Goal: Task Accomplishment & Management: Manage account settings

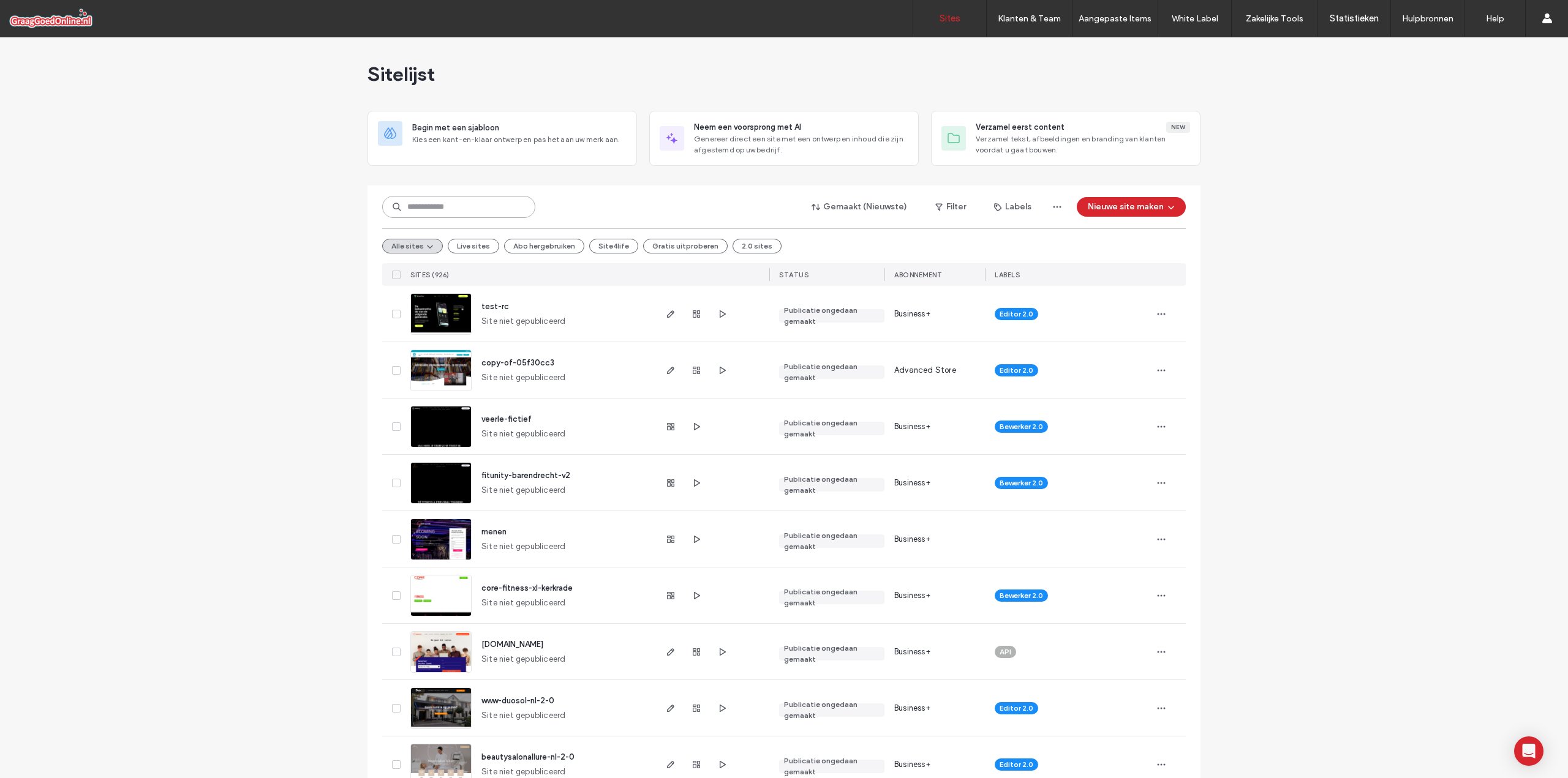
click at [407, 208] on input at bounding box center [459, 207] width 153 height 22
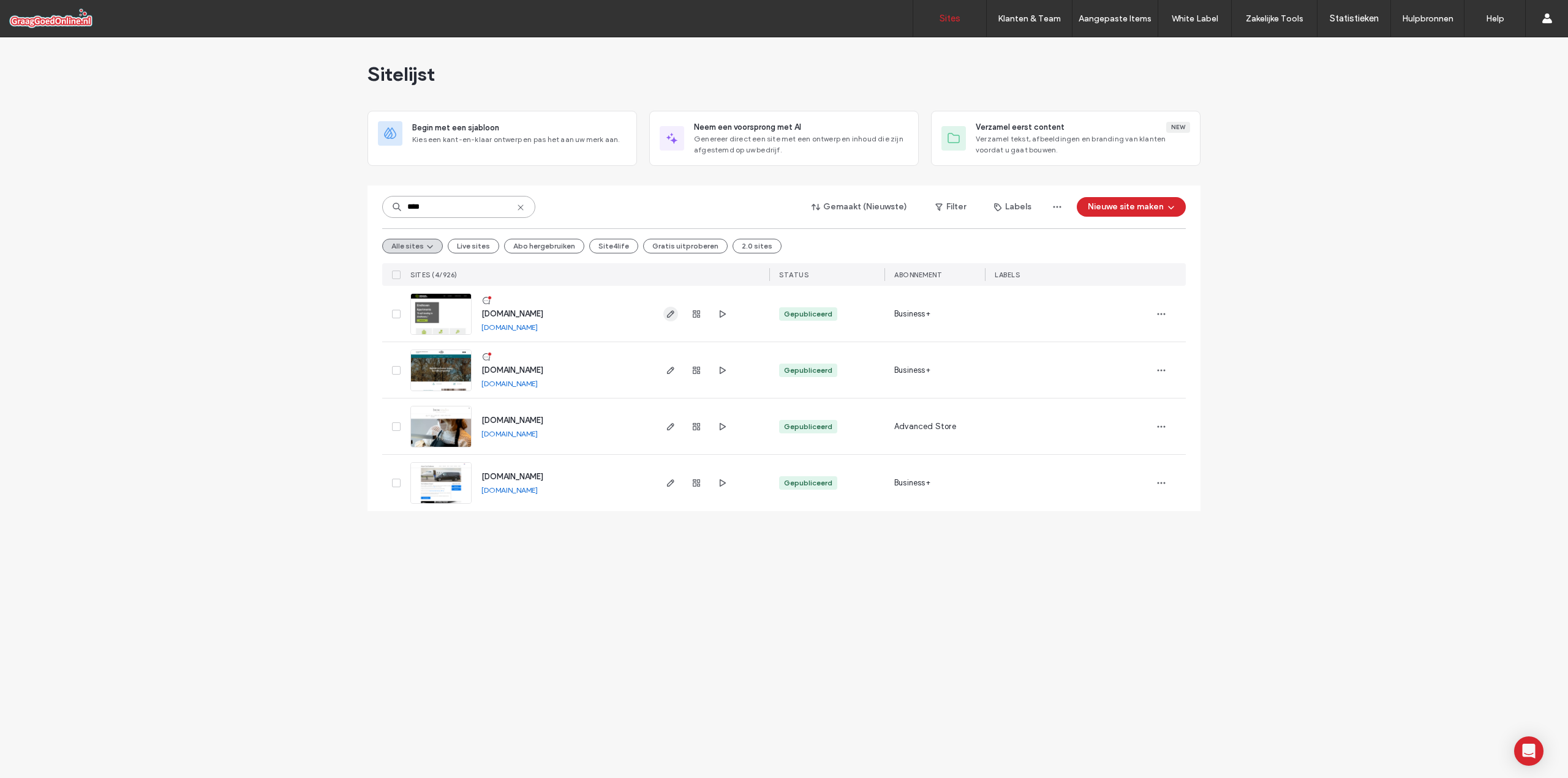
type input "****"
click at [667, 315] on icon "button" at bounding box center [671, 314] width 10 height 10
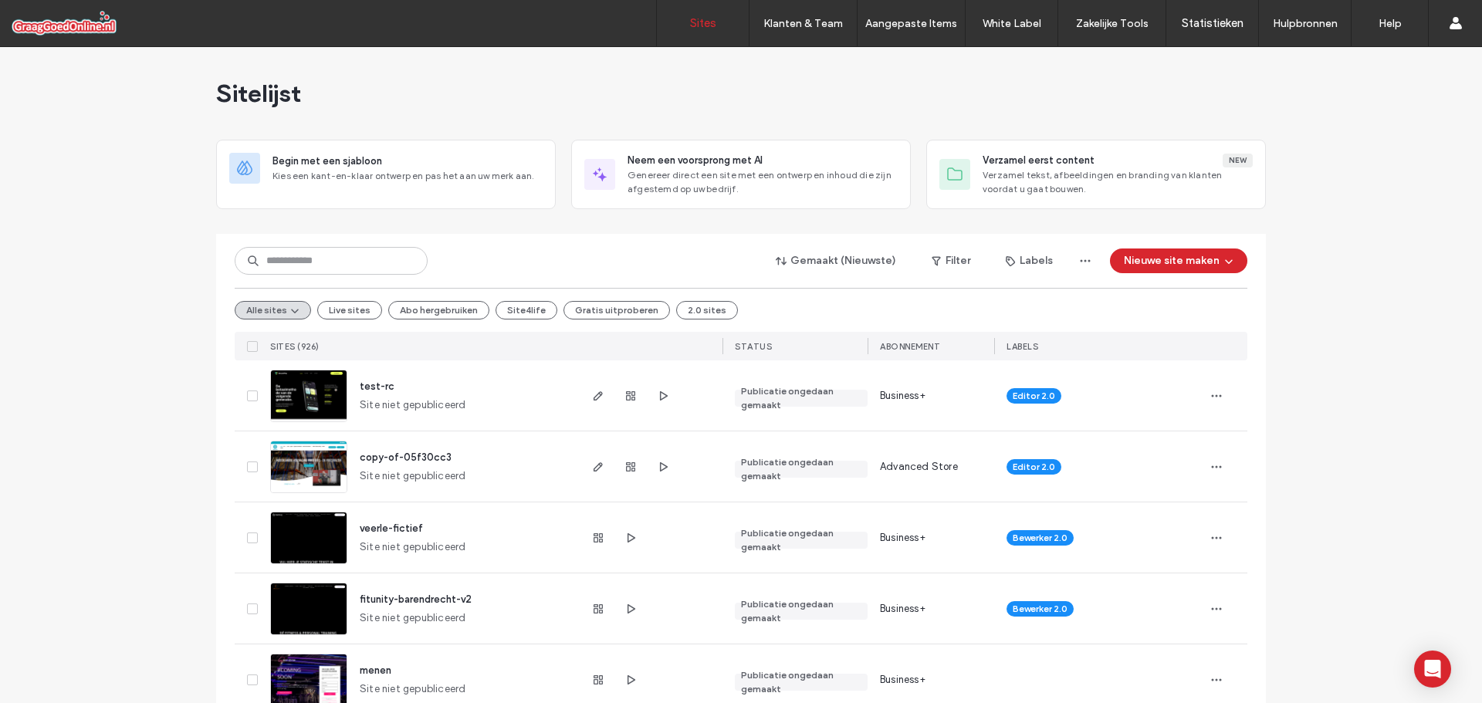
click at [305, 264] on input at bounding box center [331, 261] width 193 height 28
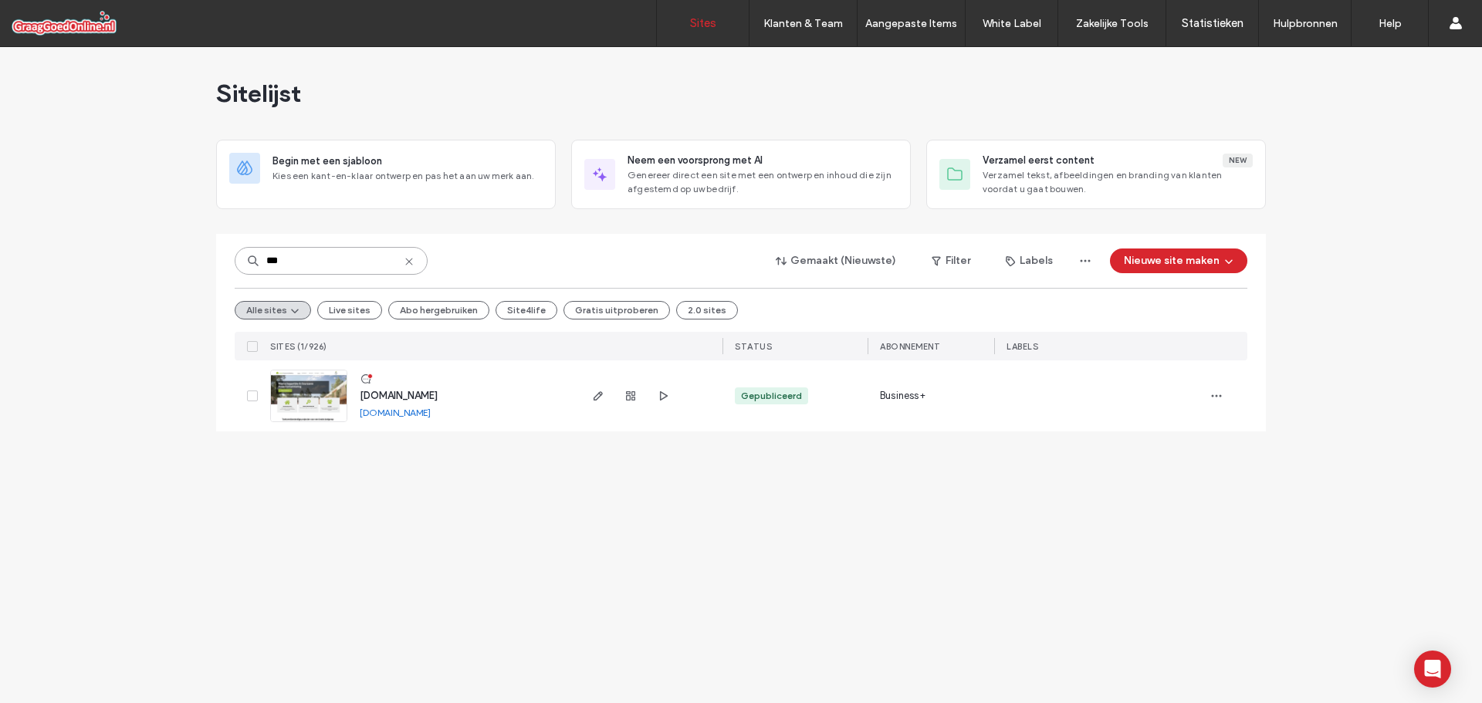
type input "***"
click at [387, 414] on link "www.gpo.nl" at bounding box center [395, 413] width 71 height 12
click at [601, 394] on use "button" at bounding box center [597, 395] width 9 height 9
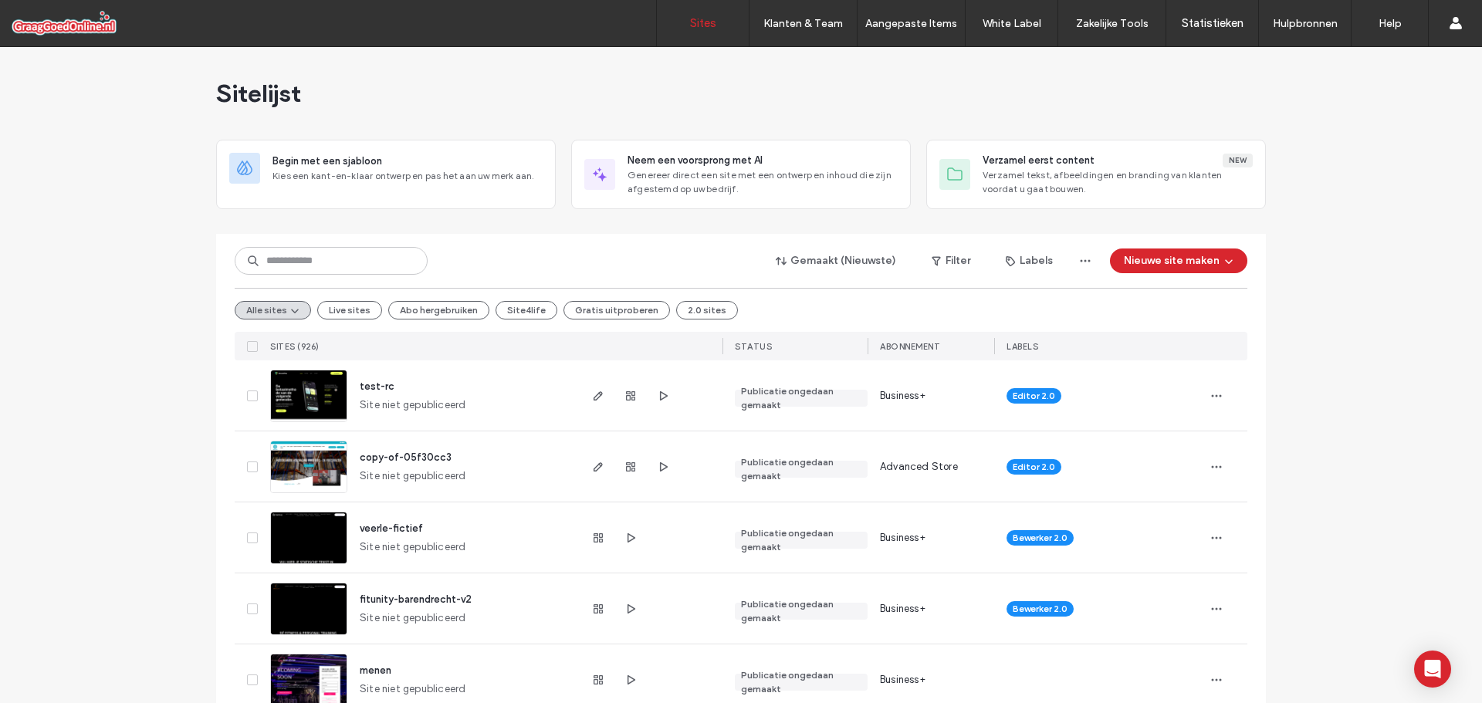
click at [334, 261] on input at bounding box center [331, 261] width 193 height 28
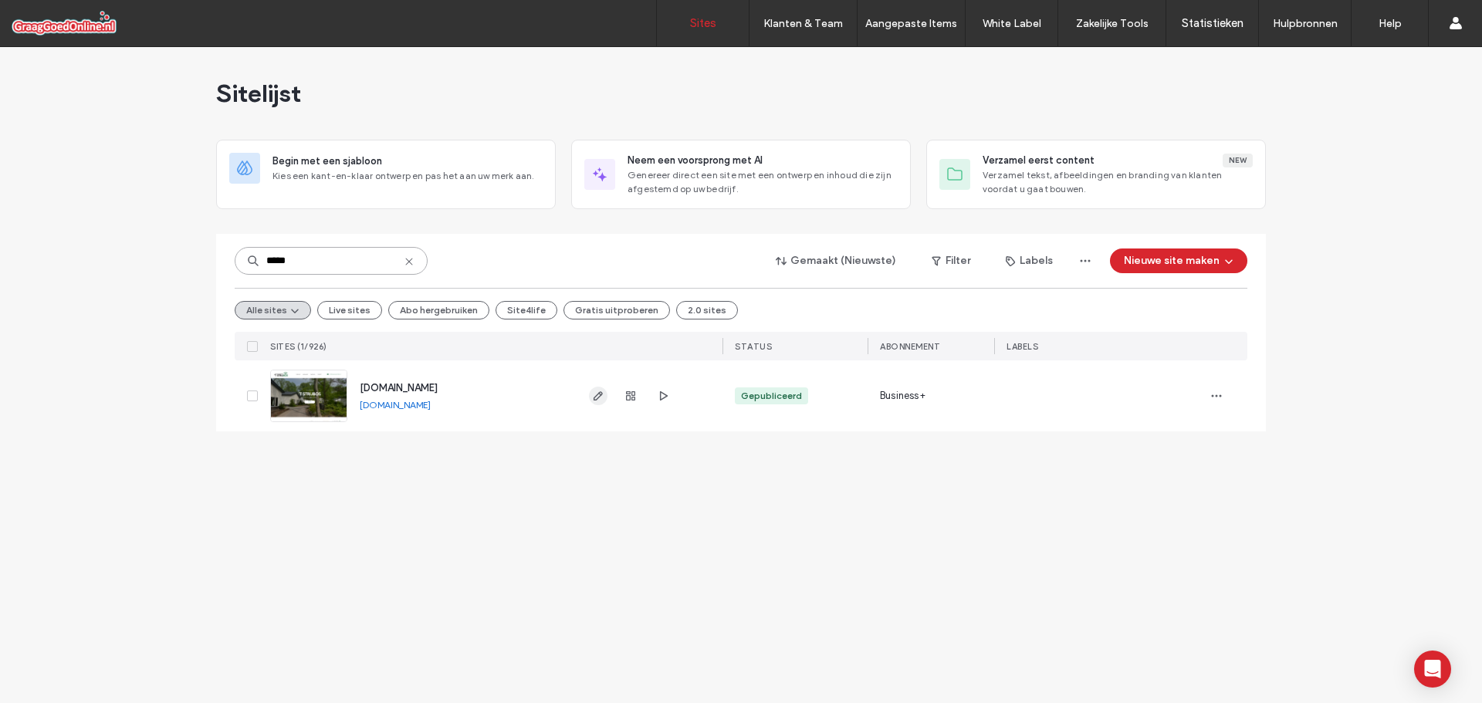
type input "*****"
click at [598, 396] on icon "button" at bounding box center [598, 396] width 12 height 12
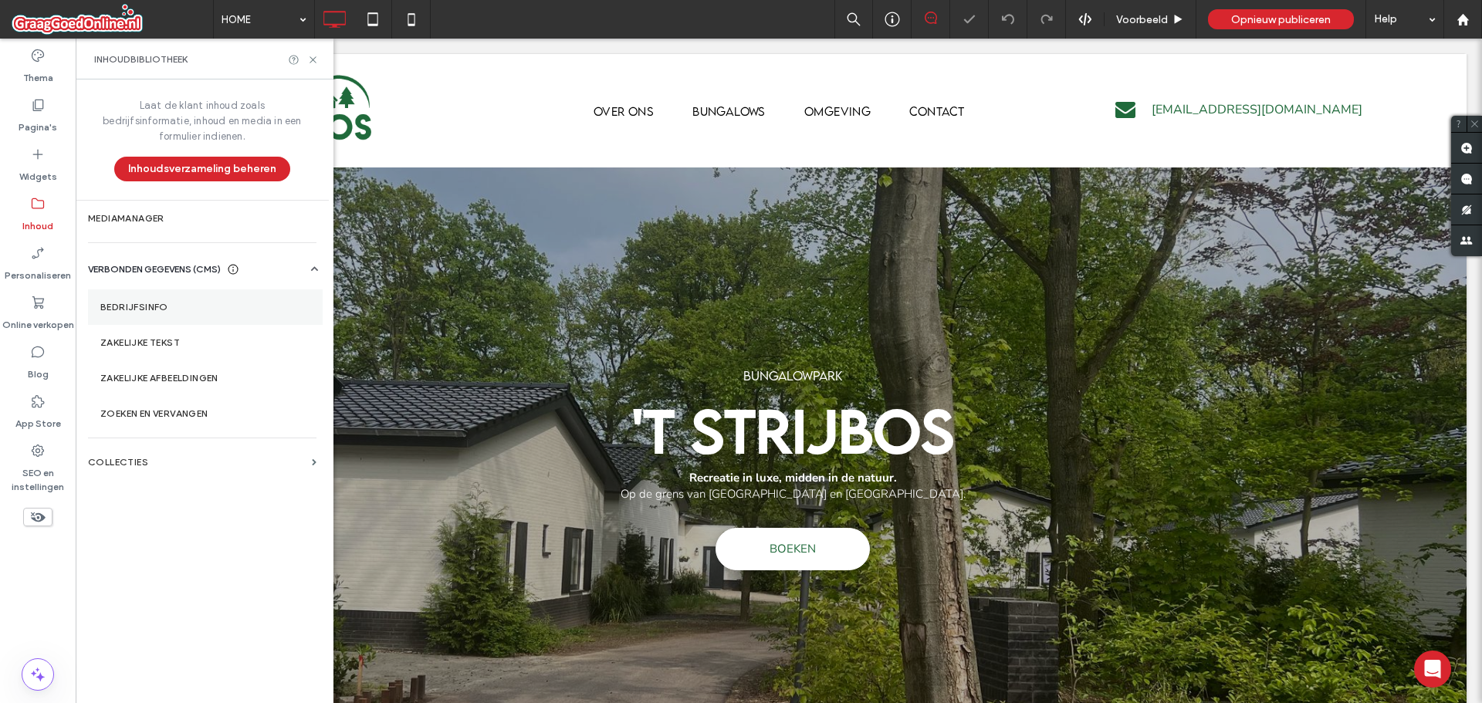
click at [147, 302] on label "Bedrijfsinfo" at bounding box center [205, 307] width 210 height 11
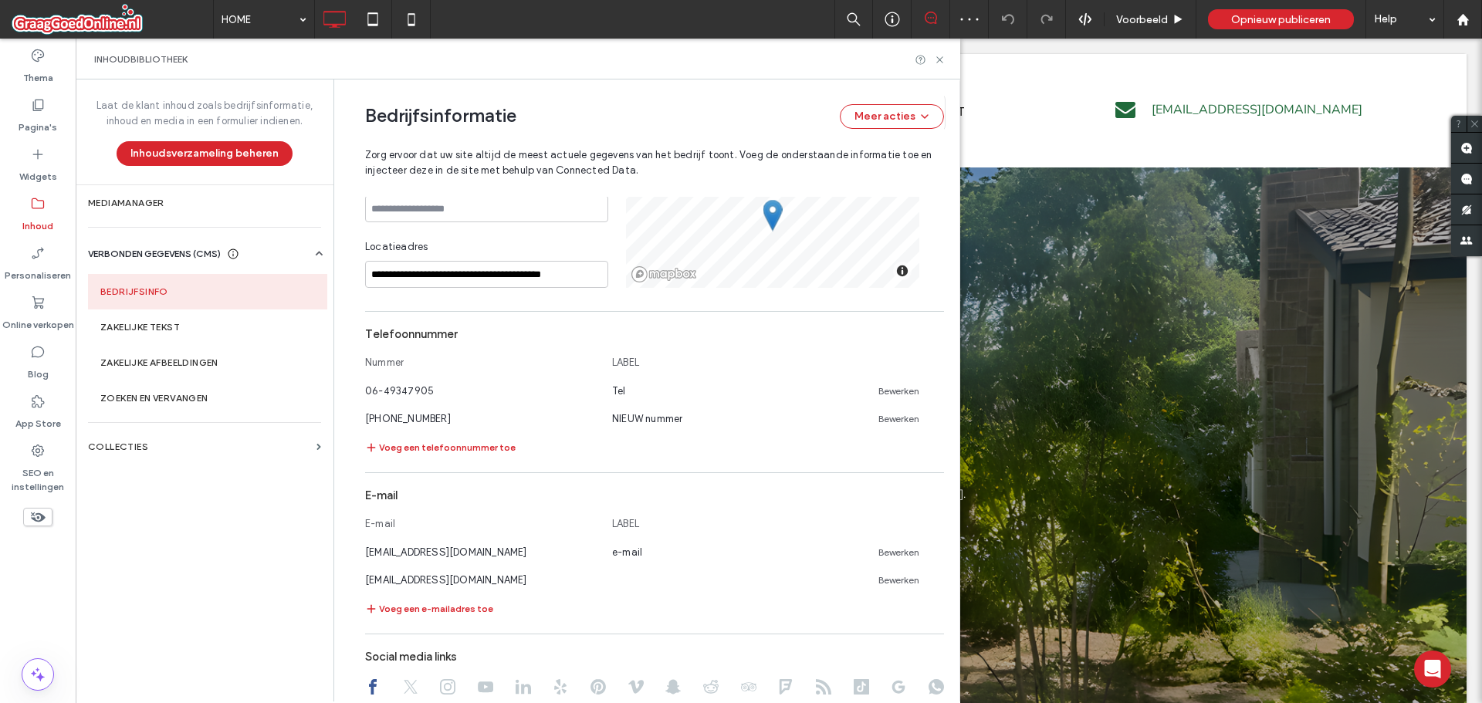
scroll to position [526, 0]
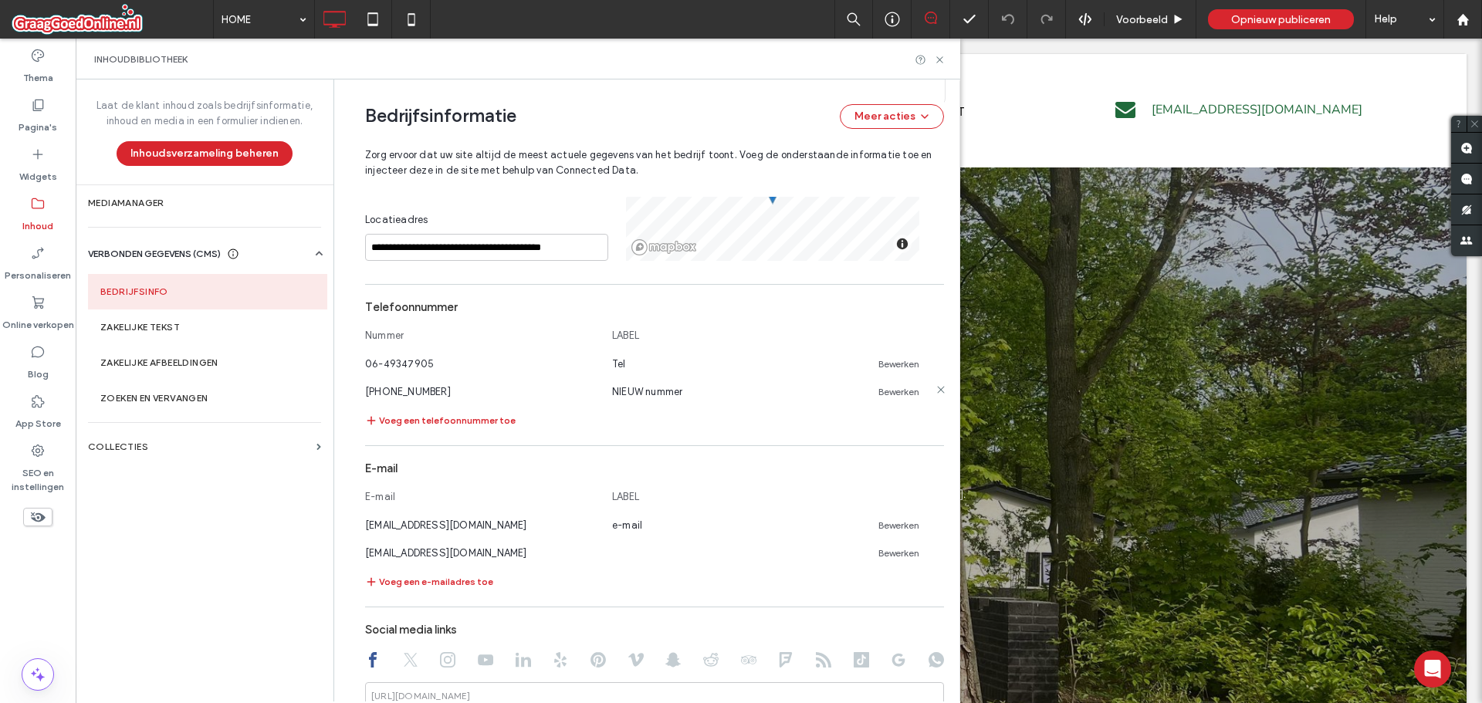
click at [885, 388] on link "Bewerken" at bounding box center [898, 392] width 41 height 12
drag, startPoint x: 455, startPoint y: 387, endPoint x: 387, endPoint y: 395, distance: 69.2
click at [387, 395] on input "**********" at bounding box center [481, 390] width 232 height 27
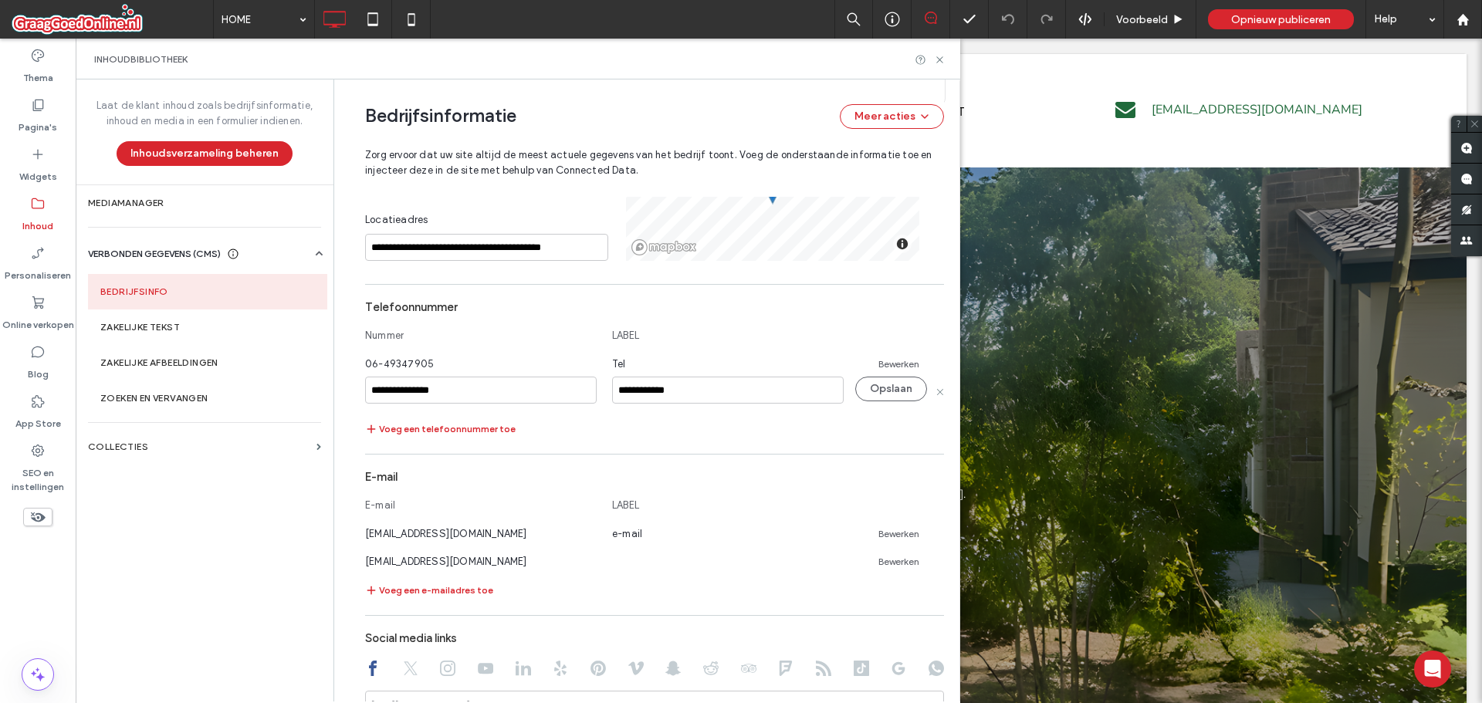
click at [400, 390] on input "**********" at bounding box center [481, 390] width 232 height 27
click at [409, 389] on input "**********" at bounding box center [481, 390] width 232 height 27
click at [421, 390] on input "**********" at bounding box center [481, 390] width 232 height 27
type input "**********"
click at [543, 407] on section "**********" at bounding box center [654, 365] width 579 height 146
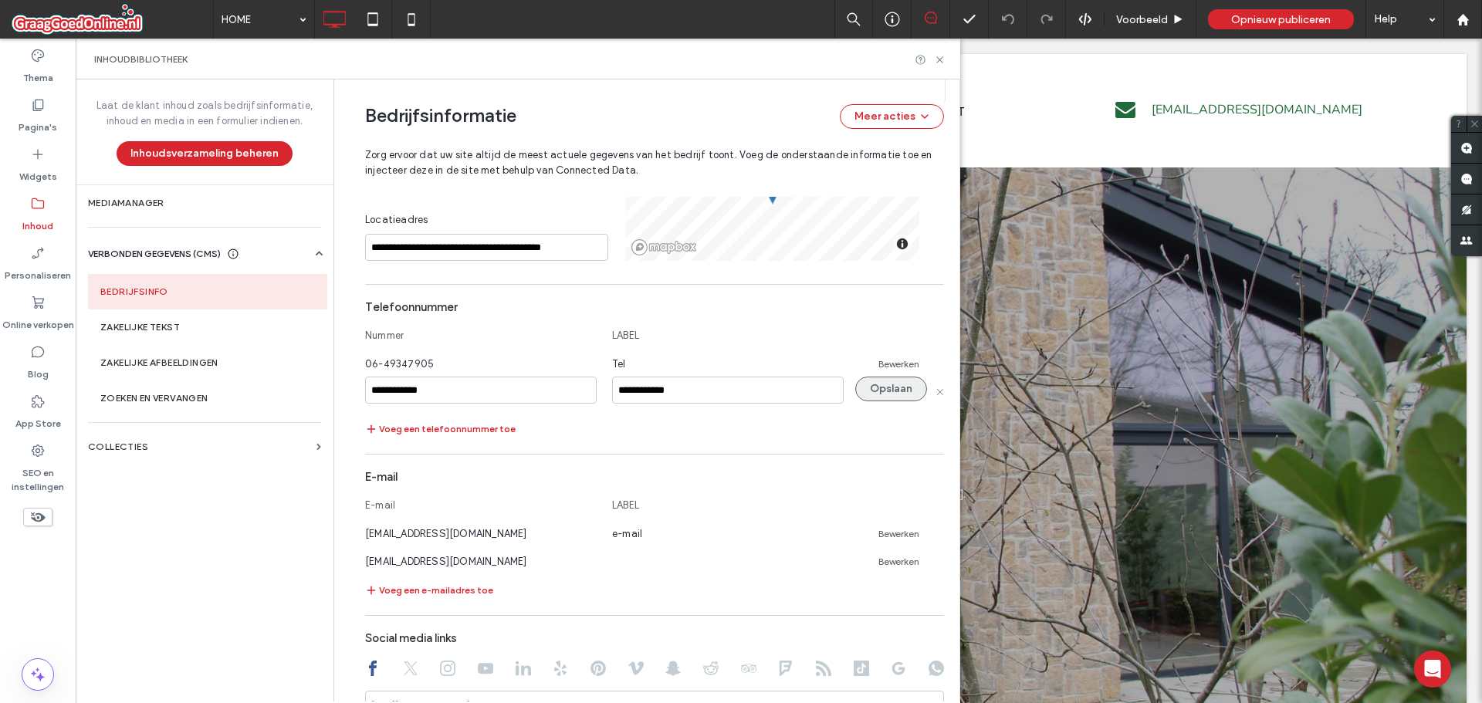
click at [877, 388] on button "Opslaan" at bounding box center [891, 389] width 72 height 25
drag, startPoint x: 438, startPoint y: 390, endPoint x: 332, endPoint y: 390, distance: 105.7
click at [333, 390] on div "**********" at bounding box center [646, 390] width 626 height 622
copy span "+31649347905"
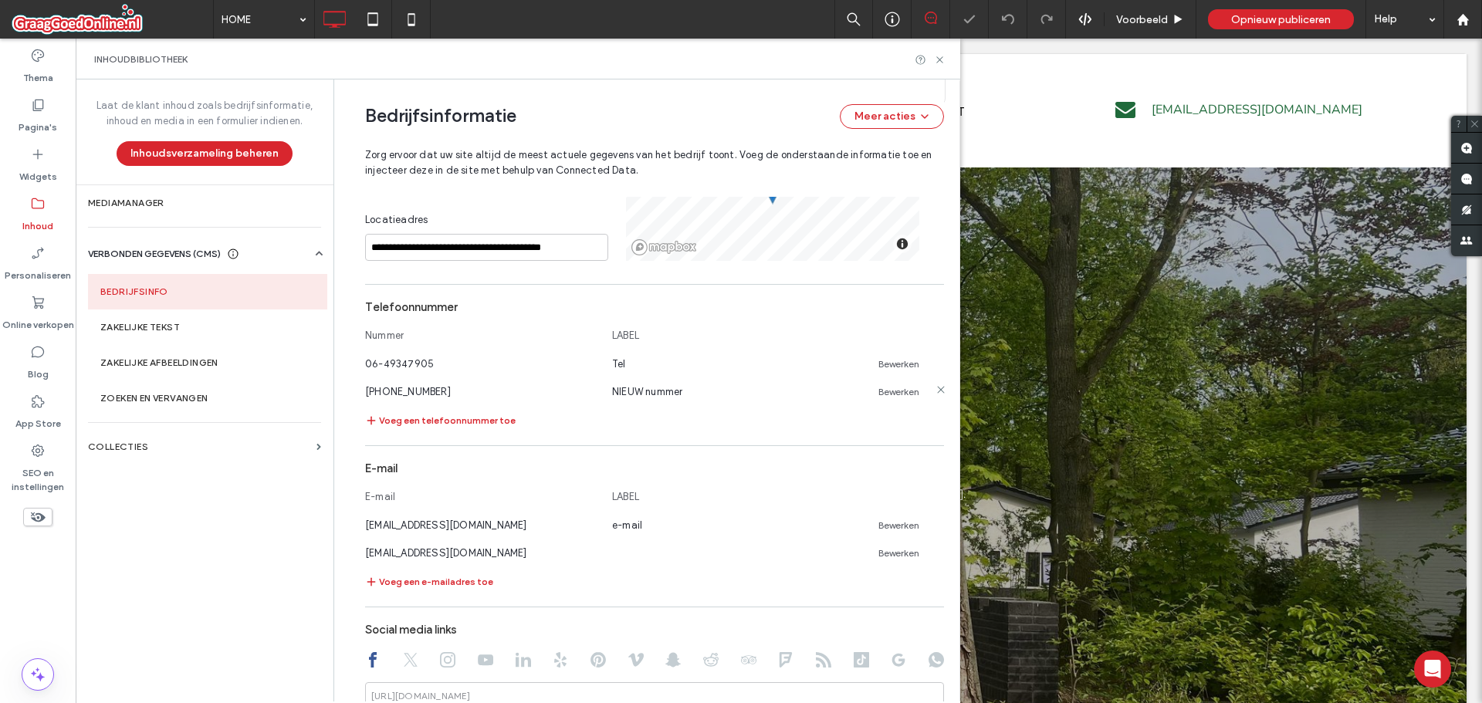
click at [937, 390] on use at bounding box center [940, 389] width 7 height 7
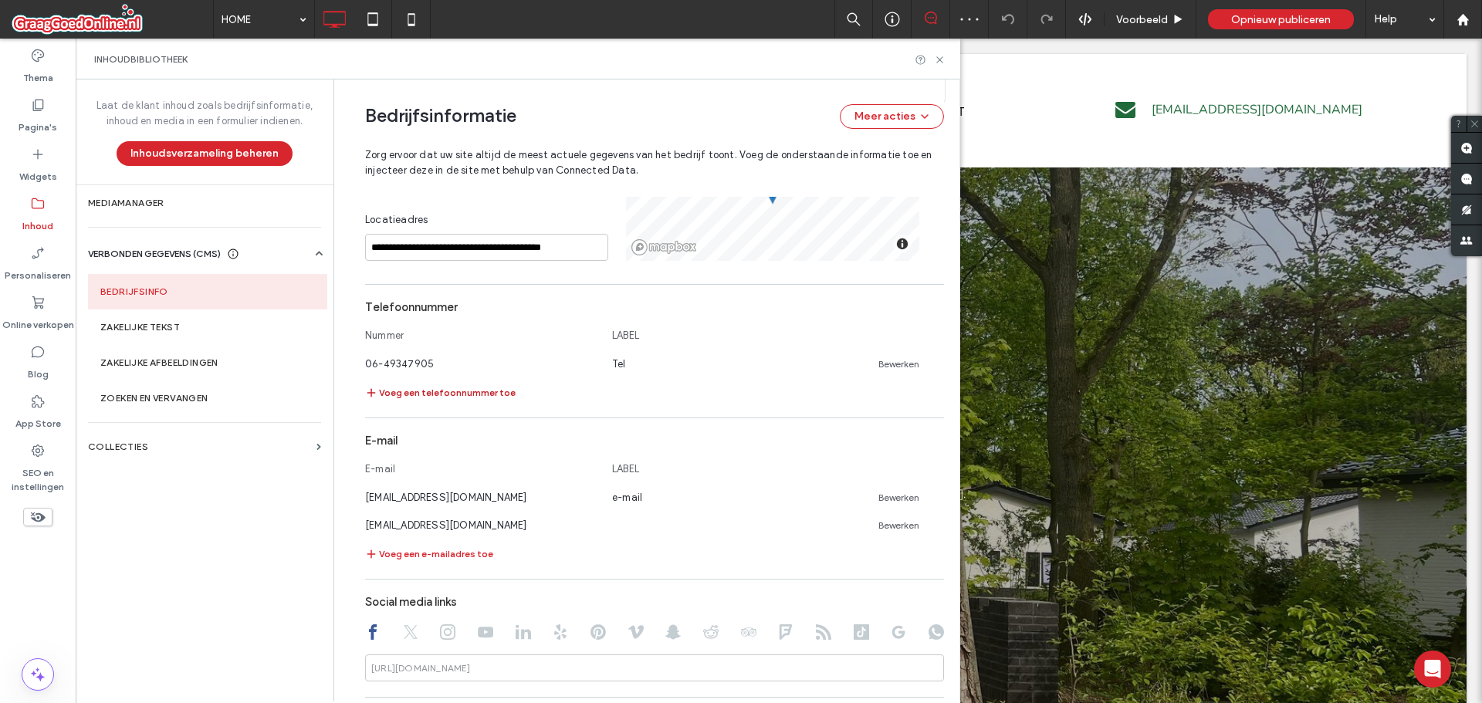
click at [394, 390] on button "Voeg een telefoonnummer toe" at bounding box center [440, 393] width 150 height 19
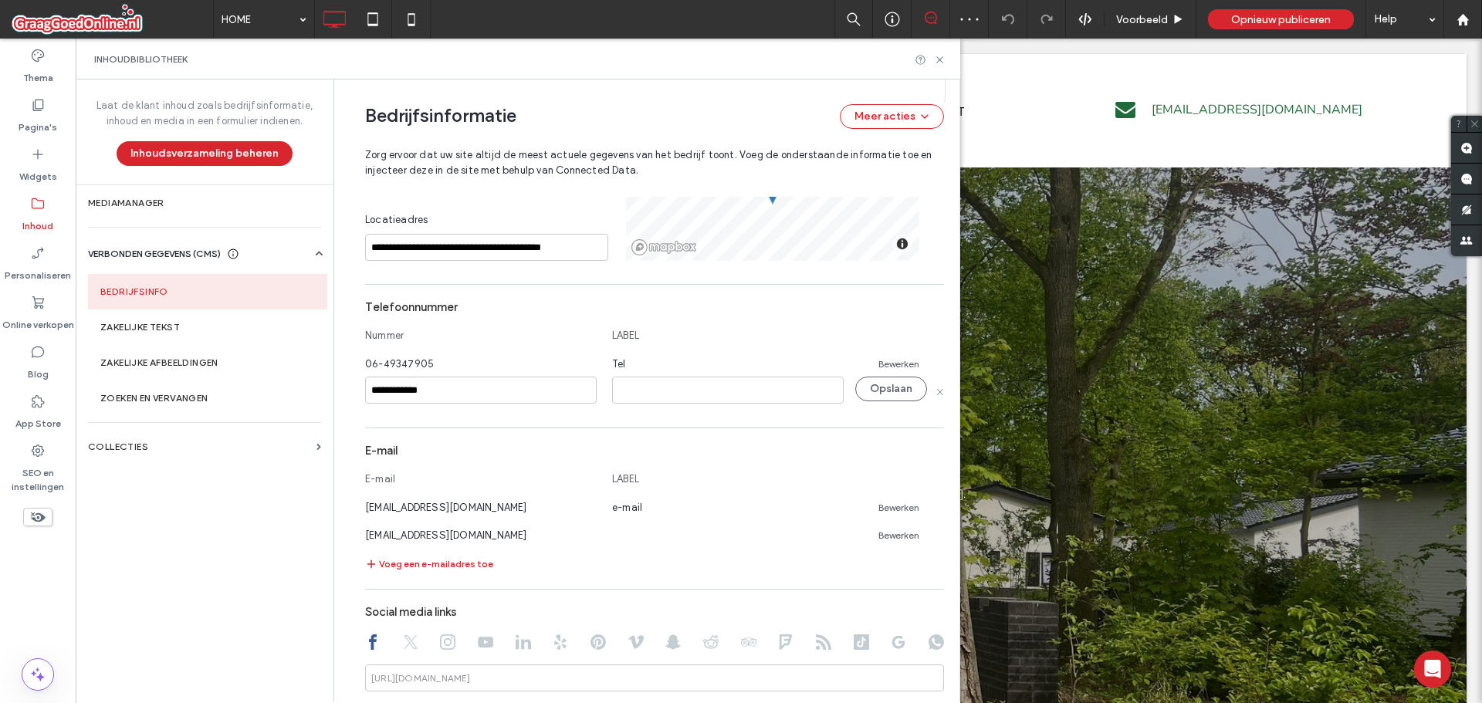
type input "**********"
click at [675, 390] on input at bounding box center [728, 390] width 232 height 27
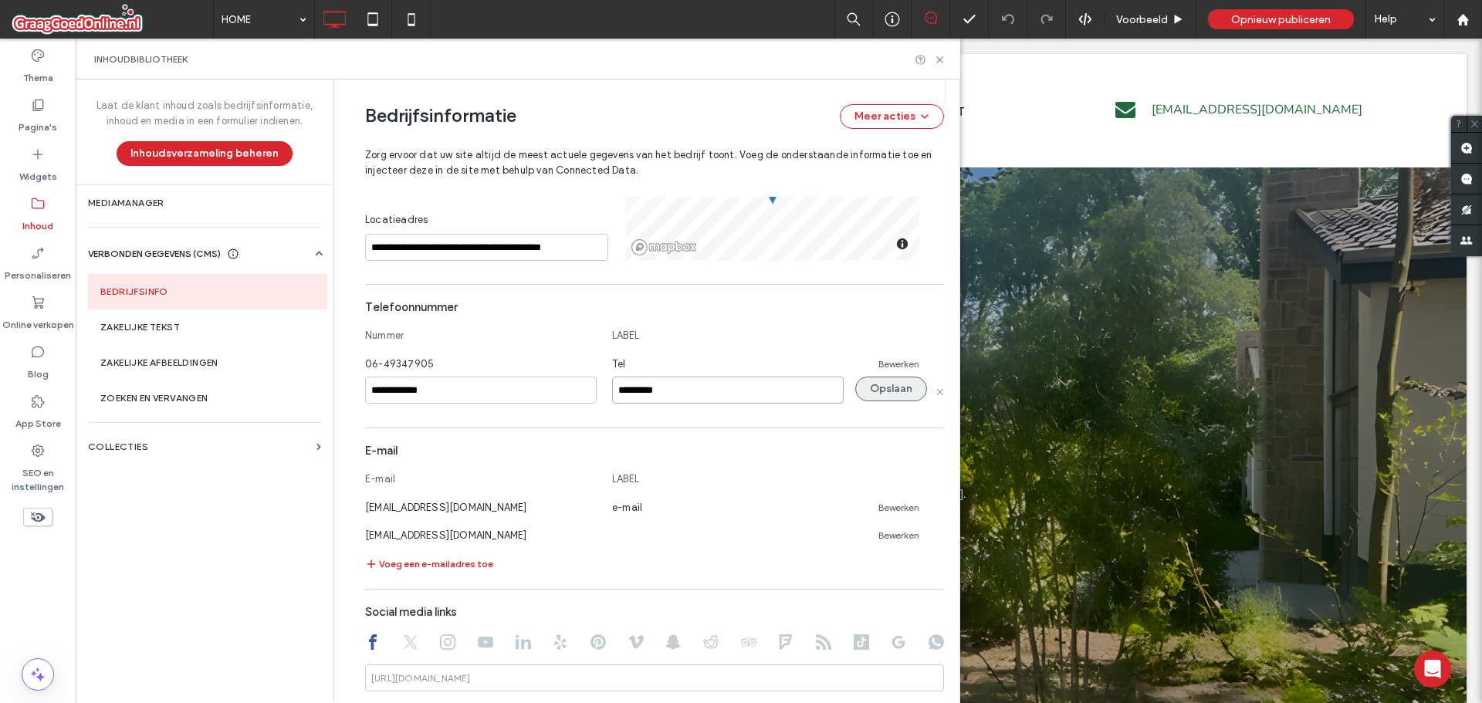
type input "*********"
click at [904, 377] on button "Opslaan" at bounding box center [891, 389] width 72 height 25
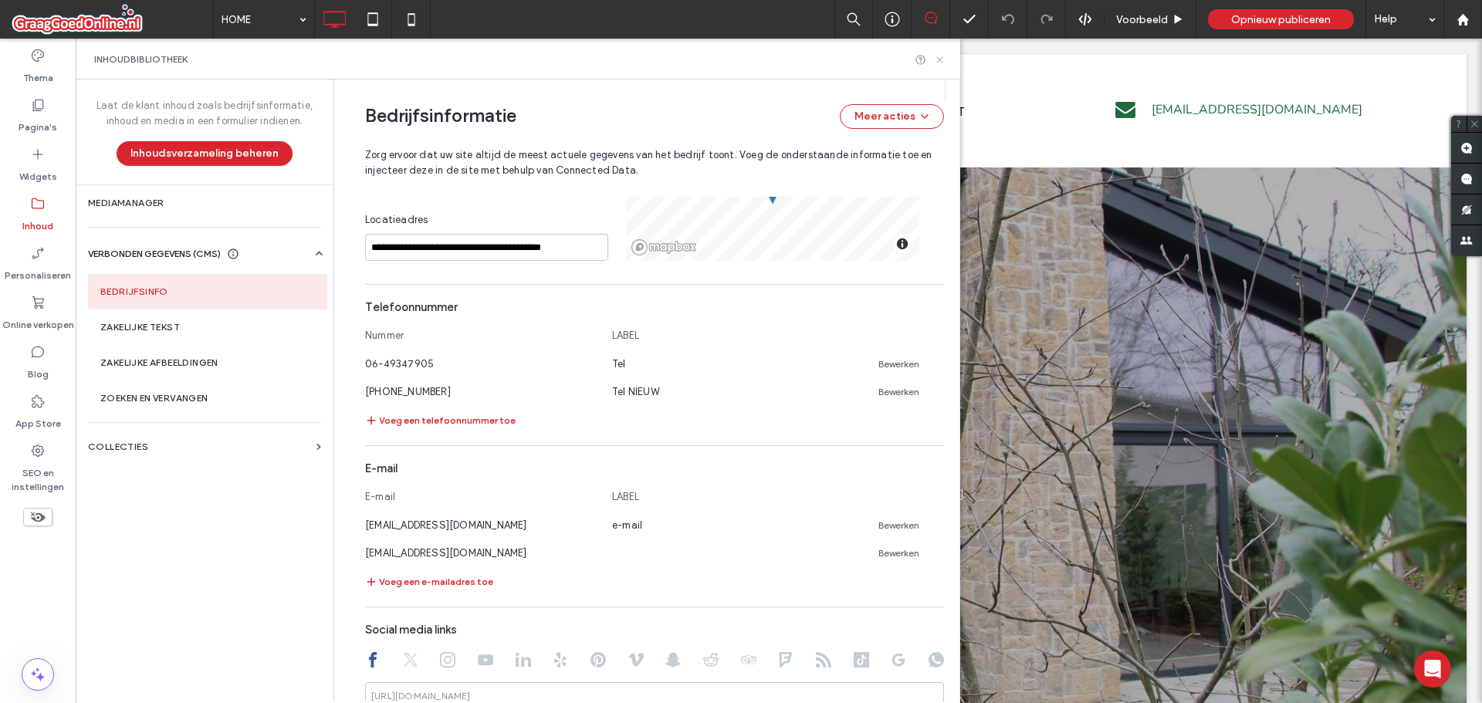
click at [939, 59] on use at bounding box center [939, 59] width 6 height 6
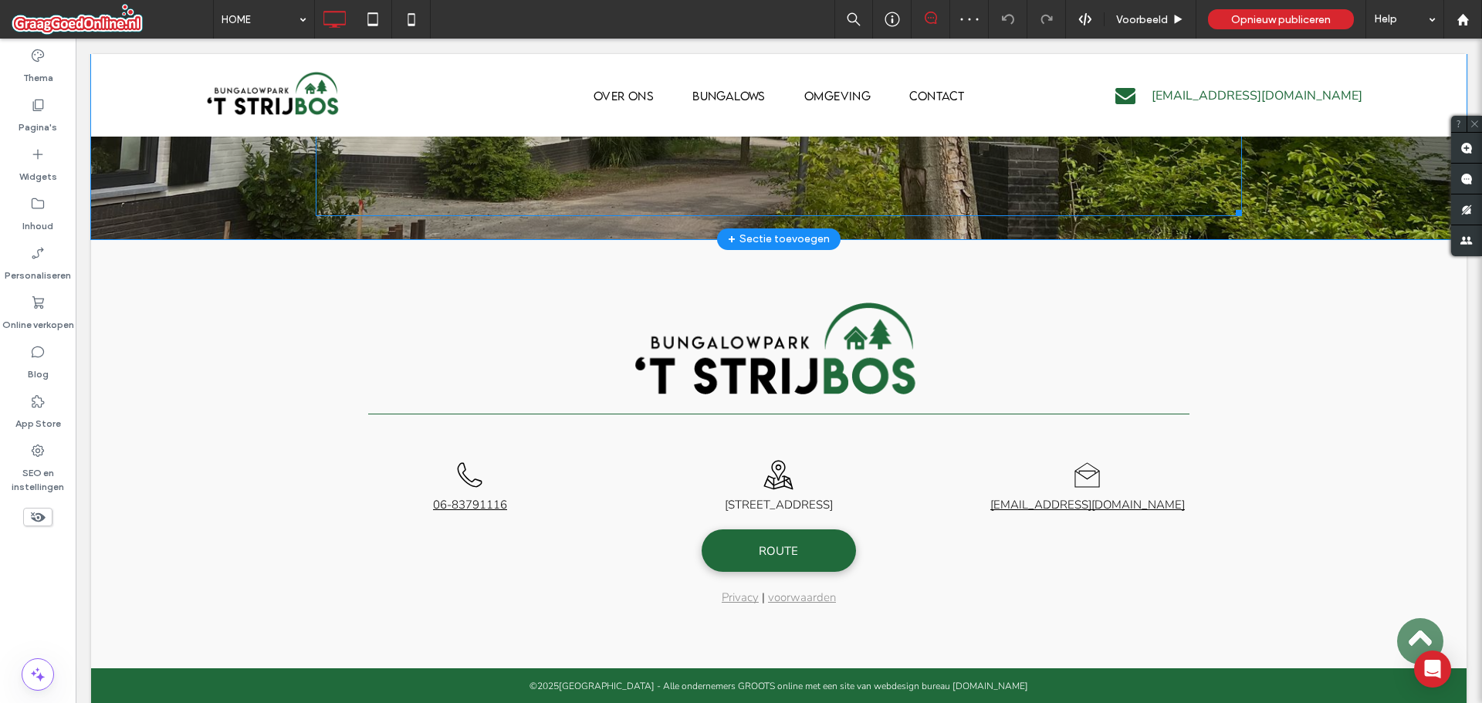
scroll to position [2662, 0]
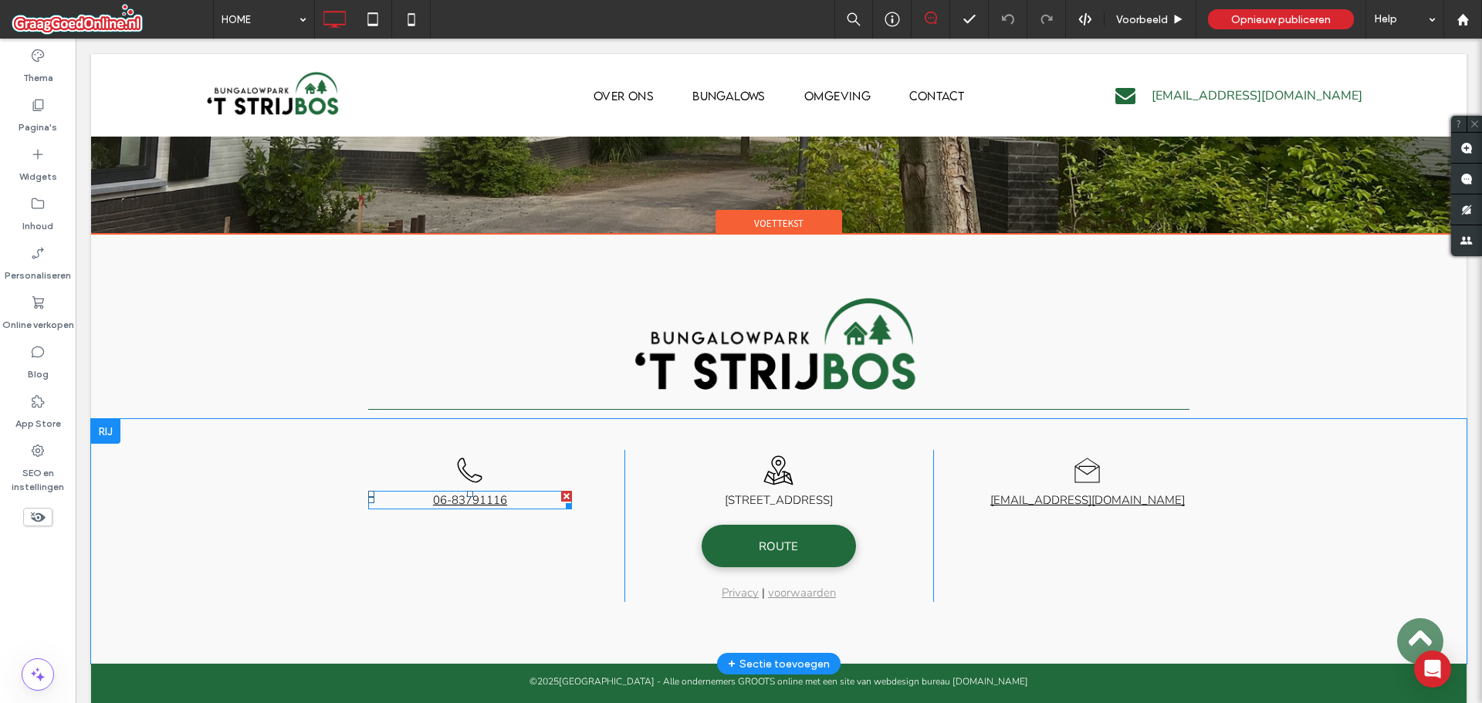
click at [447, 492] on link "06-83791116" at bounding box center [470, 499] width 74 height 15
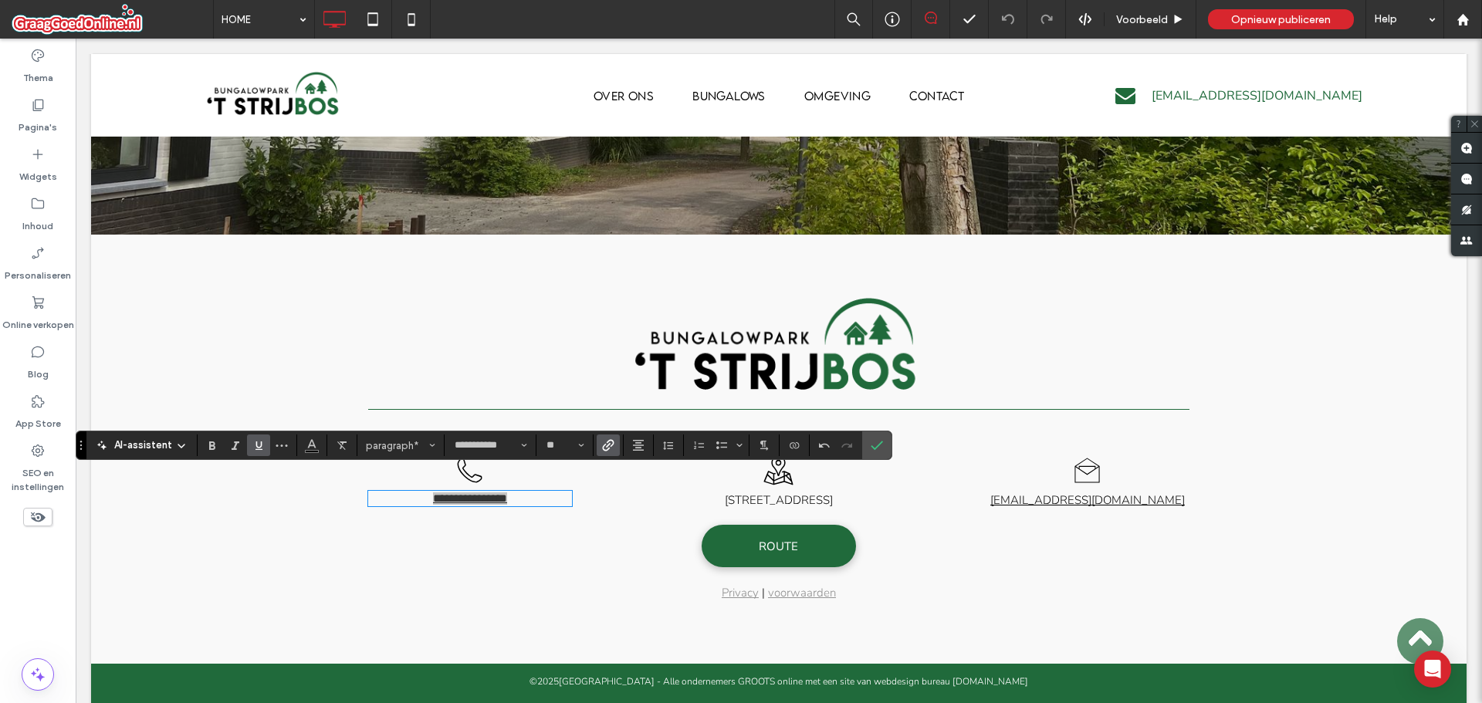
click at [615, 442] on label "Link" at bounding box center [608, 445] width 23 height 22
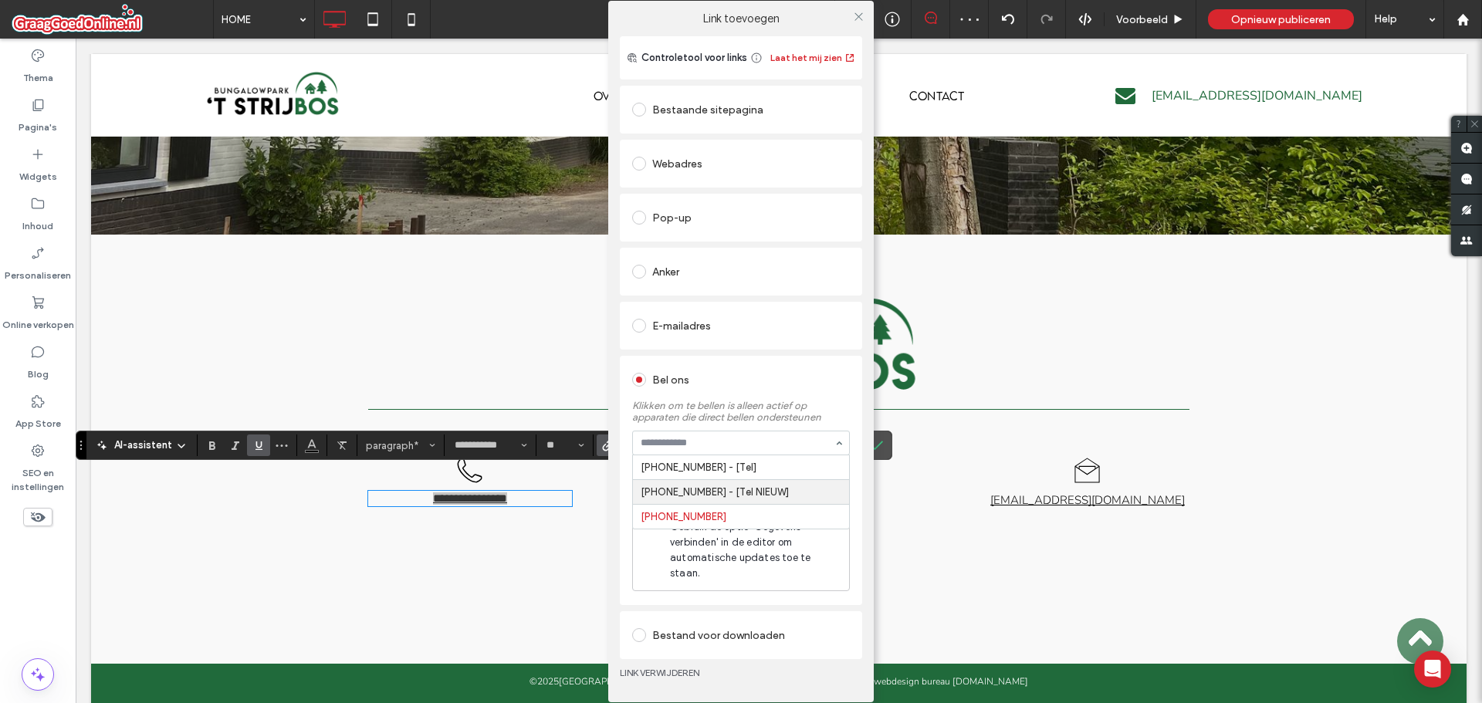
paste input "**********"
click at [705, 447] on input "**********" at bounding box center [737, 443] width 193 height 11
click at [691, 448] on input "**********" at bounding box center [737, 443] width 193 height 11
click at [677, 448] on input "**********" at bounding box center [737, 443] width 193 height 11
click at [665, 448] on input "**********" at bounding box center [737, 443] width 193 height 11
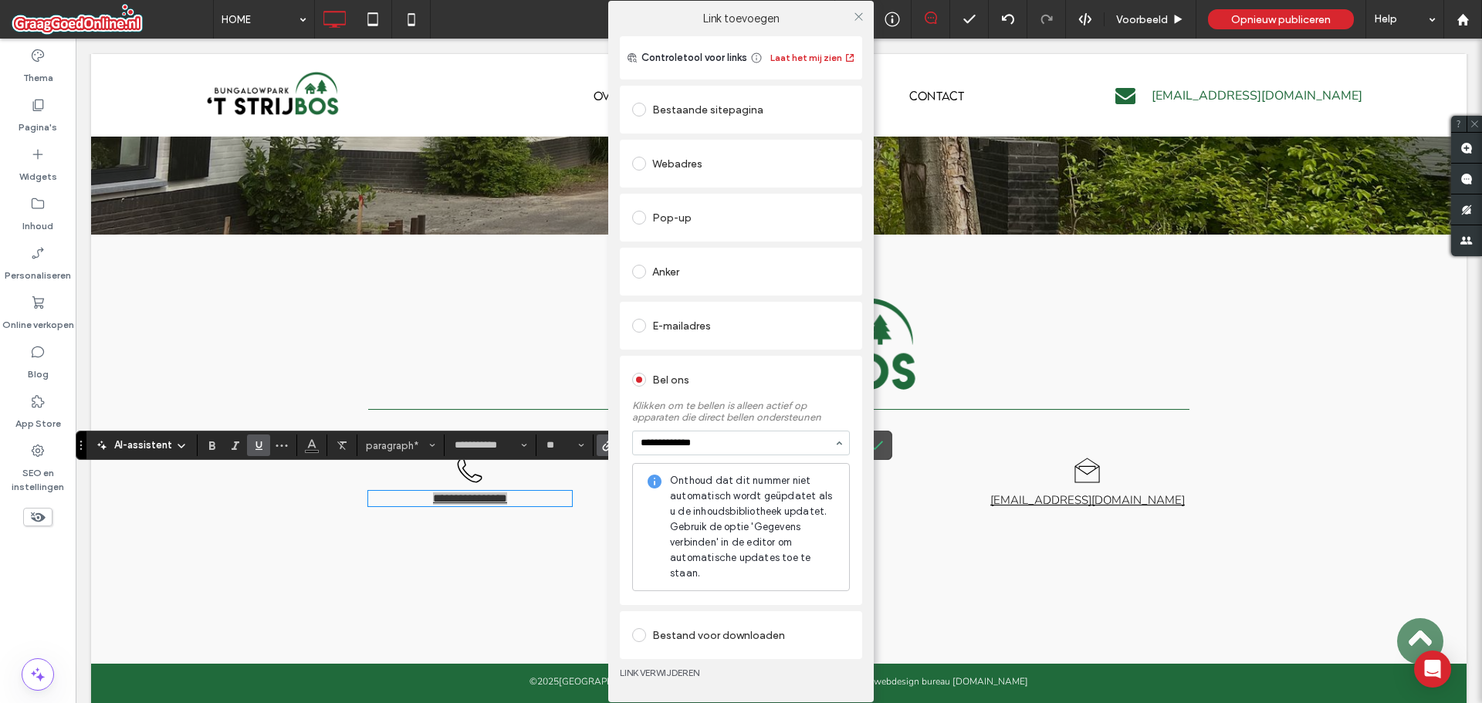
click at [663, 448] on input "**********" at bounding box center [737, 443] width 193 height 11
click at [646, 448] on input "**********" at bounding box center [737, 443] width 193 height 11
type input "**********"
click at [617, 473] on div "Controletool voor links Laat het mij zien Bestaande sitepagina Webadres Pop-up …" at bounding box center [740, 369] width 265 height 666
click at [622, 461] on div "Bel ons Klikken om te bellen is alleen actief op apparaten die direct bellen on…" at bounding box center [741, 480] width 242 height 249
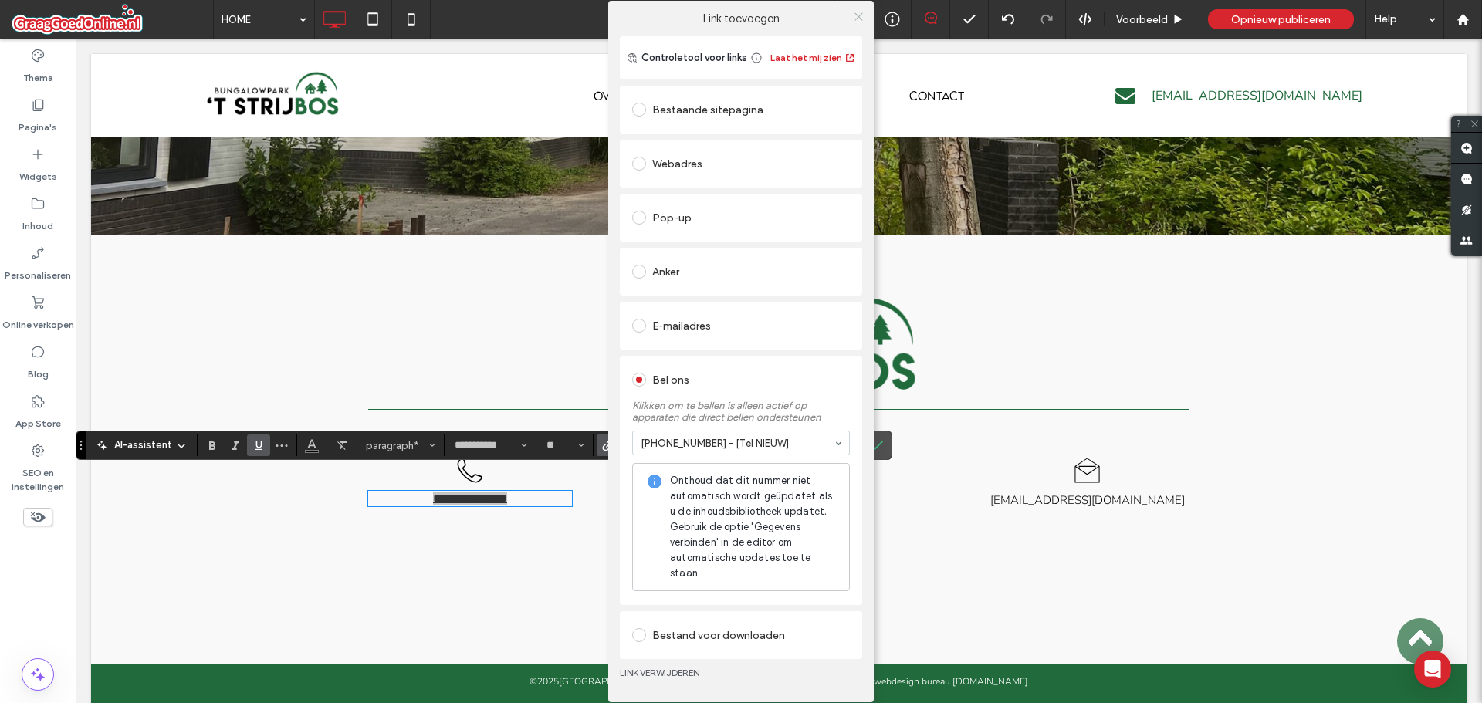
click at [856, 22] on icon at bounding box center [859, 17] width 12 height 12
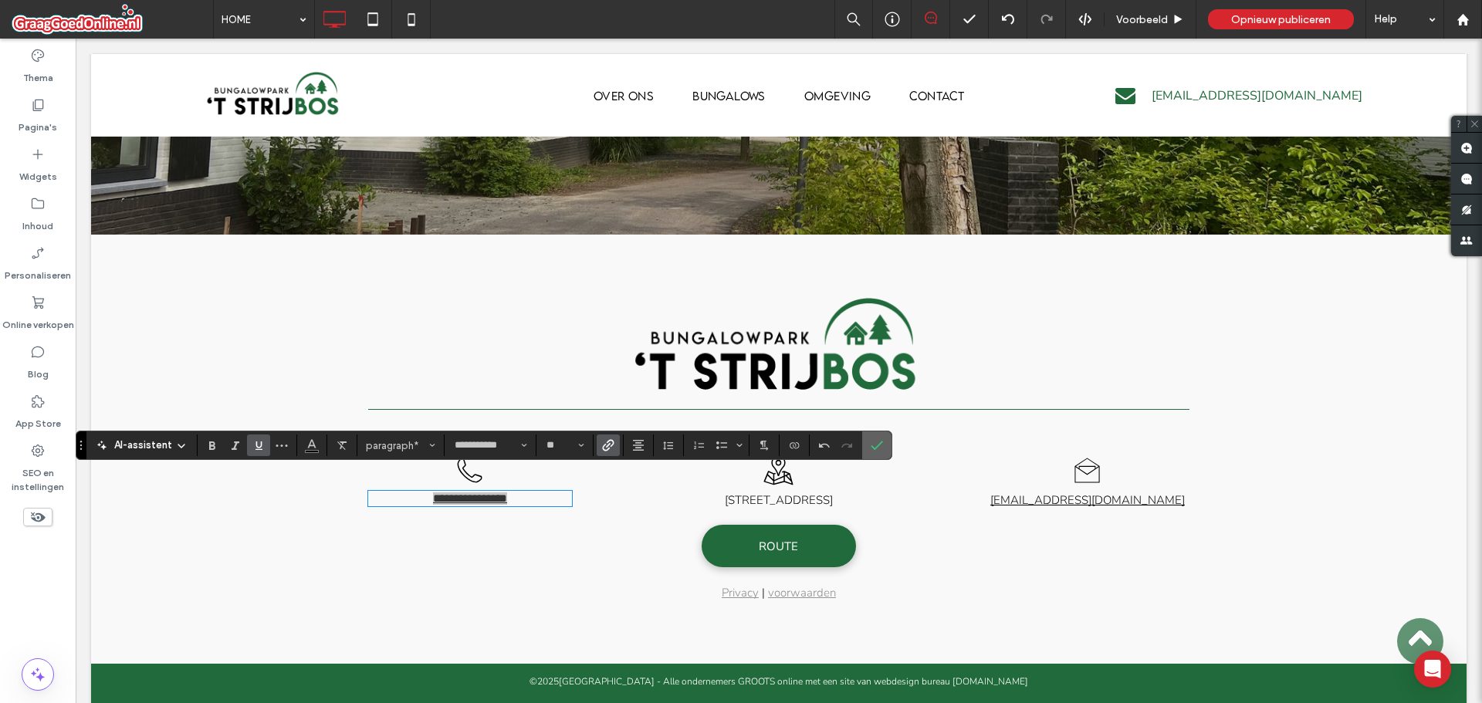
click at [879, 439] on icon "Bevestigen" at bounding box center [876, 445] width 12 height 12
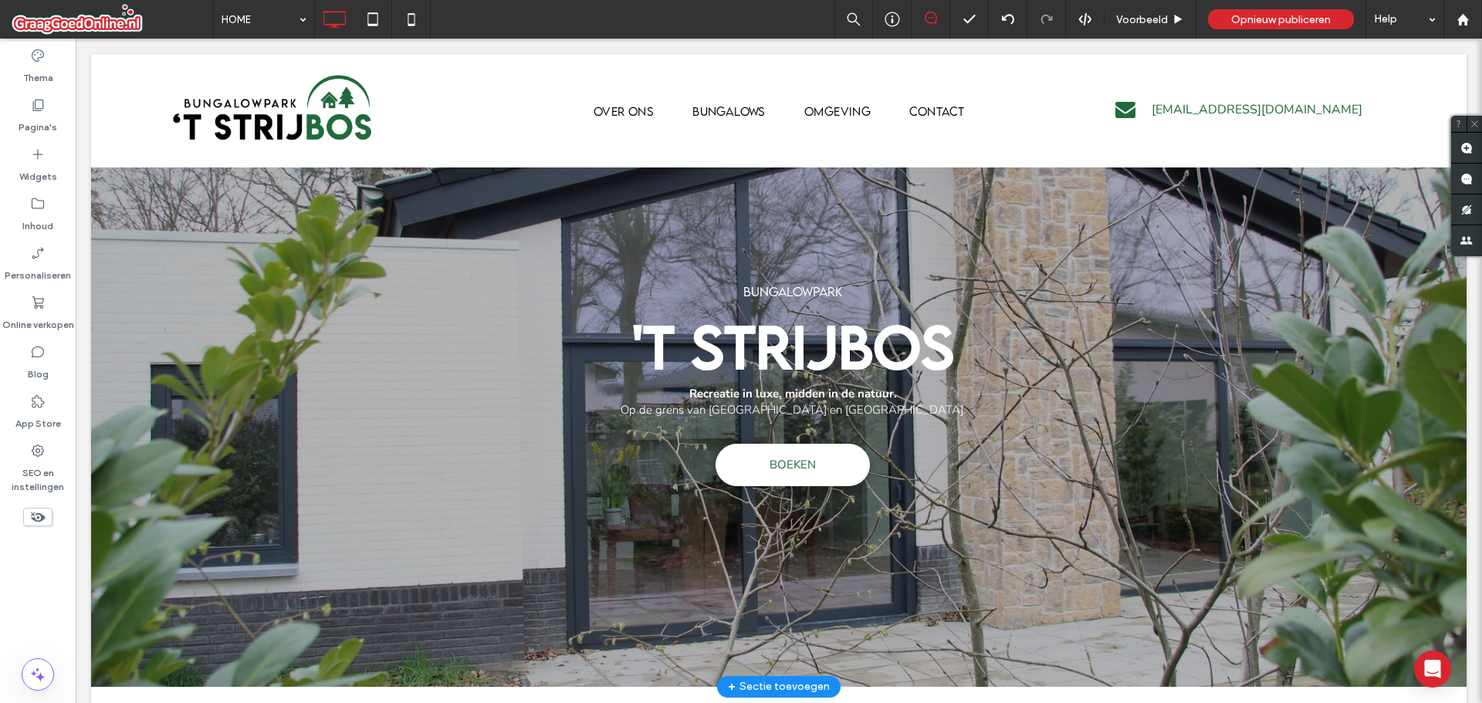
scroll to position [0, 0]
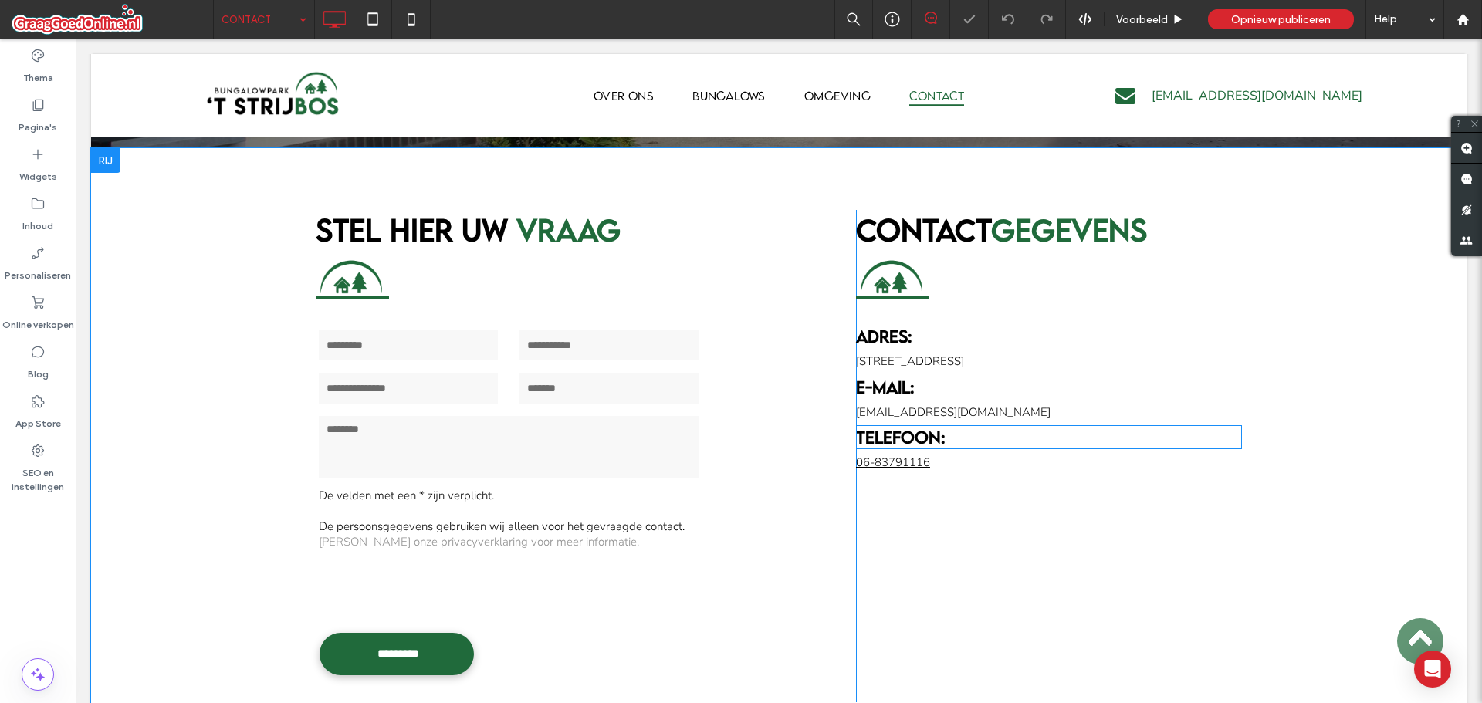
scroll to position [232, 0]
click at [894, 459] on link "06-83791116" at bounding box center [893, 462] width 74 height 15
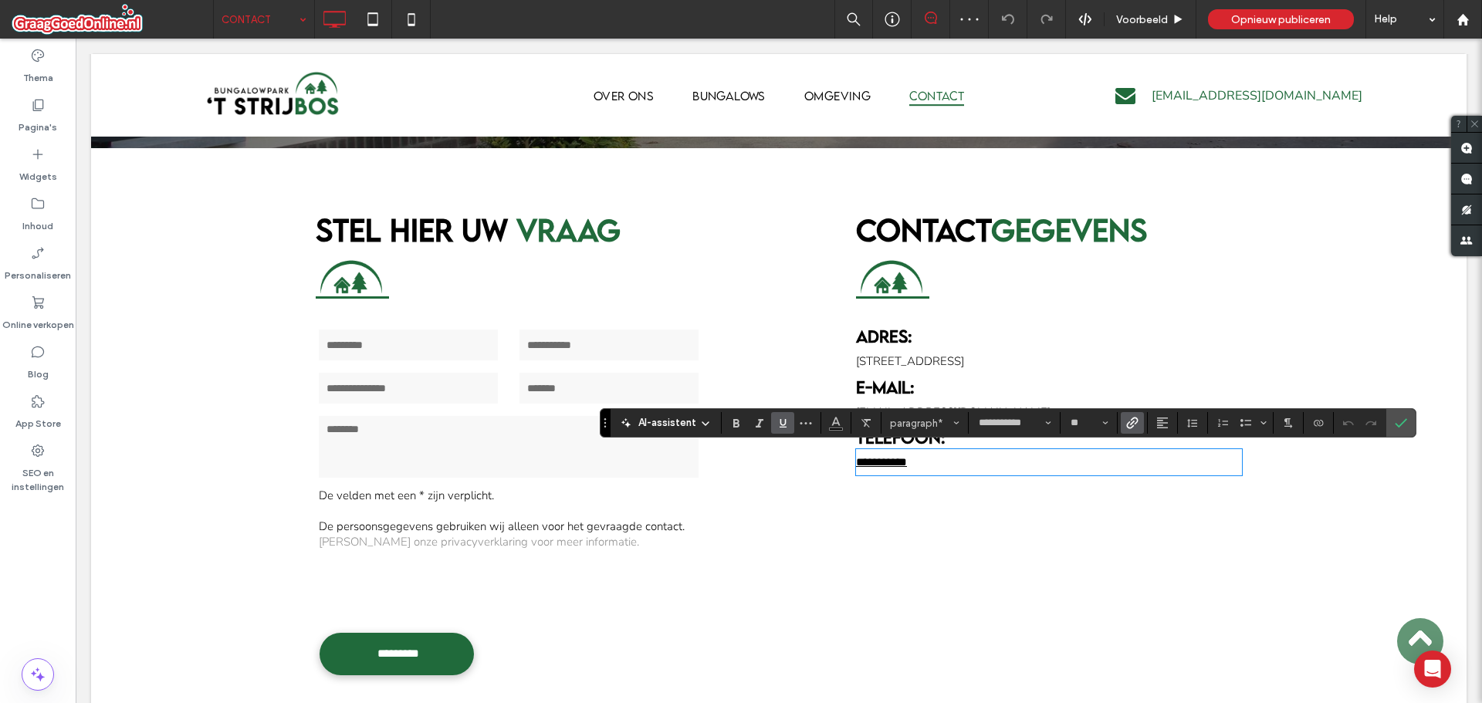
scroll to position [0, 0]
click at [1130, 419] on icon "Link" at bounding box center [1132, 423] width 12 height 12
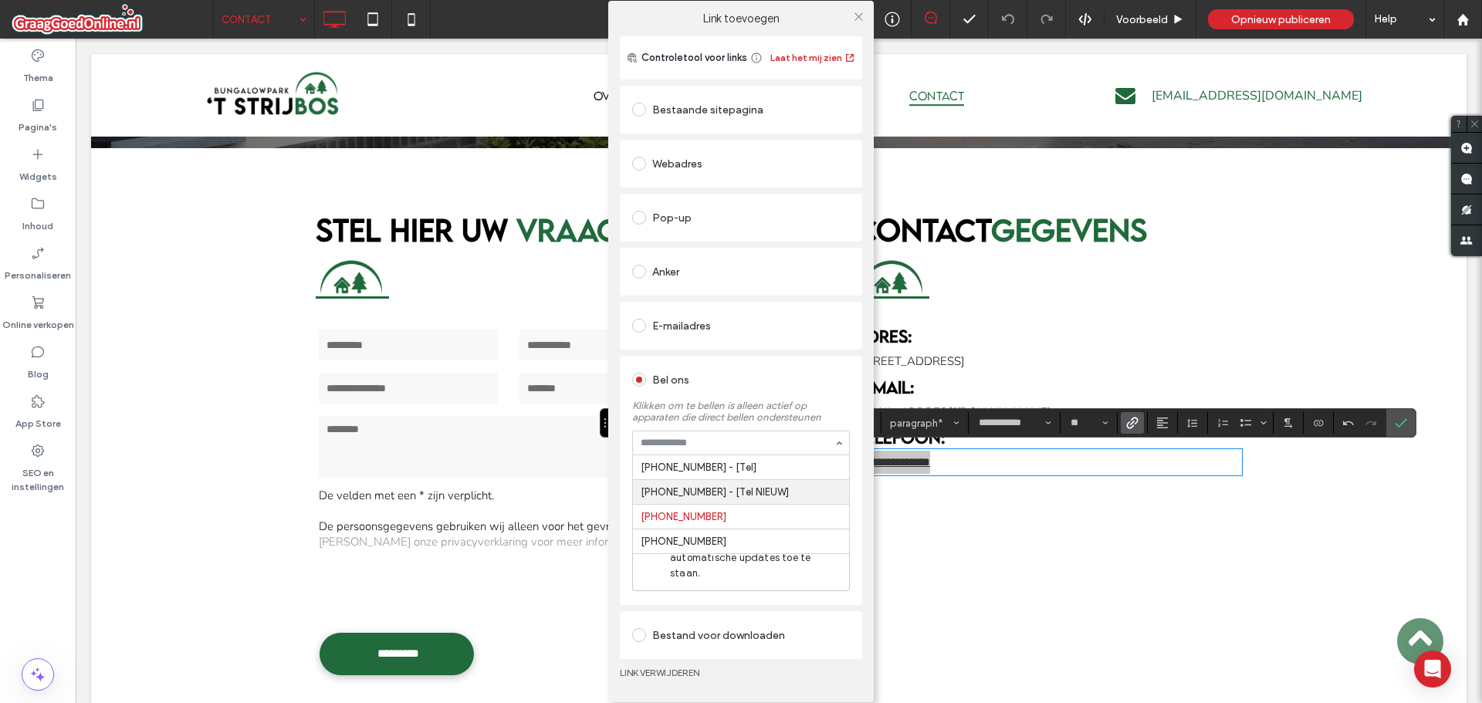
paste input "**********"
click at [703, 448] on input "**********" at bounding box center [737, 443] width 193 height 11
click at [689, 448] on input "**********" at bounding box center [737, 443] width 193 height 11
click at [678, 448] on input "**********" at bounding box center [737, 443] width 193 height 11
click at [662, 447] on input "**********" at bounding box center [737, 443] width 193 height 11
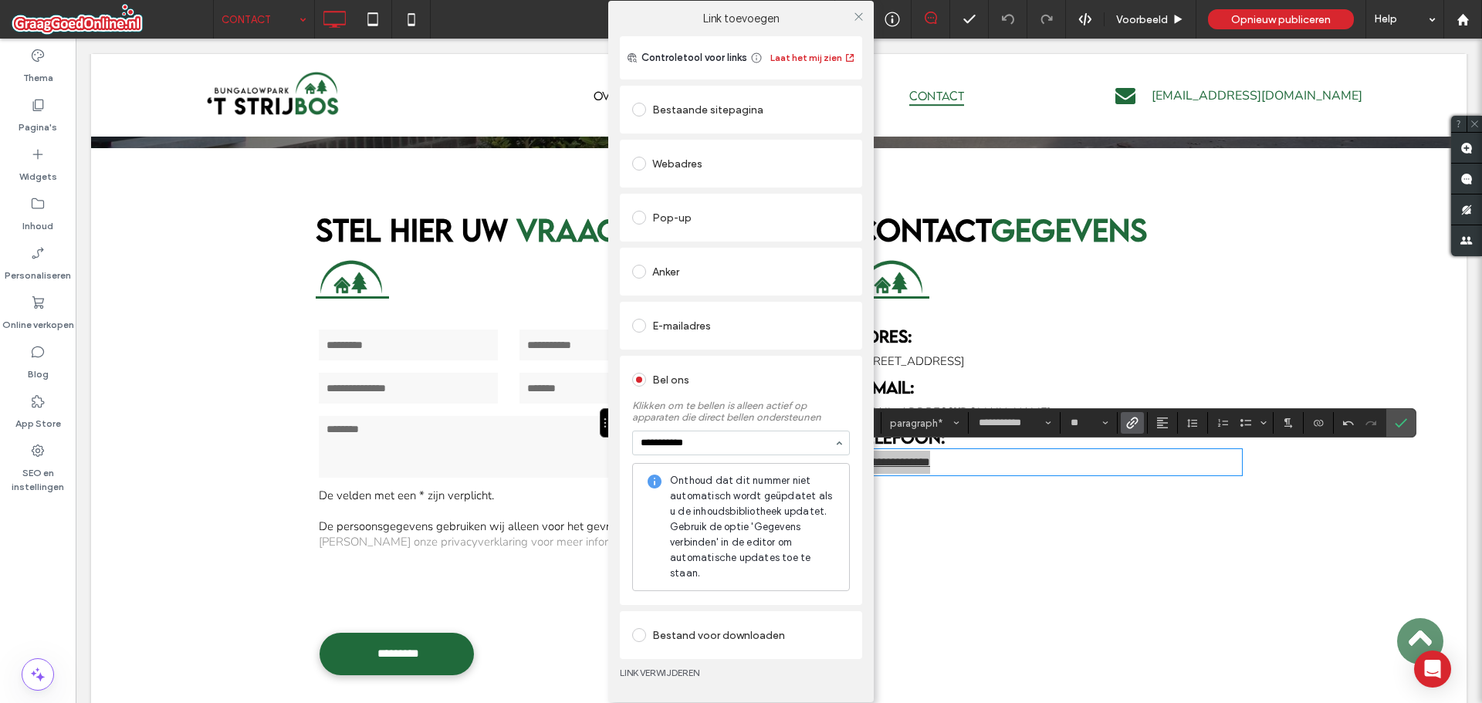
click at [647, 447] on input "**********" at bounding box center [737, 443] width 193 height 11
click at [651, 448] on input "**********" at bounding box center [737, 443] width 193 height 11
type input "**********"
click at [615, 445] on div "**********" at bounding box center [740, 369] width 265 height 666
click at [865, 25] on div at bounding box center [858, 16] width 23 height 23
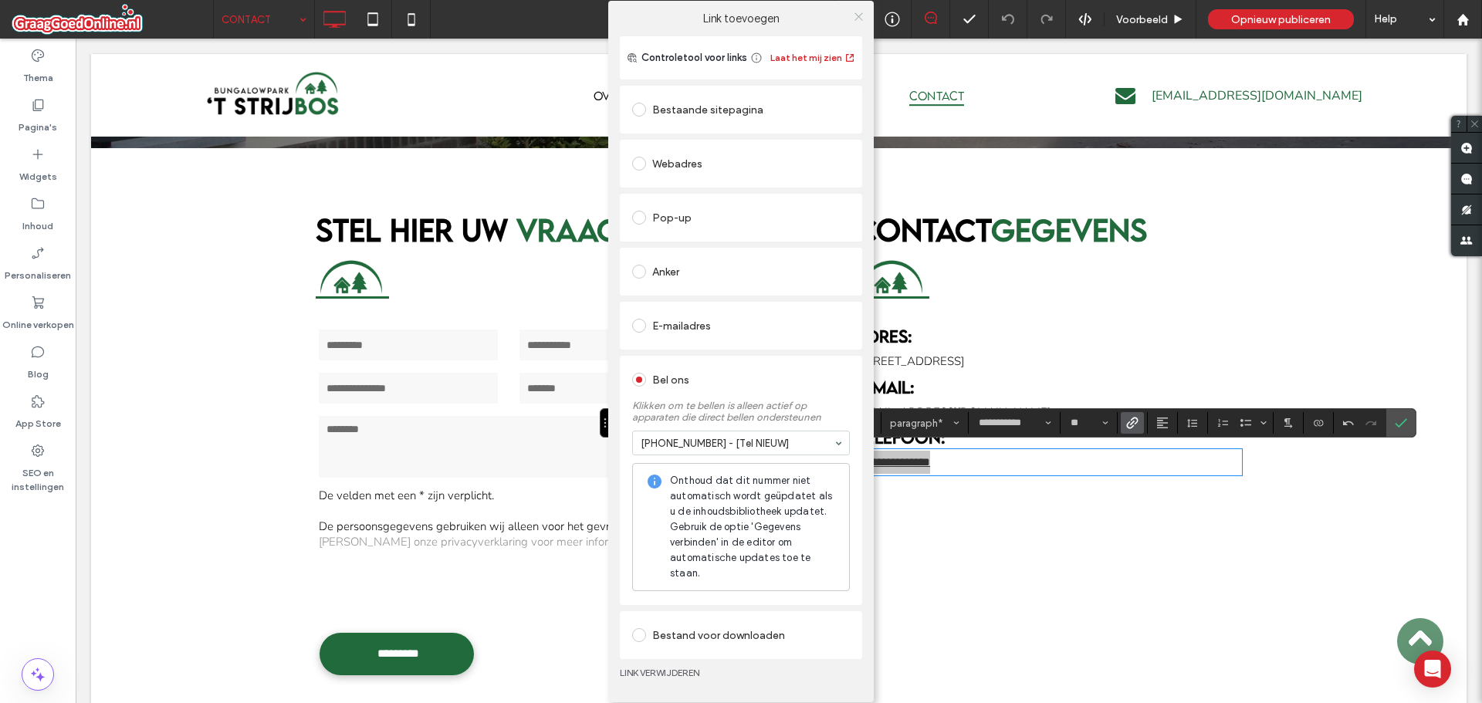
click at [860, 22] on icon at bounding box center [859, 17] width 12 height 12
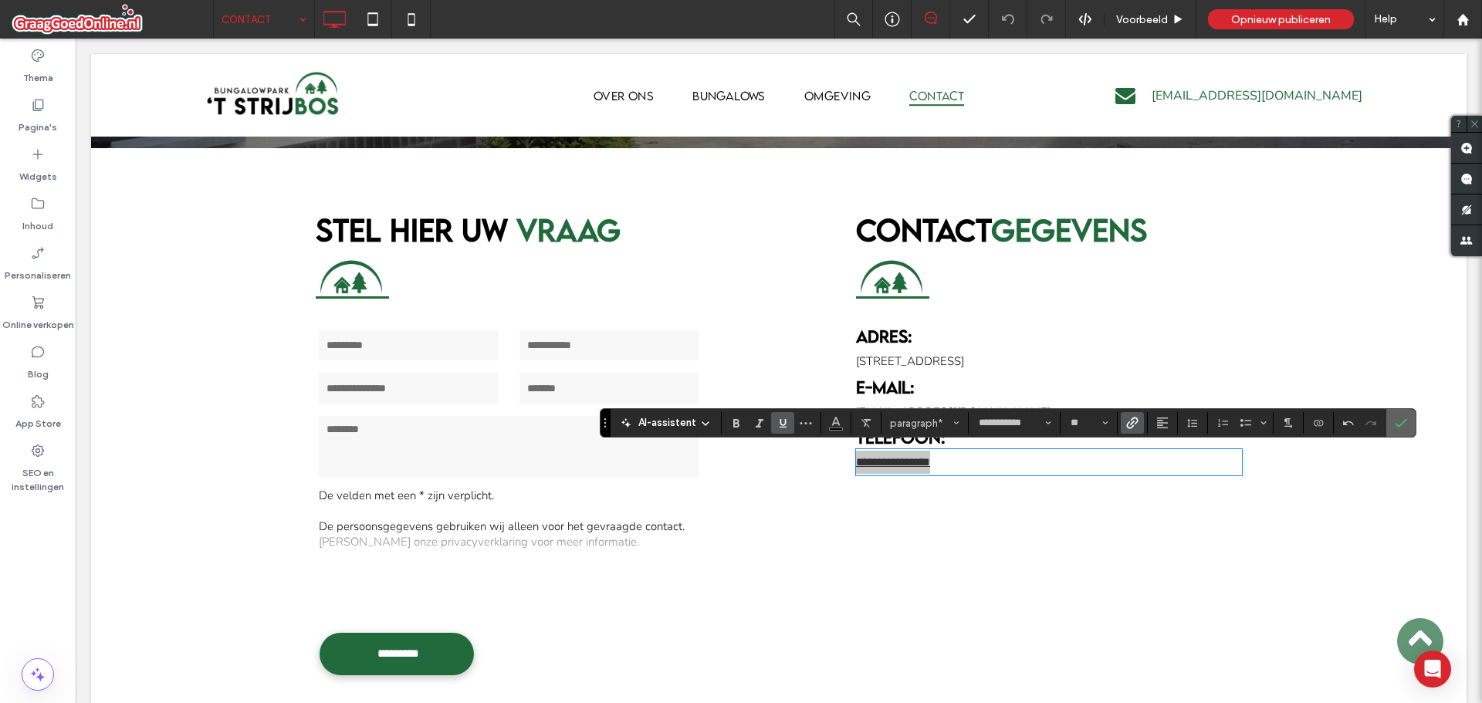
click at [1404, 416] on span "Bevestigen" at bounding box center [1400, 423] width 12 height 26
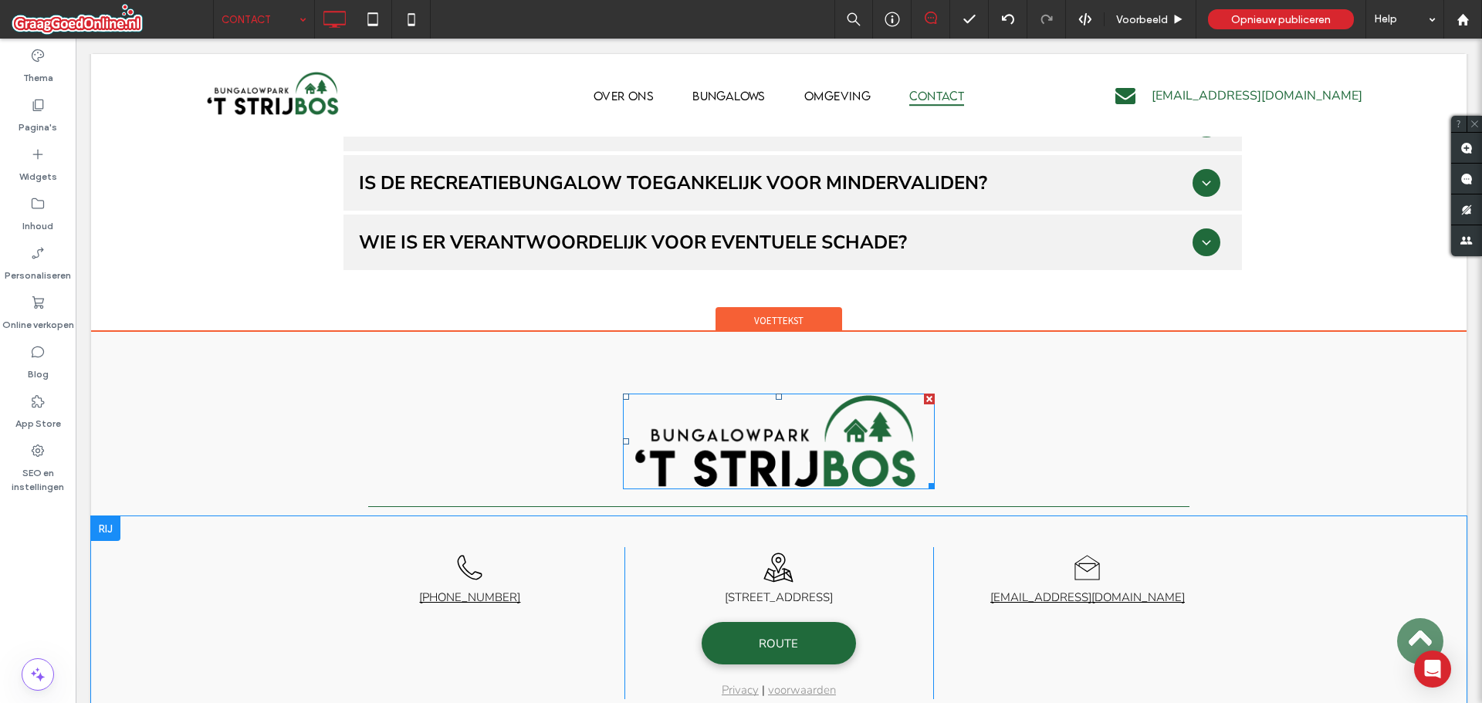
scroll to position [1645, 0]
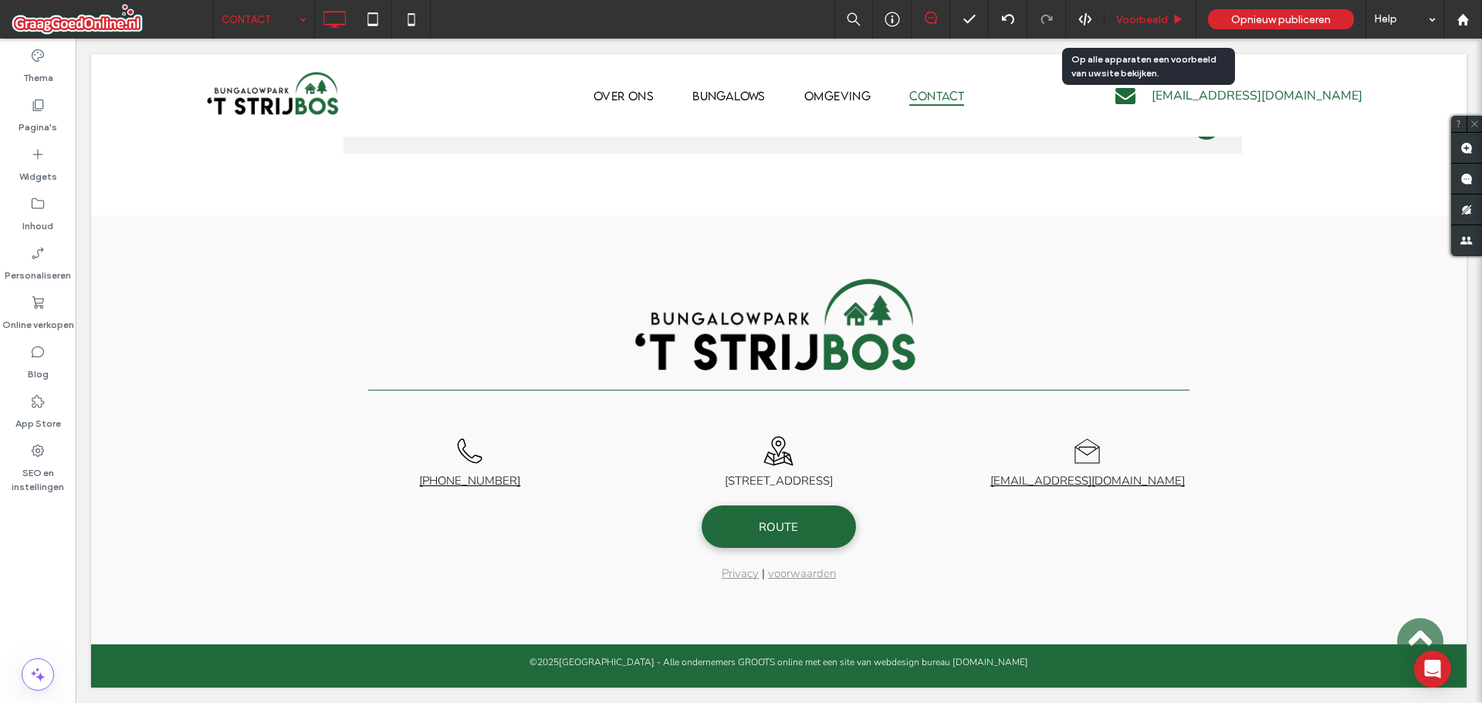
click at [1161, 8] on div "Voorbeeld" at bounding box center [1150, 19] width 92 height 39
click at [1148, 16] on span "Voorbeeld" at bounding box center [1142, 19] width 52 height 13
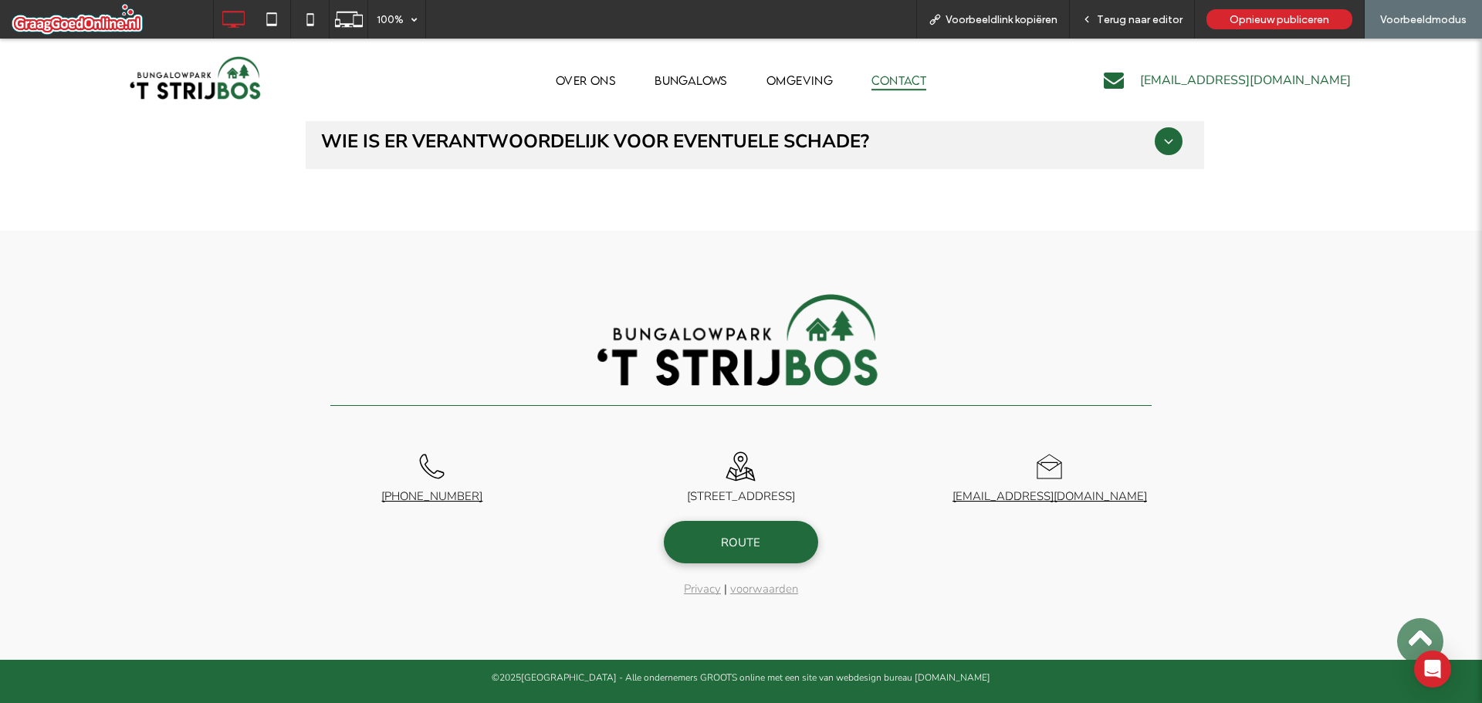
scroll to position [1460, 0]
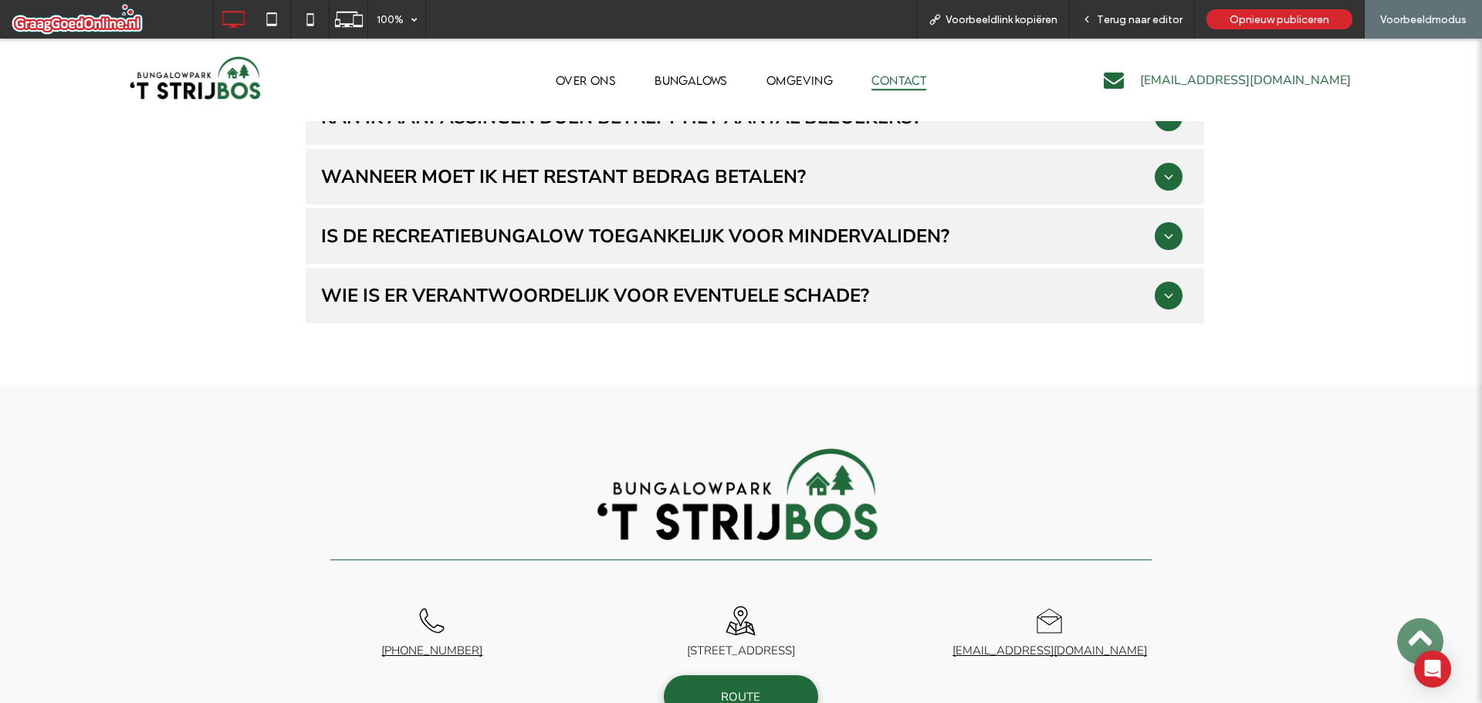
click at [881, 294] on div "Wie is er verantwoordelijk voor eventuele schade?" at bounding box center [737, 295] width 833 height 25
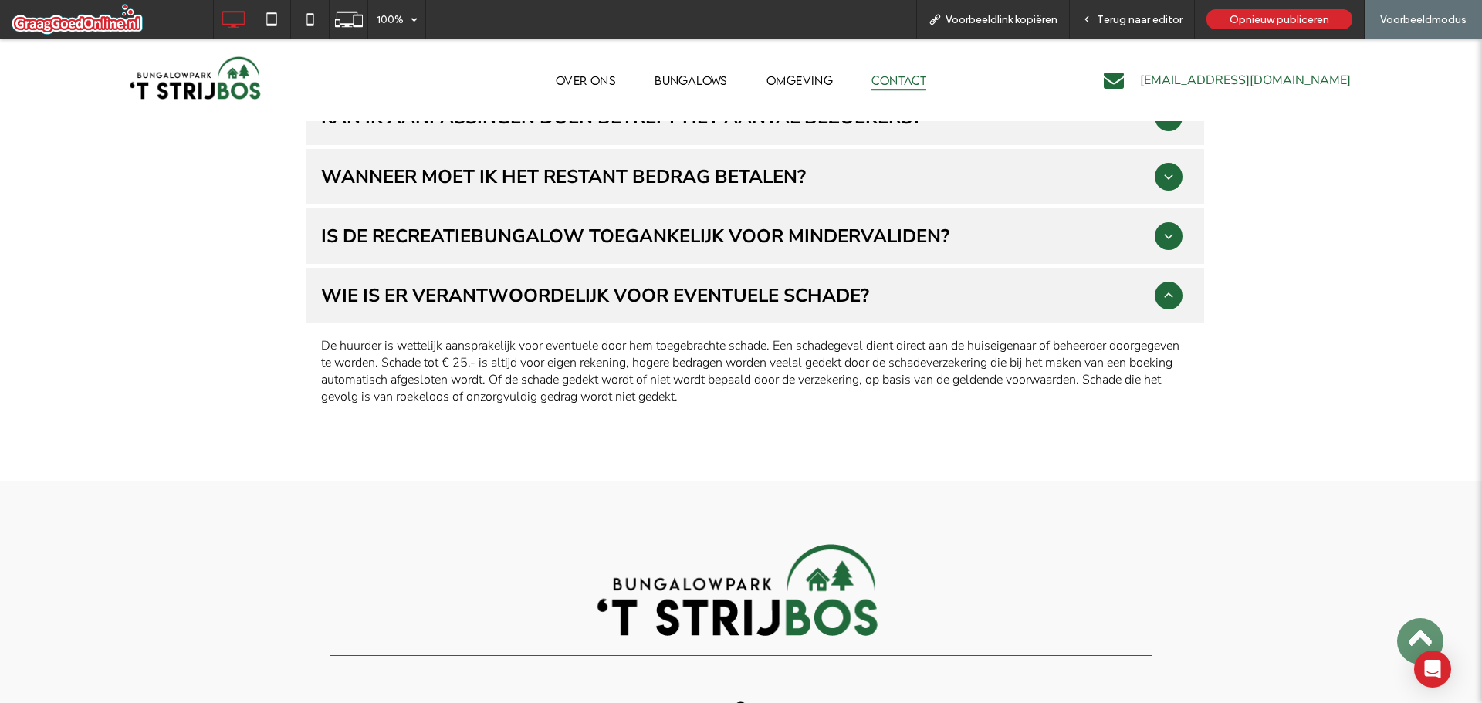
click at [857, 236] on h3 "Is de recreatiebungalow toegankelijk voor mindervaliden?" at bounding box center [635, 236] width 628 height 25
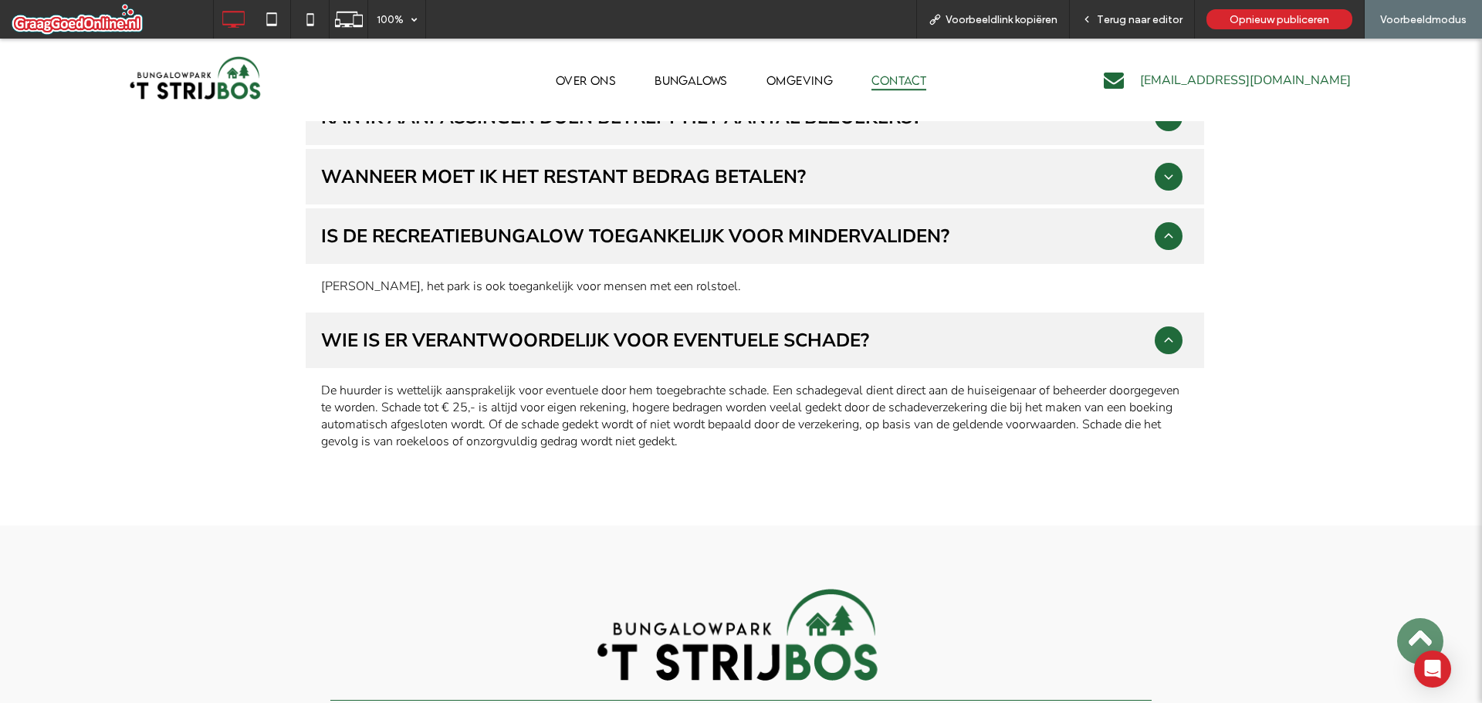
click at [842, 186] on div "Wanneer moet ik het restant bedrag betalen?" at bounding box center [737, 176] width 833 height 25
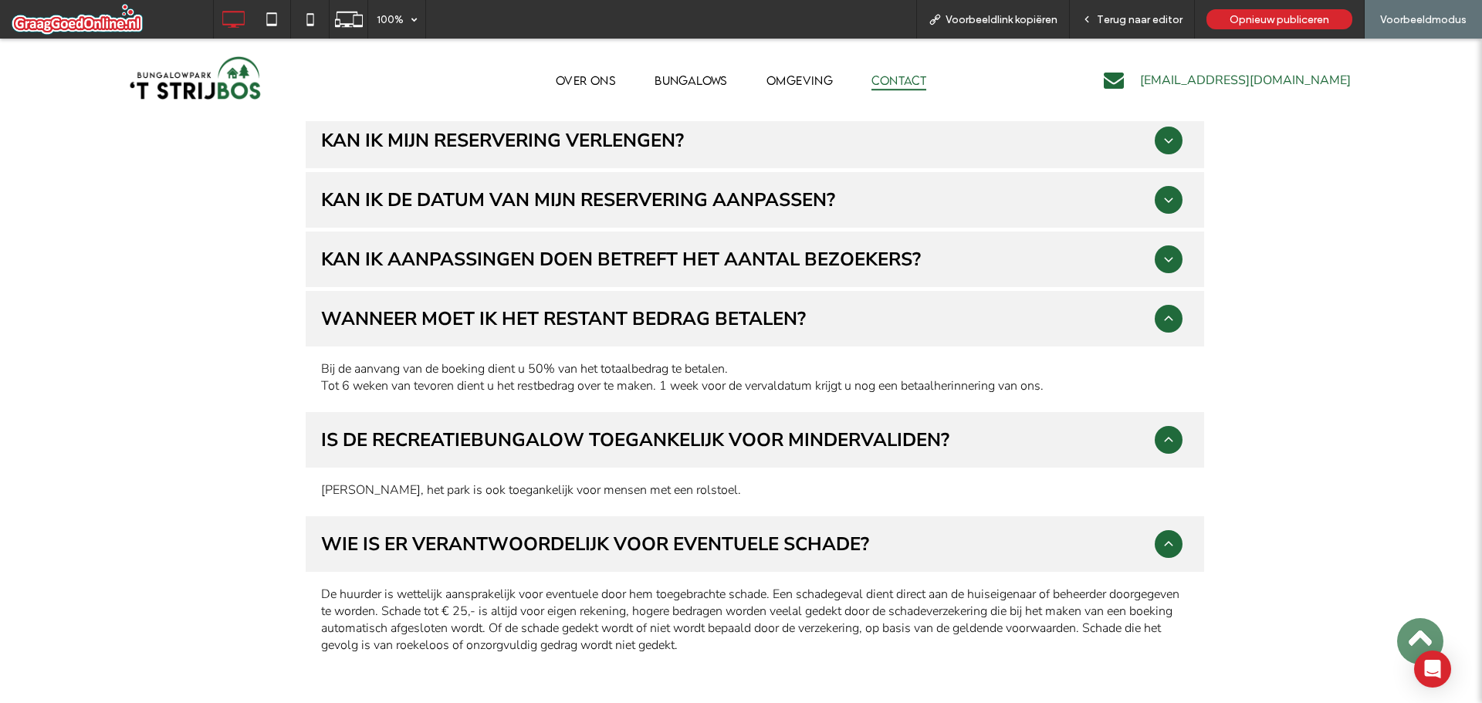
scroll to position [1306, 0]
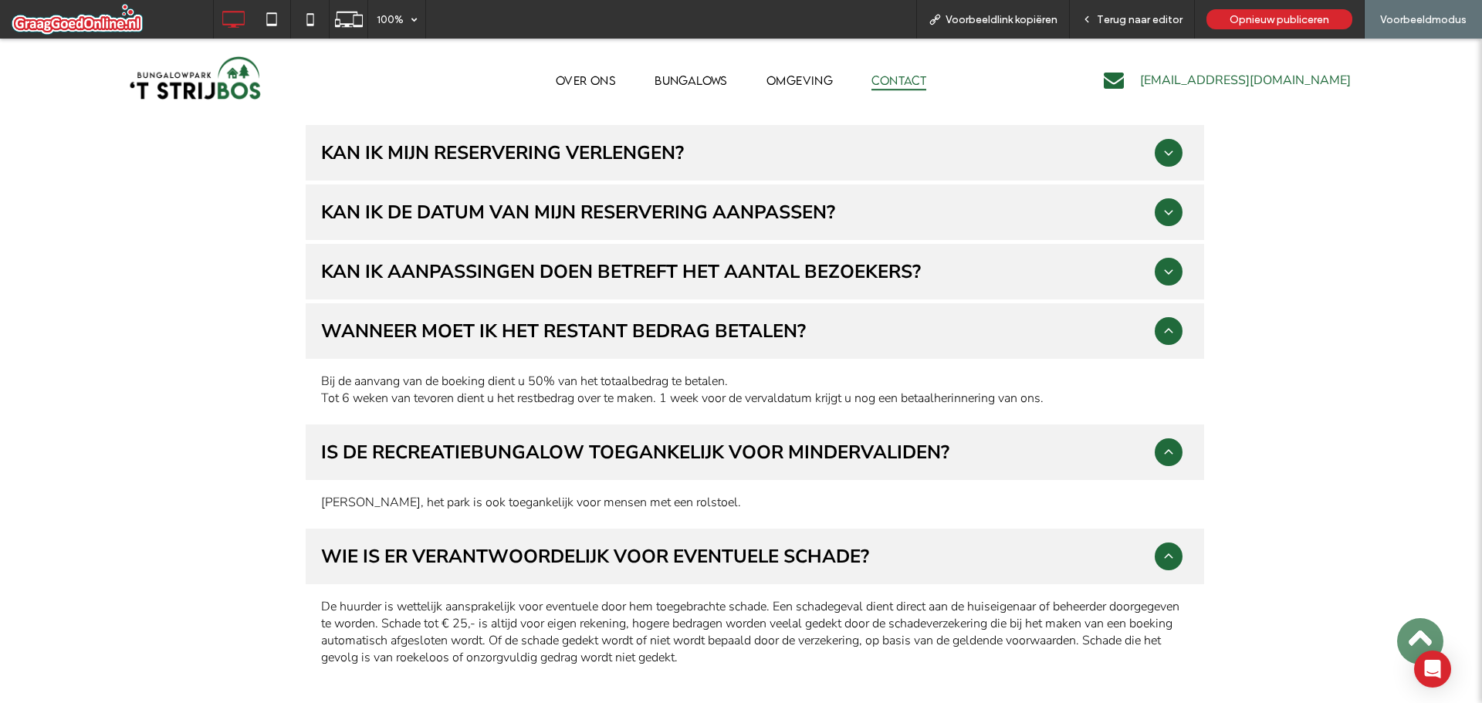
click at [823, 267] on h3 "Kan ik aanpassingen doen betreft het aantal bezoekers?" at bounding box center [621, 271] width 600 height 25
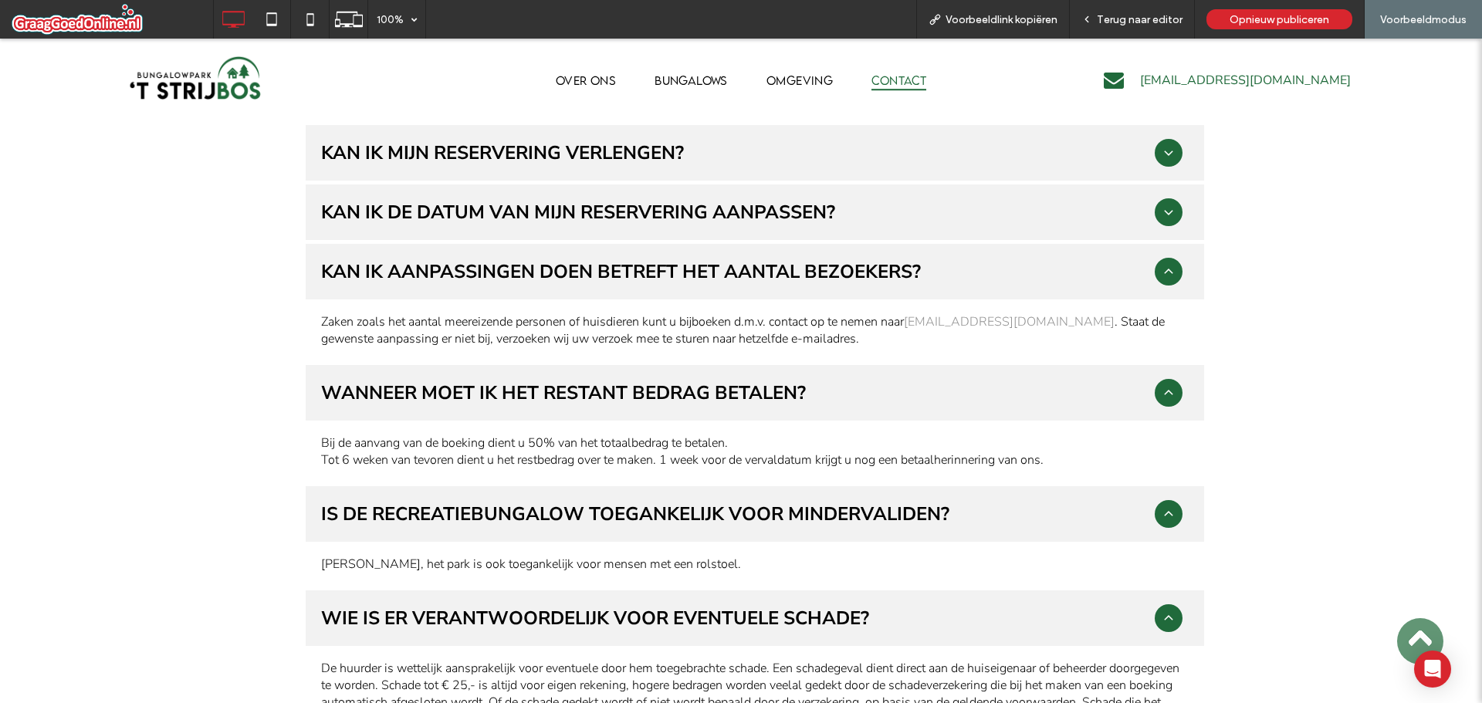
click at [818, 227] on div "Kan ik de datum van mijn reservering aanpassen?" at bounding box center [755, 212] width 898 height 56
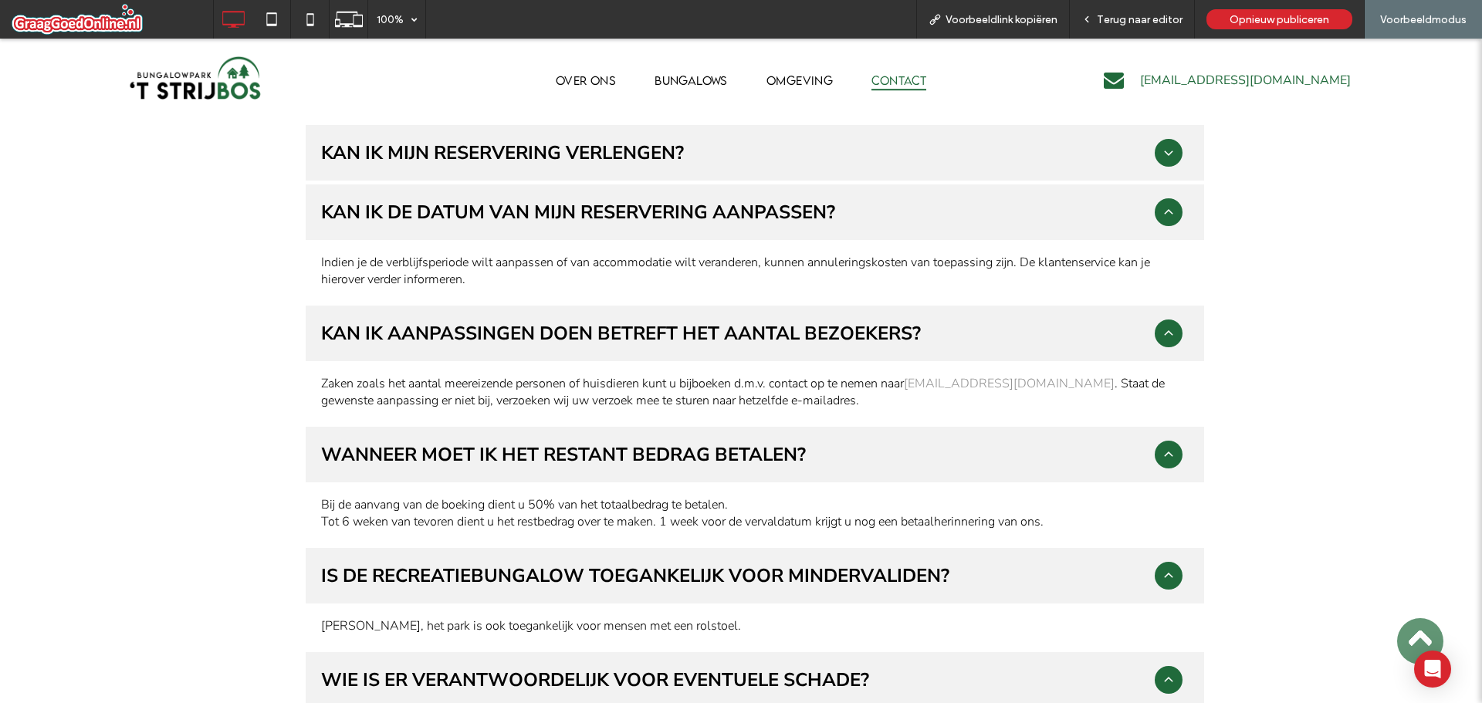
click at [810, 154] on div "Kan ik mijn reservering verlengen?" at bounding box center [737, 152] width 833 height 25
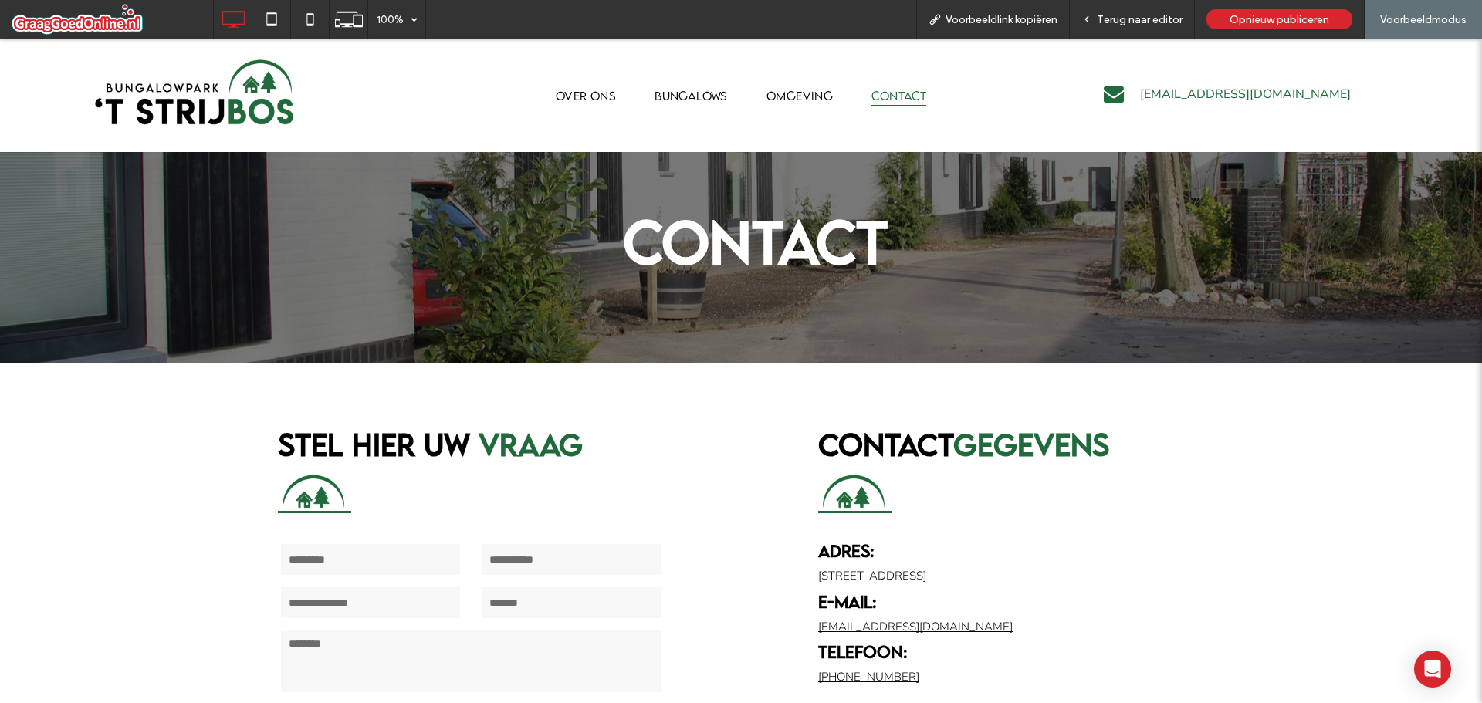
scroll to position [0, 0]
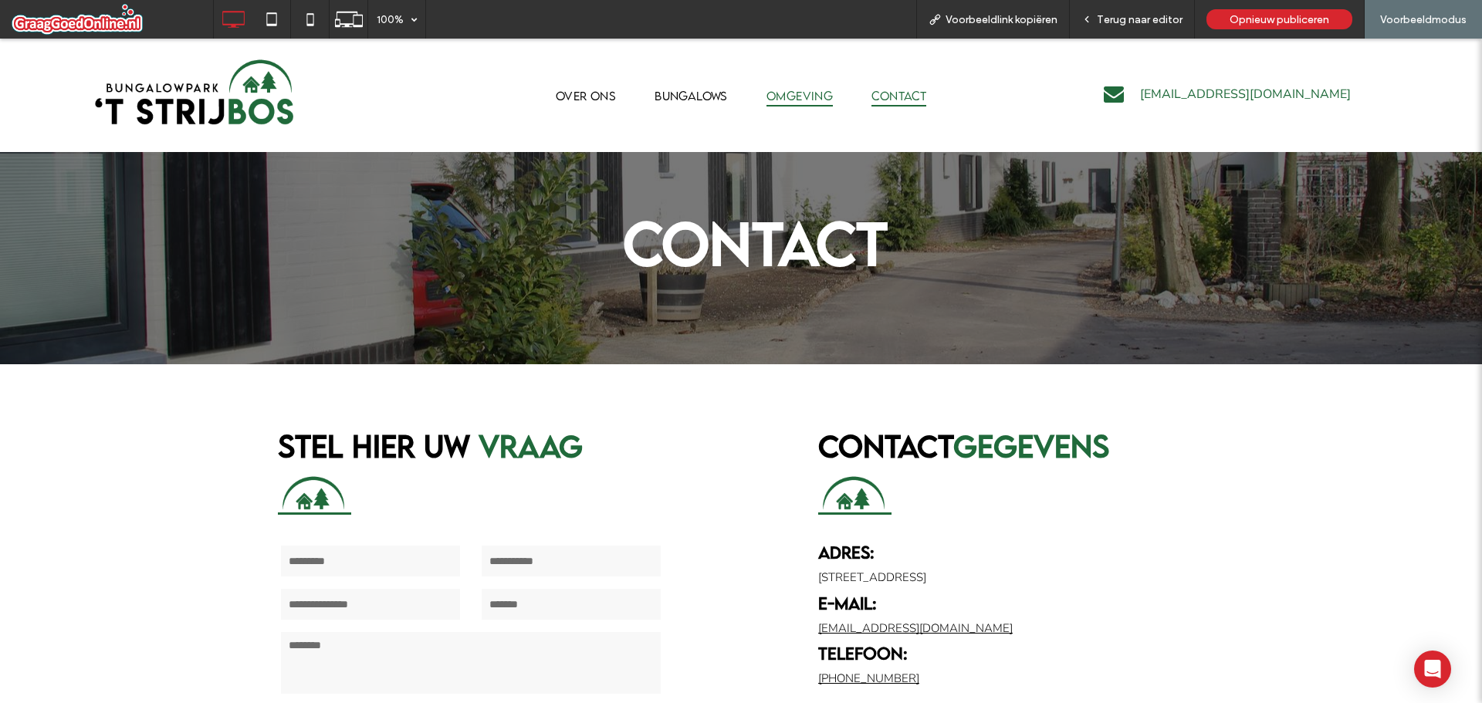
click at [794, 92] on span "OMGEVING" at bounding box center [799, 96] width 66 height 22
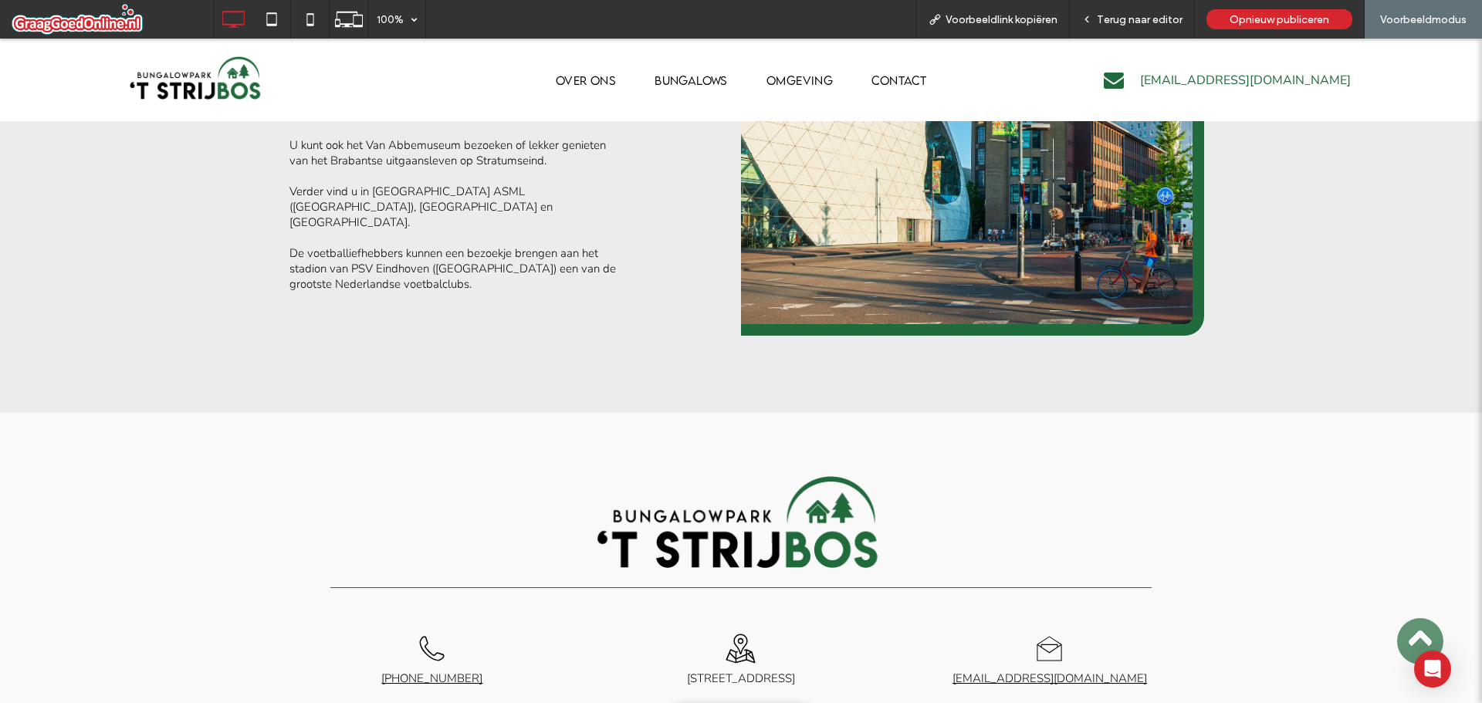
scroll to position [3593, 0]
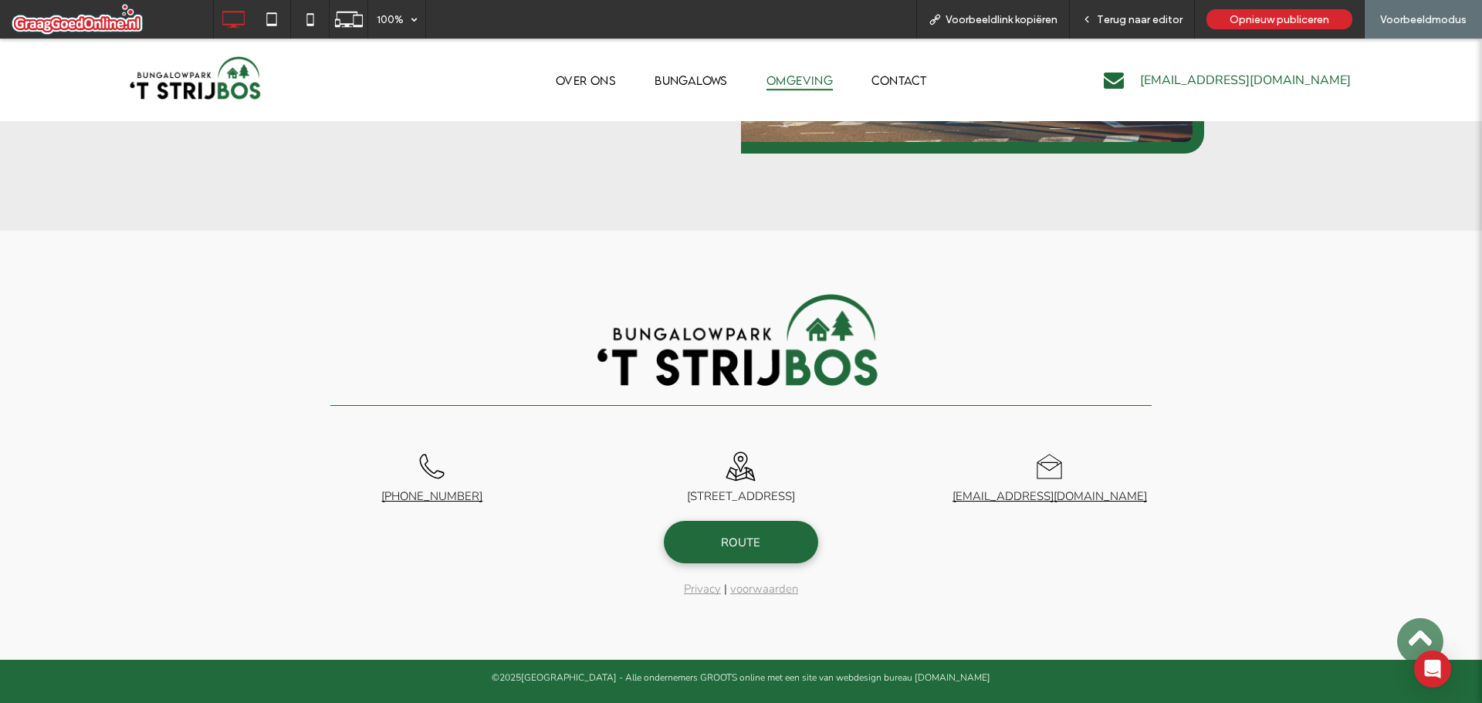
click at [670, 67] on div "OVER ONS BUNGALOWS OMGEVING CONTACT Click To Paste" at bounding box center [740, 79] width 725 height 59
click at [670, 70] on span "BUNGALOWS" at bounding box center [690, 80] width 73 height 22
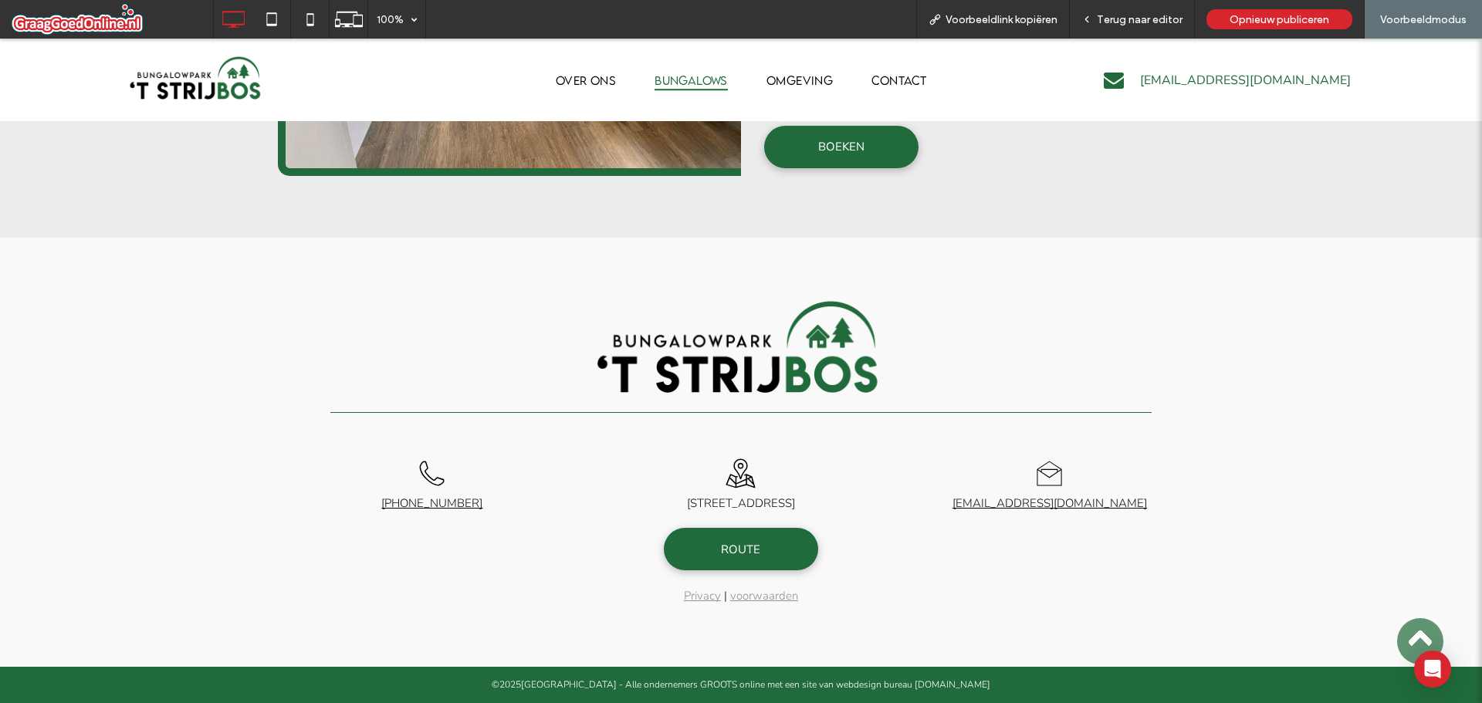
scroll to position [1266, 0]
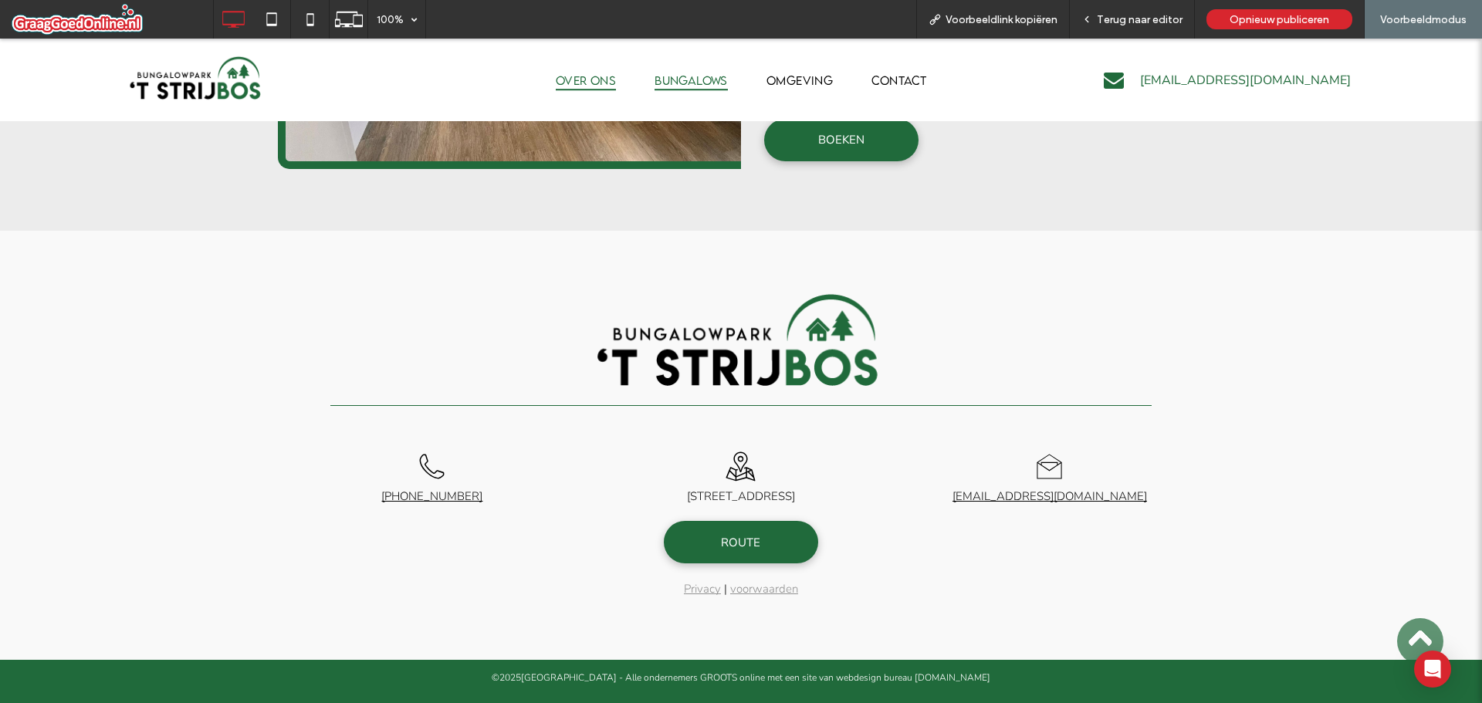
click at [576, 76] on span "OVER ONS" at bounding box center [586, 80] width 60 height 22
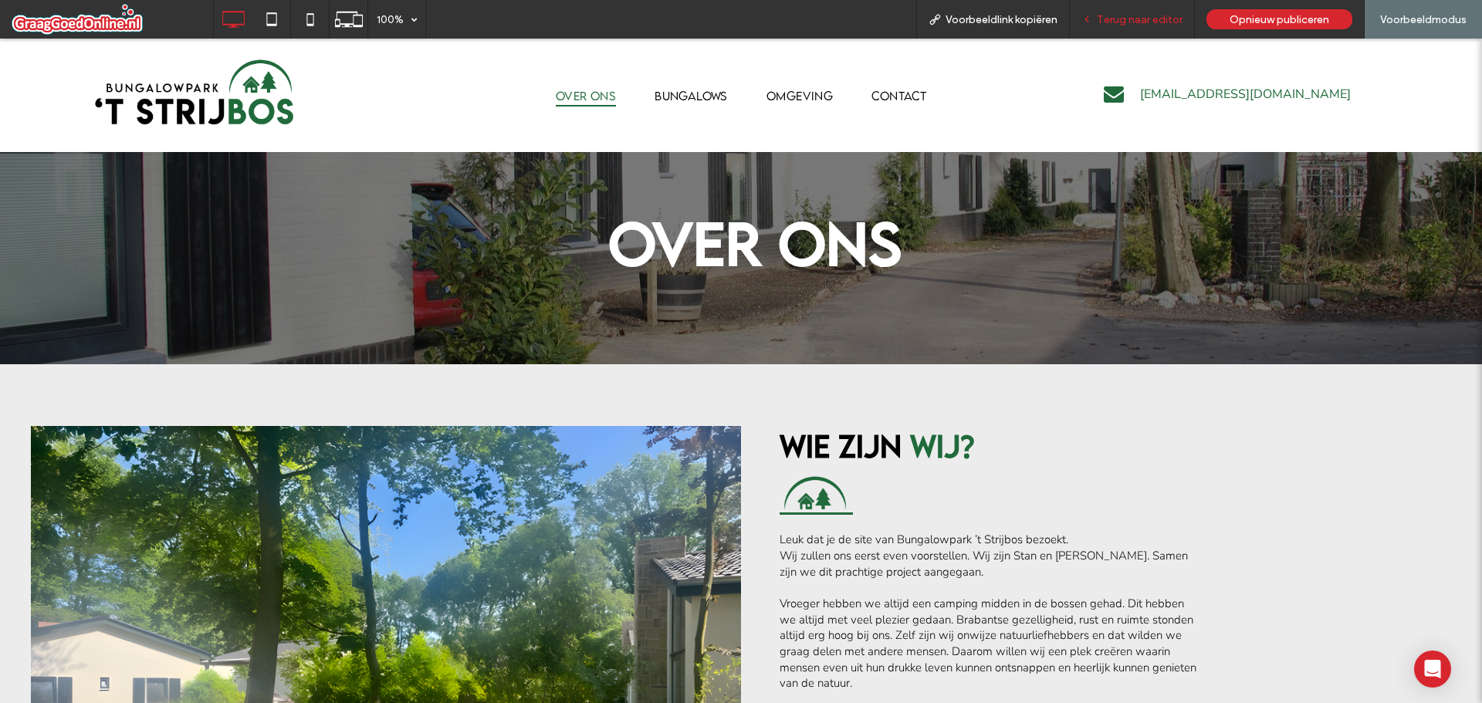
click at [1119, 10] on div "Terug naar editor" at bounding box center [1132, 19] width 125 height 39
click at [1117, 14] on span "Terug naar editor" at bounding box center [1140, 19] width 86 height 13
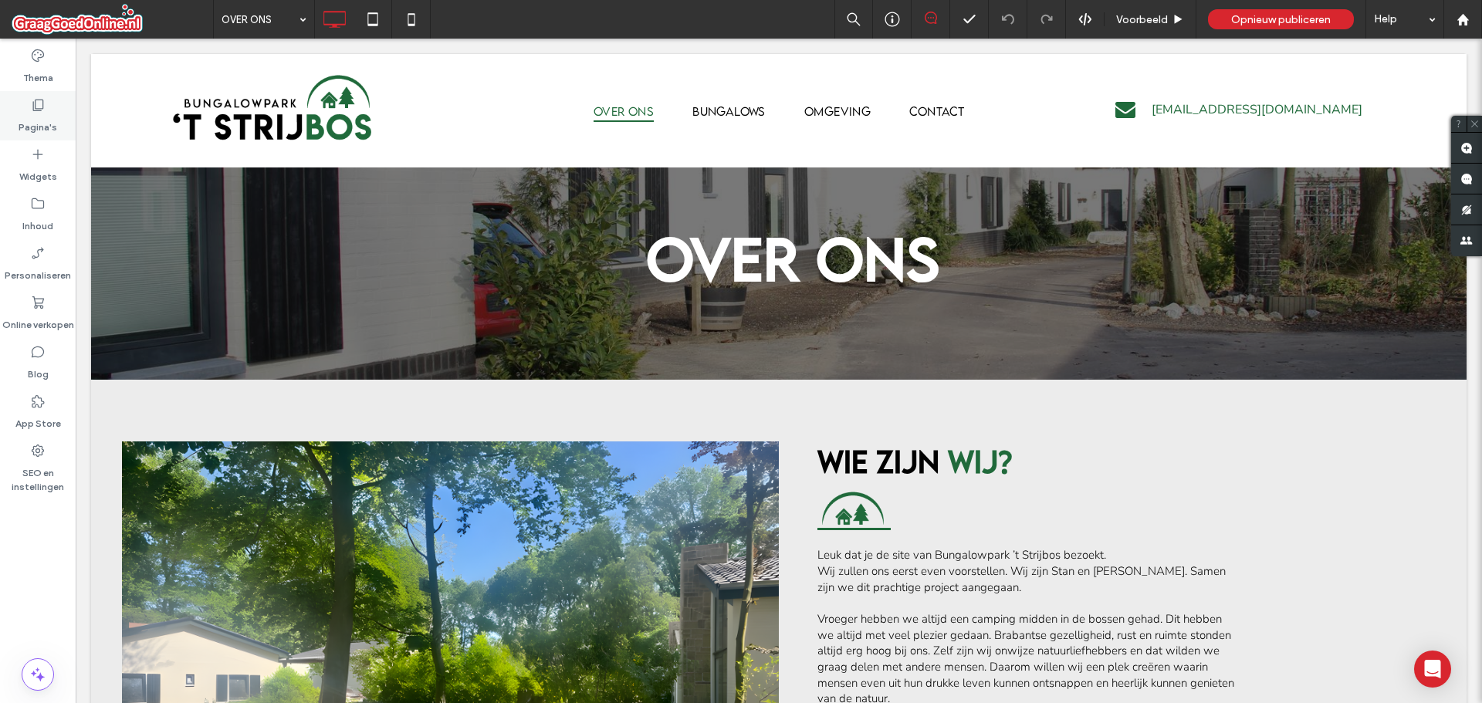
click at [30, 112] on div "Pagina's" at bounding box center [38, 115] width 76 height 49
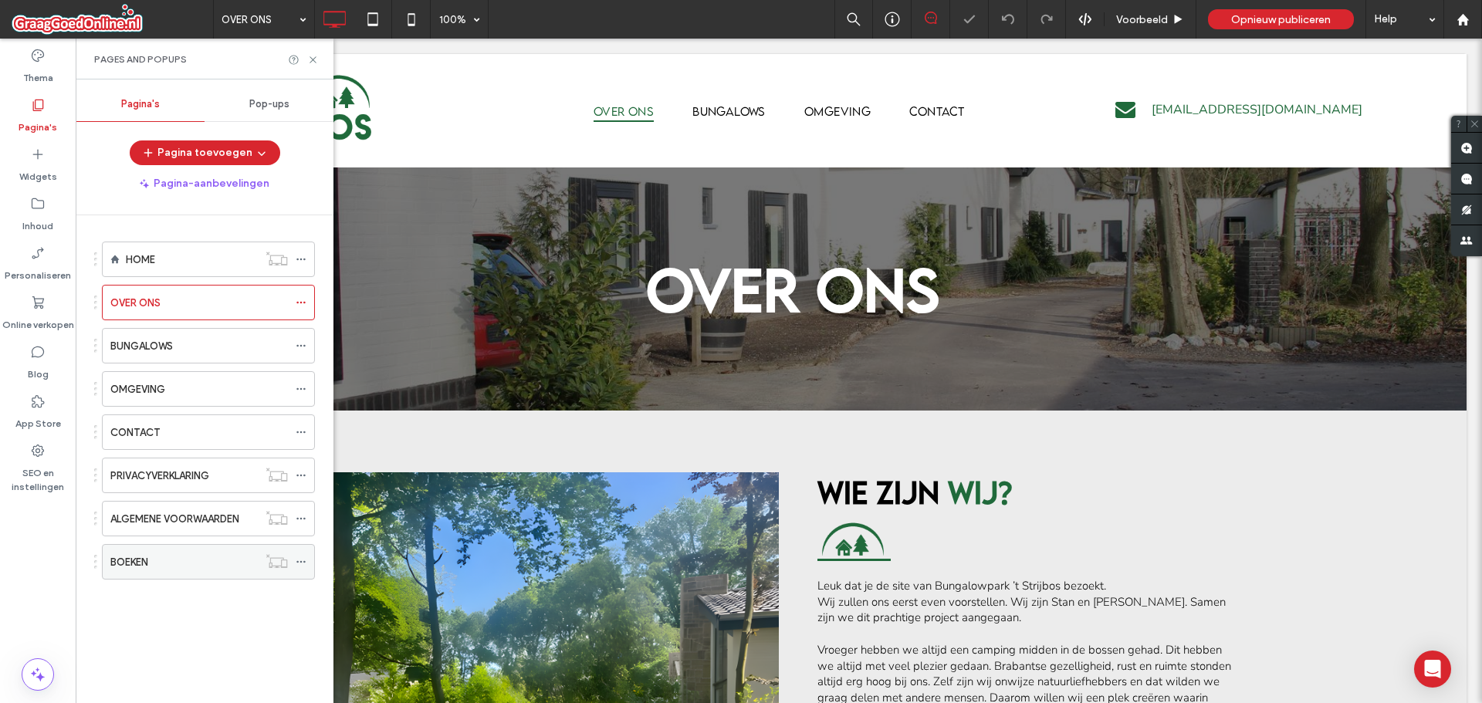
click at [157, 571] on div "BOEKEN" at bounding box center [183, 562] width 147 height 34
click at [309, 59] on icon at bounding box center [313, 60] width 12 height 12
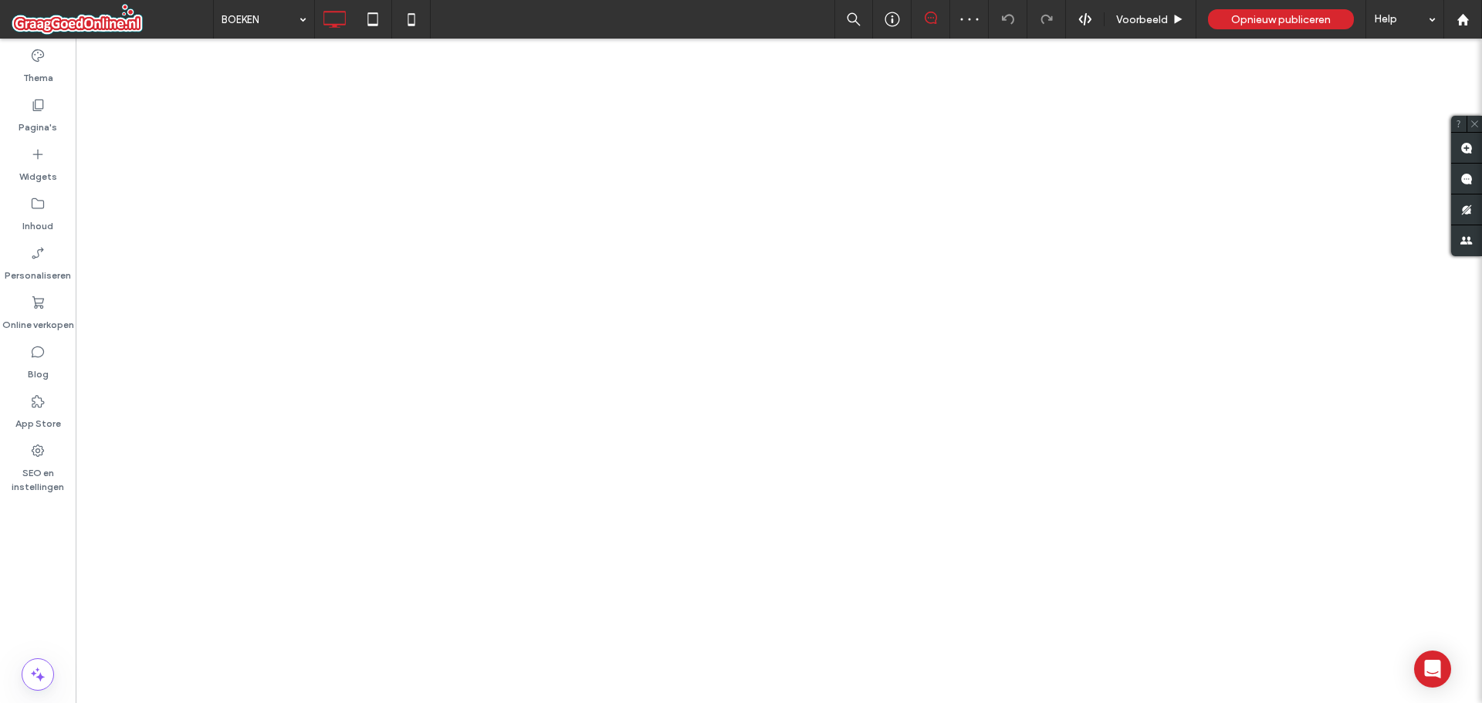
select select
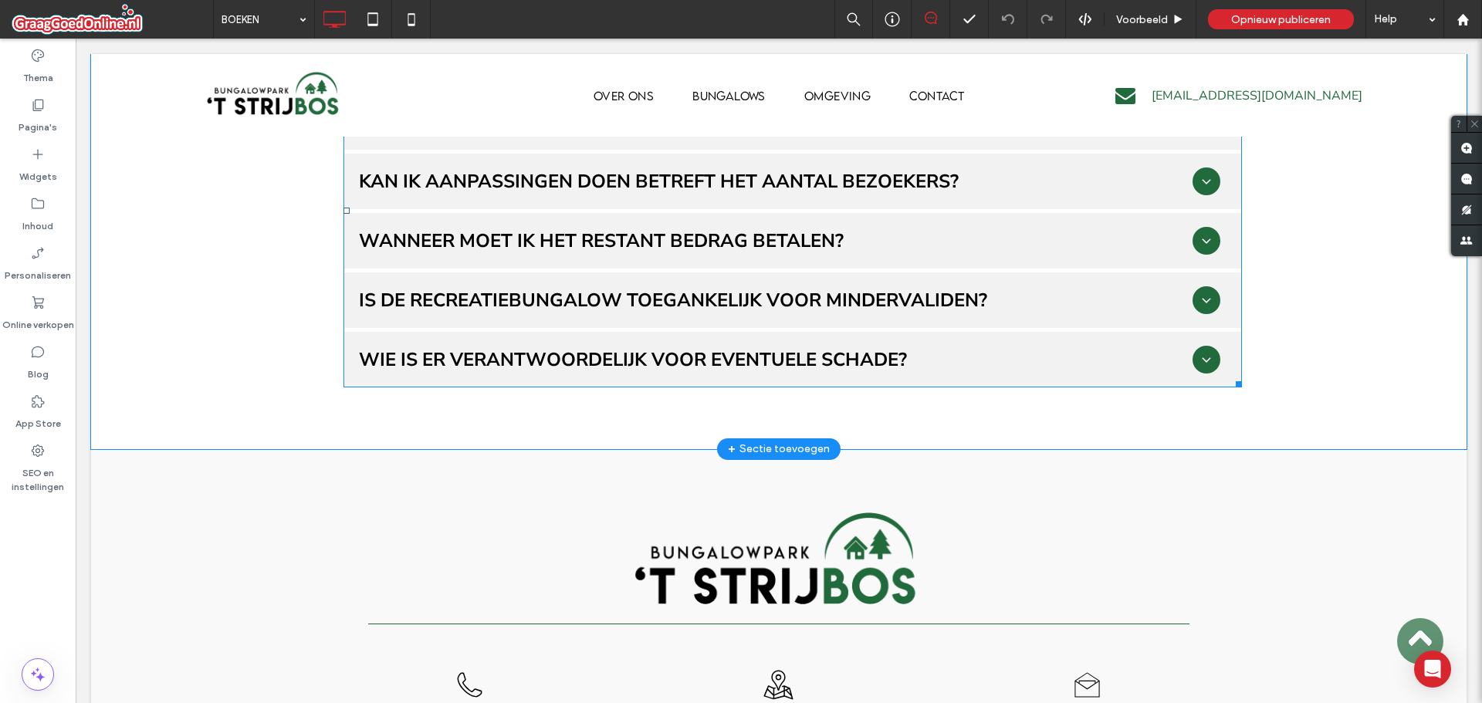
scroll to position [2184, 0]
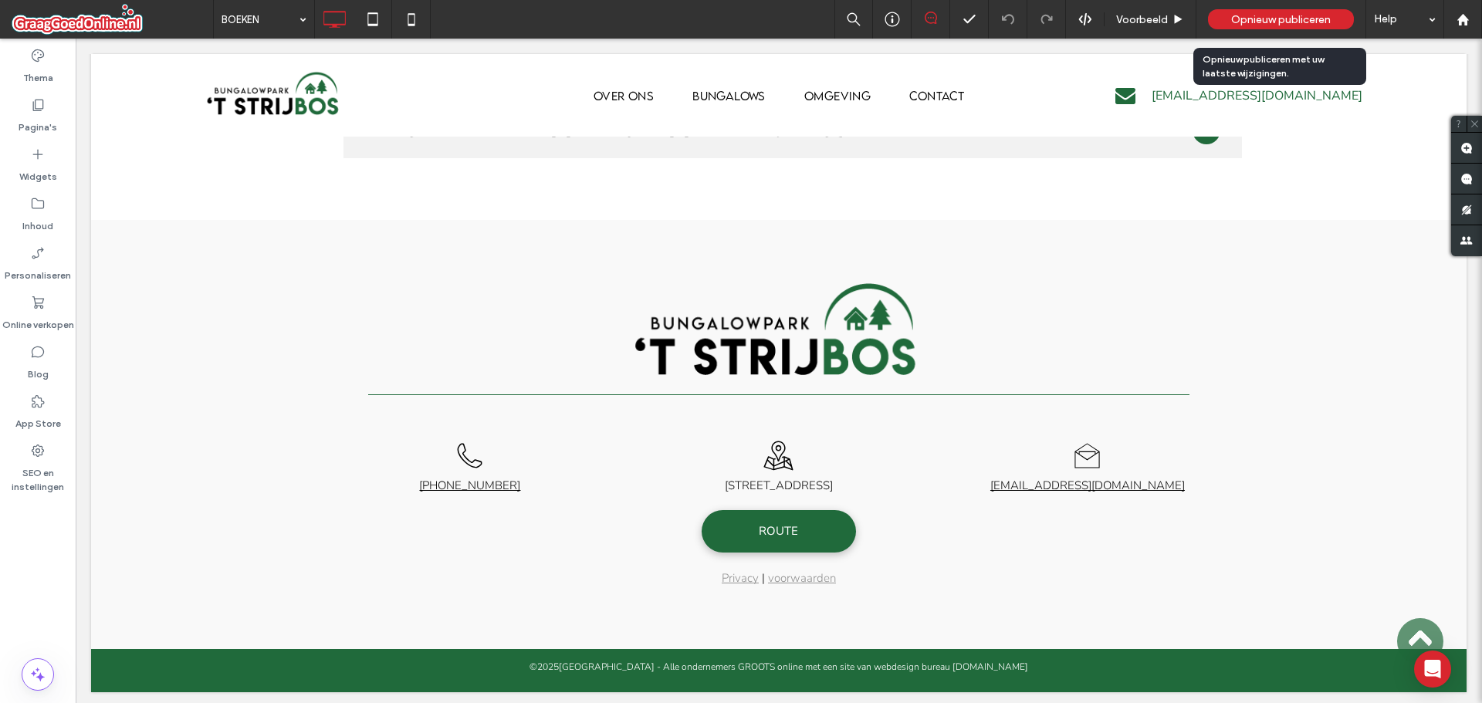
click at [1250, 12] on div "Opnieuw publiceren" at bounding box center [1281, 19] width 146 height 20
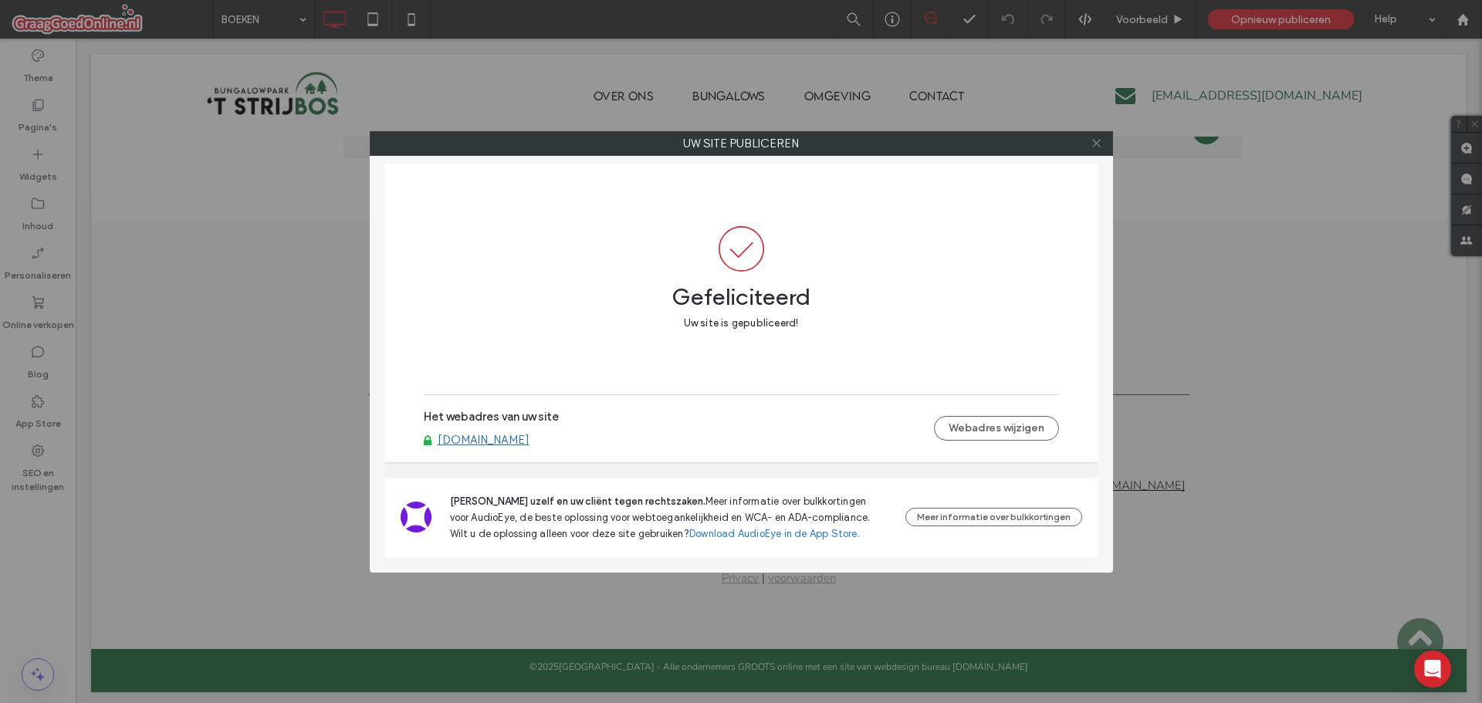
click at [1097, 144] on icon at bounding box center [1096, 143] width 12 height 12
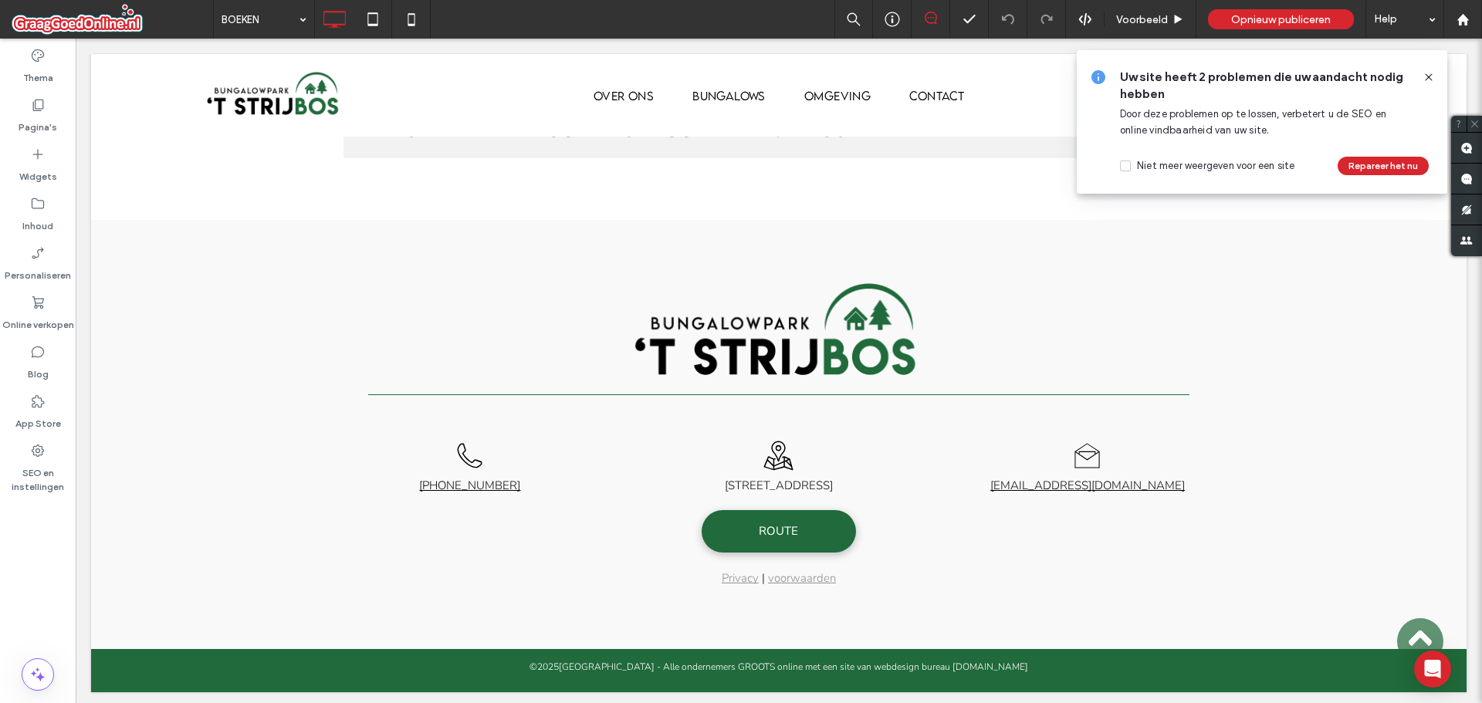
click at [1425, 78] on icon at bounding box center [1428, 77] width 12 height 12
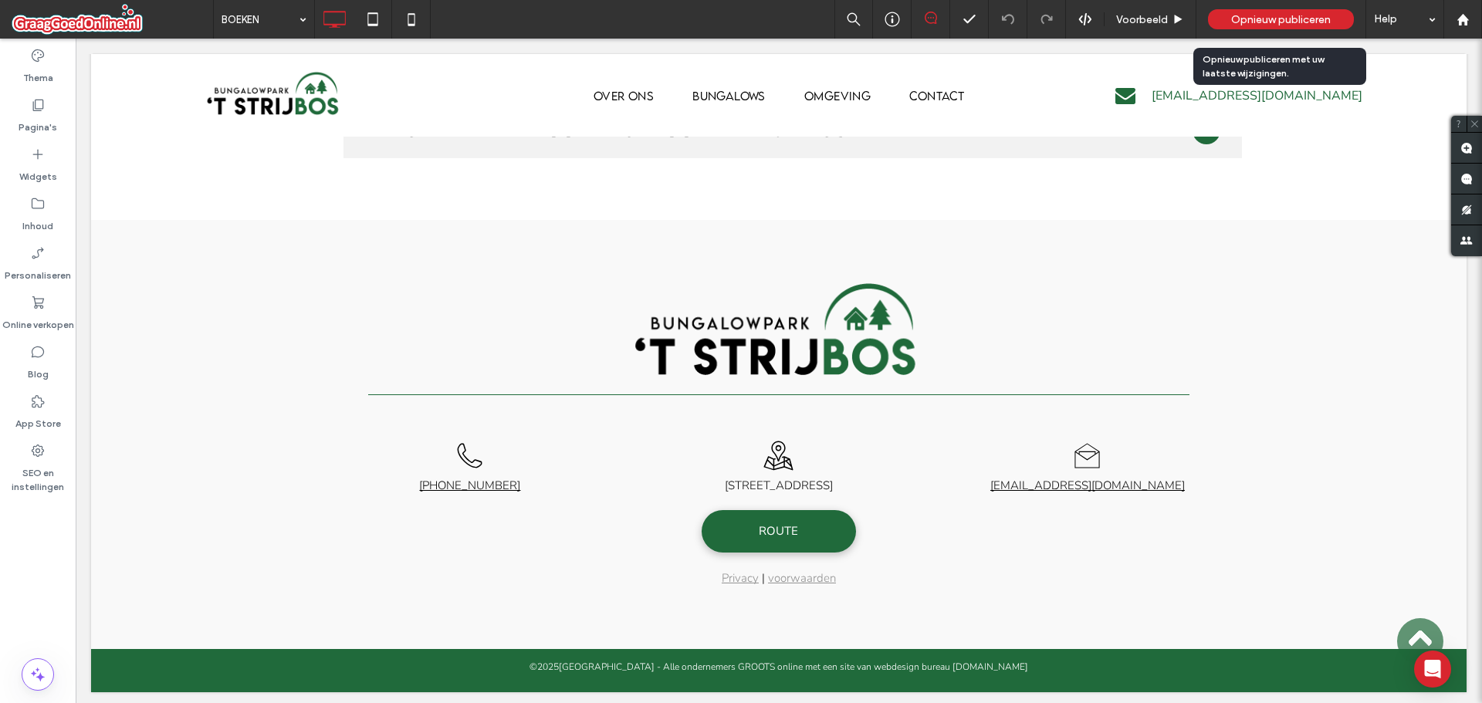
click at [1239, 18] on span "Opnieuw publiceren" at bounding box center [1281, 19] width 100 height 13
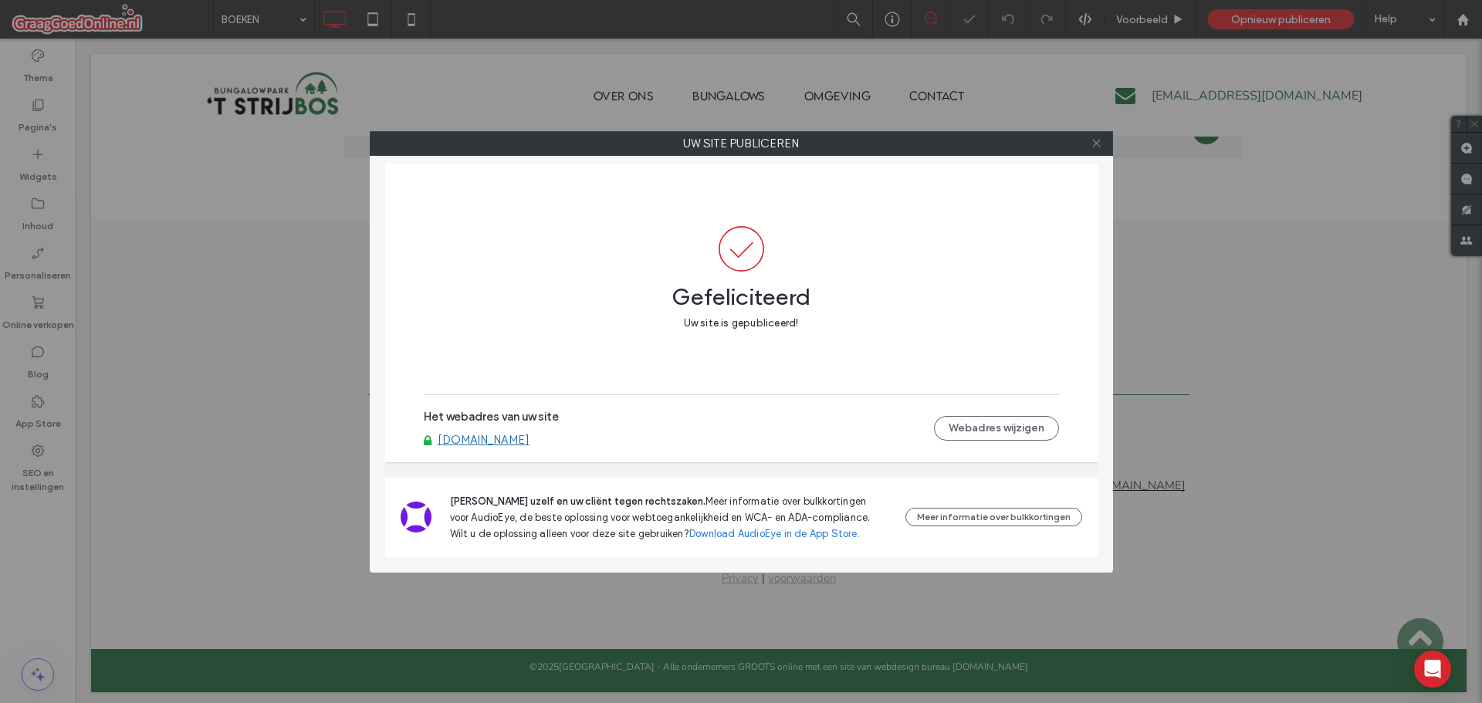
click at [1094, 139] on icon at bounding box center [1096, 143] width 12 height 12
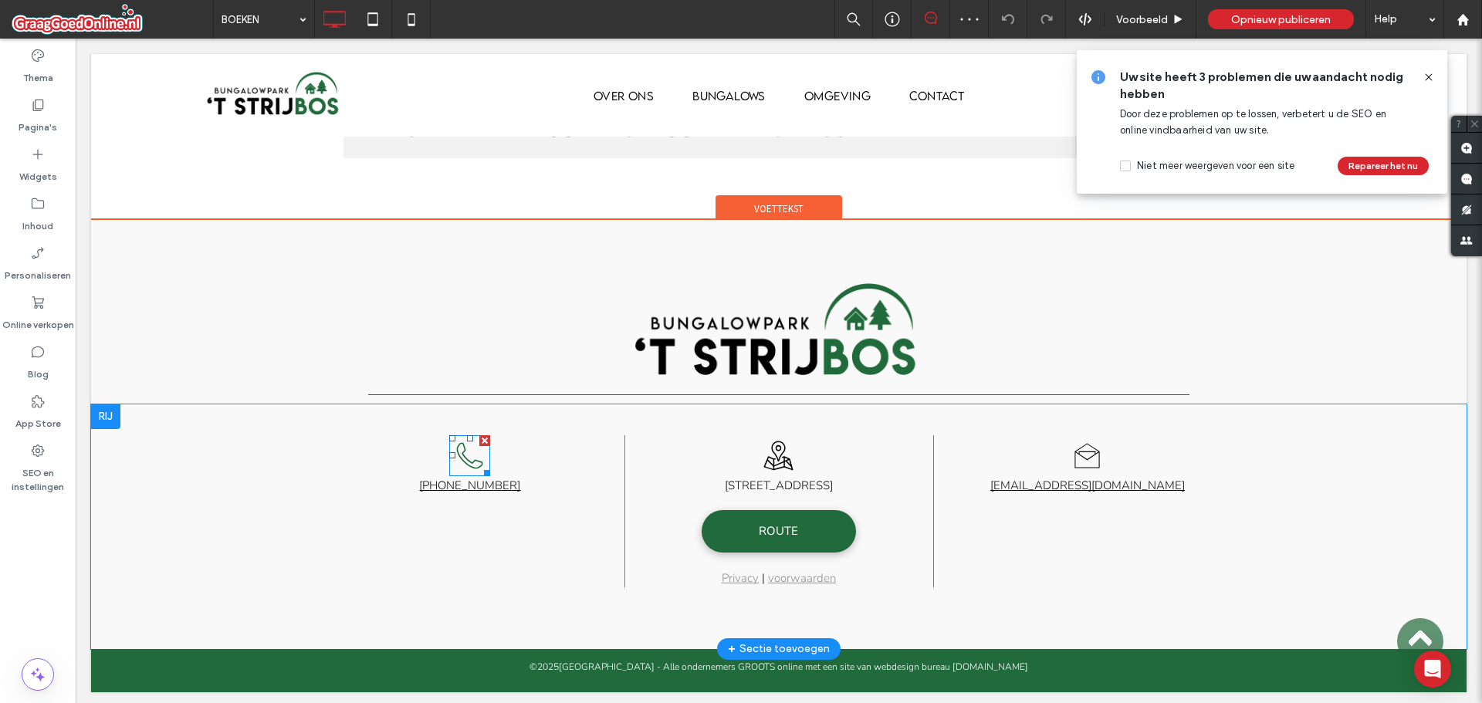
click at [467, 455] on icon at bounding box center [469, 455] width 43 height 43
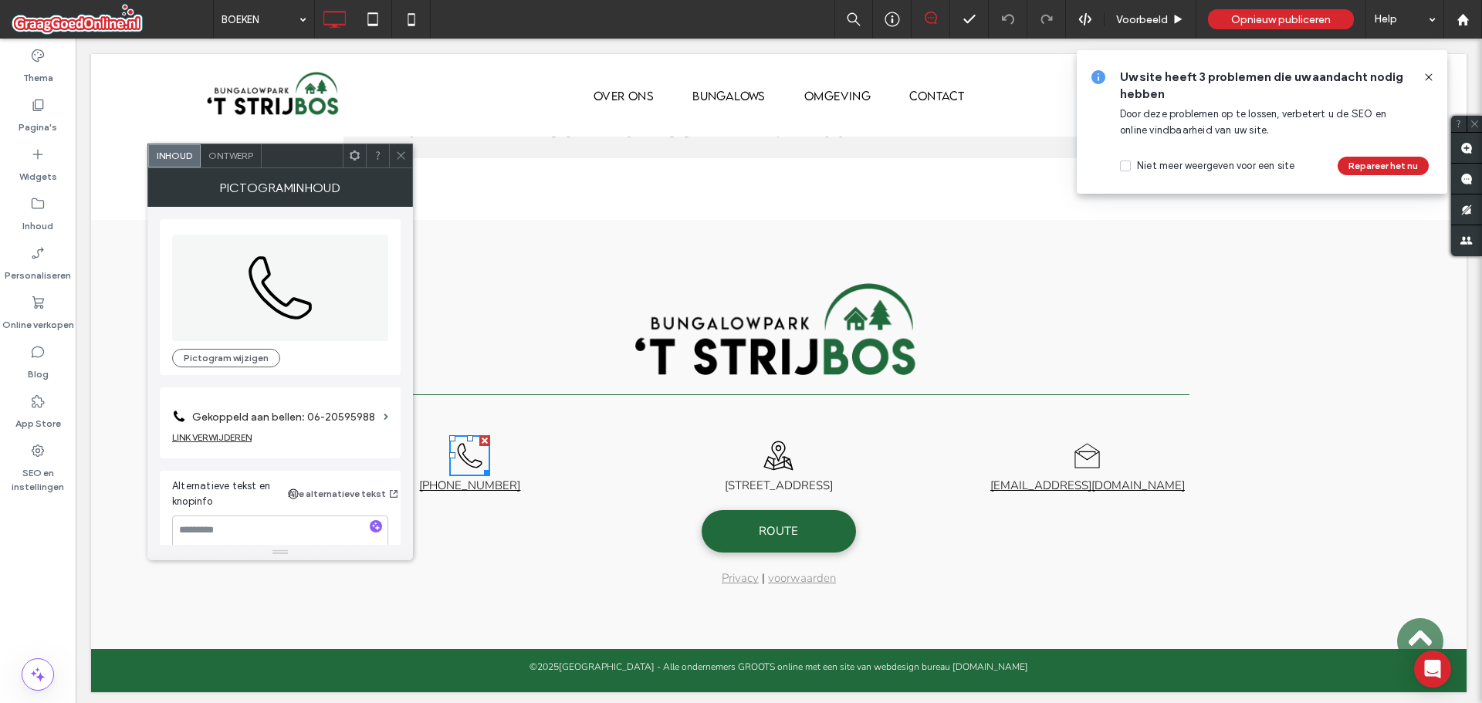
click at [326, 414] on label "Gekoppeld aan bellen: 06-20595988" at bounding box center [284, 417] width 185 height 29
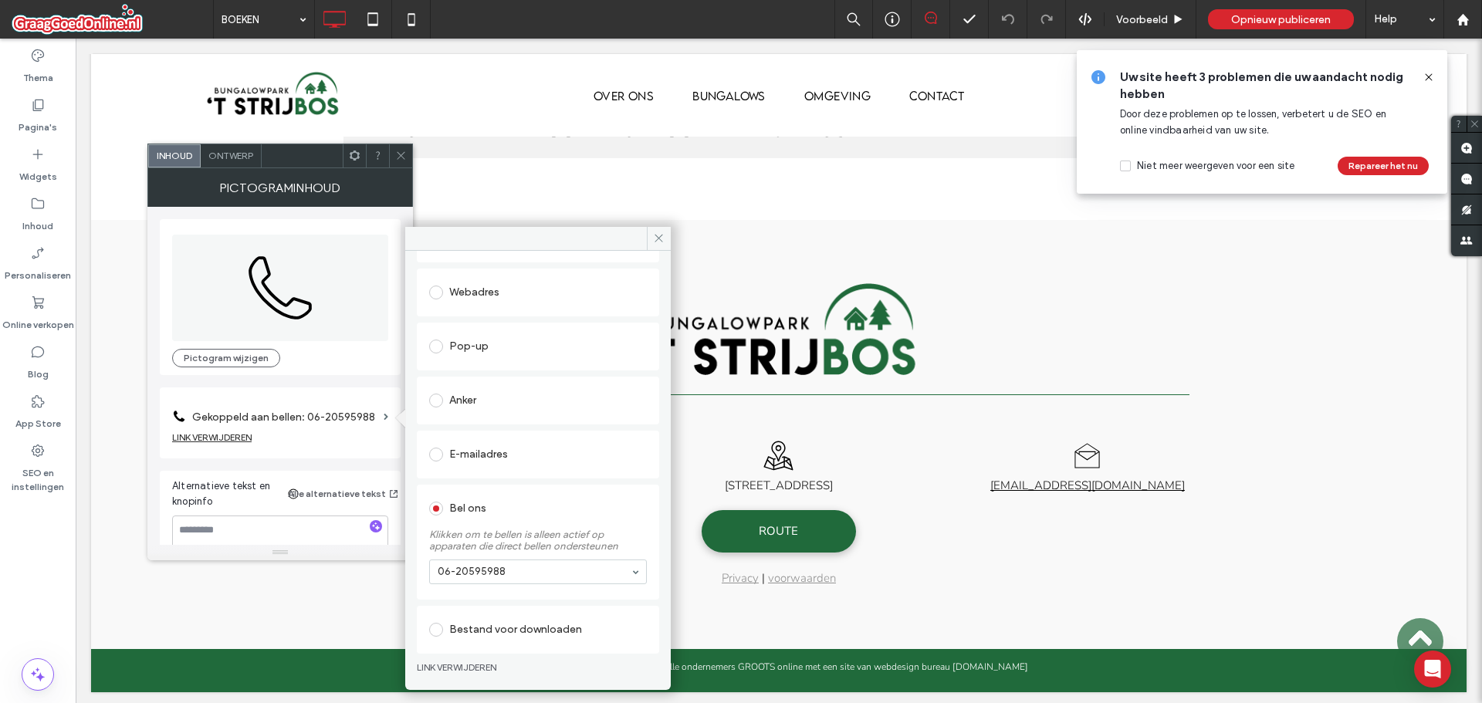
scroll to position [120, 0]
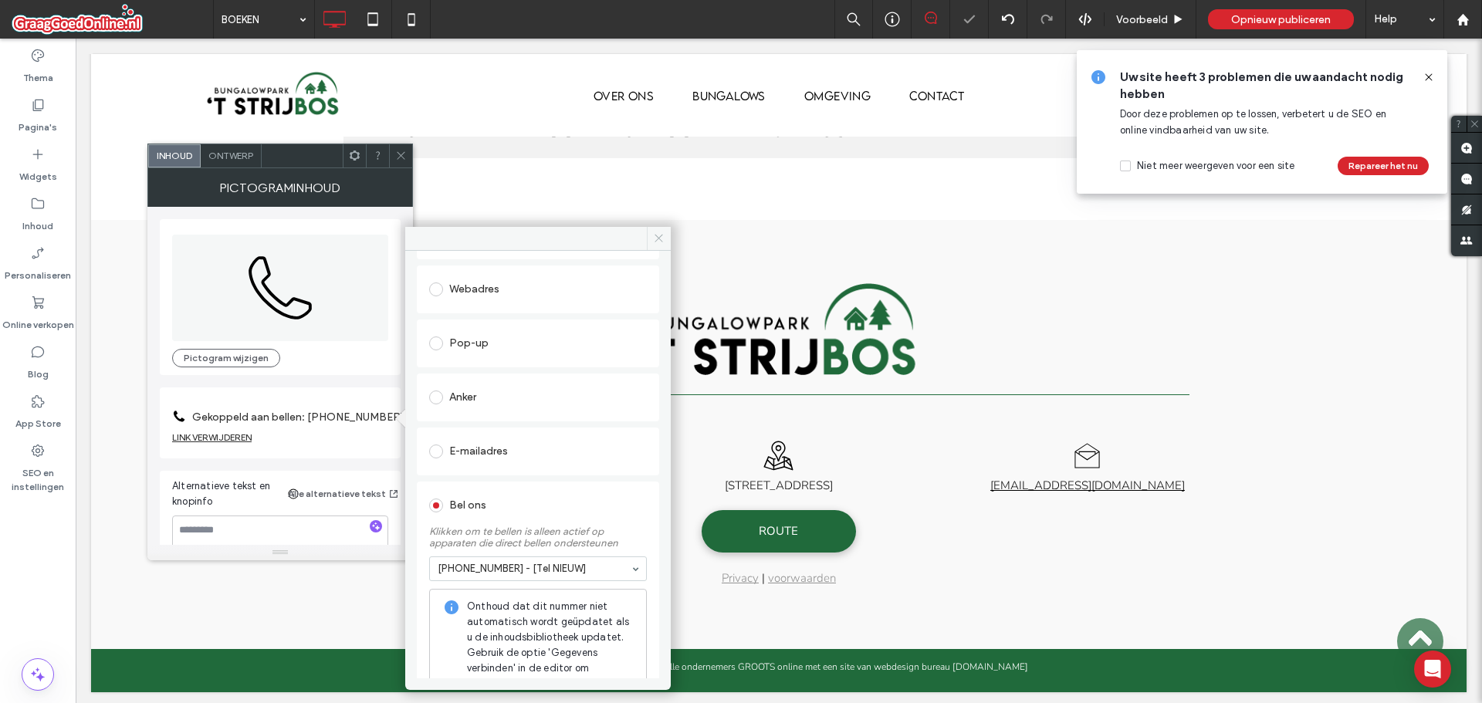
click at [656, 237] on icon at bounding box center [659, 238] width 12 height 12
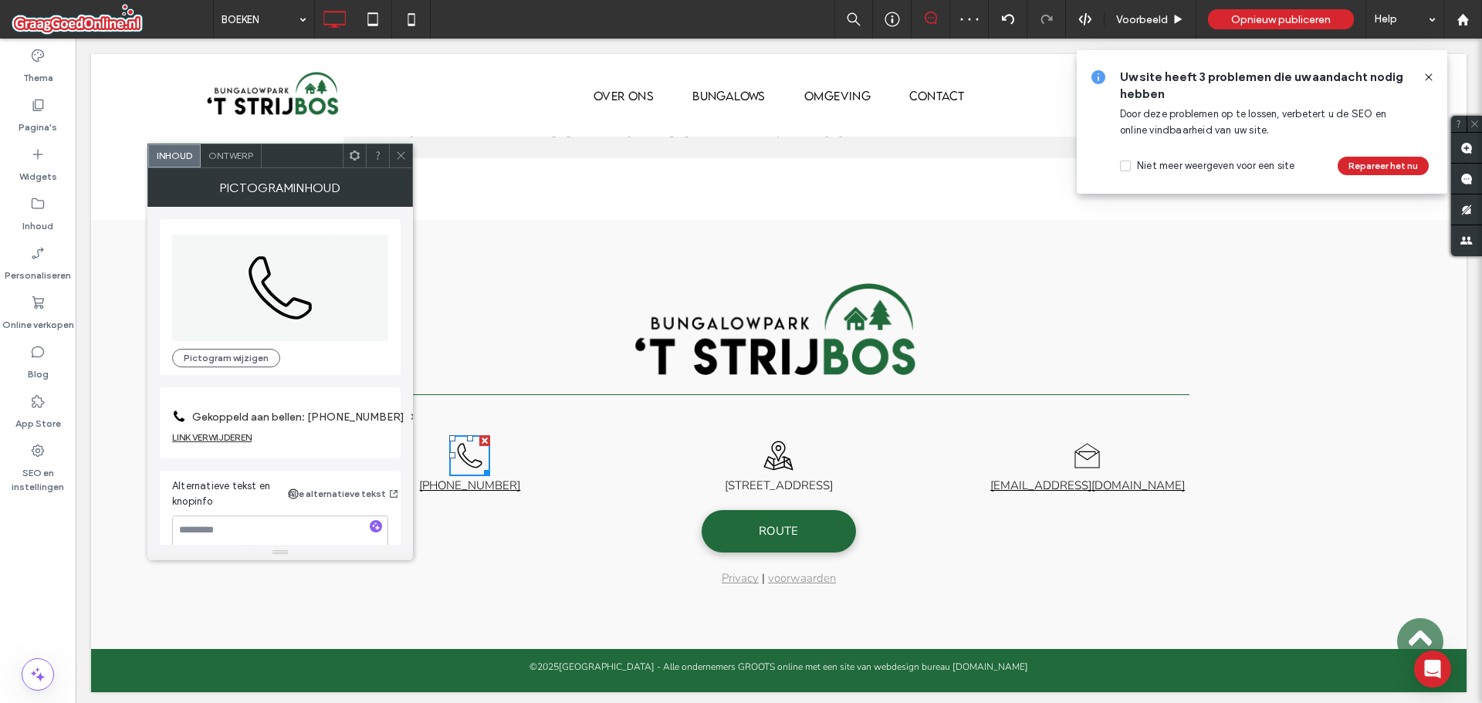
click at [399, 161] on icon at bounding box center [401, 156] width 12 height 12
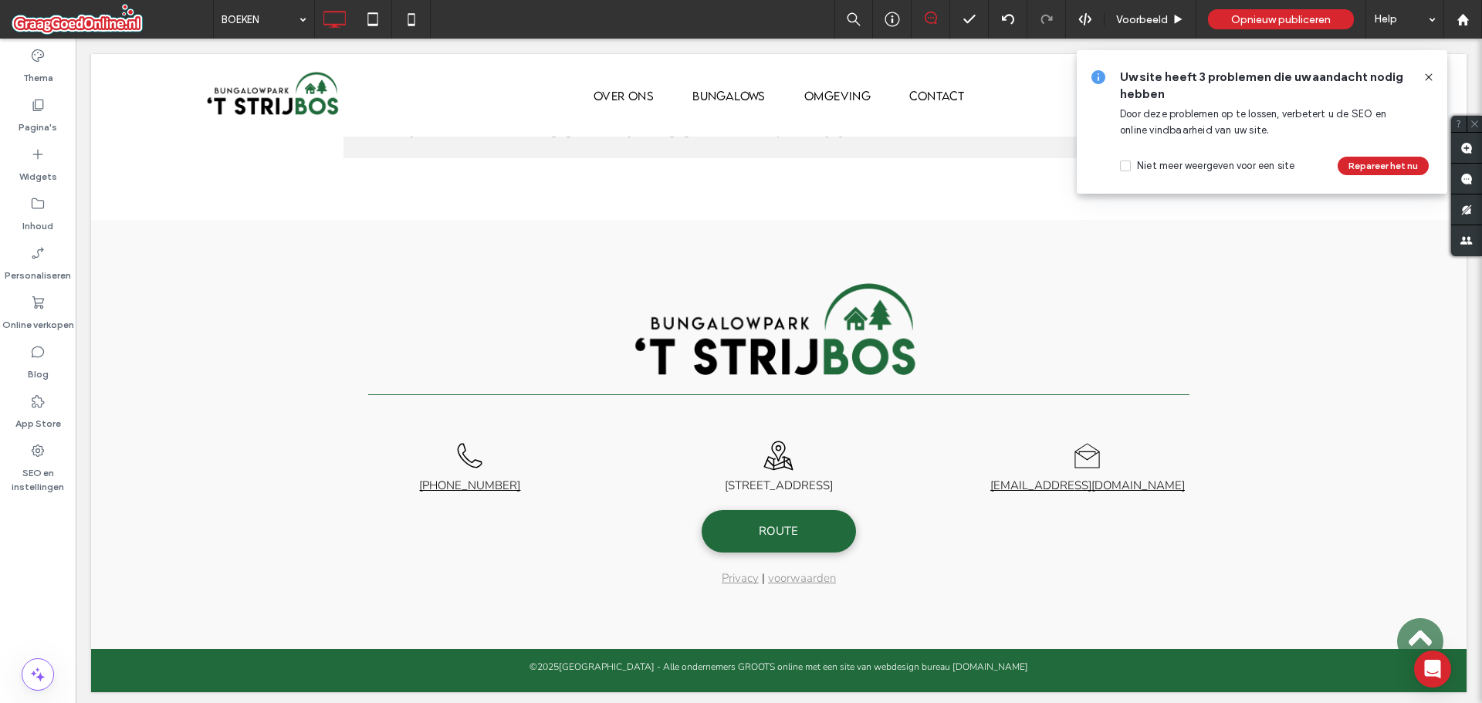
click at [1425, 76] on icon at bounding box center [1428, 77] width 12 height 12
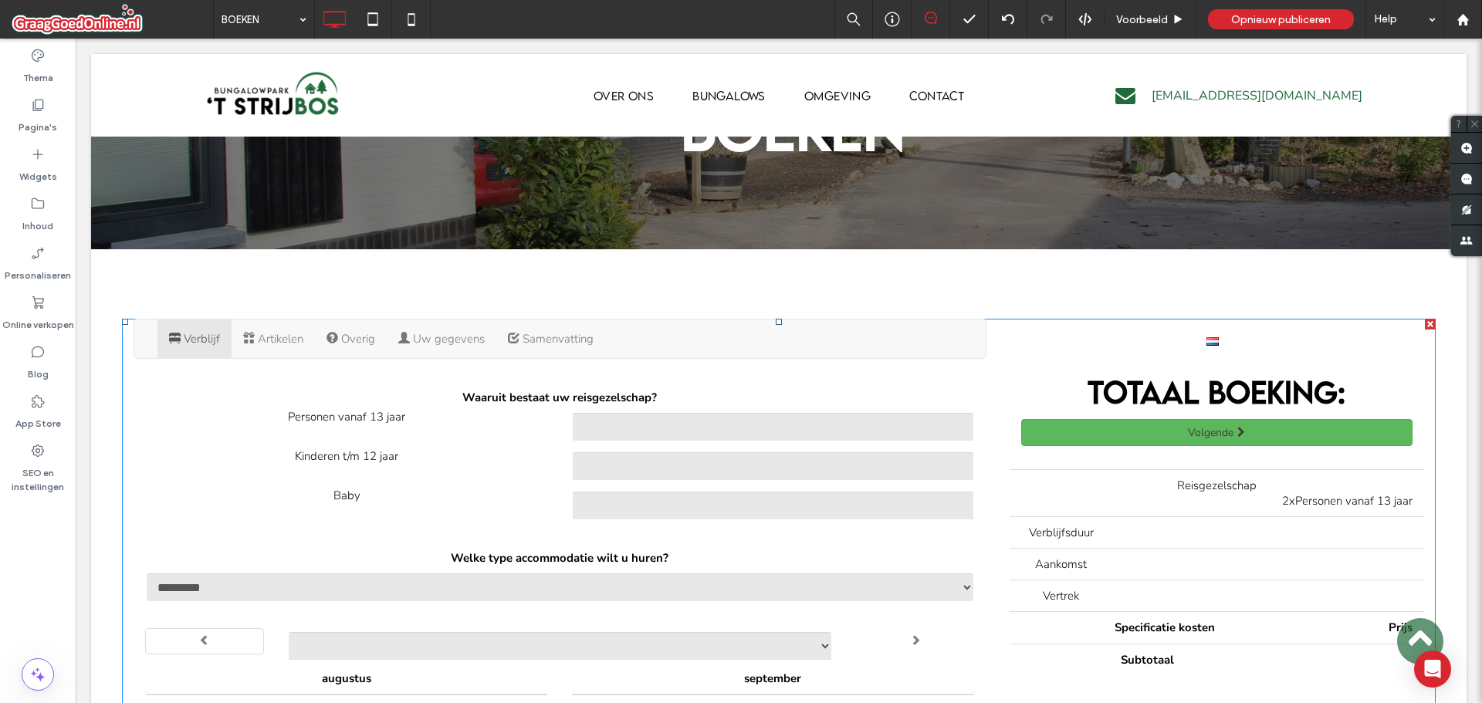
scroll to position [0, 0]
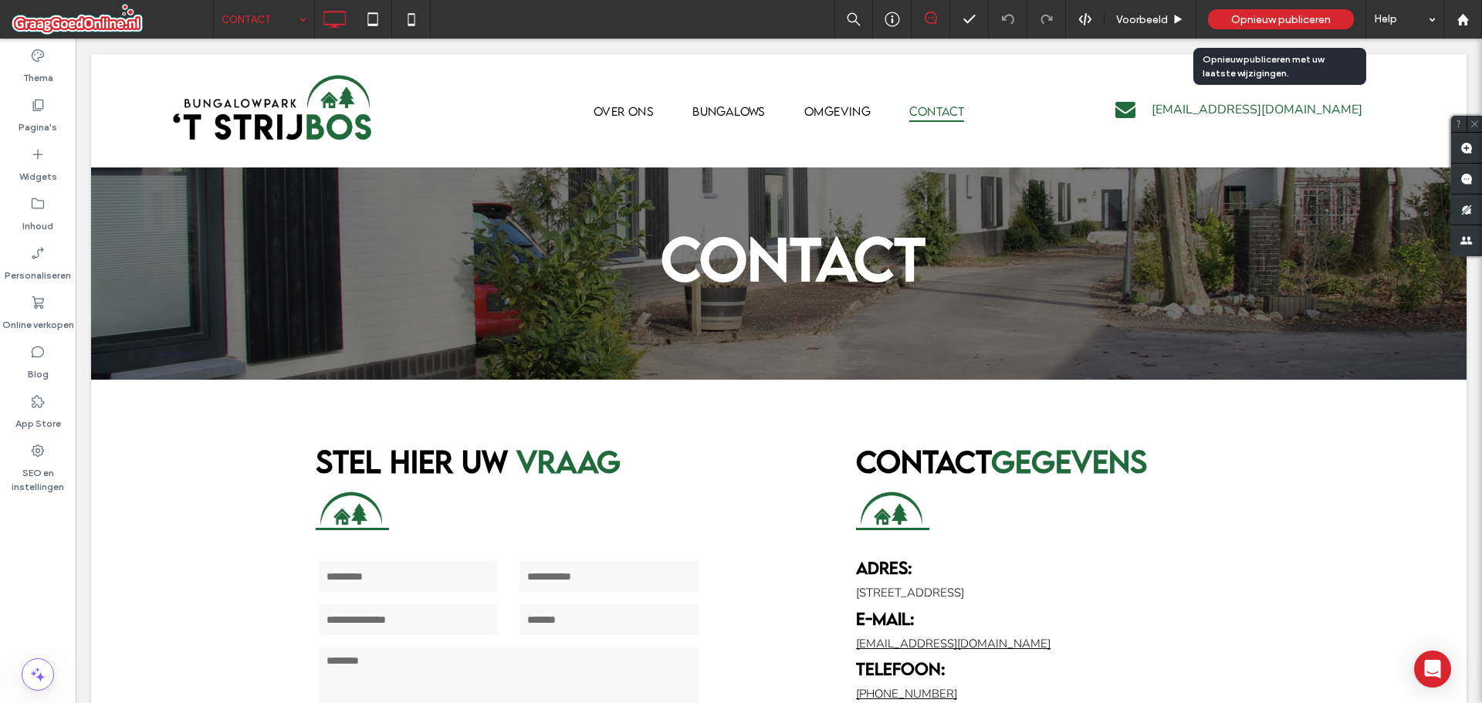
click at [1290, 13] on span "Opnieuw publiceren" at bounding box center [1281, 19] width 100 height 13
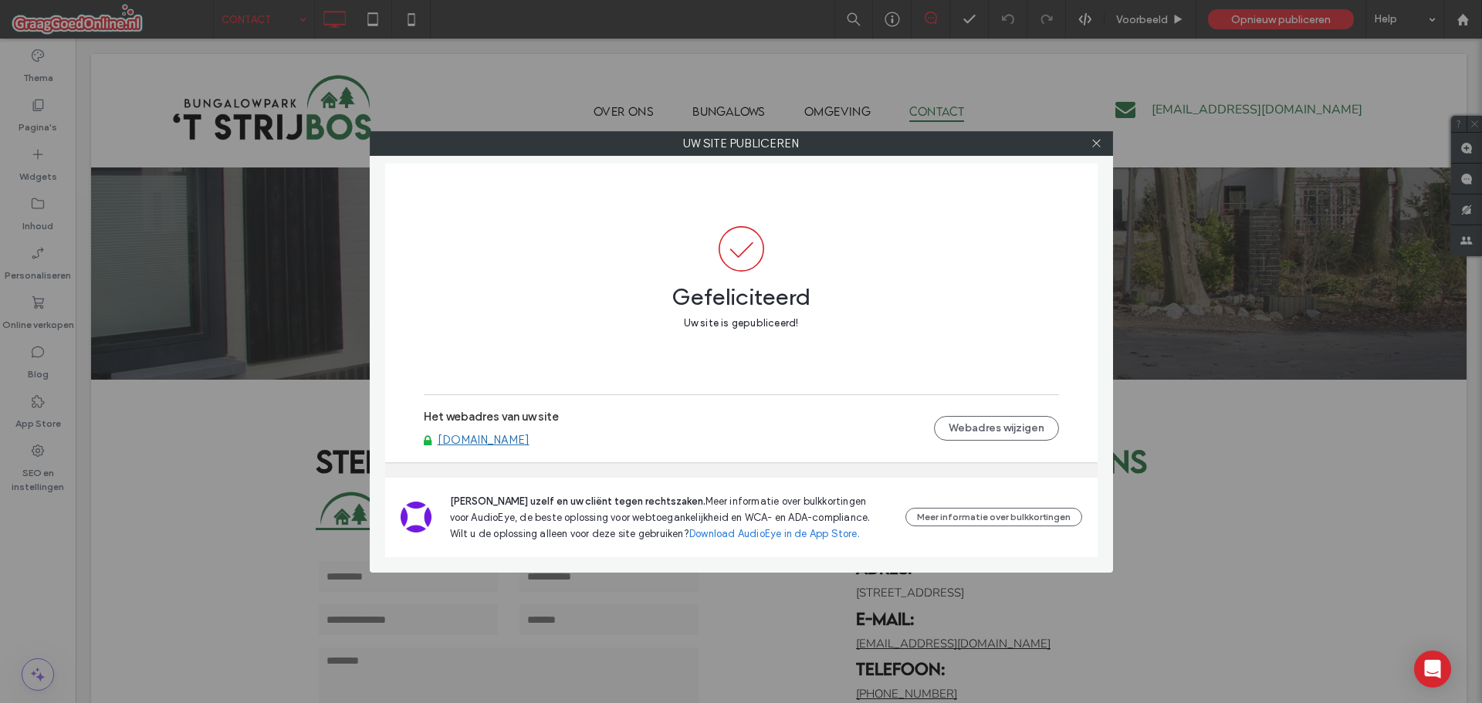
click at [1088, 148] on div at bounding box center [1096, 143] width 23 height 23
click at [1100, 144] on icon at bounding box center [1096, 143] width 12 height 12
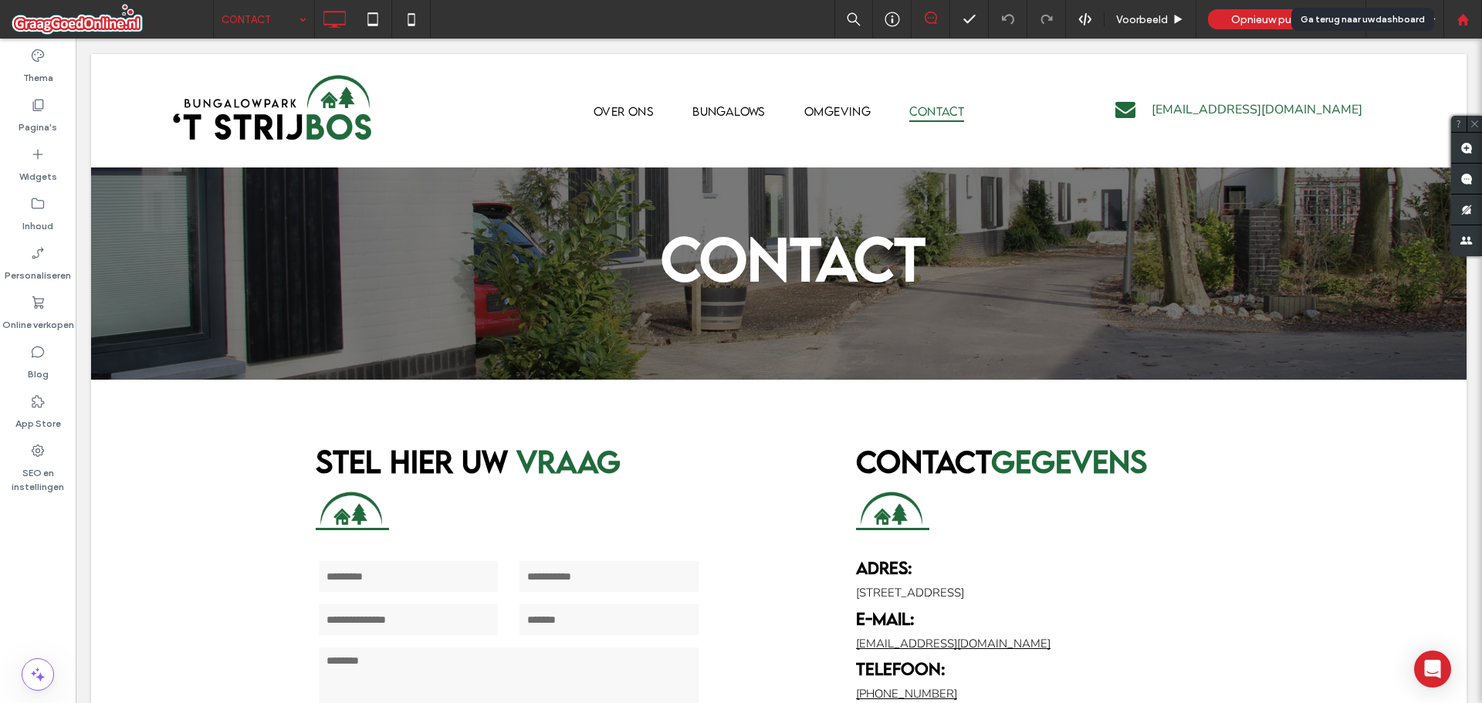
click at [1467, 15] on icon at bounding box center [1462, 19] width 13 height 13
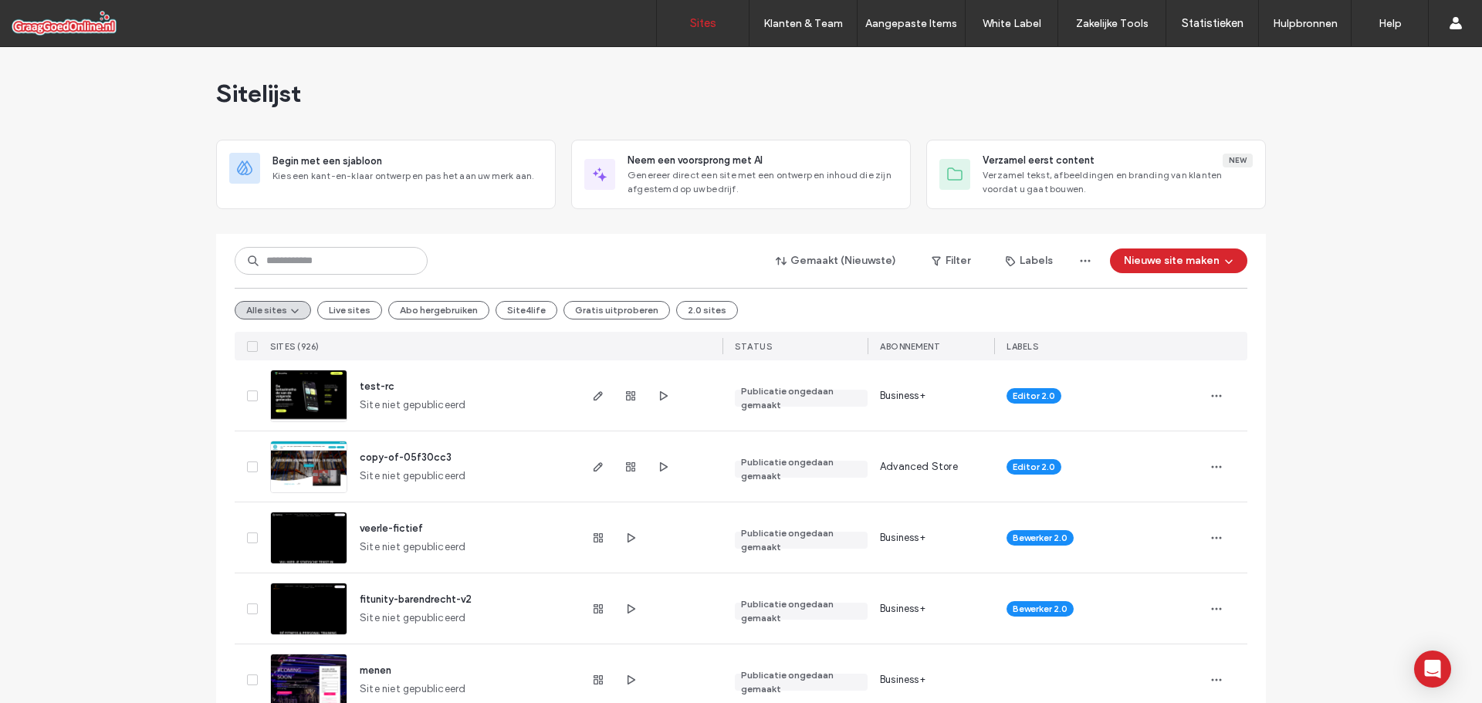
click at [293, 266] on input at bounding box center [331, 261] width 193 height 28
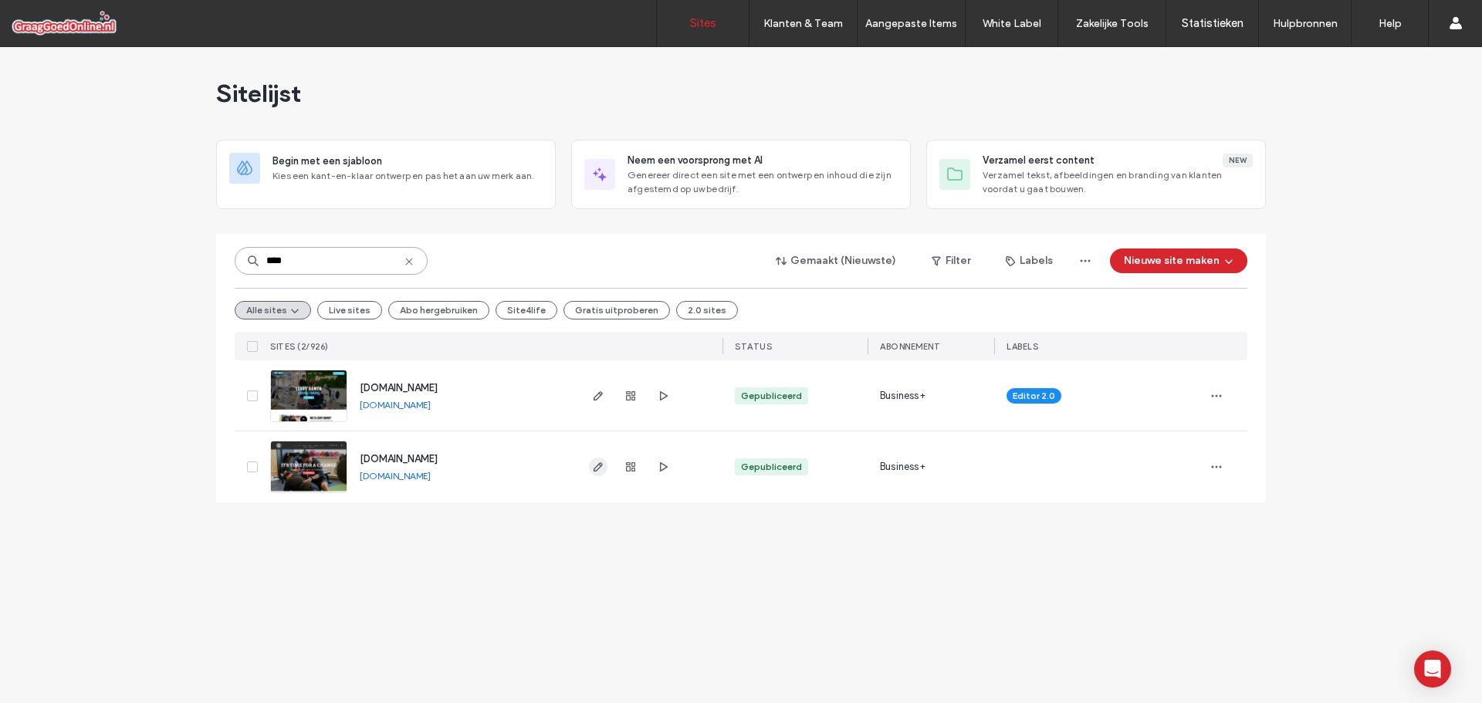
type input "****"
click at [603, 468] on icon "button" at bounding box center [598, 467] width 12 height 12
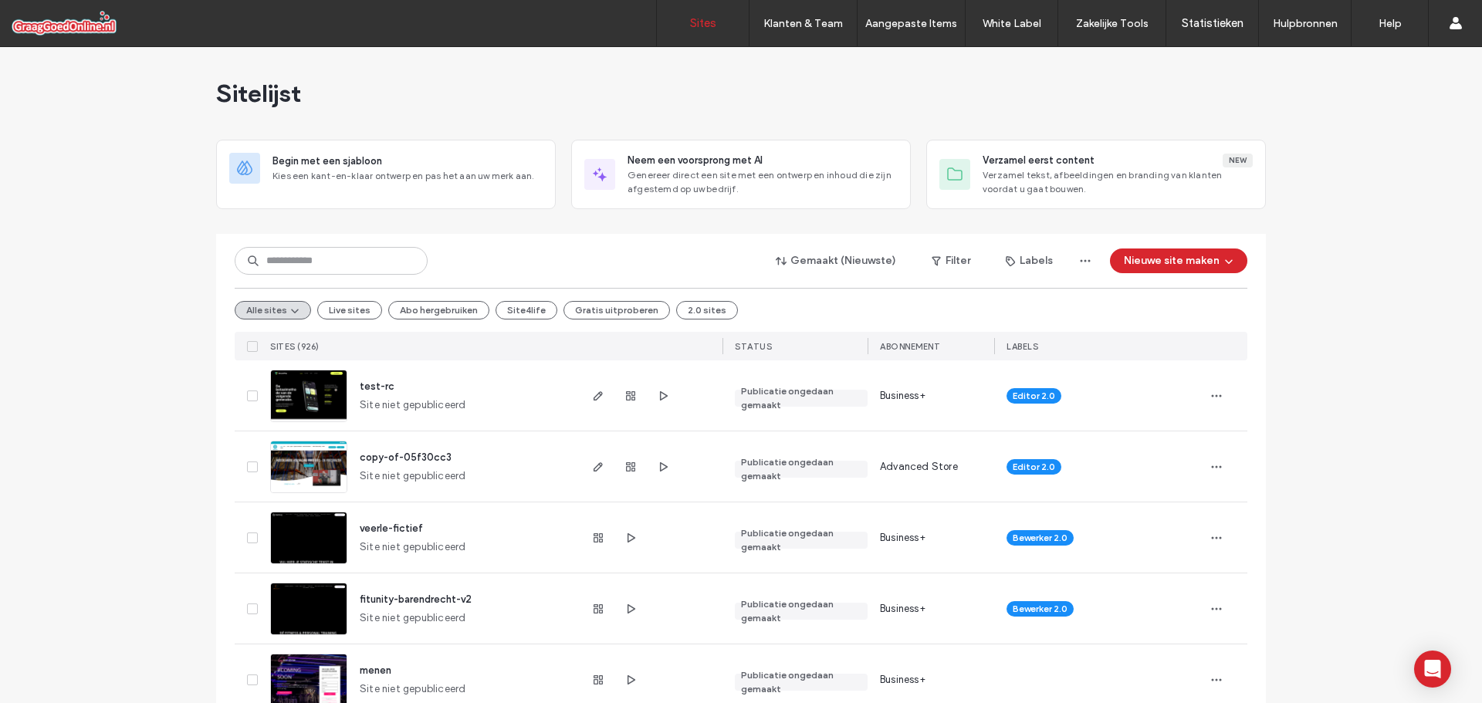
drag, startPoint x: 19, startPoint y: 331, endPoint x: 56, endPoint y: 309, distance: 43.3
click at [294, 263] on input at bounding box center [331, 261] width 193 height 28
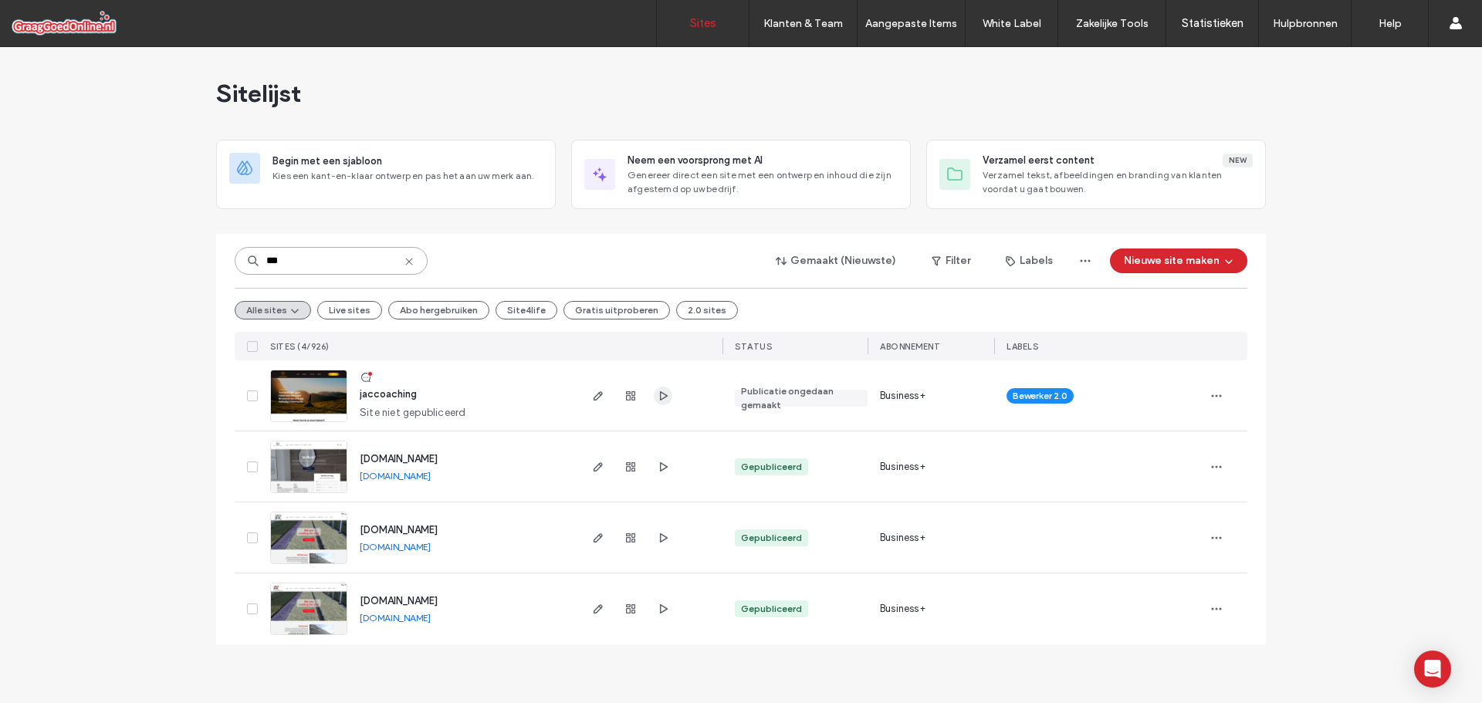
type input "***"
click at [661, 396] on icon "button" at bounding box center [663, 396] width 12 height 12
click at [410, 266] on icon at bounding box center [409, 261] width 12 height 12
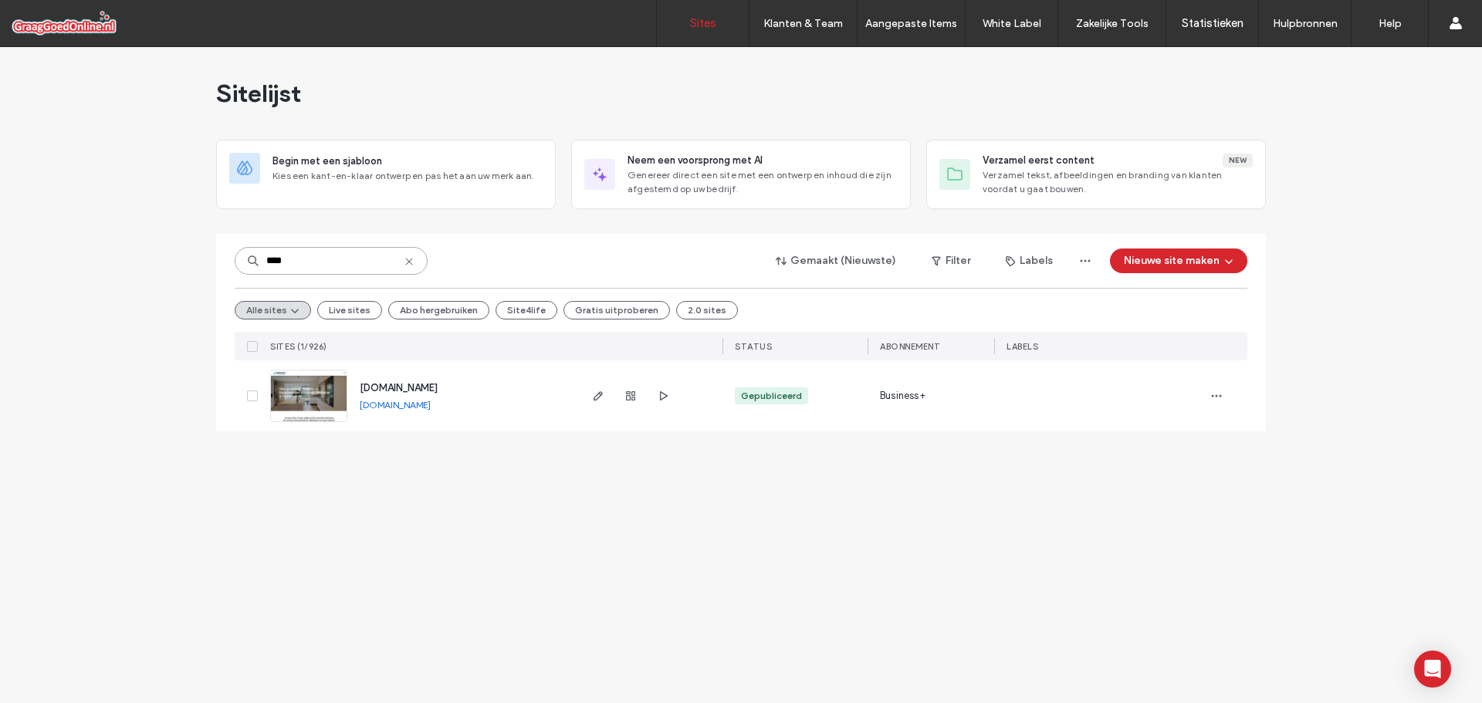
type input "****"
drag, startPoint x: 506, startPoint y: 407, endPoint x: 489, endPoint y: 404, distance: 17.3
click at [489, 404] on div "www.vervestinterieurbouw.nl www.vervestinterieurbouw.nl" at bounding box center [461, 395] width 229 height 71
copy div "www.vervestinterieurbouw.nl"
click at [407, 260] on use at bounding box center [408, 261] width 7 height 7
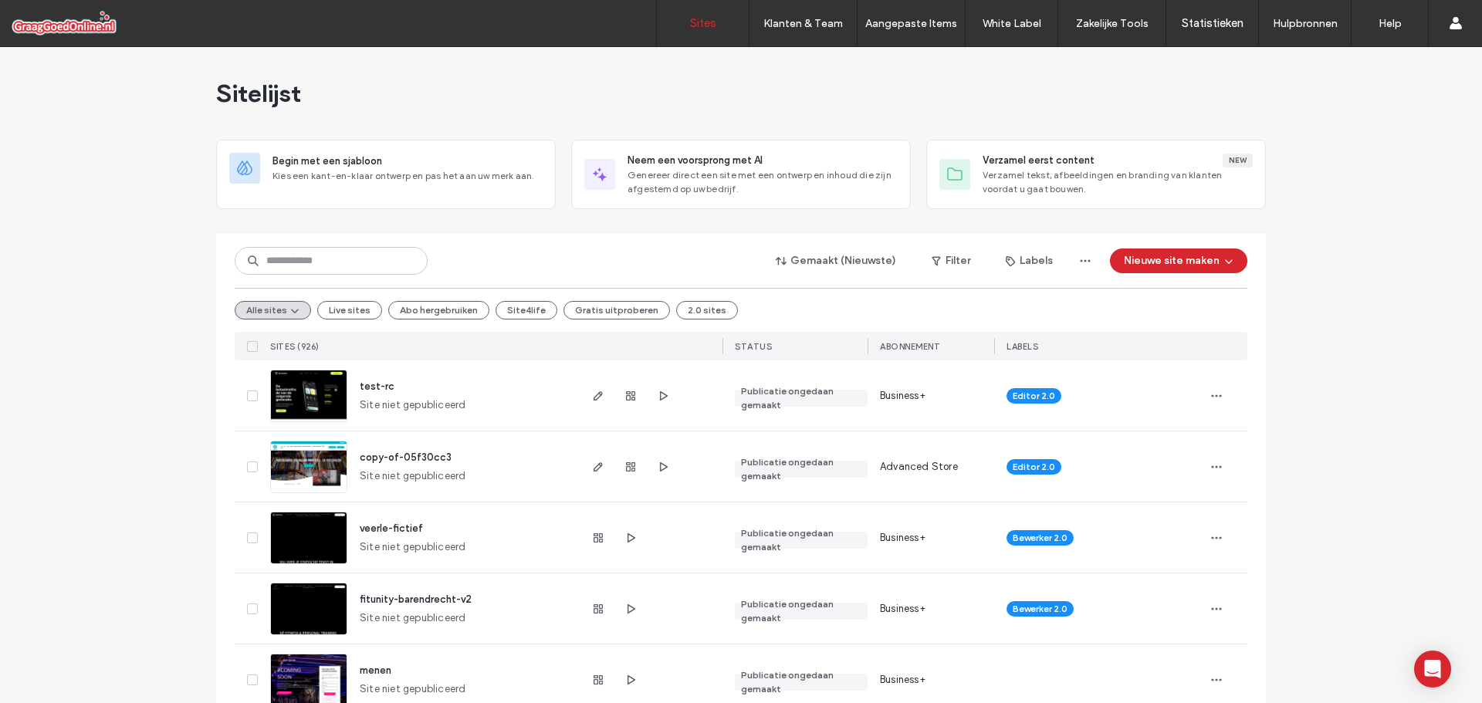
drag, startPoint x: 214, startPoint y: 93, endPoint x: 309, endPoint y: 103, distance: 95.4
click at [309, 103] on div "Sitelijst" at bounding box center [741, 93] width 1050 height 93
drag, startPoint x: 305, startPoint y: 96, endPoint x: 215, endPoint y: 96, distance: 89.5
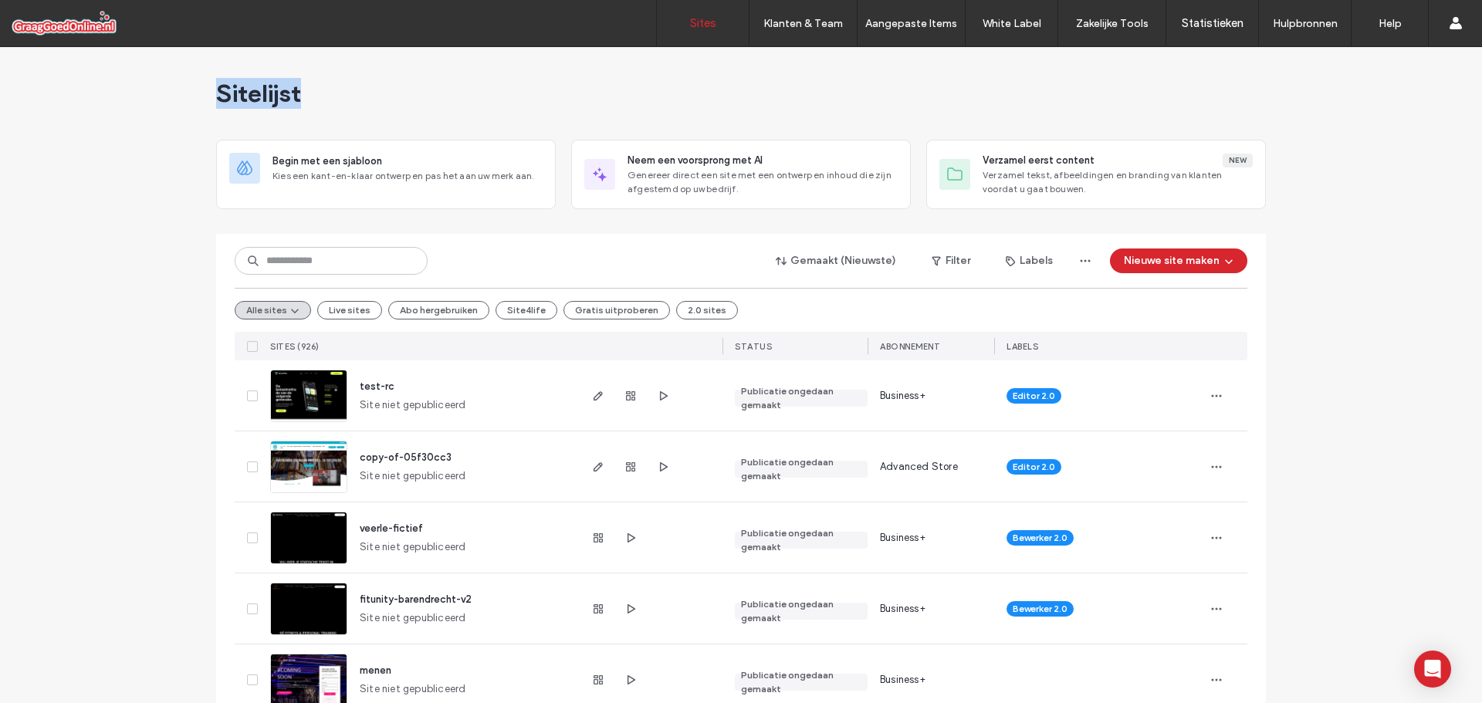
click at [216, 96] on div "Sitelijst" at bounding box center [741, 93] width 1050 height 93
click at [216, 96] on span "Sitelijst" at bounding box center [258, 93] width 85 height 31
drag, startPoint x: 201, startPoint y: 90, endPoint x: 303, endPoint y: 93, distance: 102.7
click at [303, 93] on div "Sitelijst" at bounding box center [741, 93] width 1050 height 93
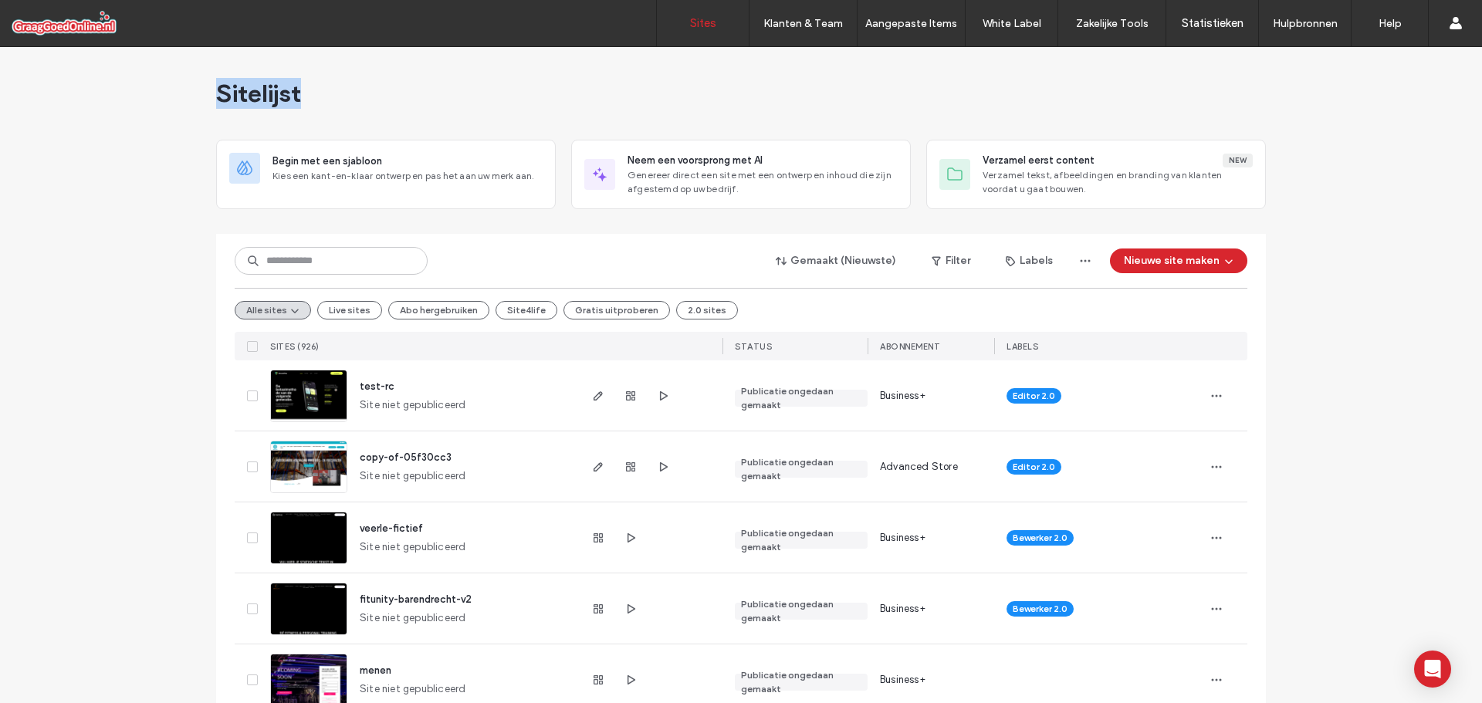
drag, startPoint x: 306, startPoint y: 93, endPoint x: 216, endPoint y: 103, distance: 90.8
click at [216, 103] on div "Sitelijst" at bounding box center [741, 93] width 1050 height 93
click at [216, 103] on span "Sitelijst" at bounding box center [258, 93] width 85 height 31
drag, startPoint x: 211, startPoint y: 92, endPoint x: 299, endPoint y: 96, distance: 88.1
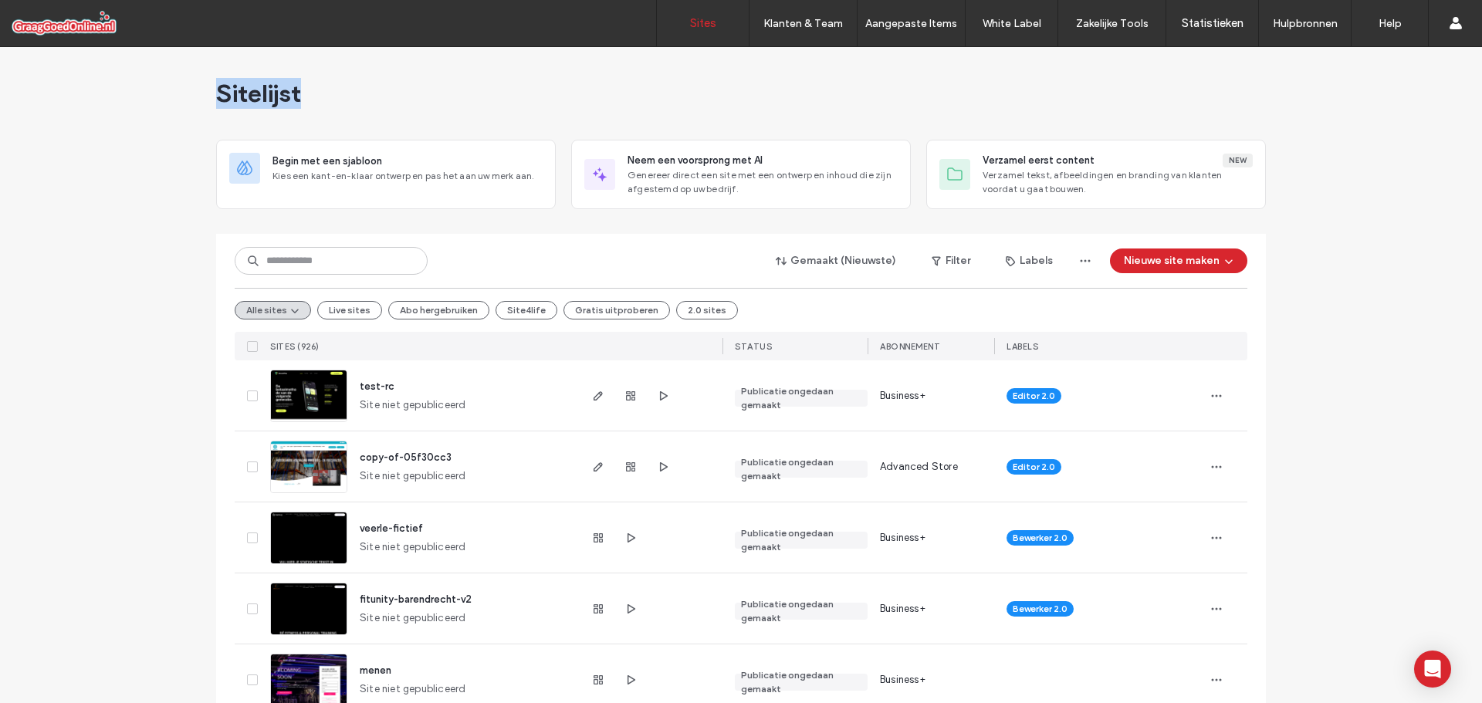
click at [299, 96] on div "Sitelijst" at bounding box center [741, 93] width 1050 height 93
drag, startPoint x: 298, startPoint y: 91, endPoint x: 217, endPoint y: 93, distance: 81.0
click at [217, 93] on span "Sitelijst" at bounding box center [258, 93] width 85 height 31
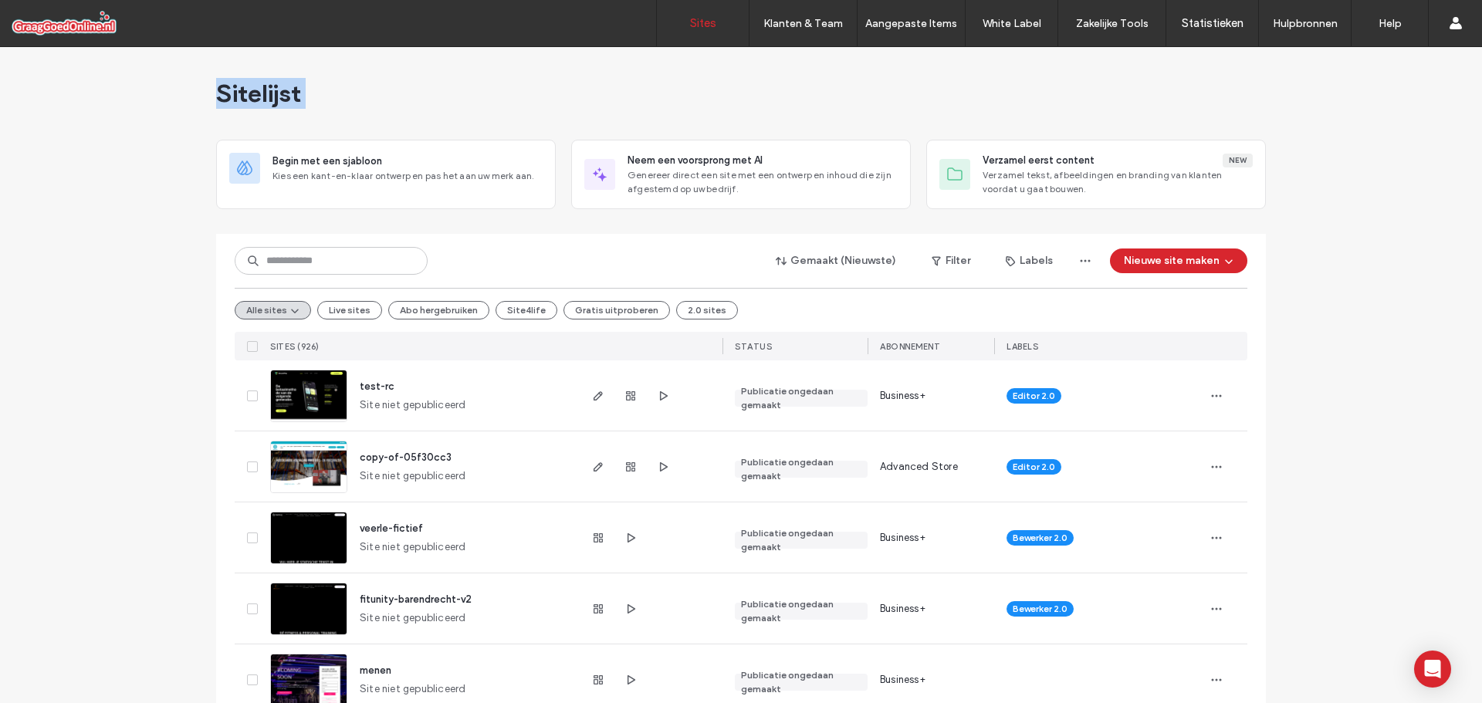
drag, startPoint x: 216, startPoint y: 93, endPoint x: 295, endPoint y: 97, distance: 78.9
click at [295, 97] on span "Sitelijst" at bounding box center [258, 93] width 85 height 31
drag, startPoint x: 296, startPoint y: 96, endPoint x: 213, endPoint y: 95, distance: 83.3
click at [216, 95] on span "Sitelijst" at bounding box center [258, 93] width 85 height 31
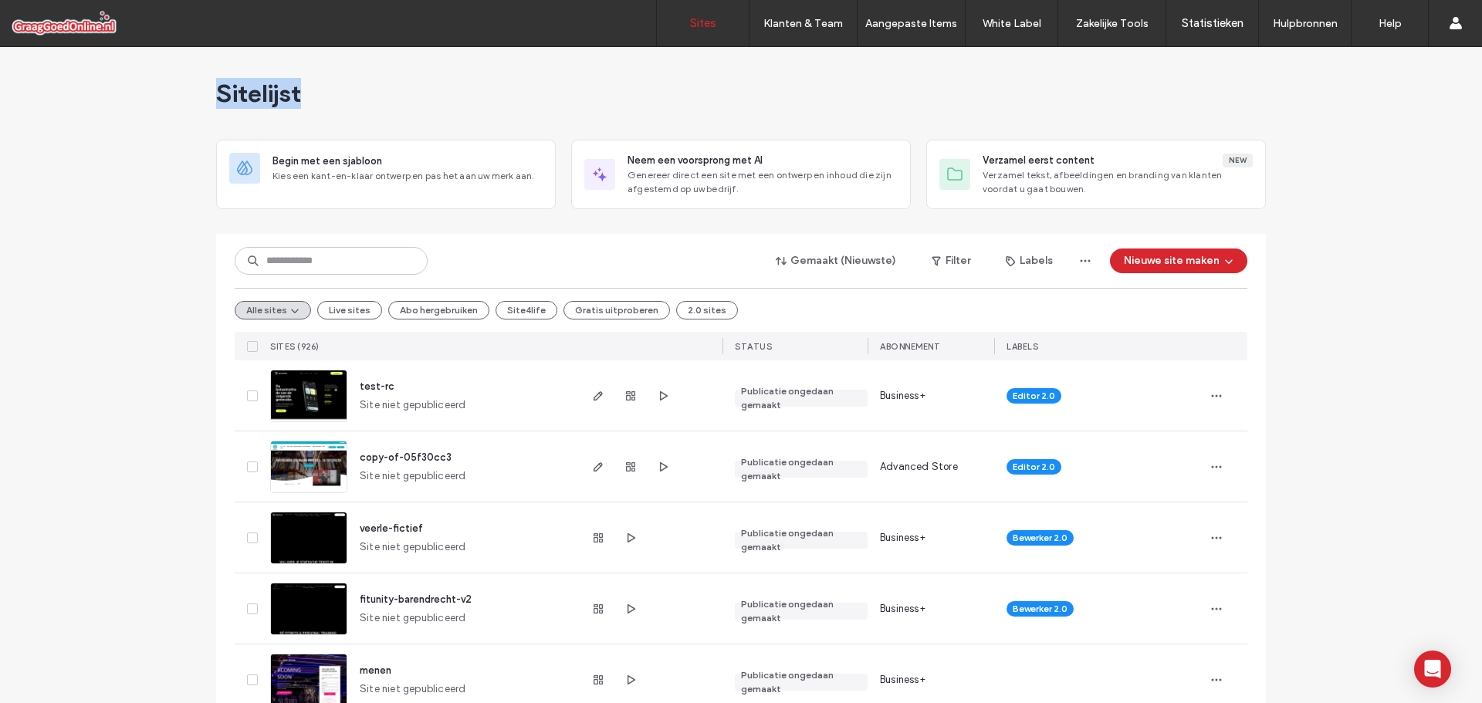
click at [216, 95] on span "Sitelijst" at bounding box center [258, 93] width 85 height 31
drag, startPoint x: 213, startPoint y: 93, endPoint x: 283, endPoint y: 96, distance: 70.3
click at [283, 96] on span "Sitelijst" at bounding box center [258, 93] width 85 height 31
click at [299, 94] on div "Sitelijst" at bounding box center [741, 93] width 1050 height 93
drag, startPoint x: 302, startPoint y: 93, endPoint x: 212, endPoint y: 93, distance: 89.5
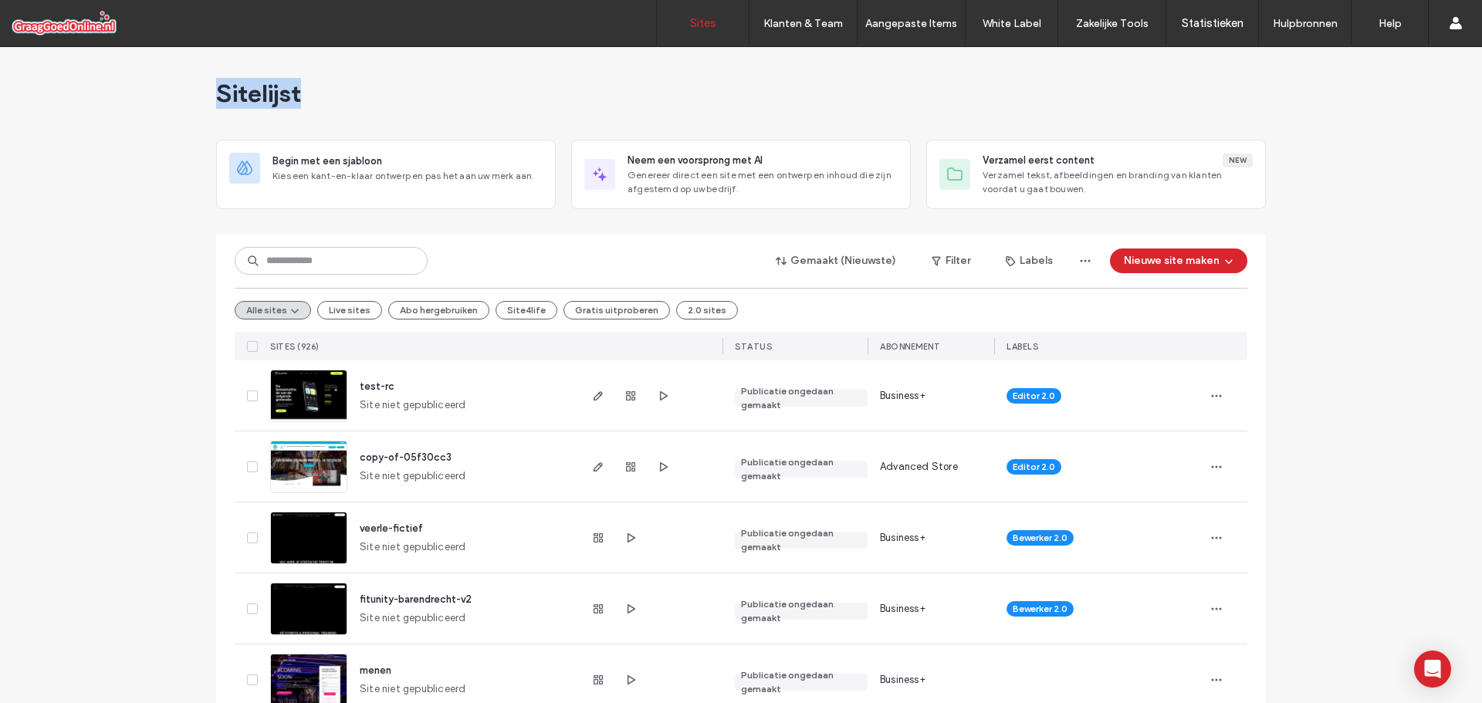
click at [216, 93] on div "Sitelijst" at bounding box center [741, 93] width 1050 height 93
click at [216, 93] on span "Sitelijst" at bounding box center [258, 93] width 85 height 31
drag, startPoint x: 212, startPoint y: 93, endPoint x: 340, endPoint y: 100, distance: 128.3
click at [340, 100] on div "Sitelijst" at bounding box center [741, 93] width 1050 height 93
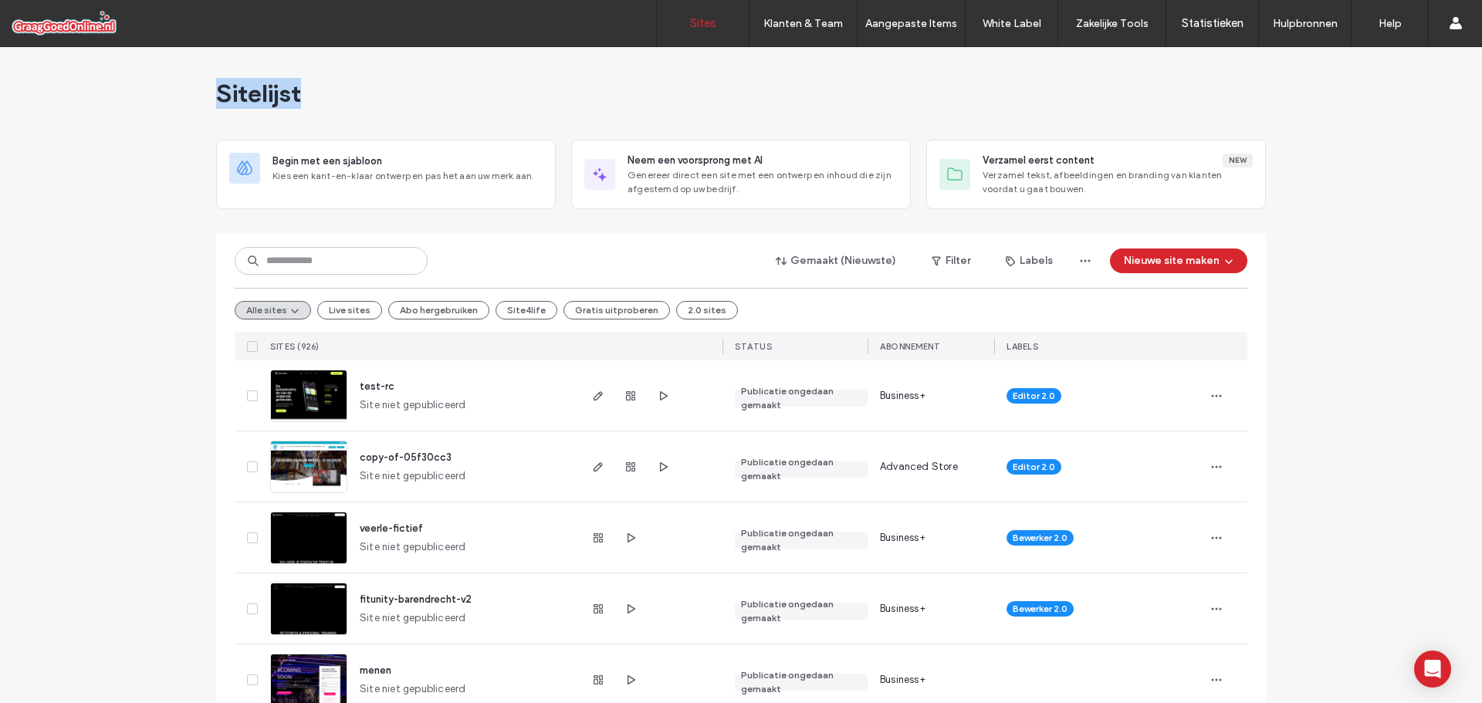
drag, startPoint x: 315, startPoint y: 95, endPoint x: 152, endPoint y: 76, distance: 163.9
drag, startPoint x: 187, startPoint y: 91, endPoint x: 338, endPoint y: 102, distance: 151.6
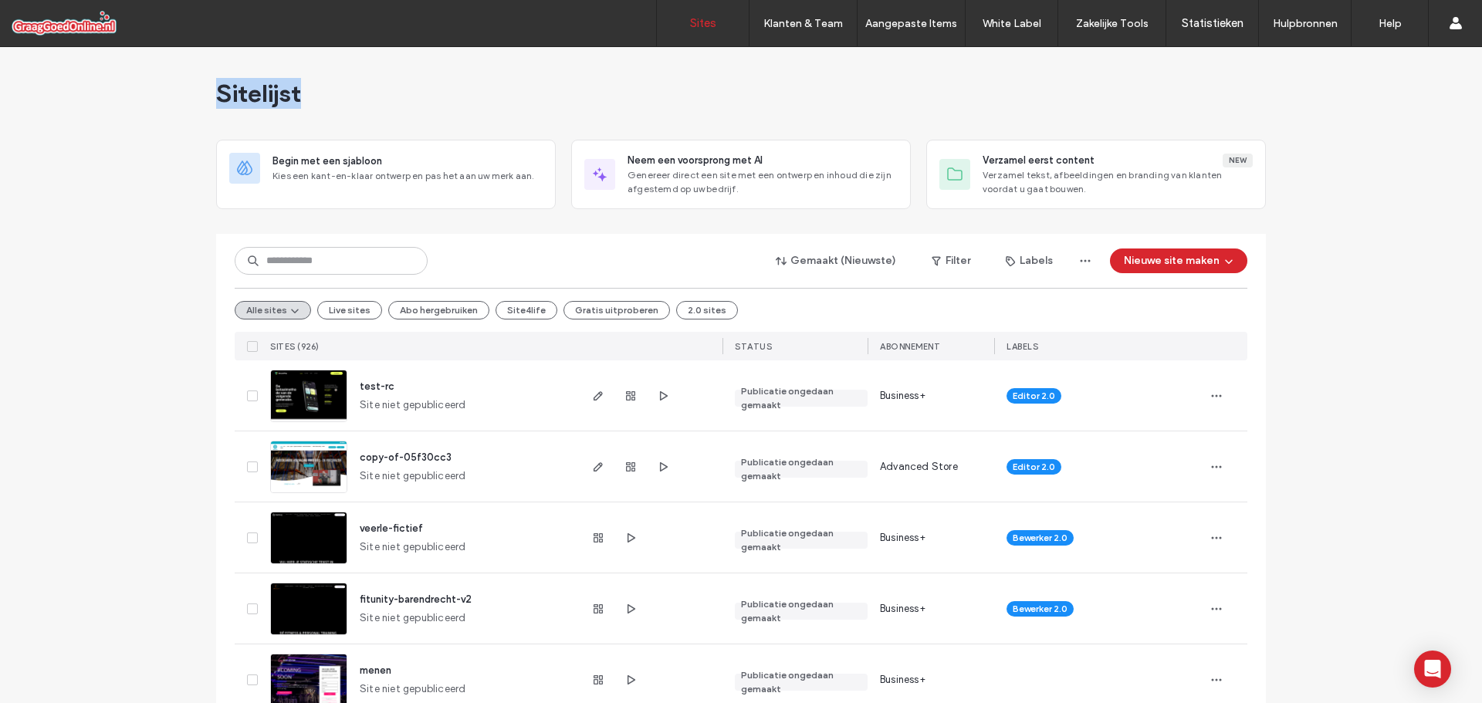
click at [338, 102] on div "Sitelijst" at bounding box center [741, 93] width 1050 height 93
drag, startPoint x: 327, startPoint y: 93, endPoint x: 123, endPoint y: 90, distance: 203.8
drag, startPoint x: 104, startPoint y: 88, endPoint x: 466, endPoint y: 111, distance: 362.7
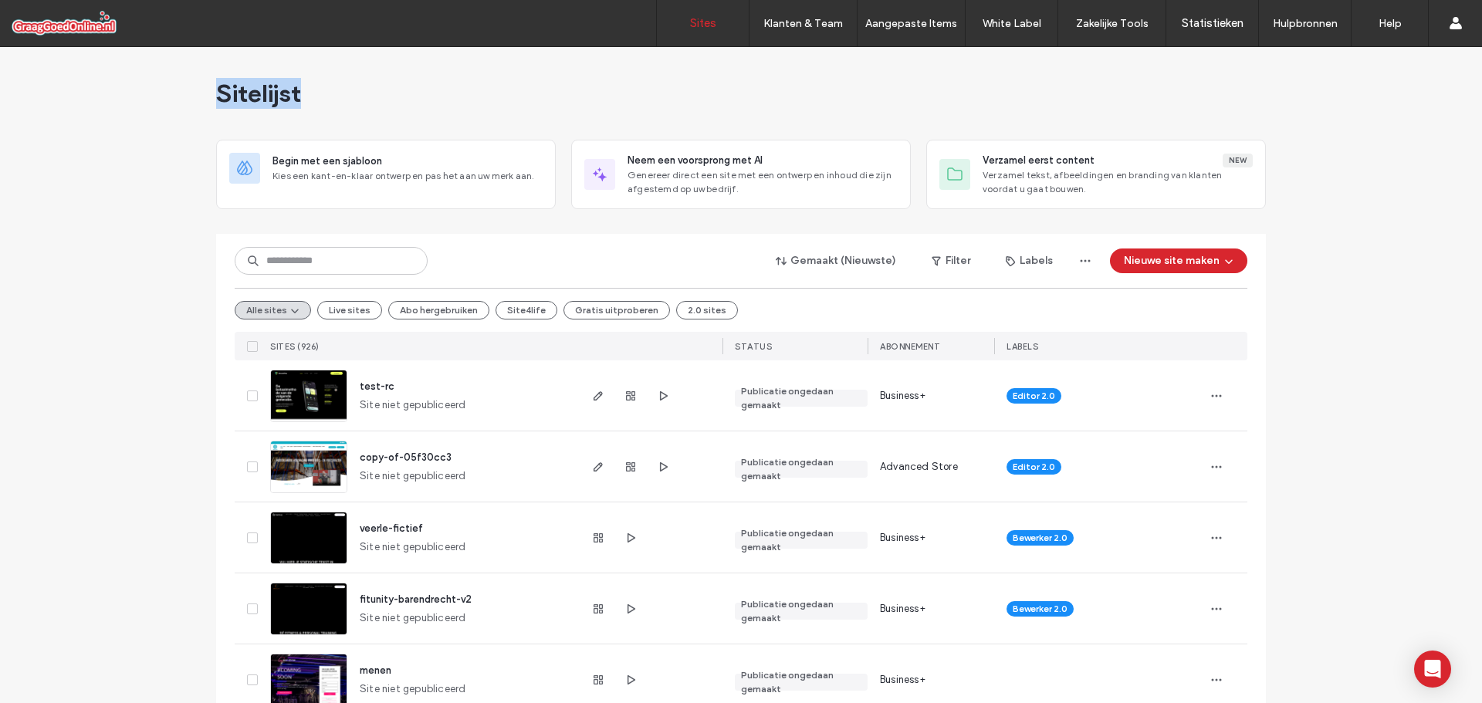
click at [466, 111] on div "Sitelijst" at bounding box center [741, 93] width 1050 height 93
drag, startPoint x: 347, startPoint y: 90, endPoint x: 121, endPoint y: 93, distance: 225.4
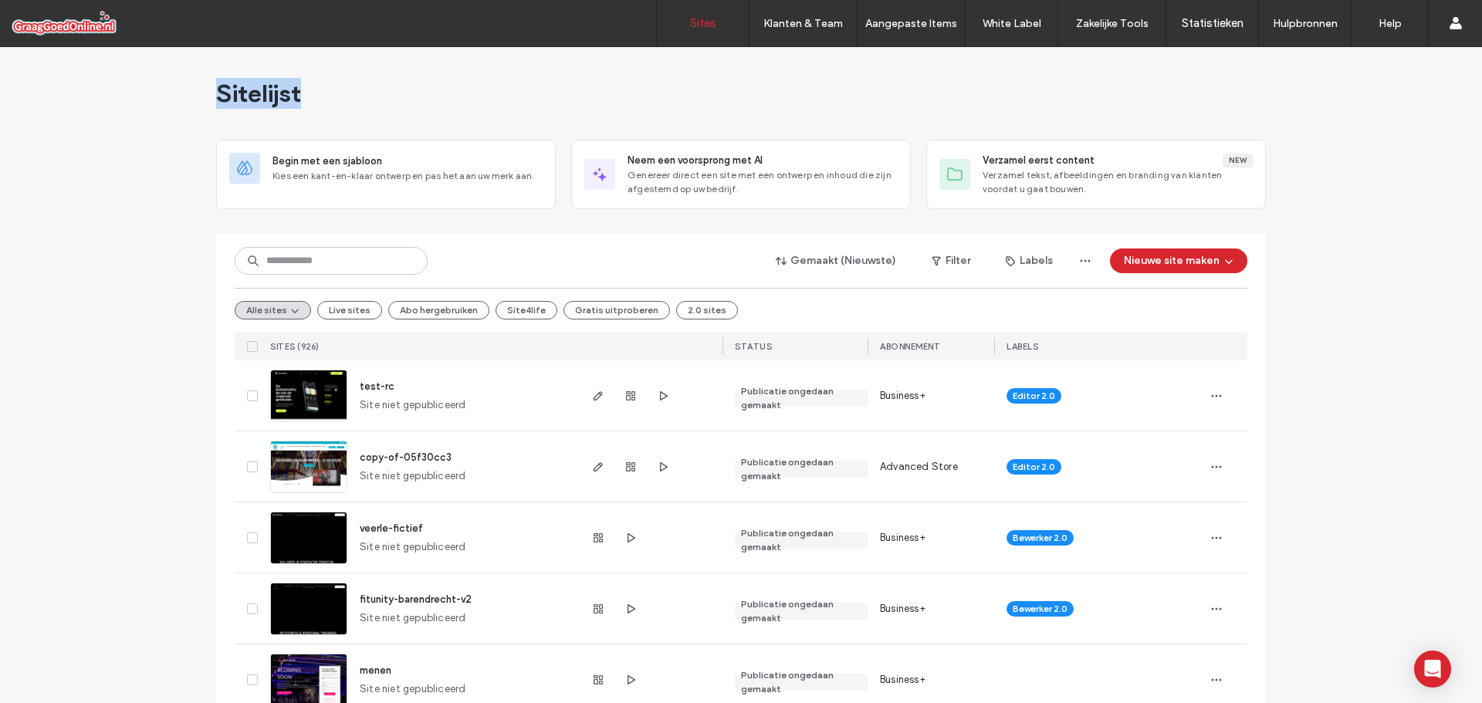
drag, startPoint x: 185, startPoint y: 100, endPoint x: 395, endPoint y: 90, distance: 210.1
click at [395, 90] on div "Sitelijst" at bounding box center [741, 93] width 1050 height 93
click at [286, 244] on div "Gemaakt (Nieuwste) Filter Labels Nieuwe site maken Alle sites Live sites Abo he…" at bounding box center [741, 297] width 1012 height 127
click at [294, 265] on input at bounding box center [331, 261] width 193 height 28
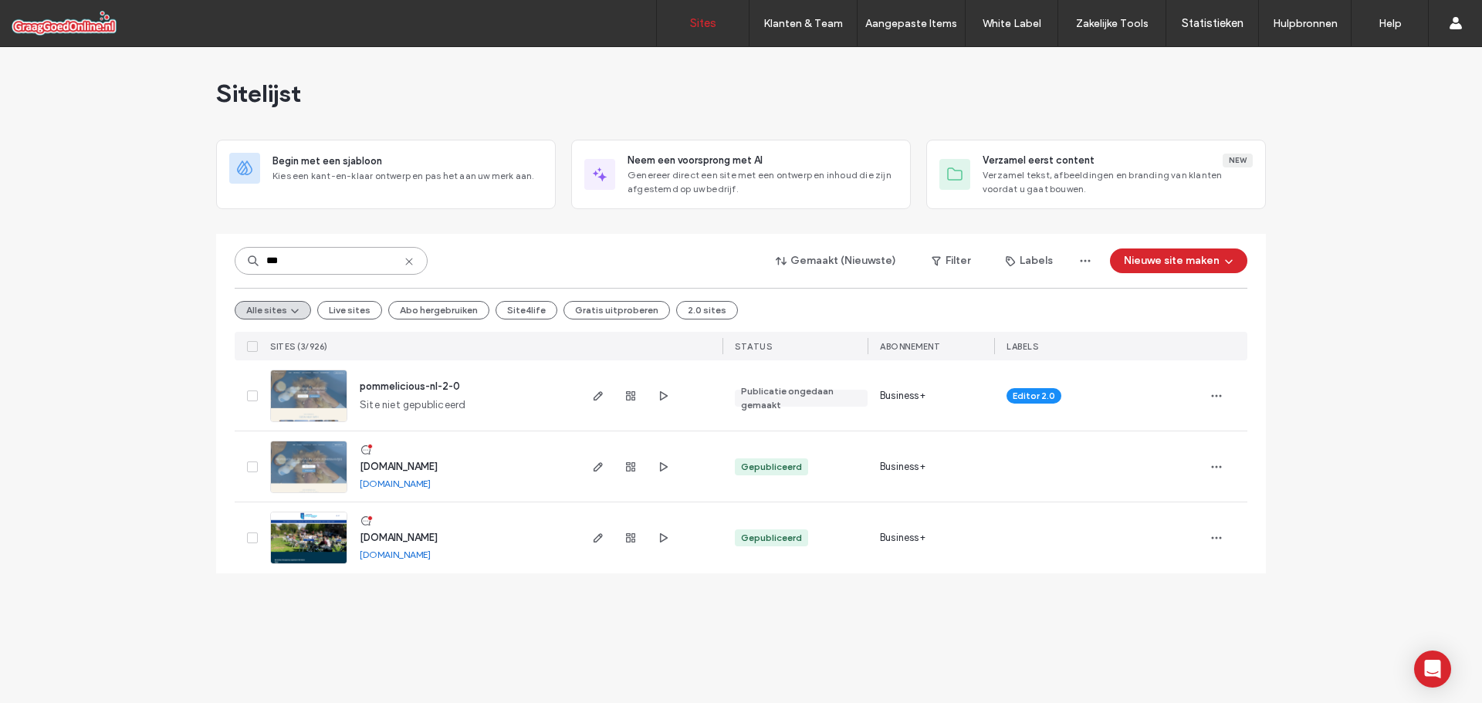
type input "***"
drag, startPoint x: 471, startPoint y: 492, endPoint x: 385, endPoint y: 489, distance: 85.7
click at [385, 489] on div "www.pommelicious.nl www.pommelicious.nl" at bounding box center [461, 466] width 229 height 70
copy link "pommelicious.nl"
click at [511, 261] on div "*** Gemaakt (Nieuwste) Filter Labels Nieuwe site maken" at bounding box center [741, 260] width 1012 height 29
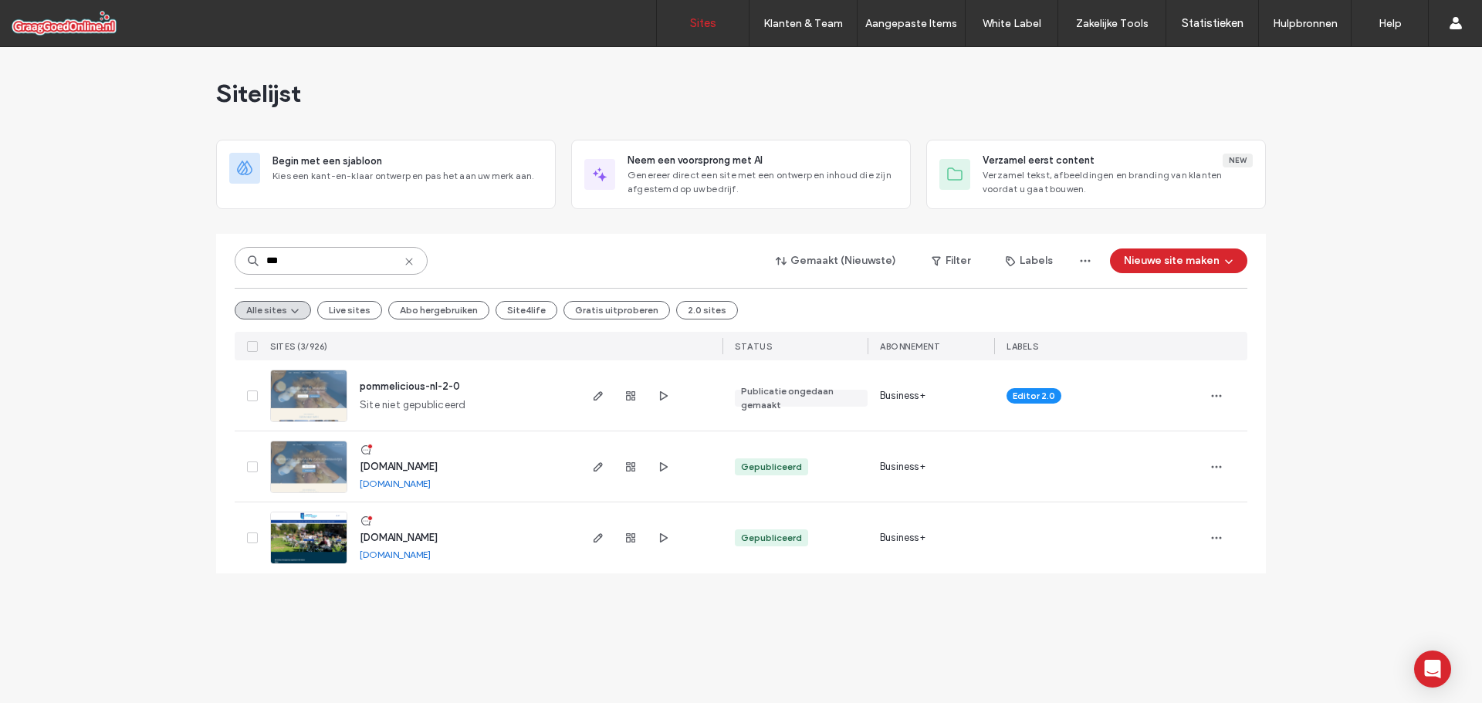
click at [416, 262] on input "***" at bounding box center [331, 261] width 193 height 28
click at [413, 262] on icon at bounding box center [409, 261] width 12 height 12
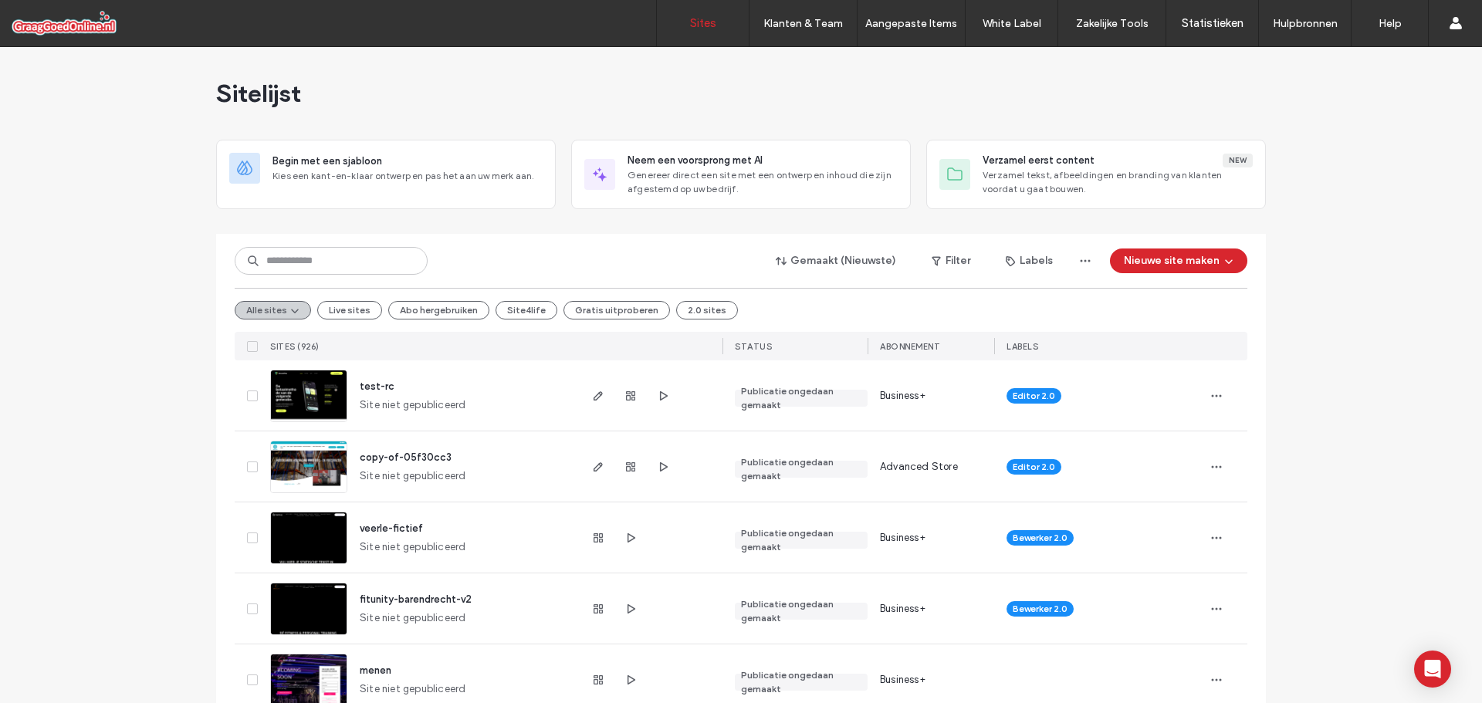
click at [296, 306] on button "Alle sites" at bounding box center [273, 310] width 76 height 19
click at [303, 290] on div "Alle sites Live sites Abo hergebruiken Site4life Gratis uitproberen 2.0 sites" at bounding box center [741, 310] width 1012 height 44
drag, startPoint x: 213, startPoint y: 98, endPoint x: 313, endPoint y: 96, distance: 100.3
click at [313, 96] on div "Sitelijst" at bounding box center [741, 93] width 1050 height 93
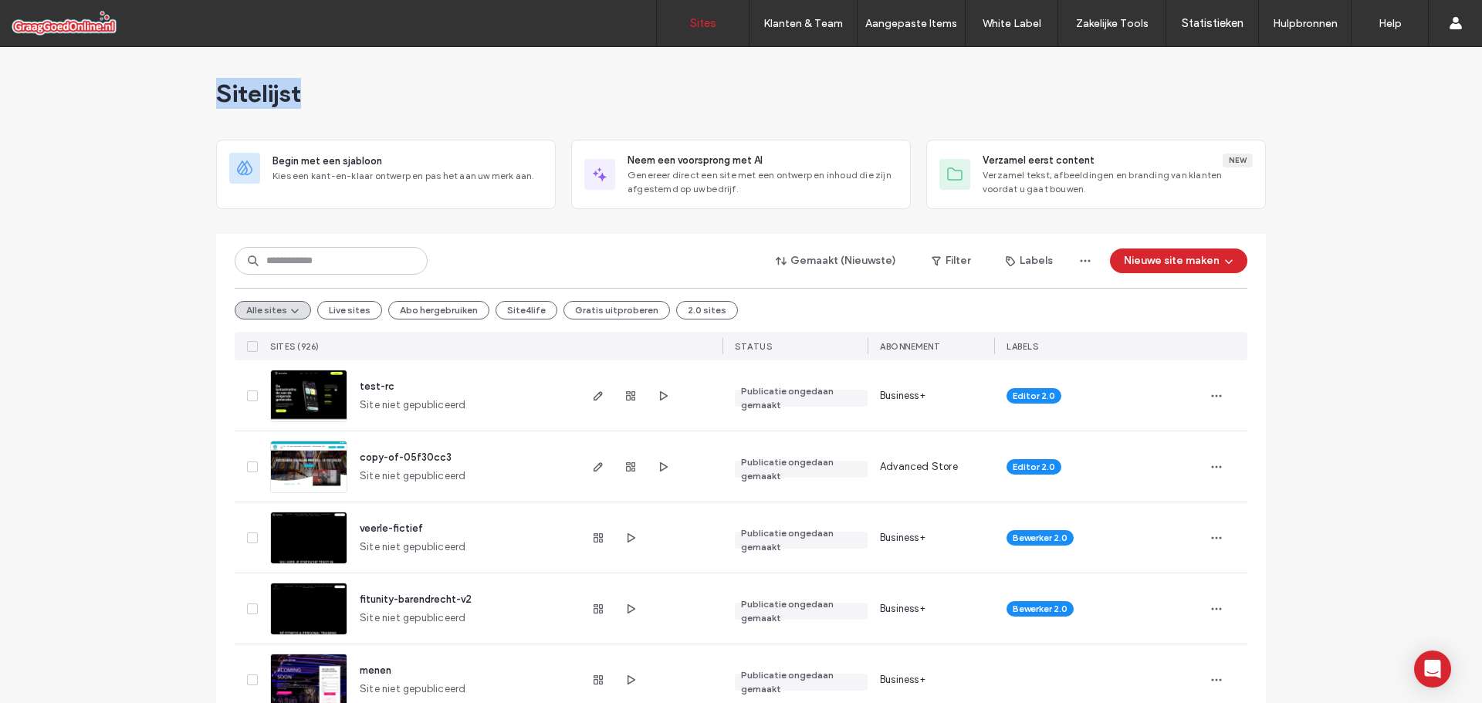
drag, startPoint x: 216, startPoint y: 92, endPoint x: 336, endPoint y: 82, distance: 120.0
click at [336, 82] on div "Sitelijst" at bounding box center [741, 93] width 1050 height 93
click at [279, 262] on input at bounding box center [331, 261] width 193 height 28
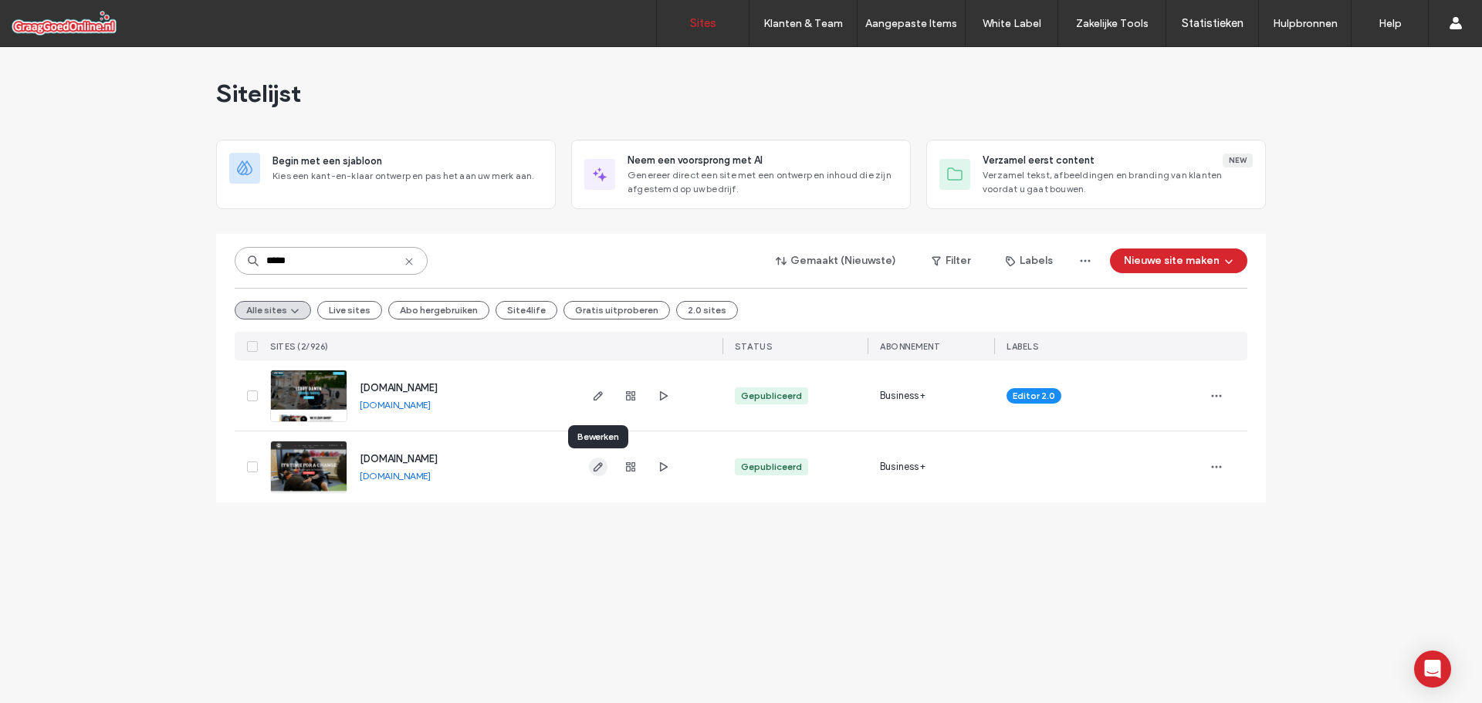
type input "*****"
click at [602, 472] on icon "button" at bounding box center [598, 467] width 12 height 12
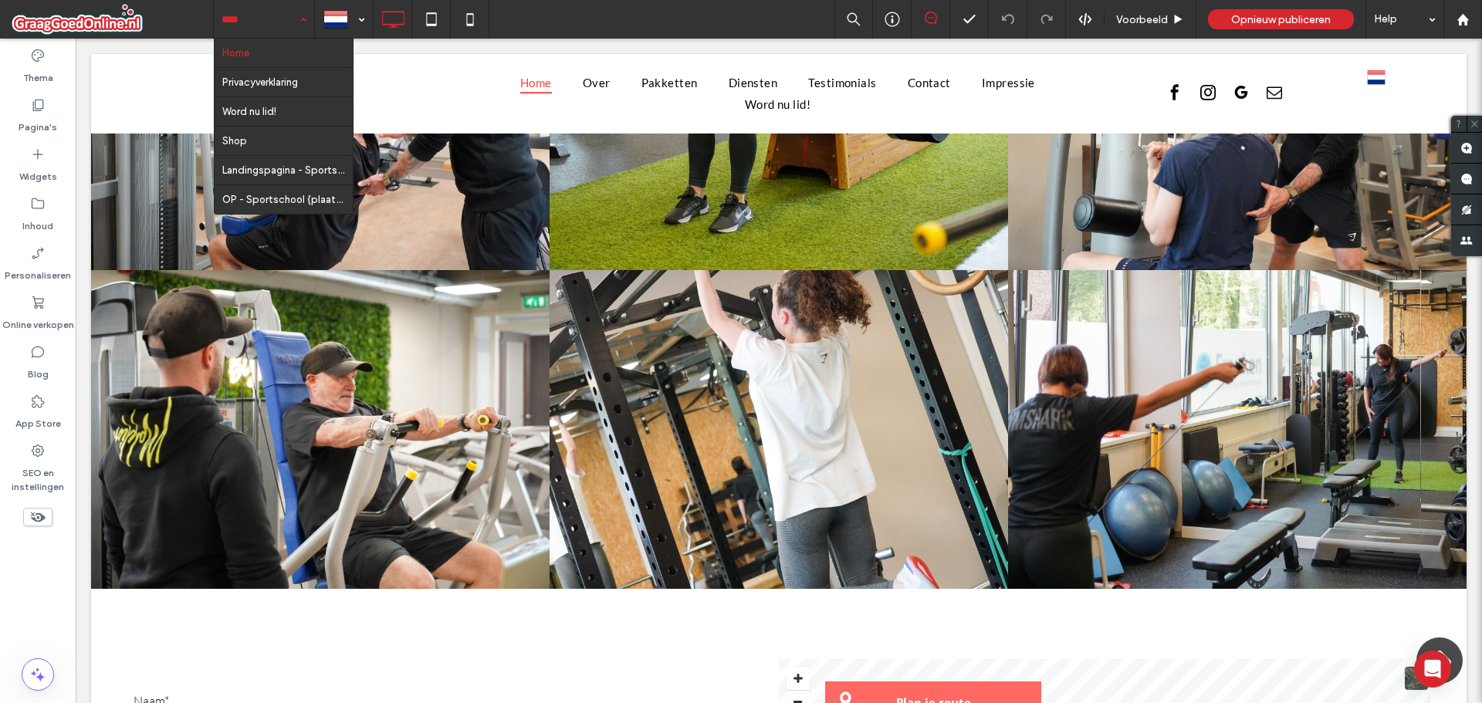
scroll to position [4939, 0]
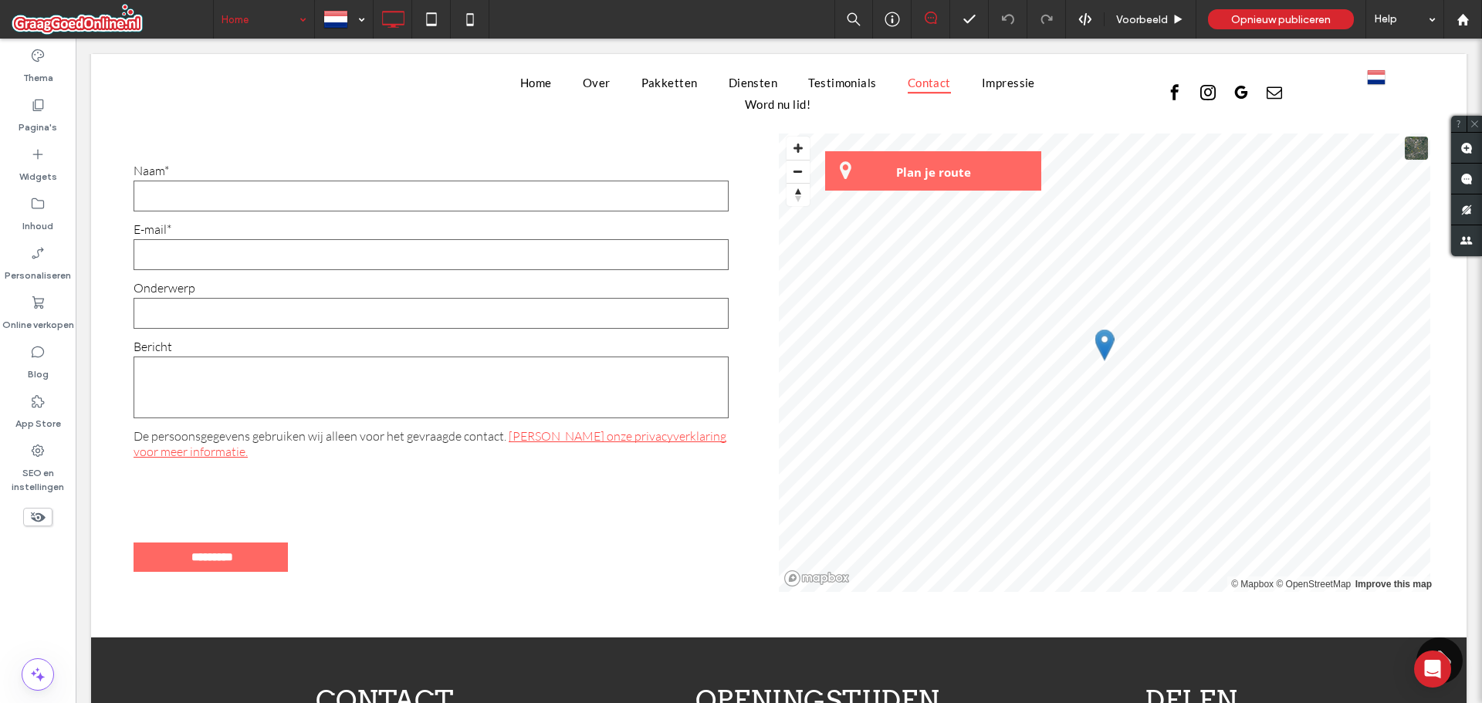
scroll to position [5016, 0]
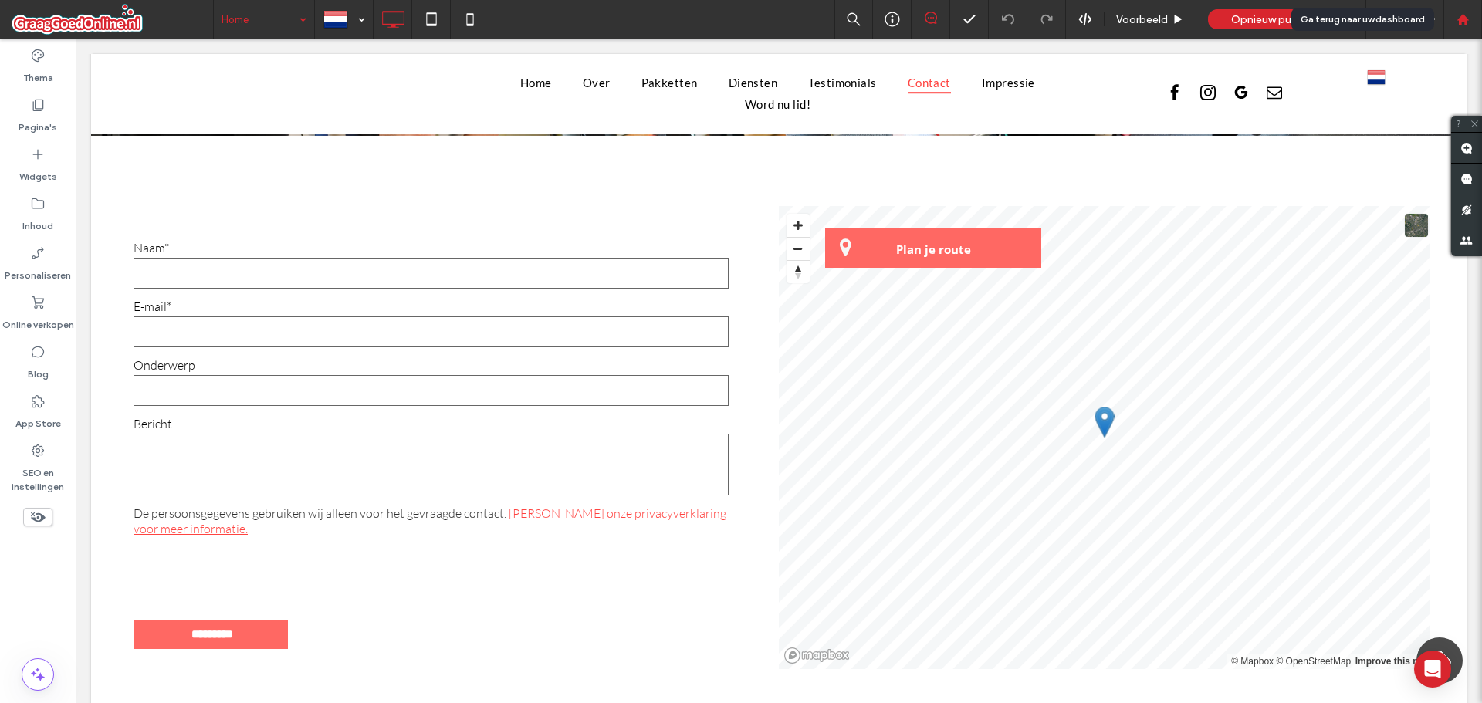
click at [1471, 14] on div at bounding box center [1462, 19] width 37 height 13
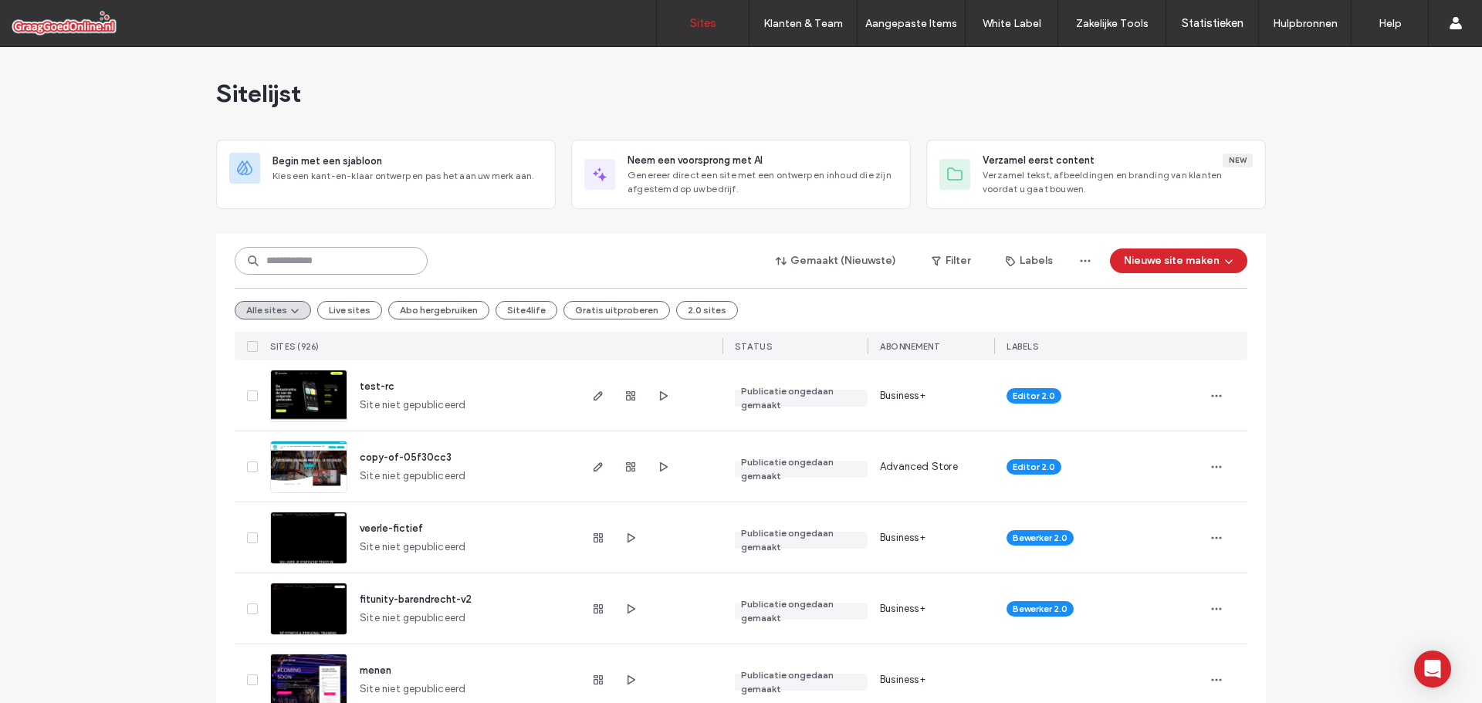
click at [338, 269] on input at bounding box center [331, 261] width 193 height 28
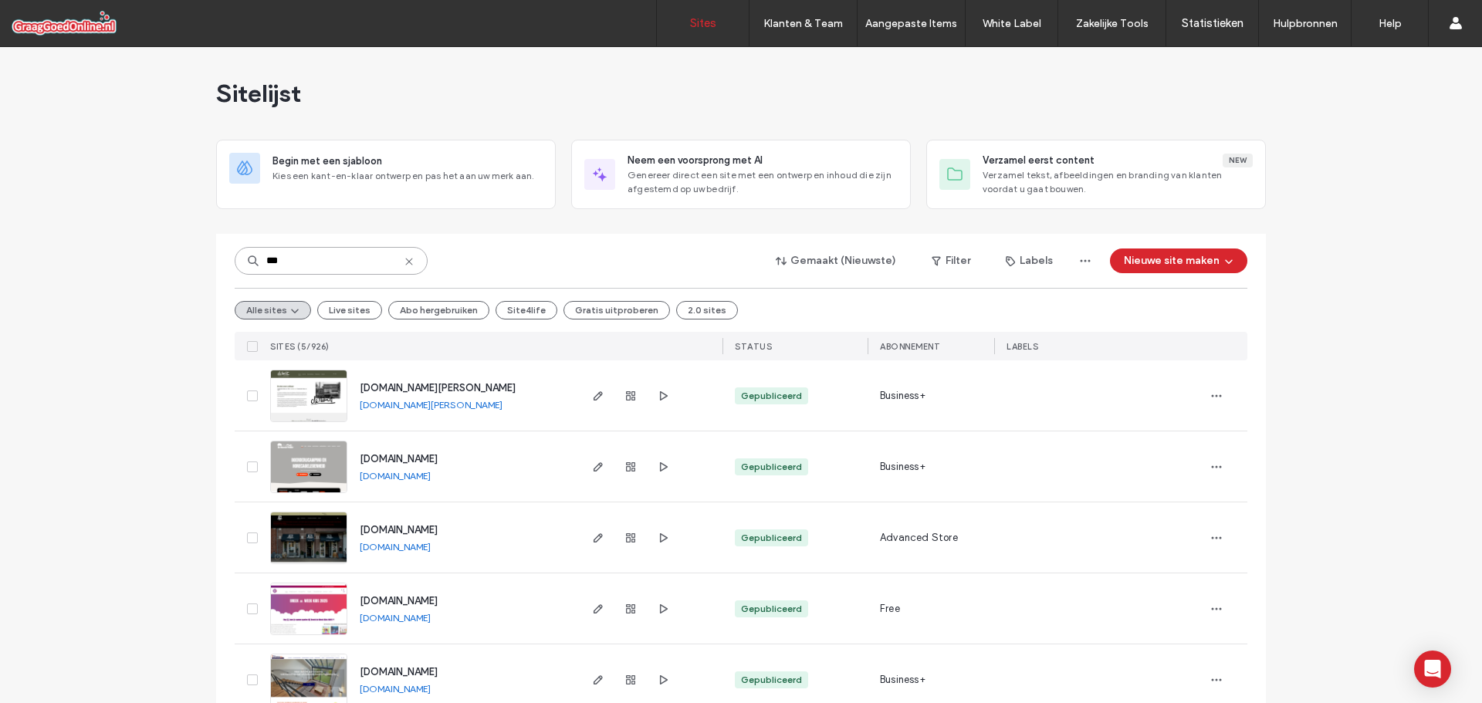
type input "***"
click at [426, 481] on link "[DOMAIN_NAME]" at bounding box center [395, 476] width 71 height 12
click at [597, 468] on icon "button" at bounding box center [598, 467] width 12 height 12
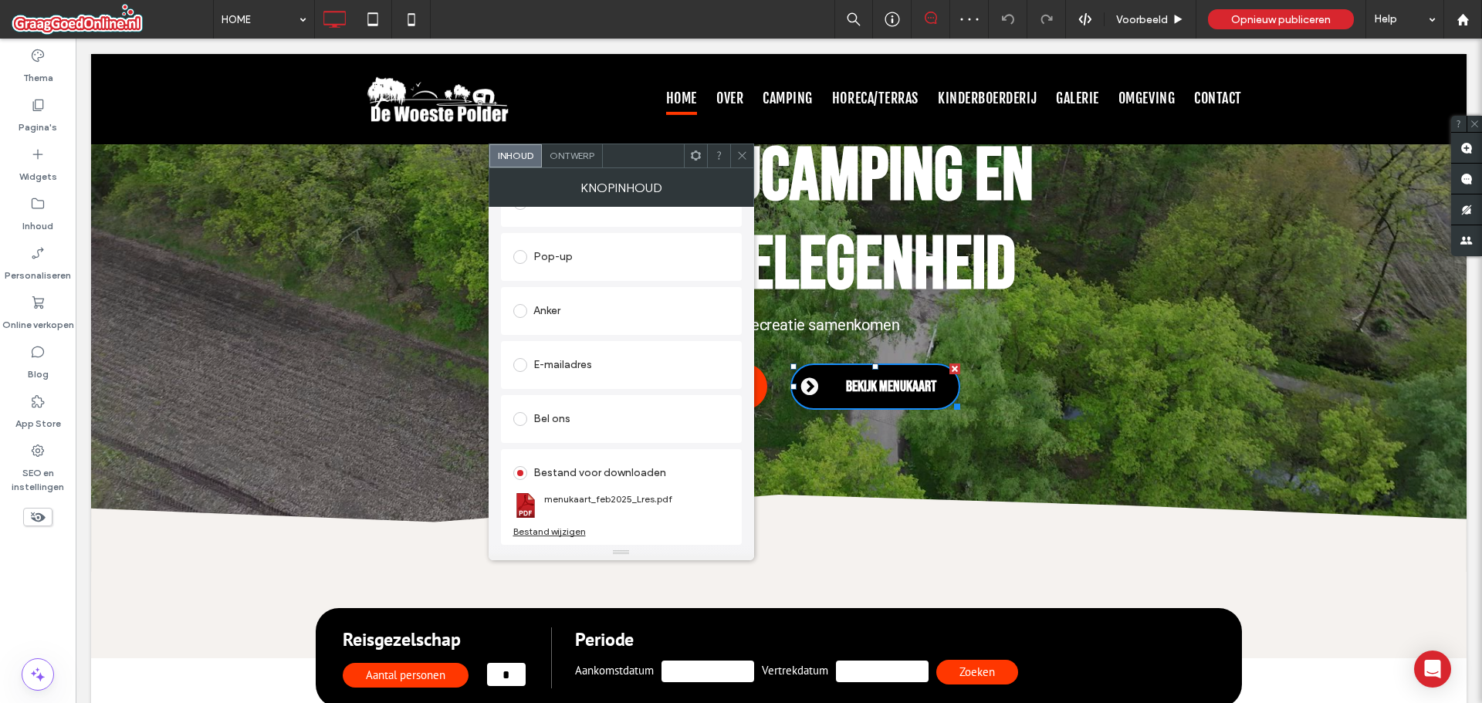
click at [556, 533] on div "Bestand wijzigen" at bounding box center [549, 532] width 73 height 12
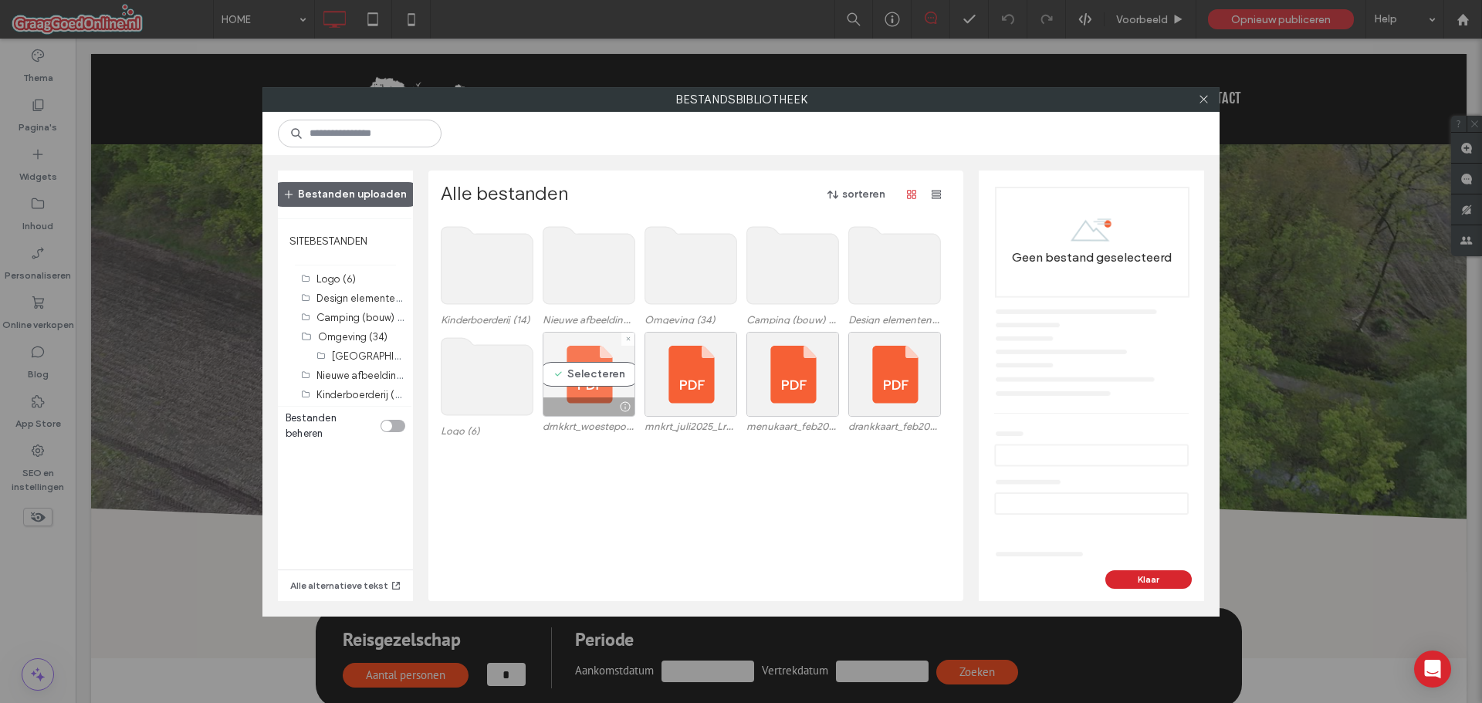
click at [590, 370] on div "Selecteren" at bounding box center [589, 374] width 93 height 85
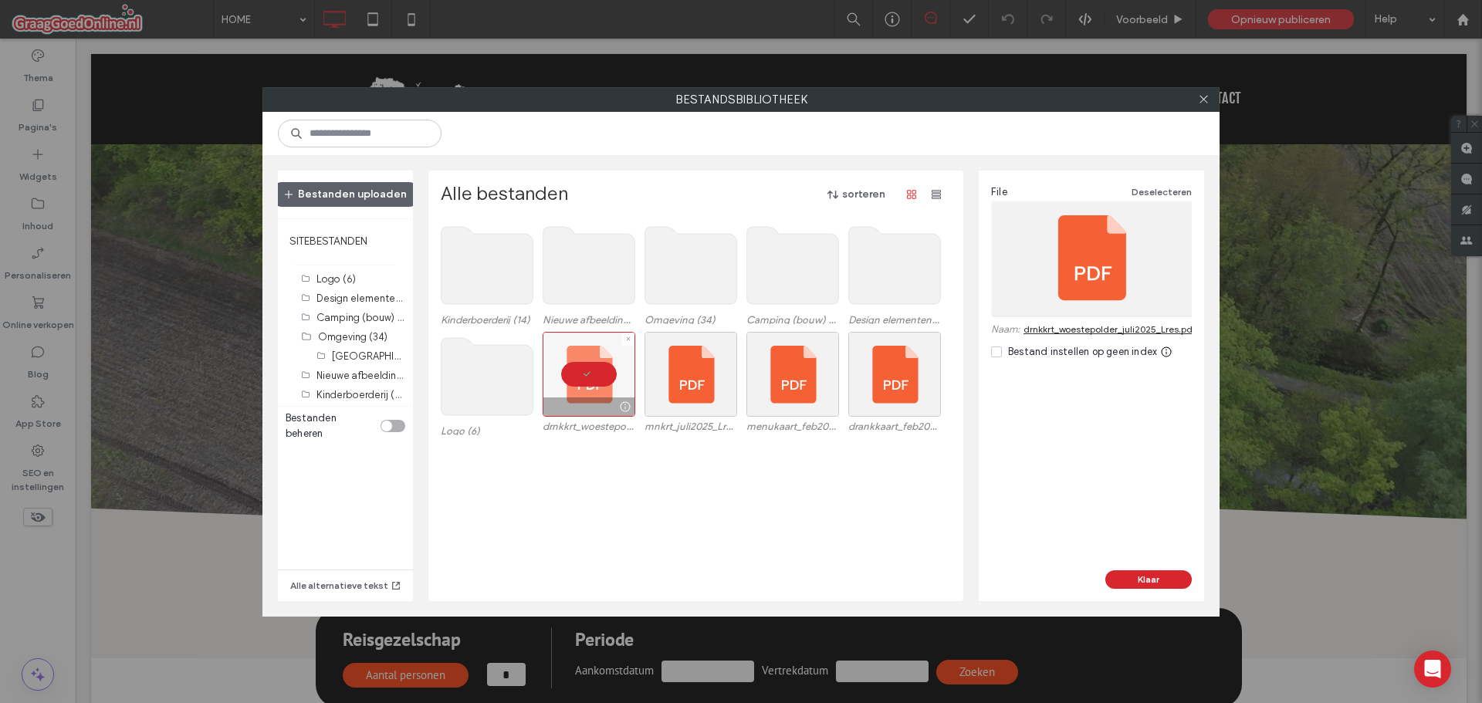
click at [590, 370] on div at bounding box center [589, 374] width 93 height 85
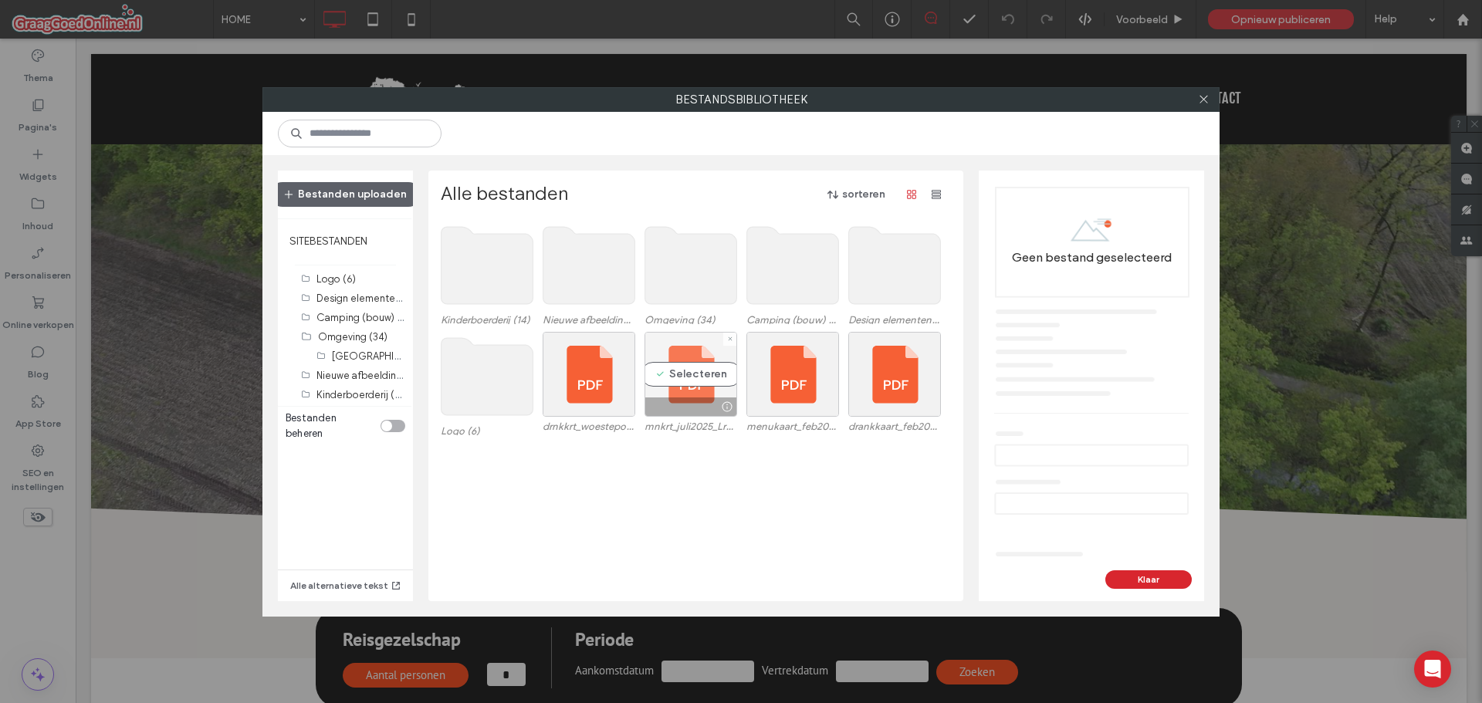
click at [691, 360] on div "Selecteren" at bounding box center [690, 374] width 93 height 85
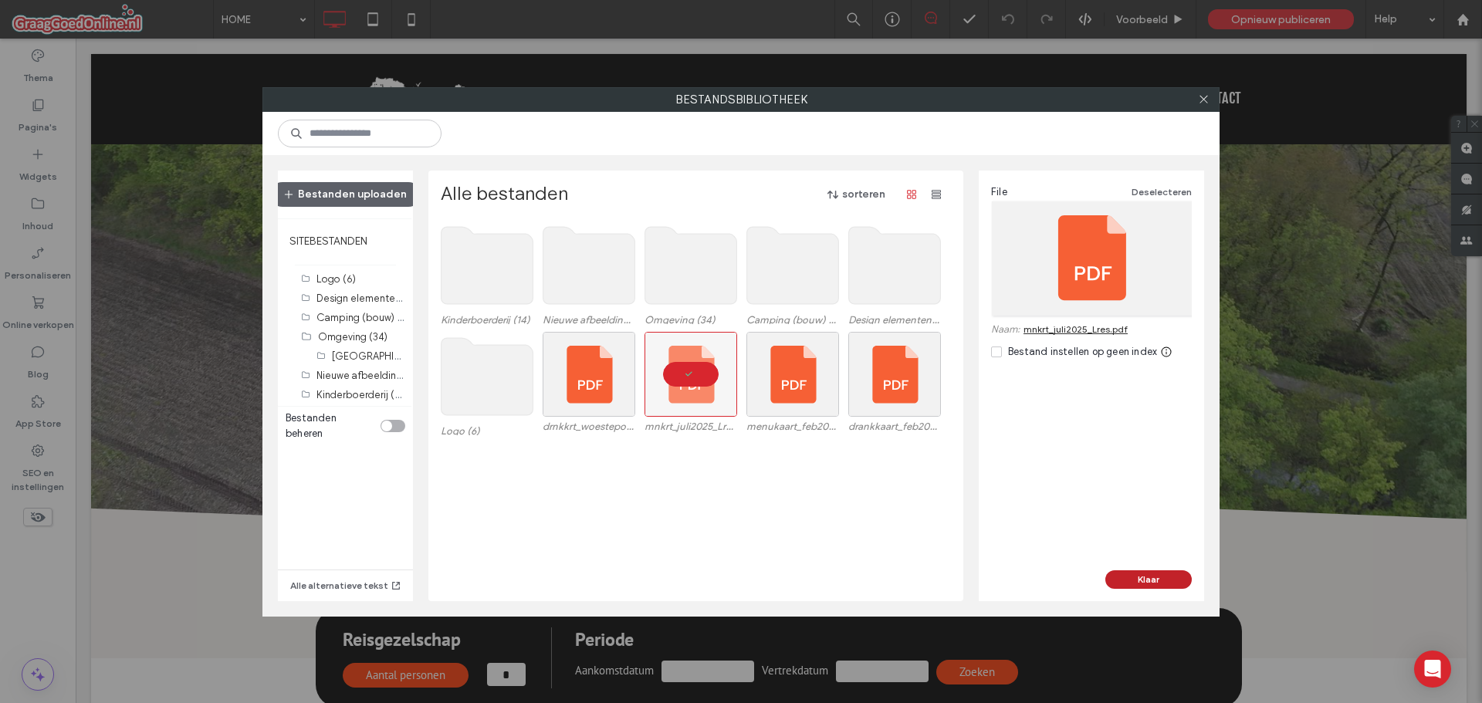
click at [1137, 572] on button "Klaar" at bounding box center [1148, 579] width 86 height 19
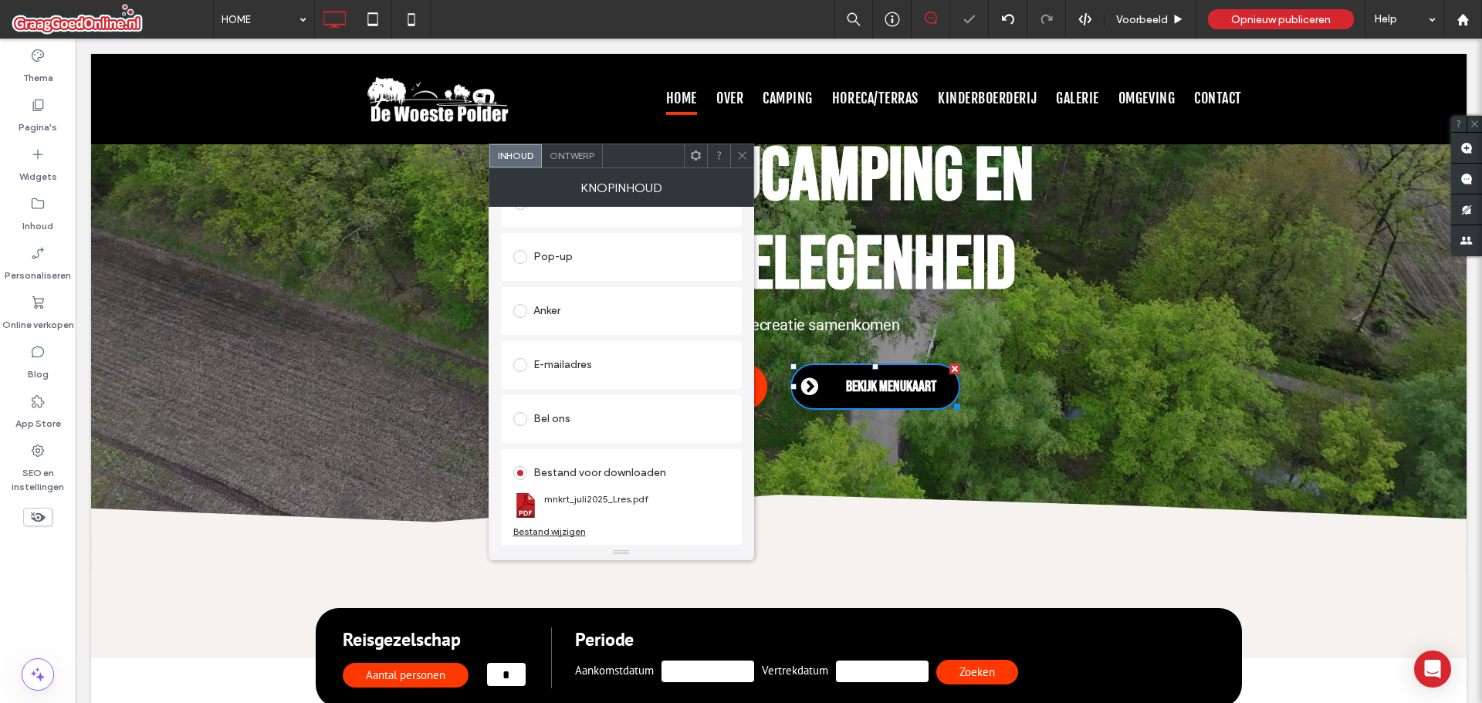
click at [742, 158] on icon at bounding box center [742, 156] width 12 height 12
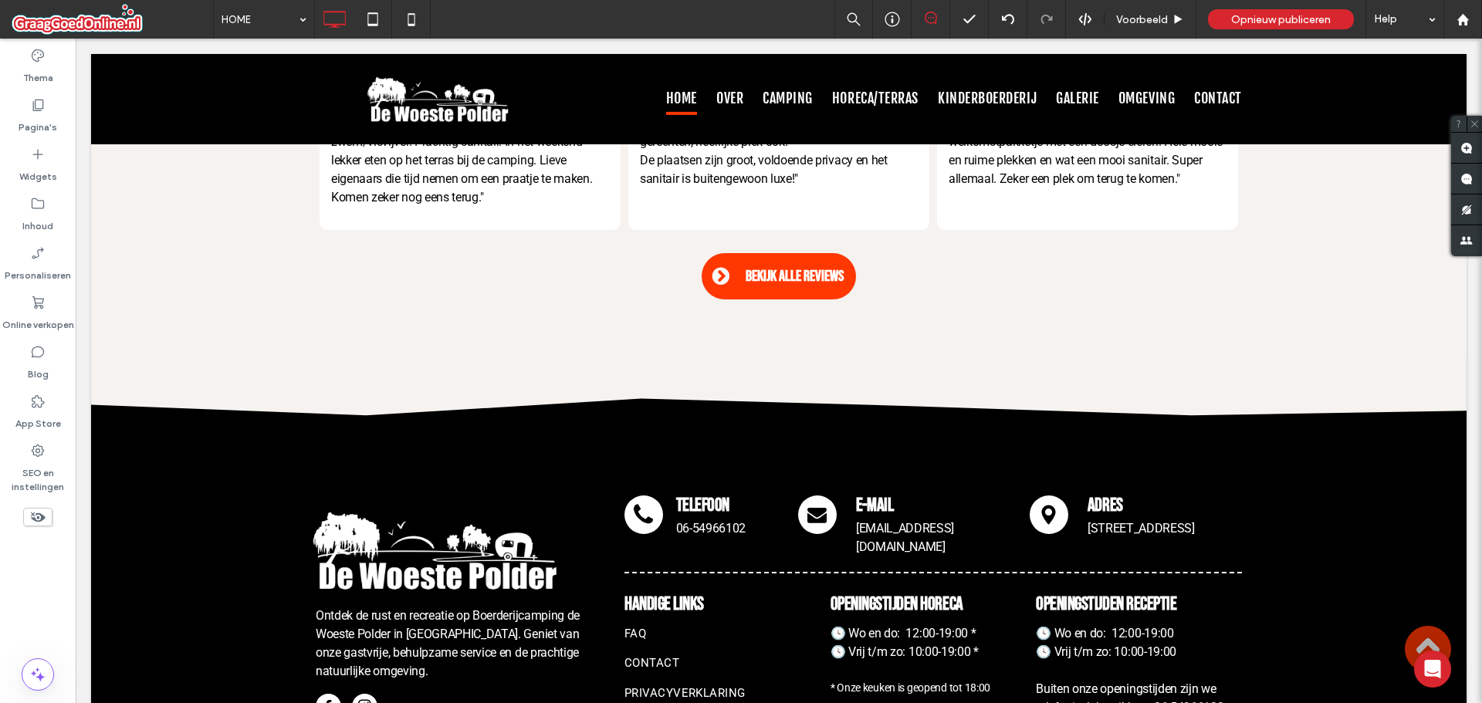
scroll to position [4707, 0]
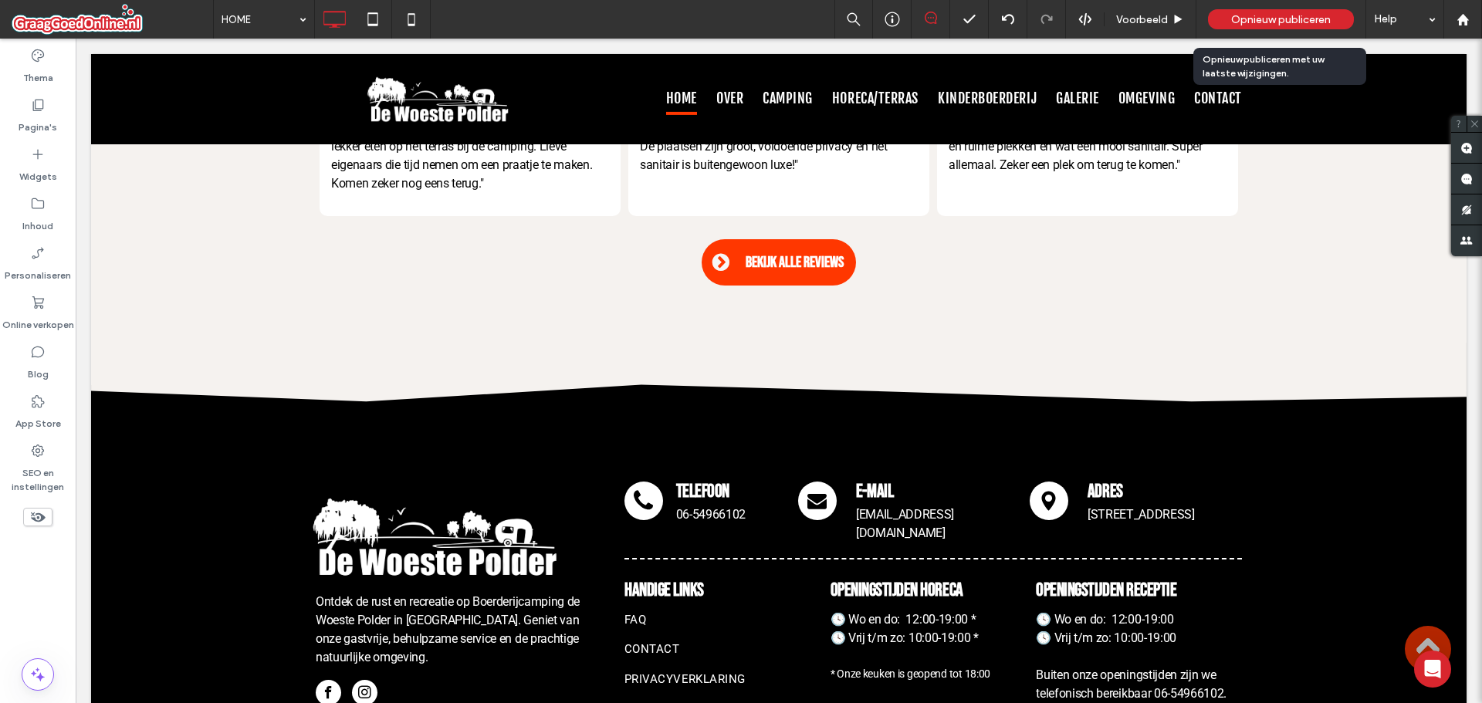
click at [1251, 16] on span "Opnieuw publiceren" at bounding box center [1281, 19] width 100 height 13
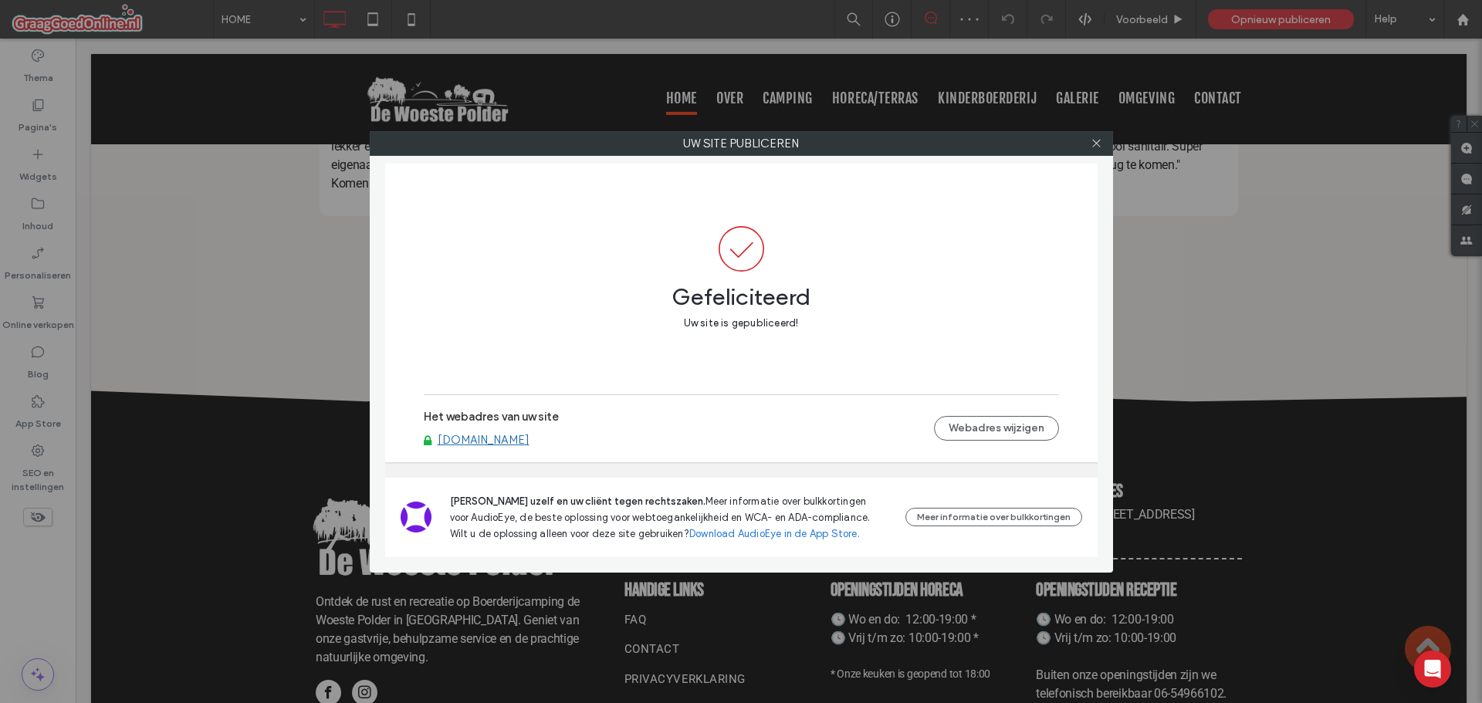
click at [485, 440] on link "[DOMAIN_NAME]" at bounding box center [484, 440] width 92 height 14
click at [1098, 143] on icon at bounding box center [1096, 143] width 12 height 12
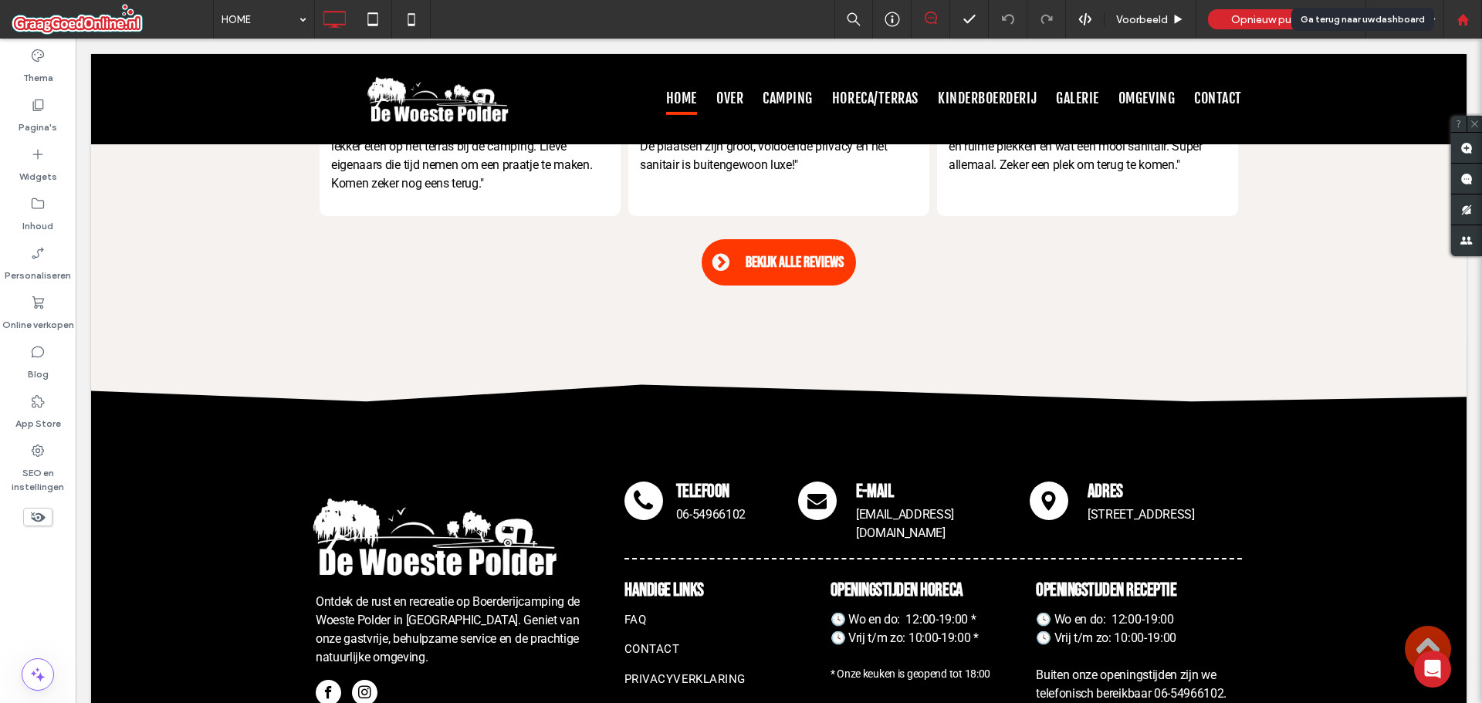
click at [1454, 18] on div at bounding box center [1462, 19] width 37 height 13
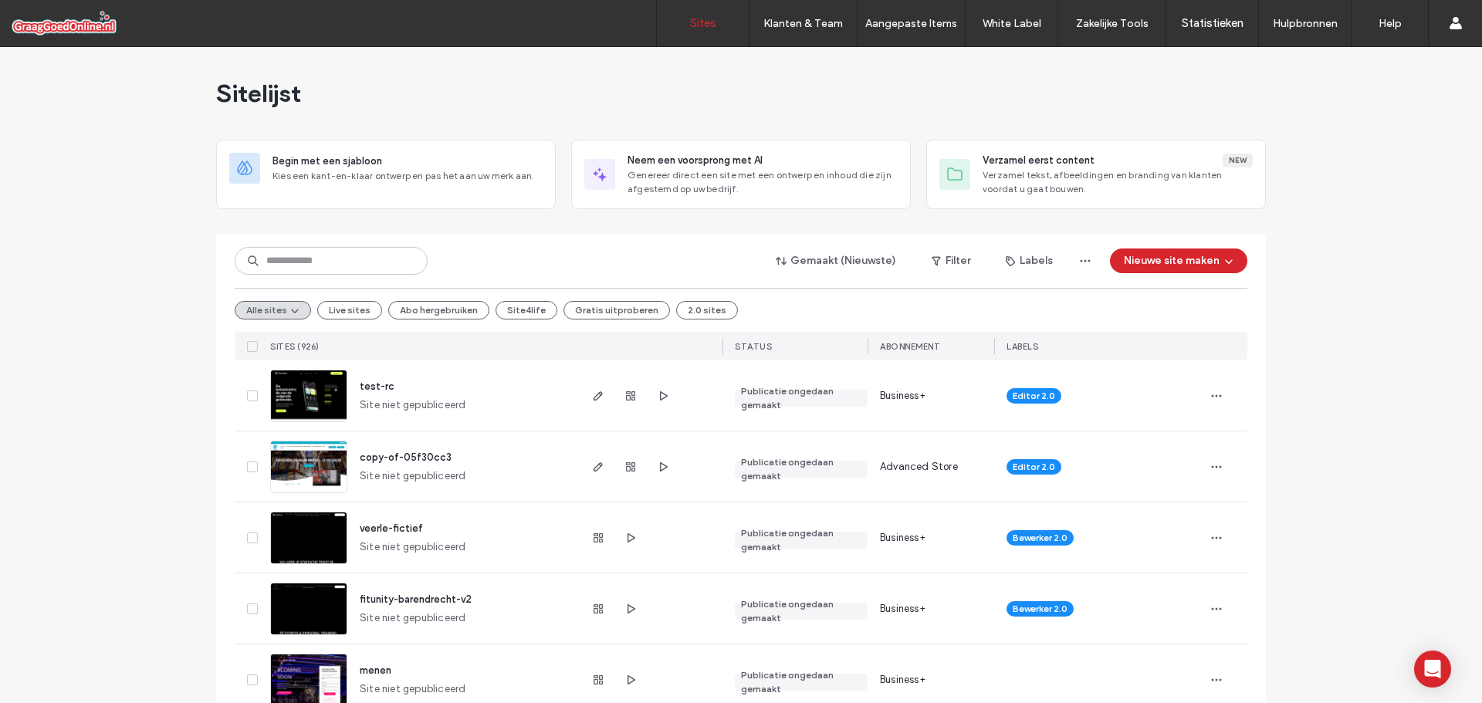
click at [341, 275] on div "Gemaakt (Nieuwste) Filter Labels Nieuwe site maken" at bounding box center [741, 260] width 1012 height 29
click at [347, 270] on input at bounding box center [331, 261] width 193 height 28
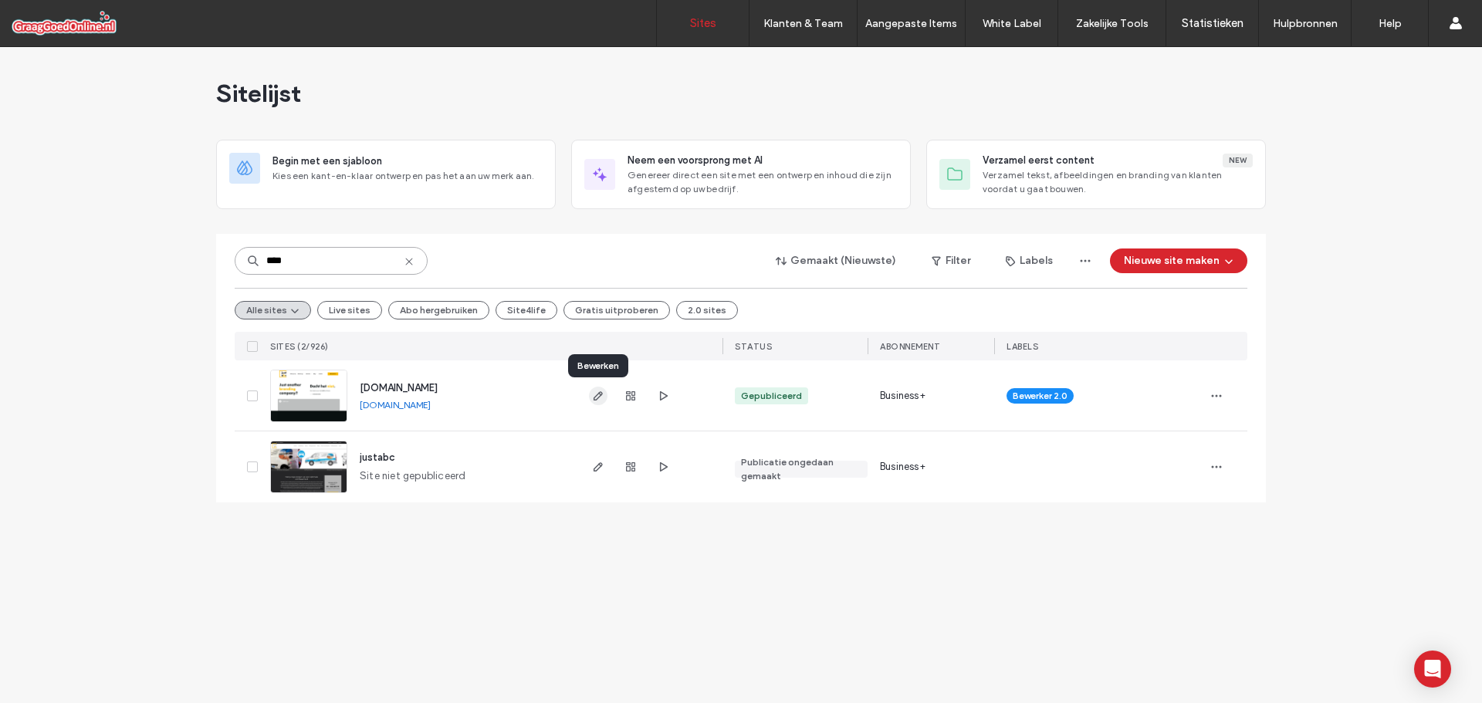
type input "****"
click at [602, 397] on icon "button" at bounding box center [598, 396] width 12 height 12
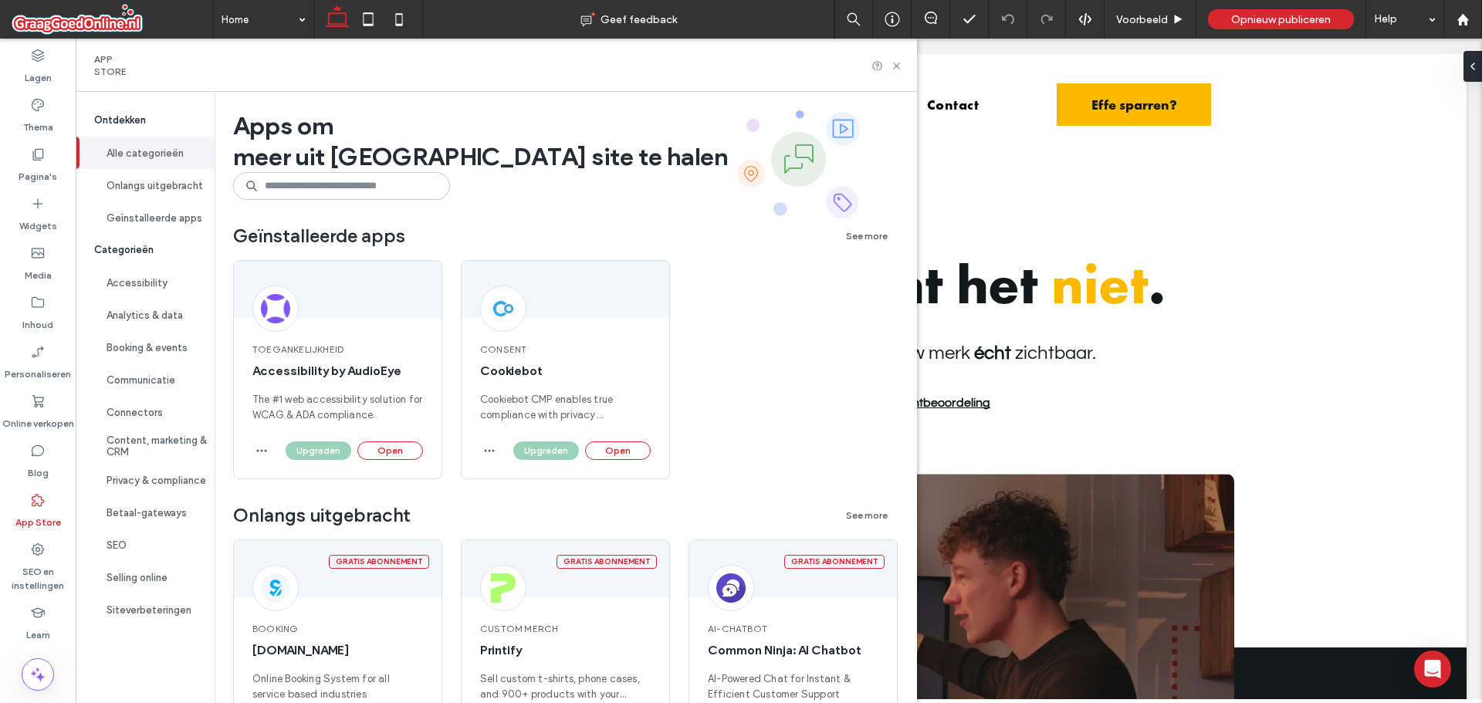
click at [403, 451] on button "Open" at bounding box center [390, 450] width 66 height 19
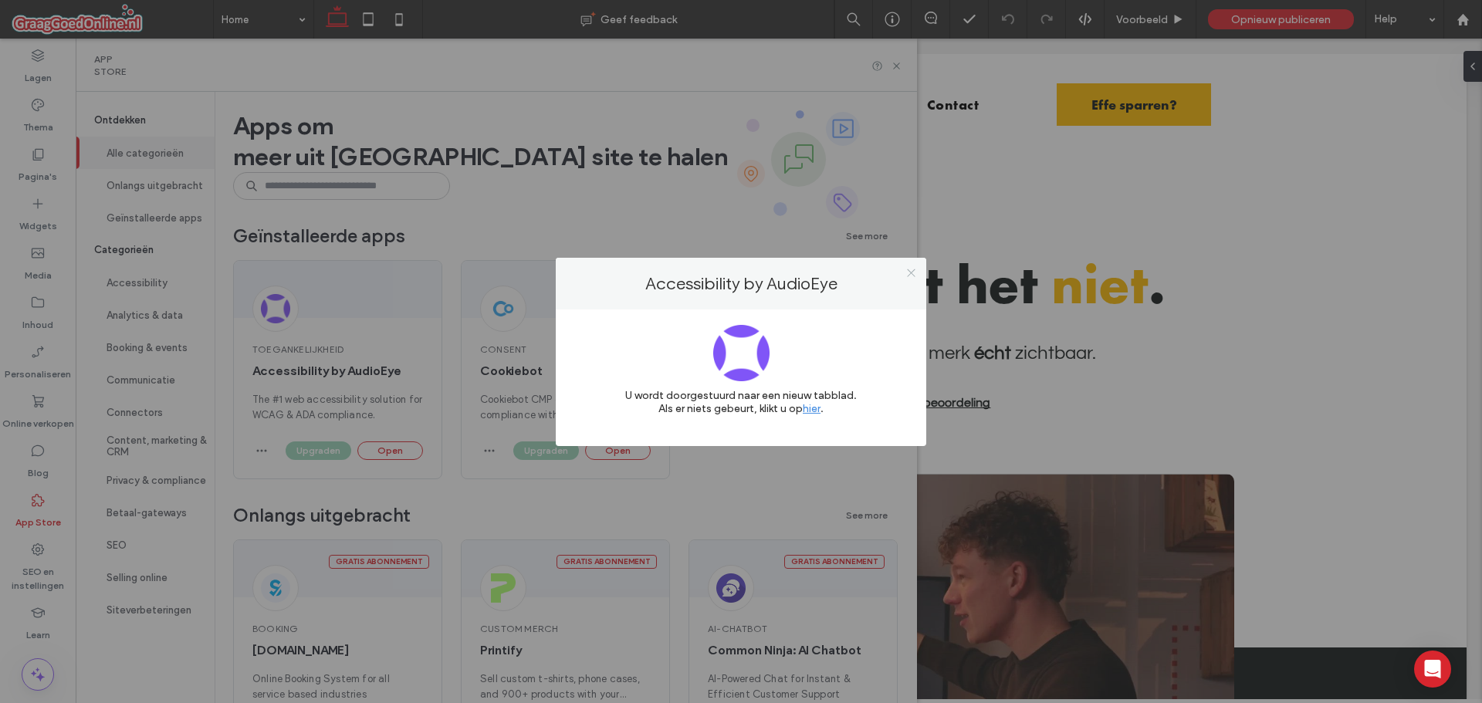
click at [911, 273] on icon at bounding box center [911, 273] width 12 height 12
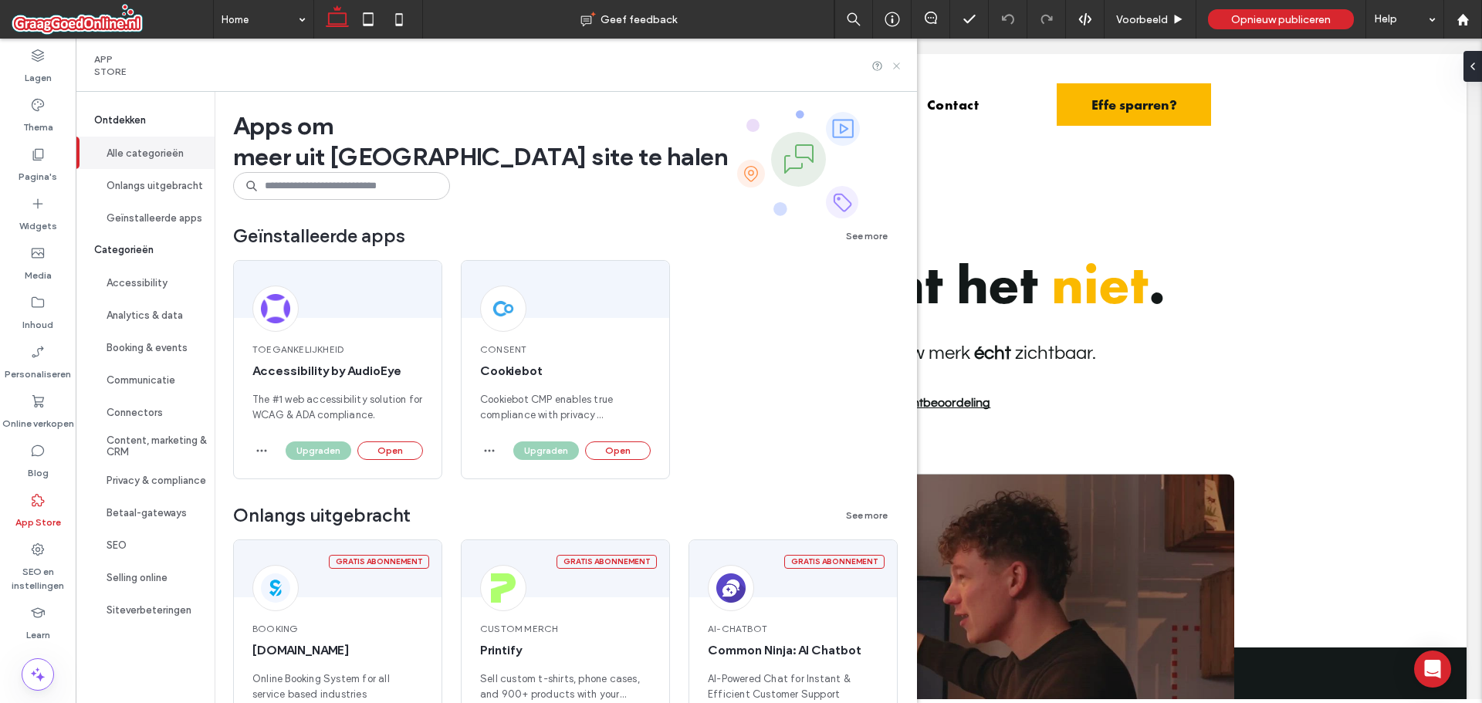
click at [902, 60] on icon at bounding box center [897, 66] width 12 height 12
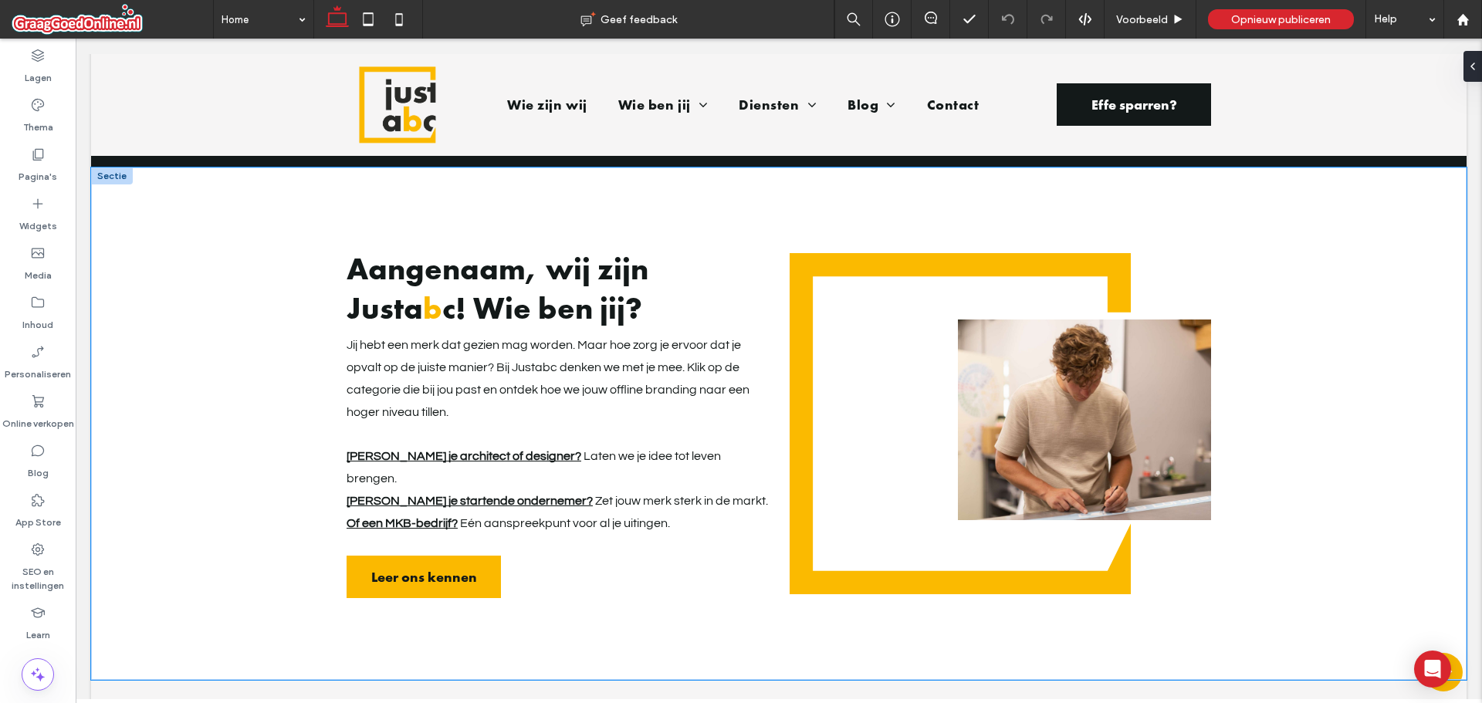
scroll to position [1235, 0]
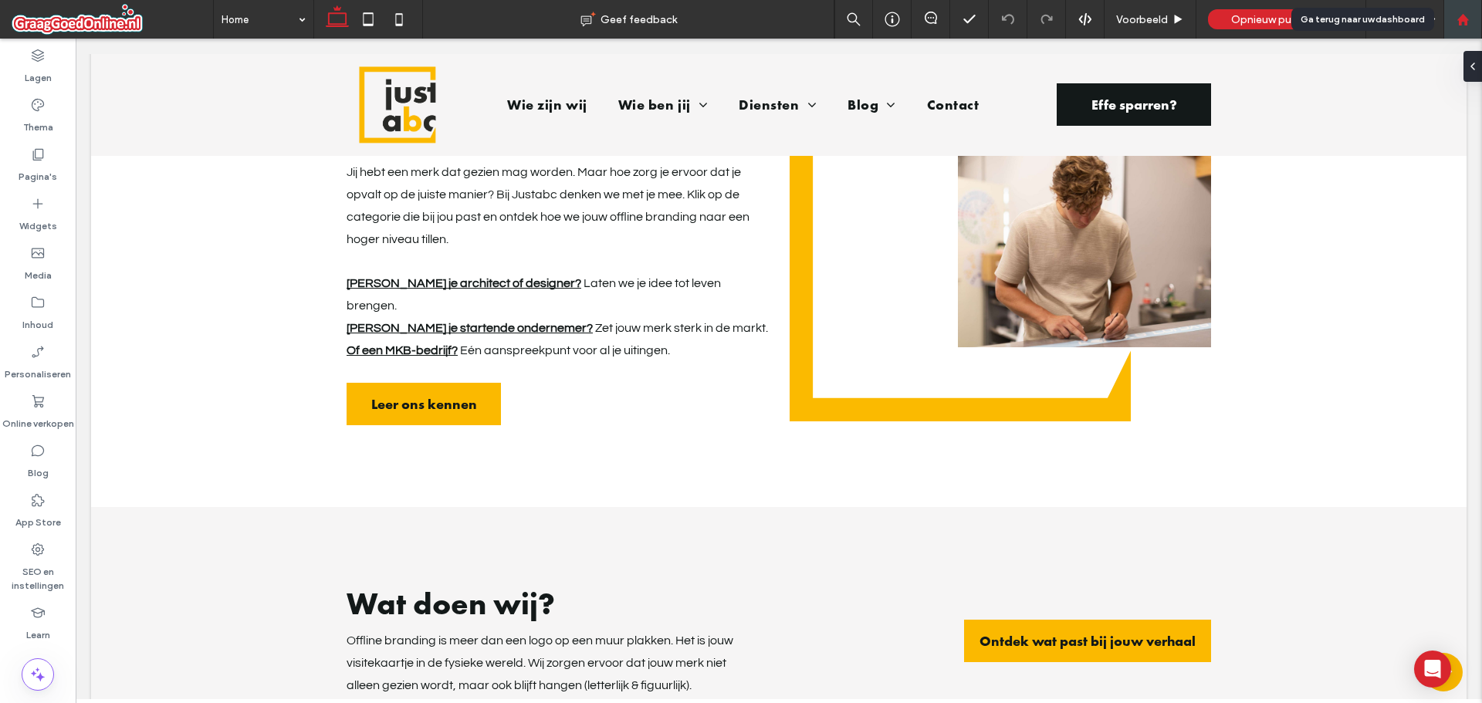
click at [1471, 15] on div at bounding box center [1462, 19] width 37 height 13
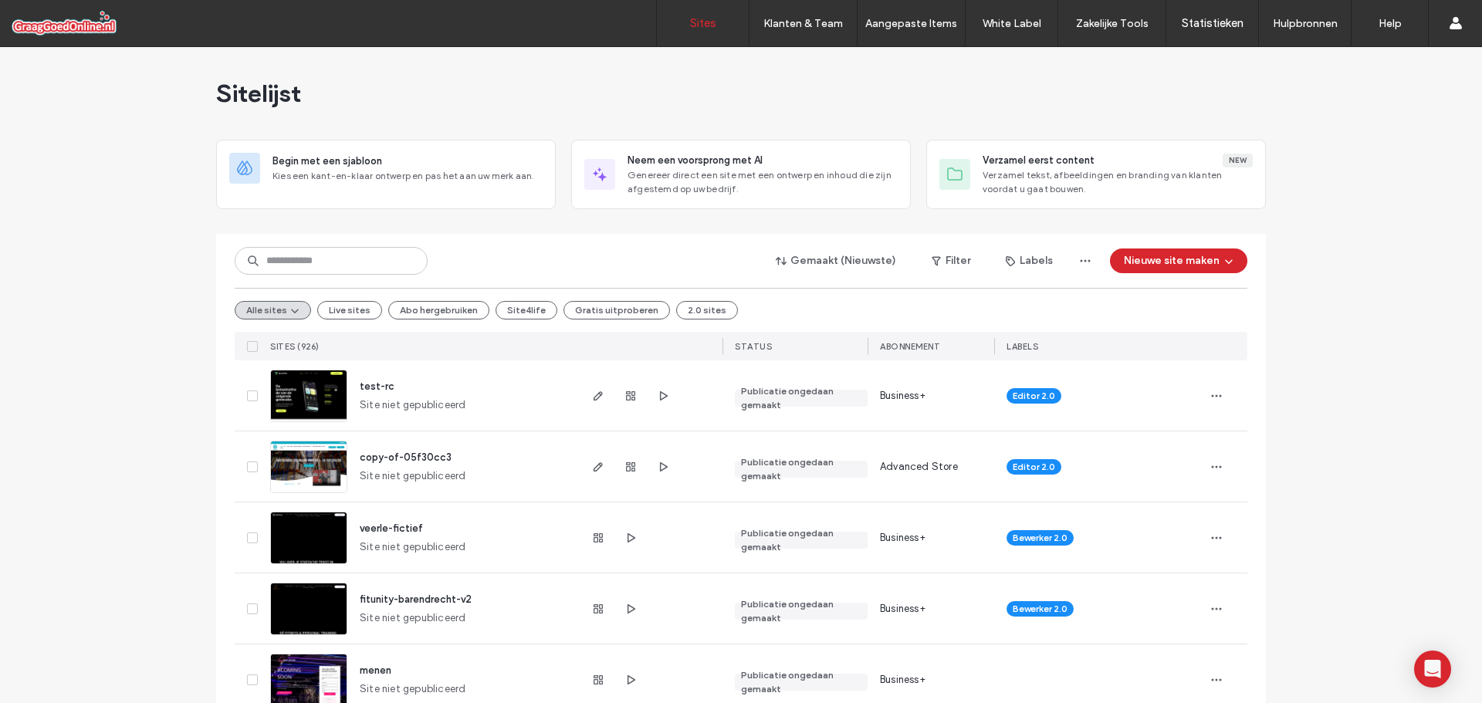
drag, startPoint x: 22, startPoint y: 260, endPoint x: 30, endPoint y: 260, distance: 8.5
click at [310, 253] on input at bounding box center [331, 261] width 193 height 28
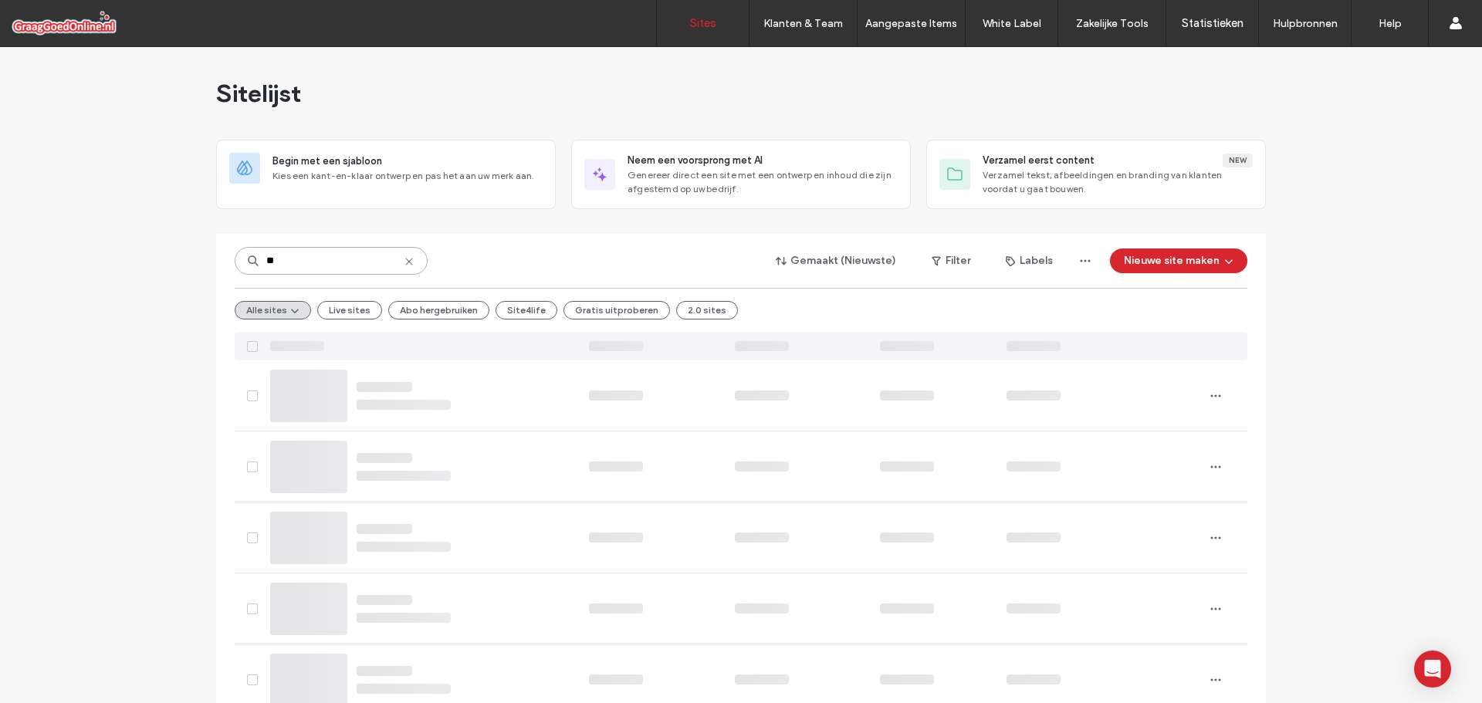
type input "*"
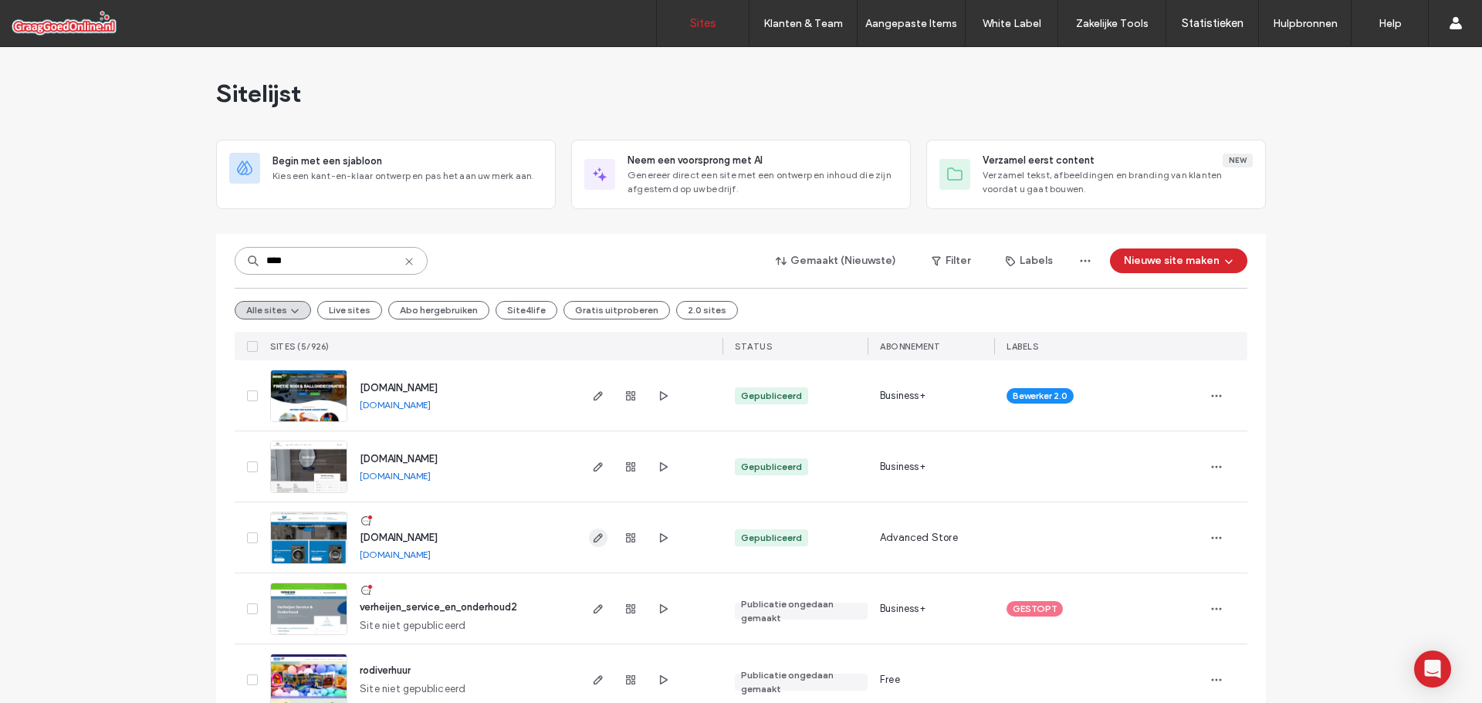
type input "****"
click at [595, 532] on icon "button" at bounding box center [598, 538] width 12 height 12
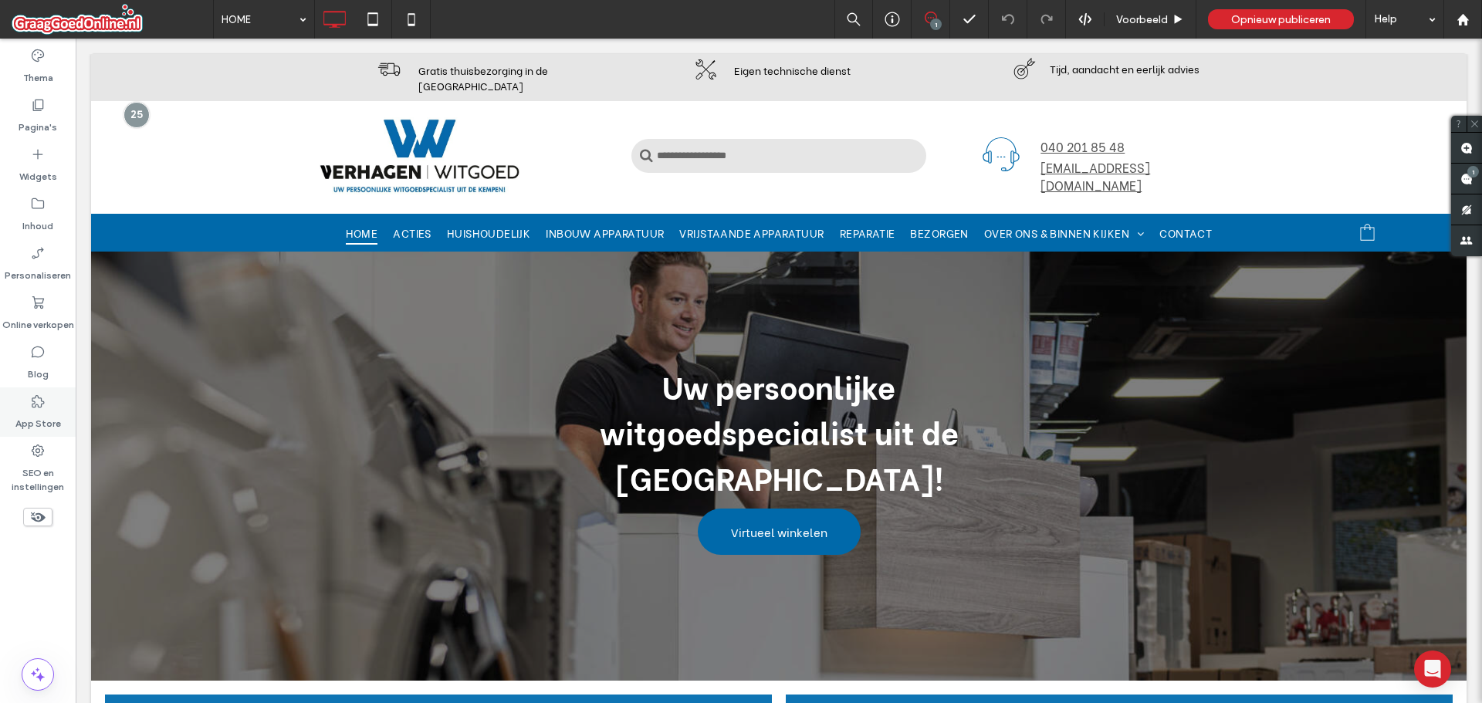
click at [50, 407] on div "App Store" at bounding box center [38, 411] width 76 height 49
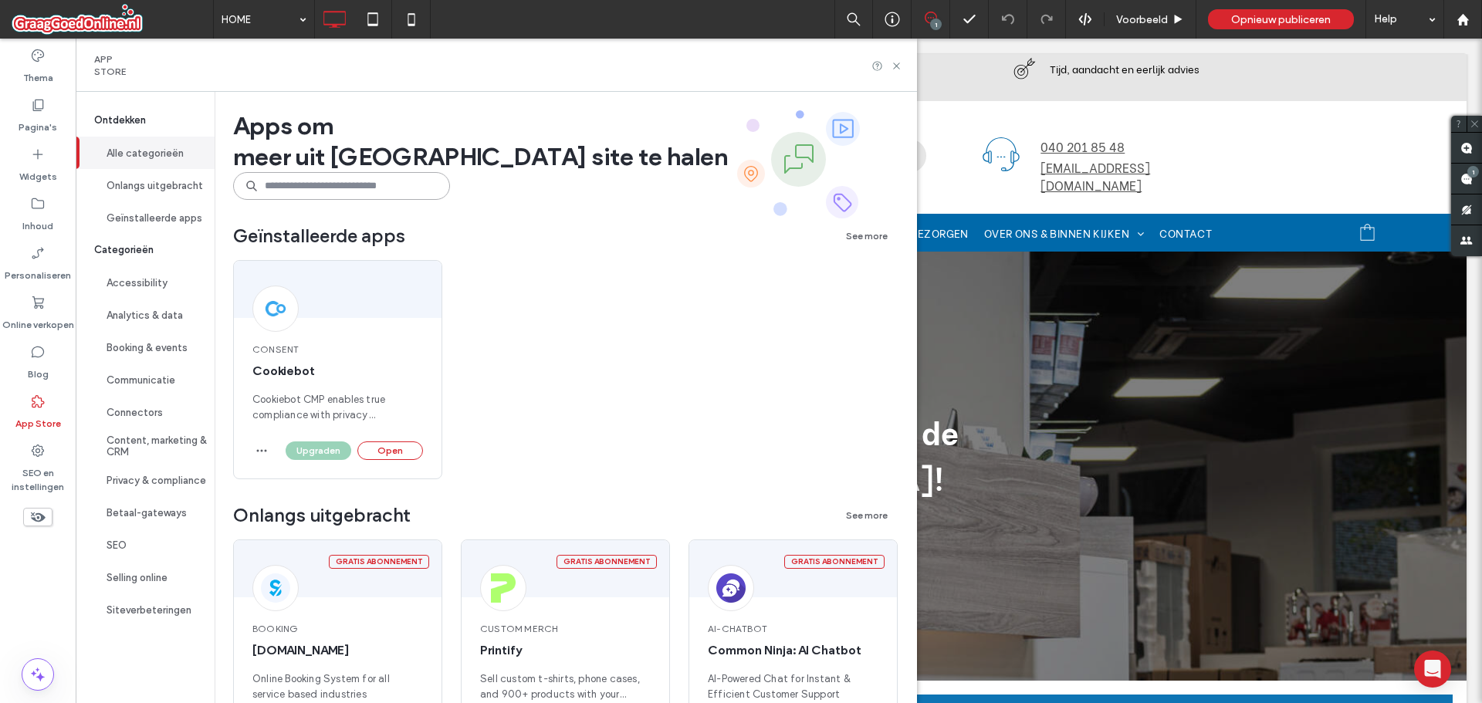
click at [298, 185] on input at bounding box center [341, 186] width 217 height 28
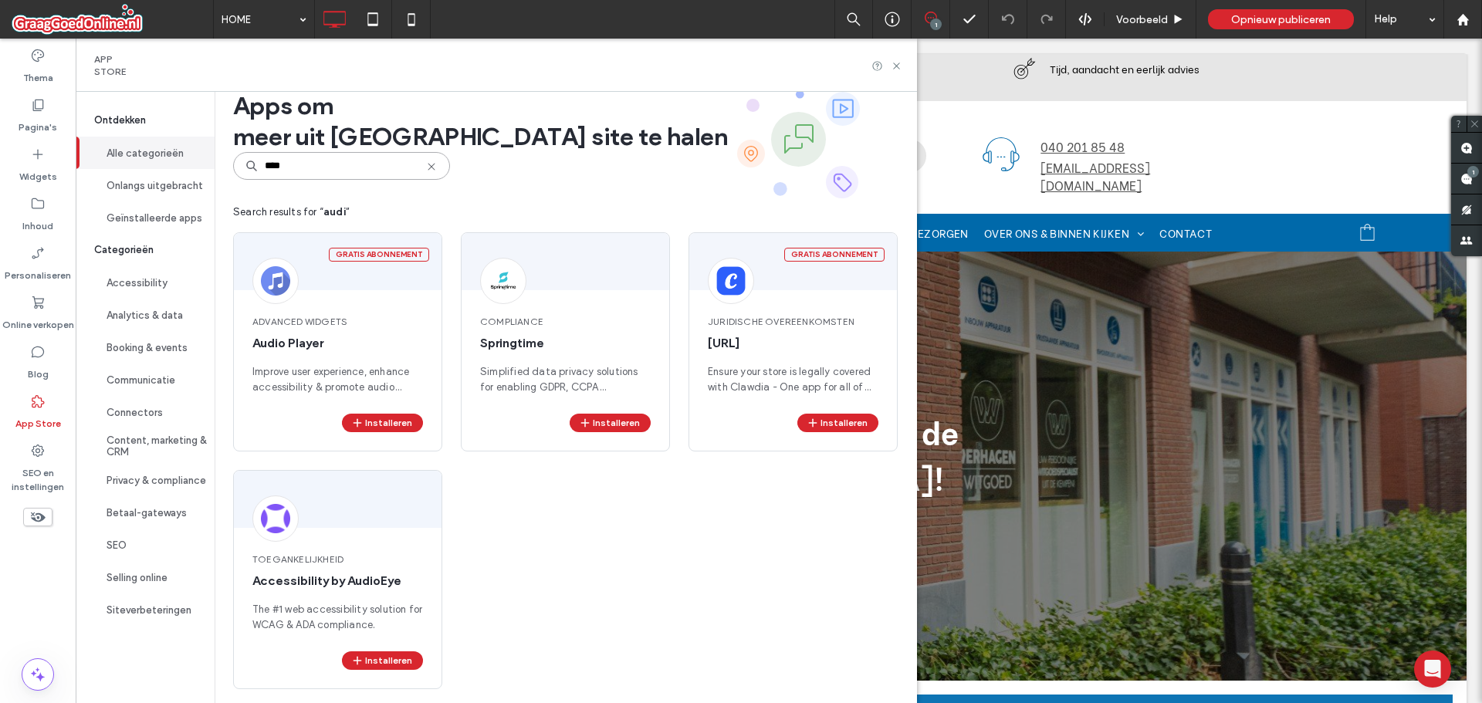
scroll to position [31, 0]
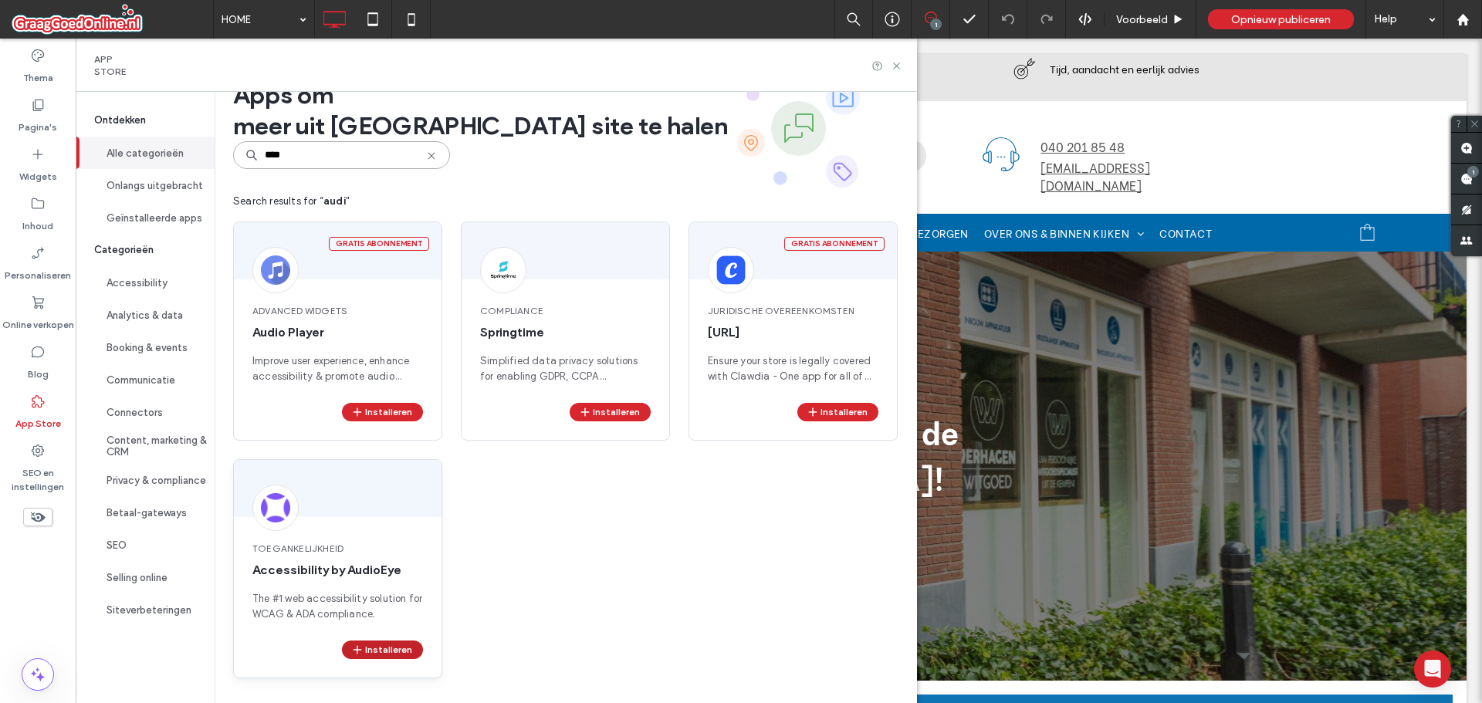
type input "****"
click at [414, 658] on button "Installeren" at bounding box center [382, 650] width 81 height 19
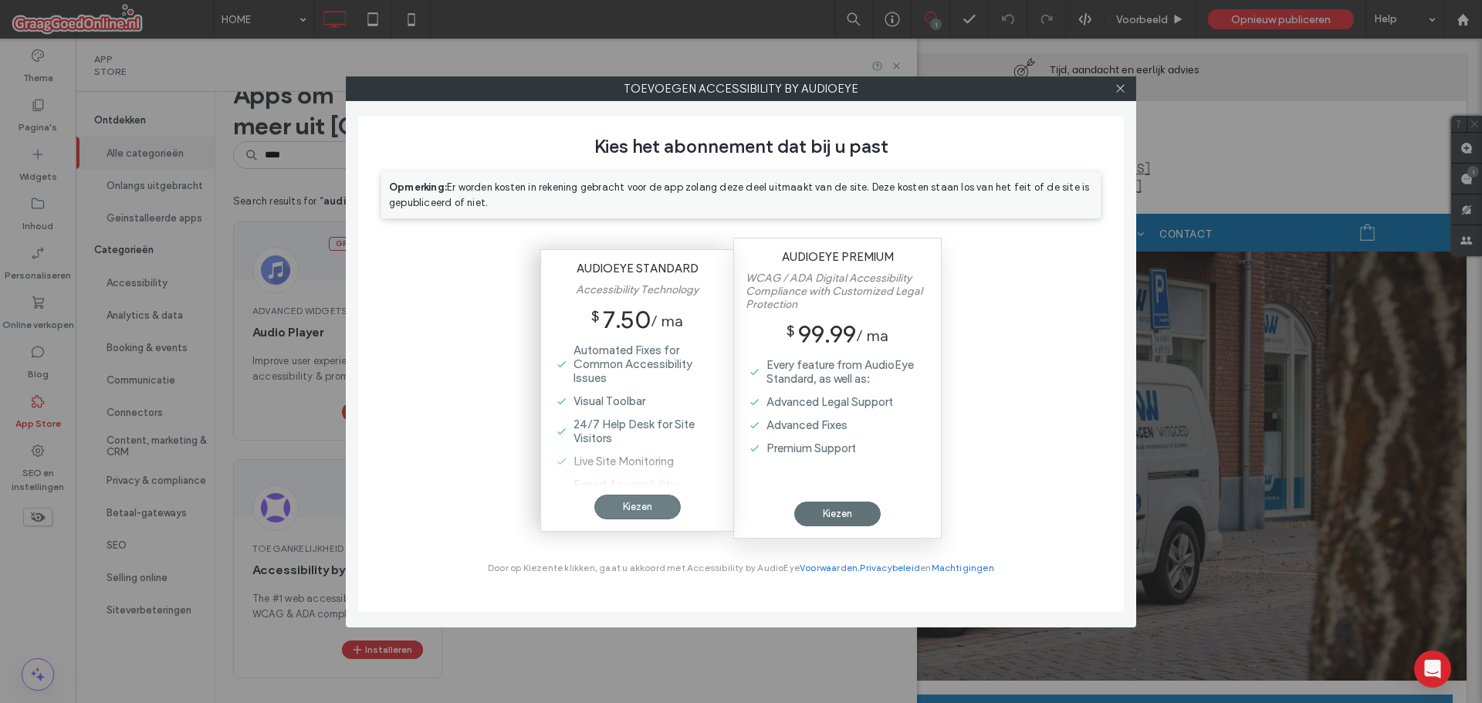
click at [658, 505] on div "Kiezen" at bounding box center [637, 507] width 86 height 25
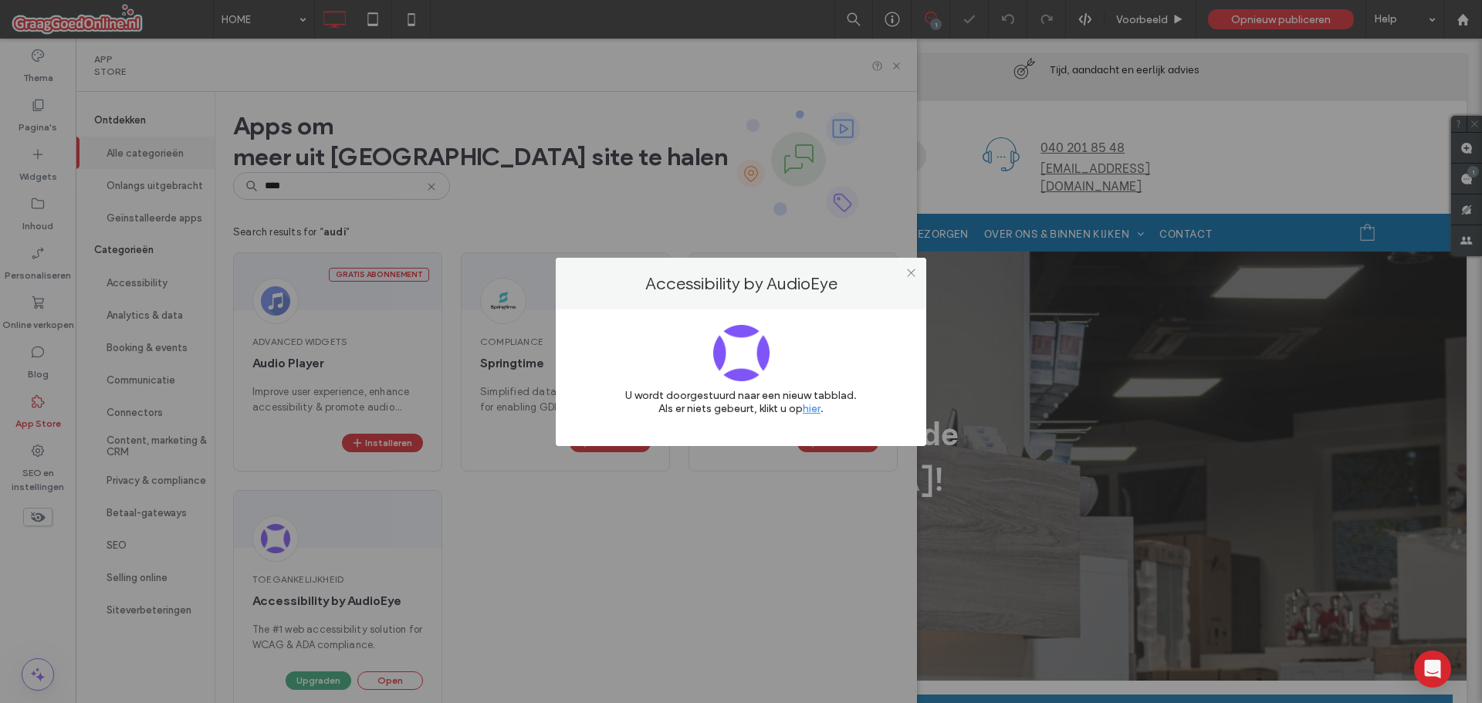
scroll to position [0, 0]
click at [813, 408] on link "hier" at bounding box center [812, 408] width 18 height 13
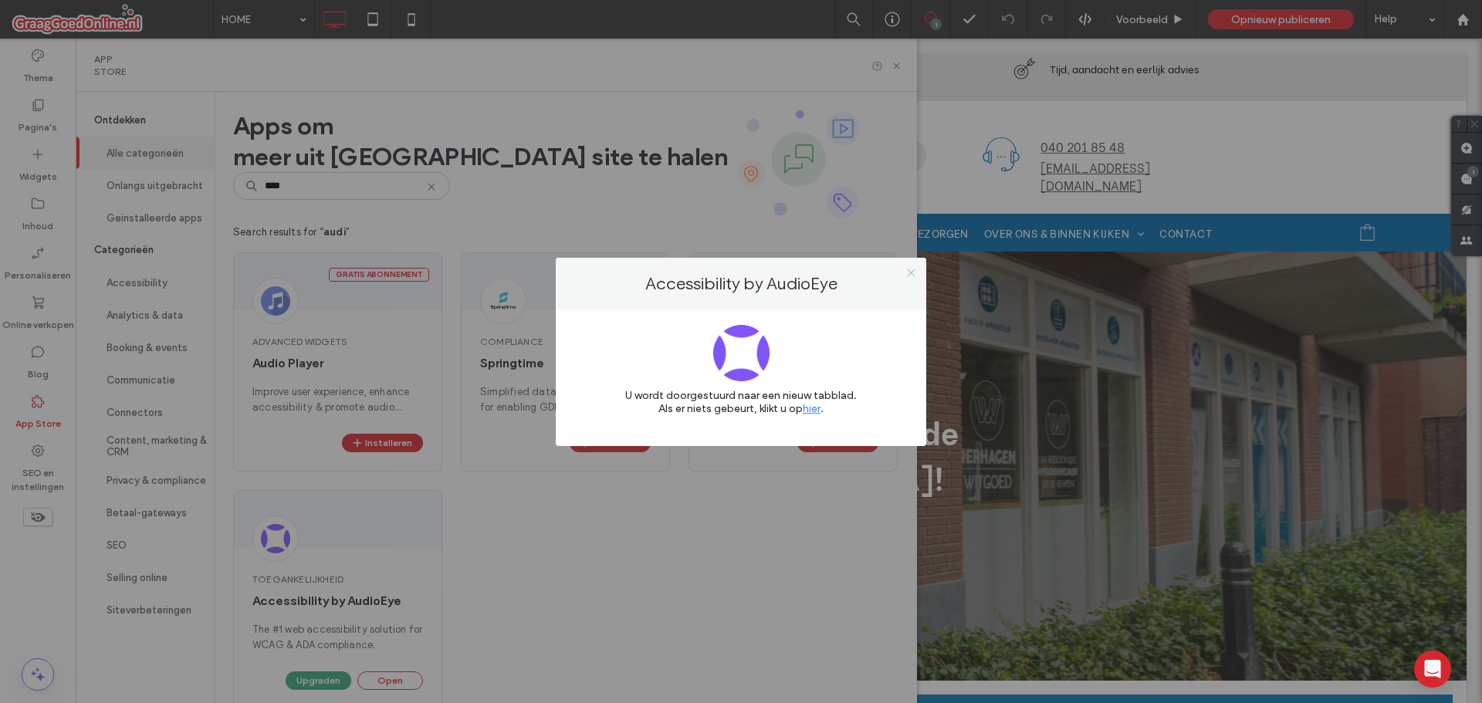
click at [916, 269] on icon at bounding box center [911, 273] width 12 height 12
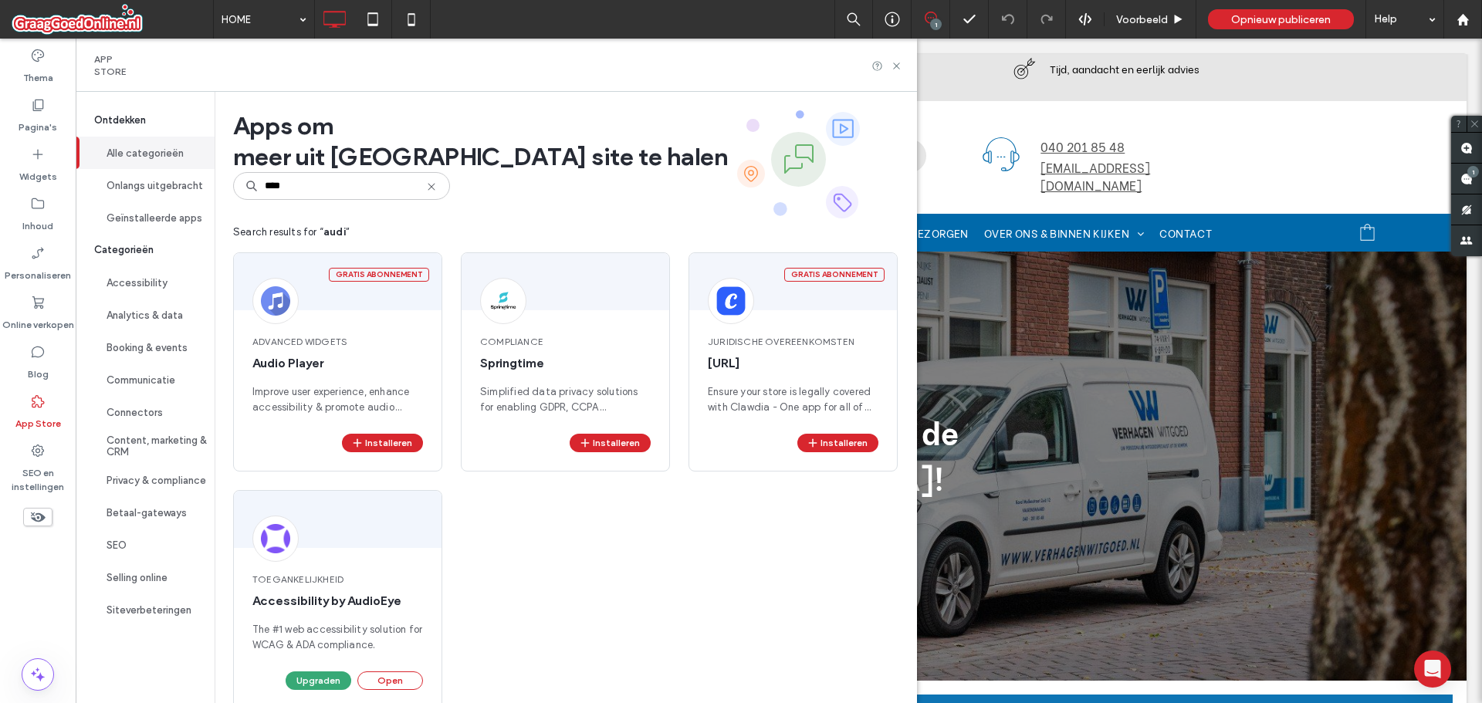
click at [436, 186] on icon at bounding box center [431, 187] width 12 height 12
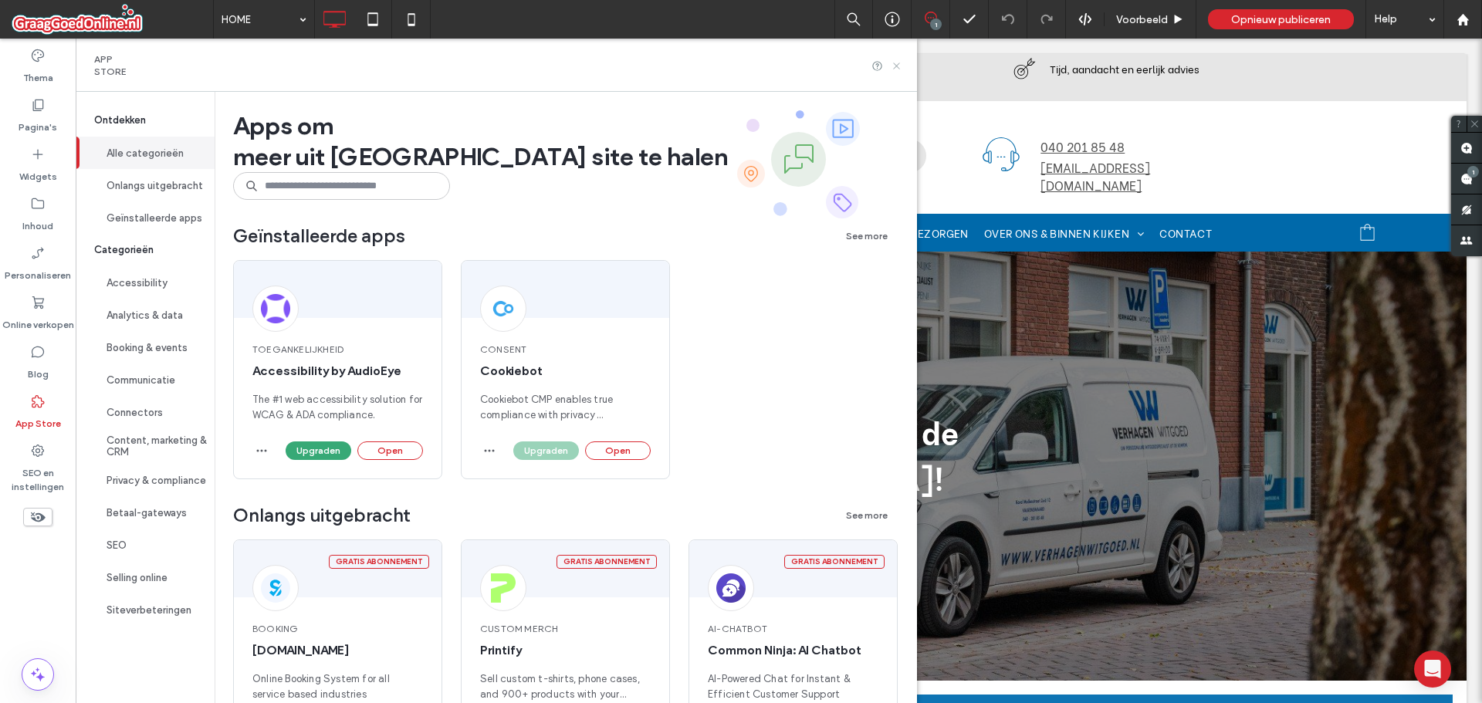
click at [902, 67] on icon at bounding box center [897, 66] width 12 height 12
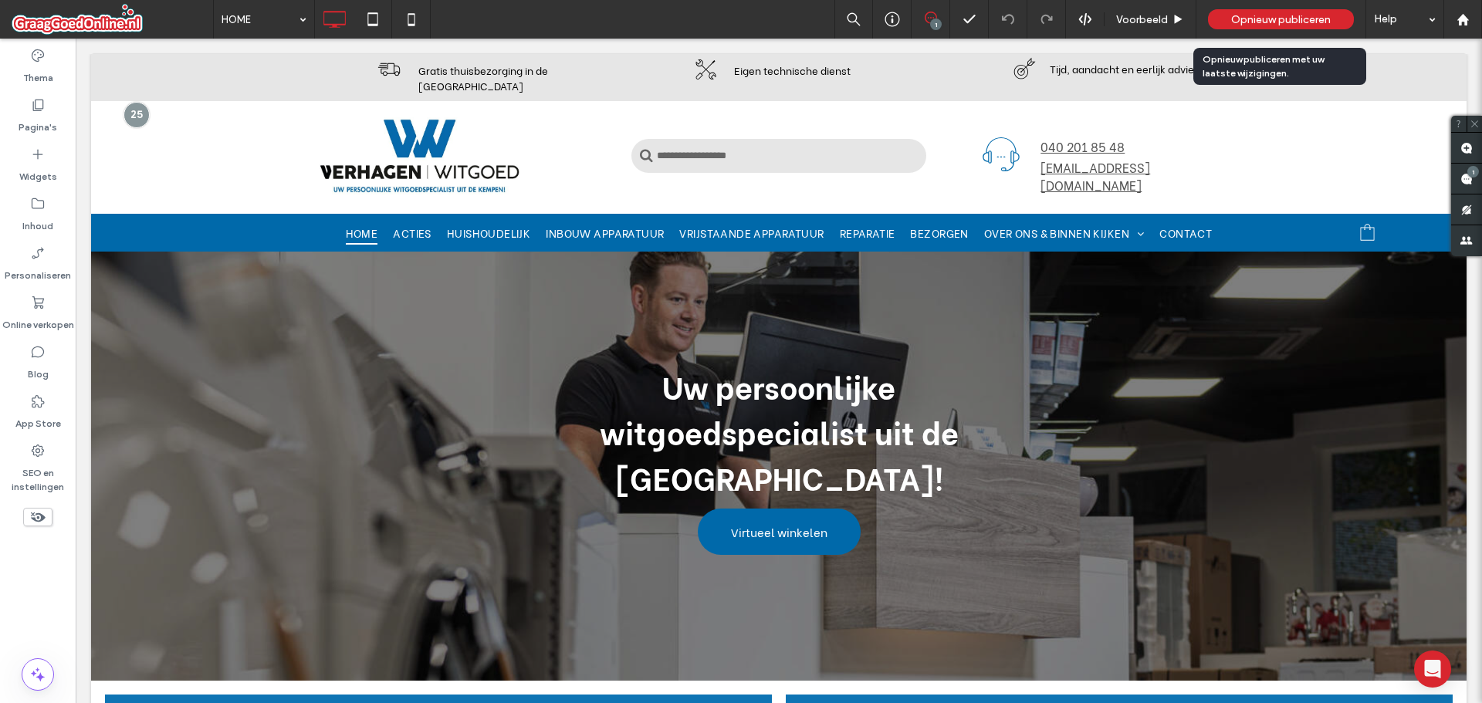
click at [1250, 16] on span "Opnieuw publiceren" at bounding box center [1281, 19] width 100 height 13
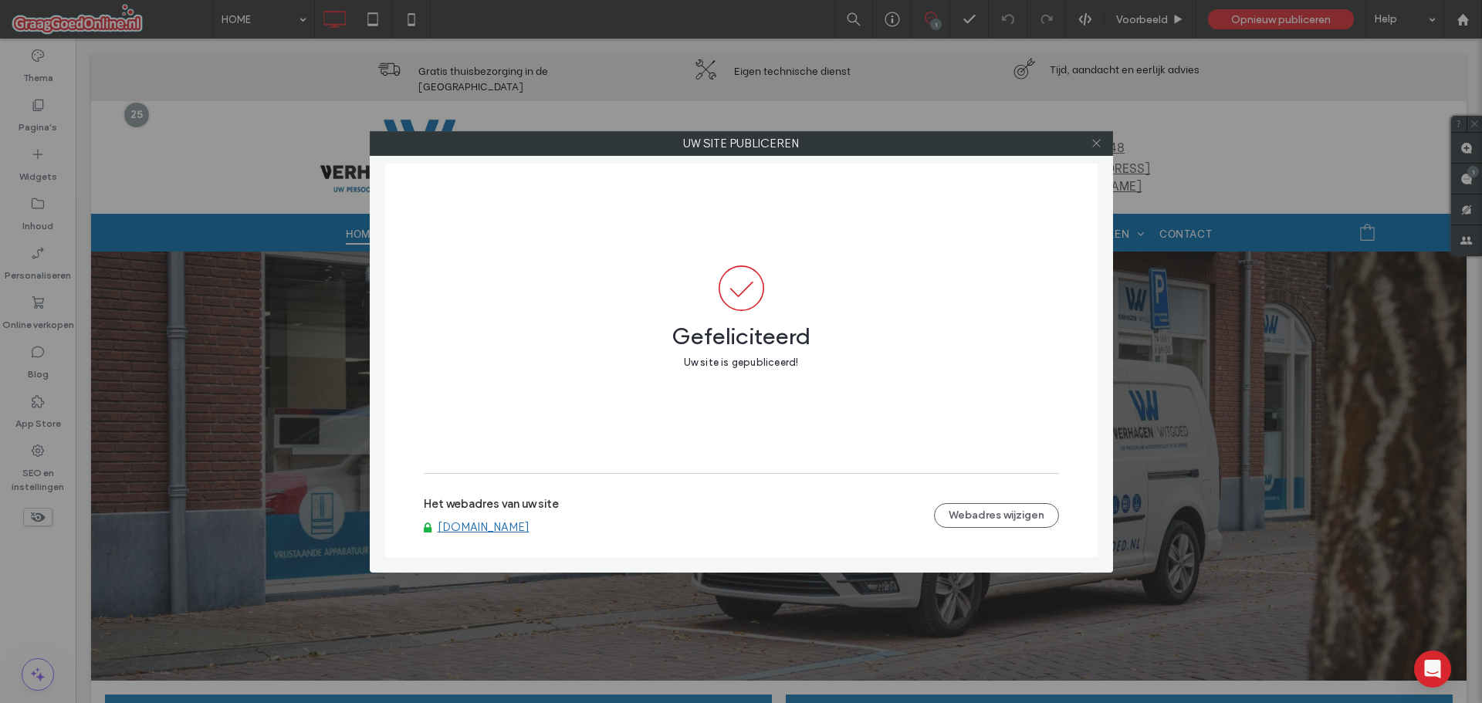
click at [1098, 144] on icon at bounding box center [1096, 143] width 12 height 12
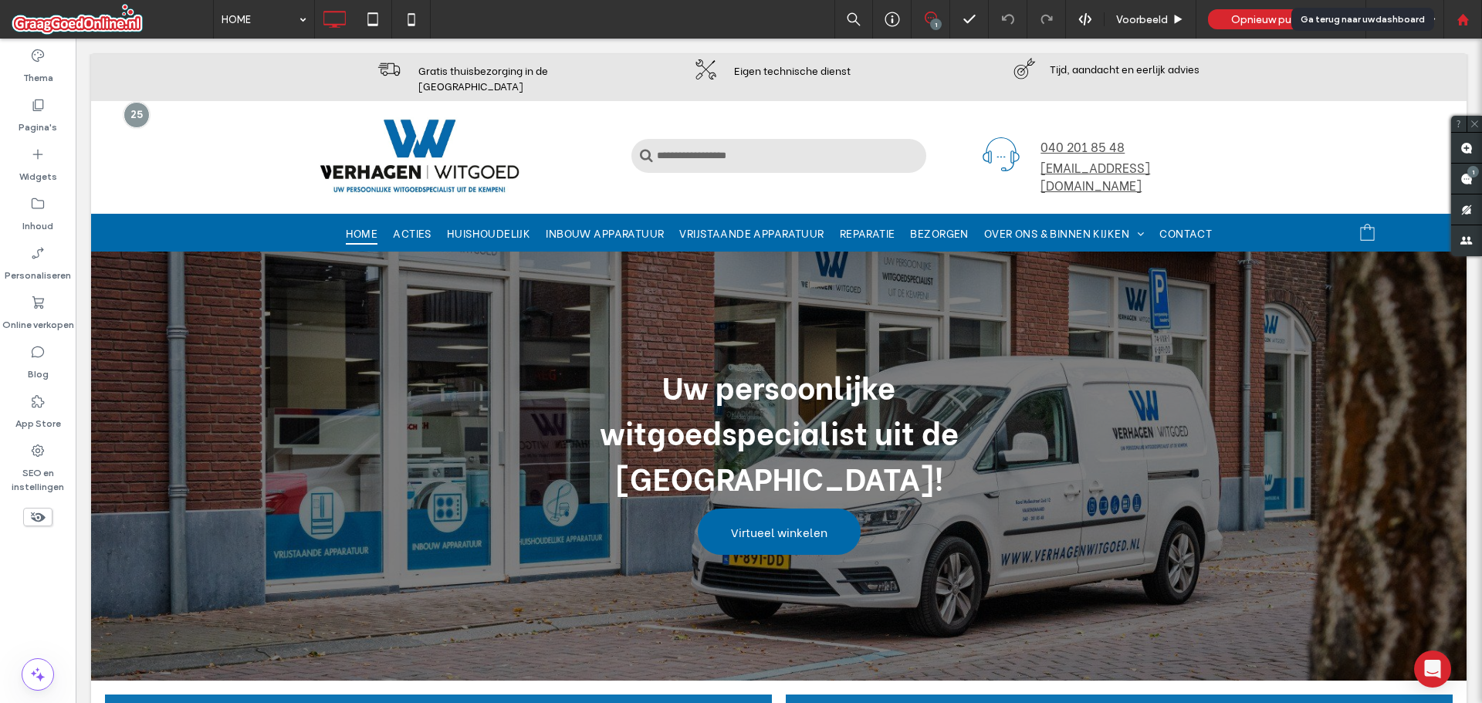
click at [1457, 20] on use at bounding box center [1462, 19] width 12 height 12
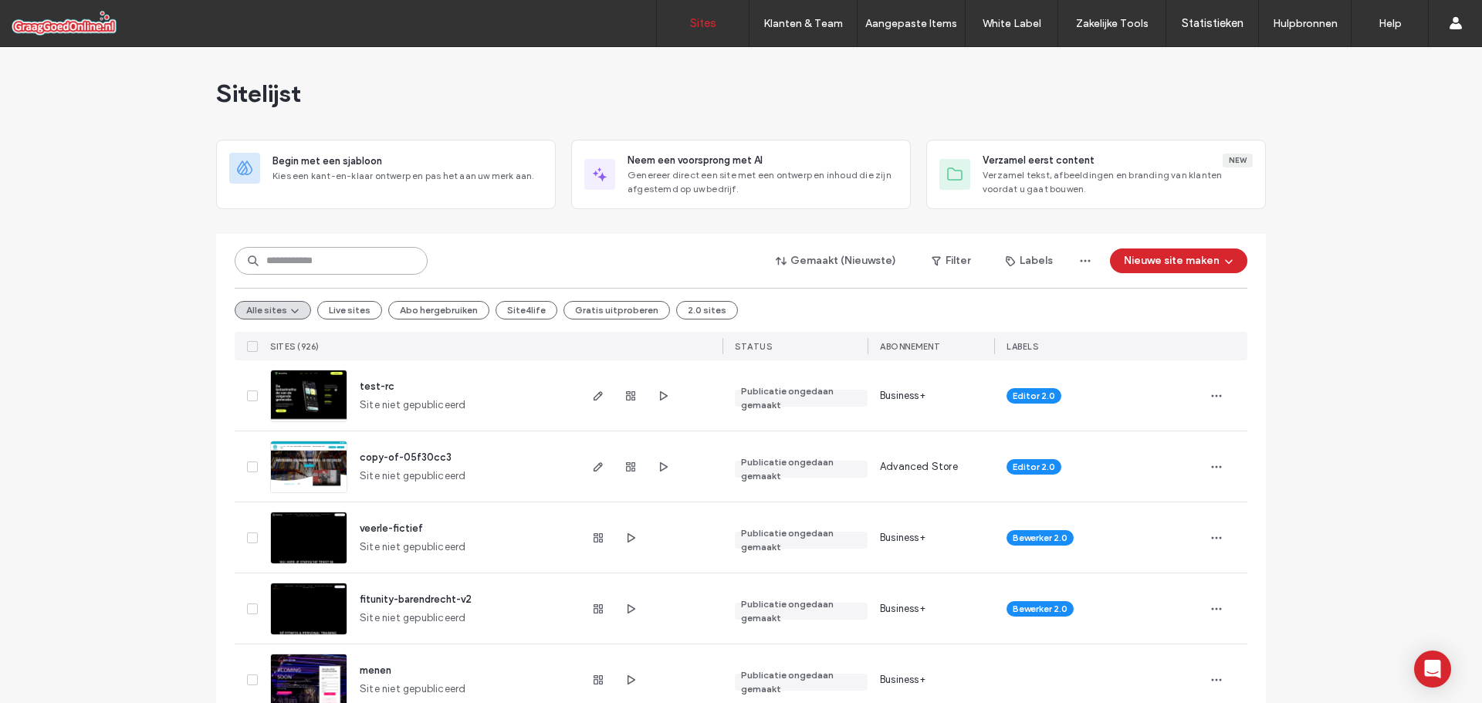
click at [340, 261] on input at bounding box center [331, 261] width 193 height 28
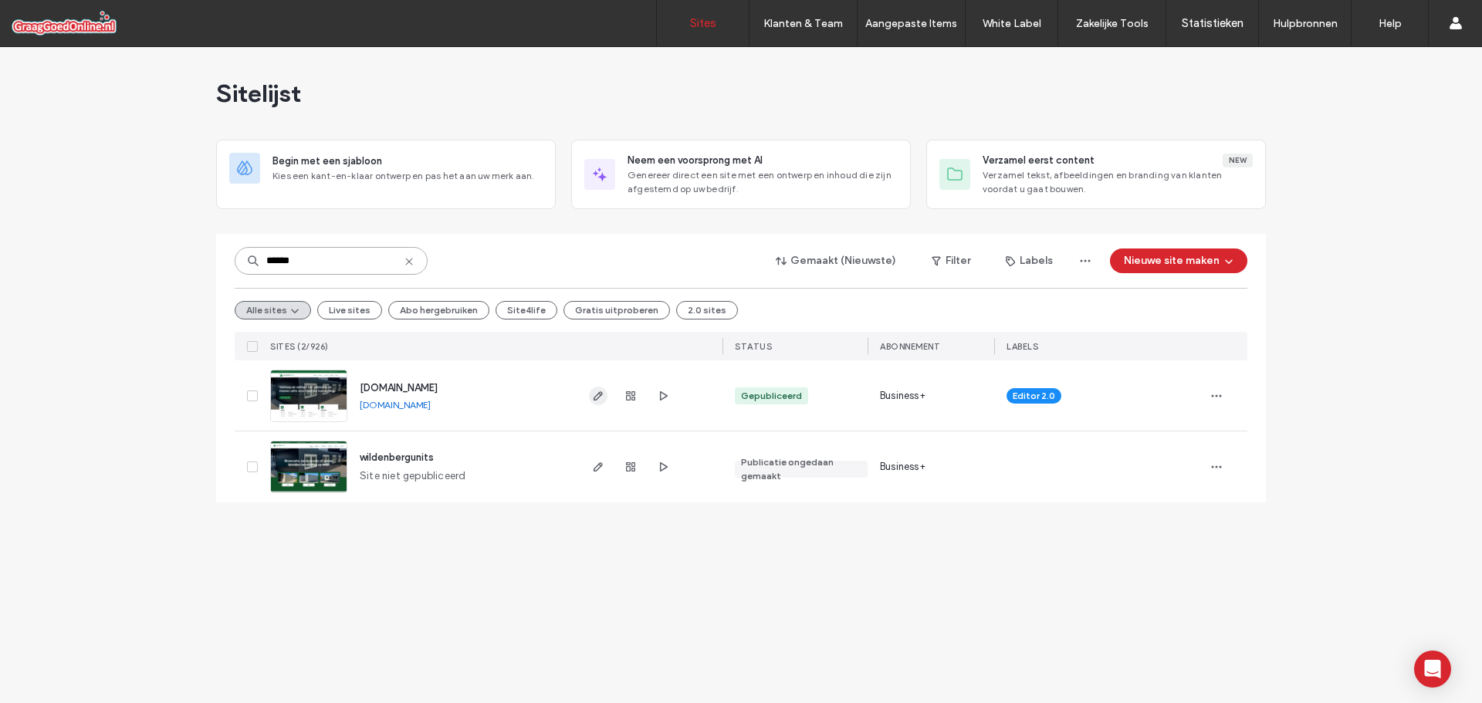
type input "******"
click at [600, 397] on icon "button" at bounding box center [598, 396] width 12 height 12
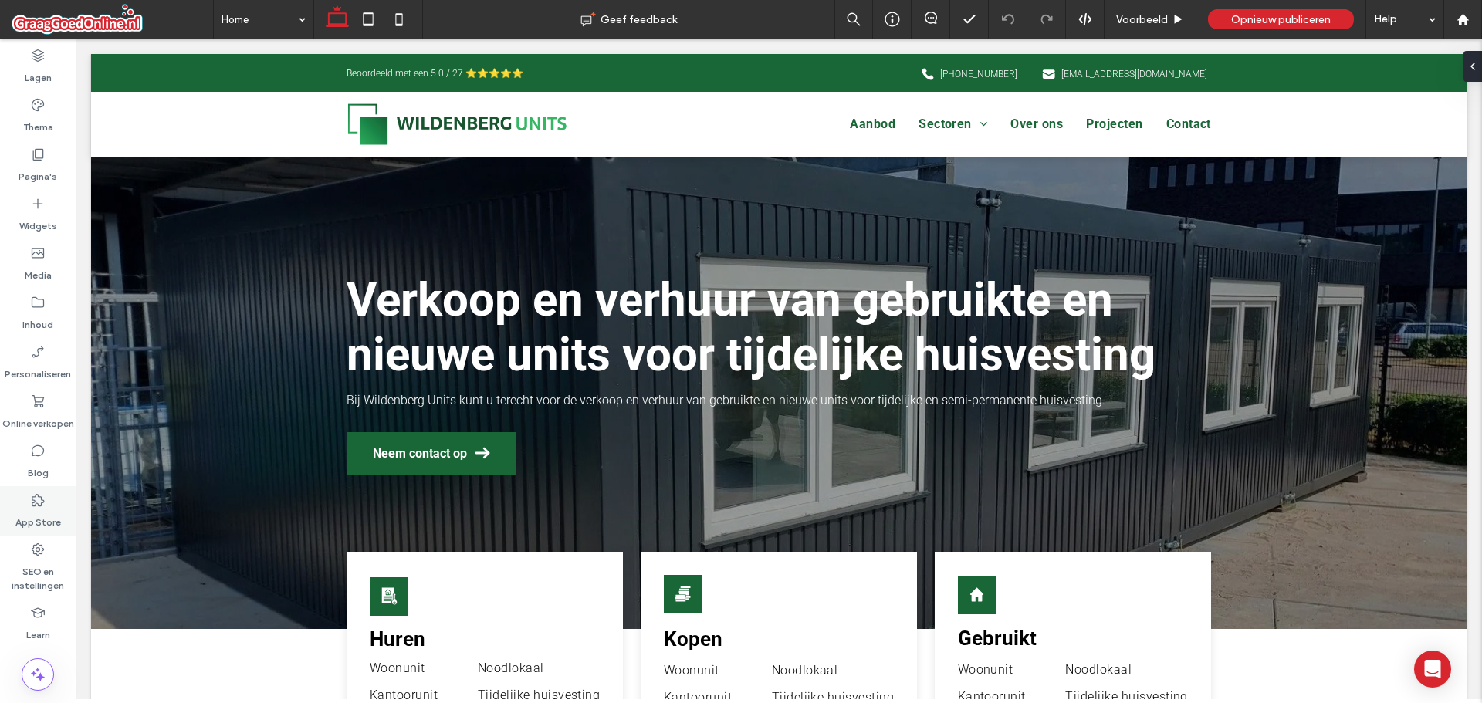
click at [16, 501] on div "App Store" at bounding box center [38, 510] width 76 height 49
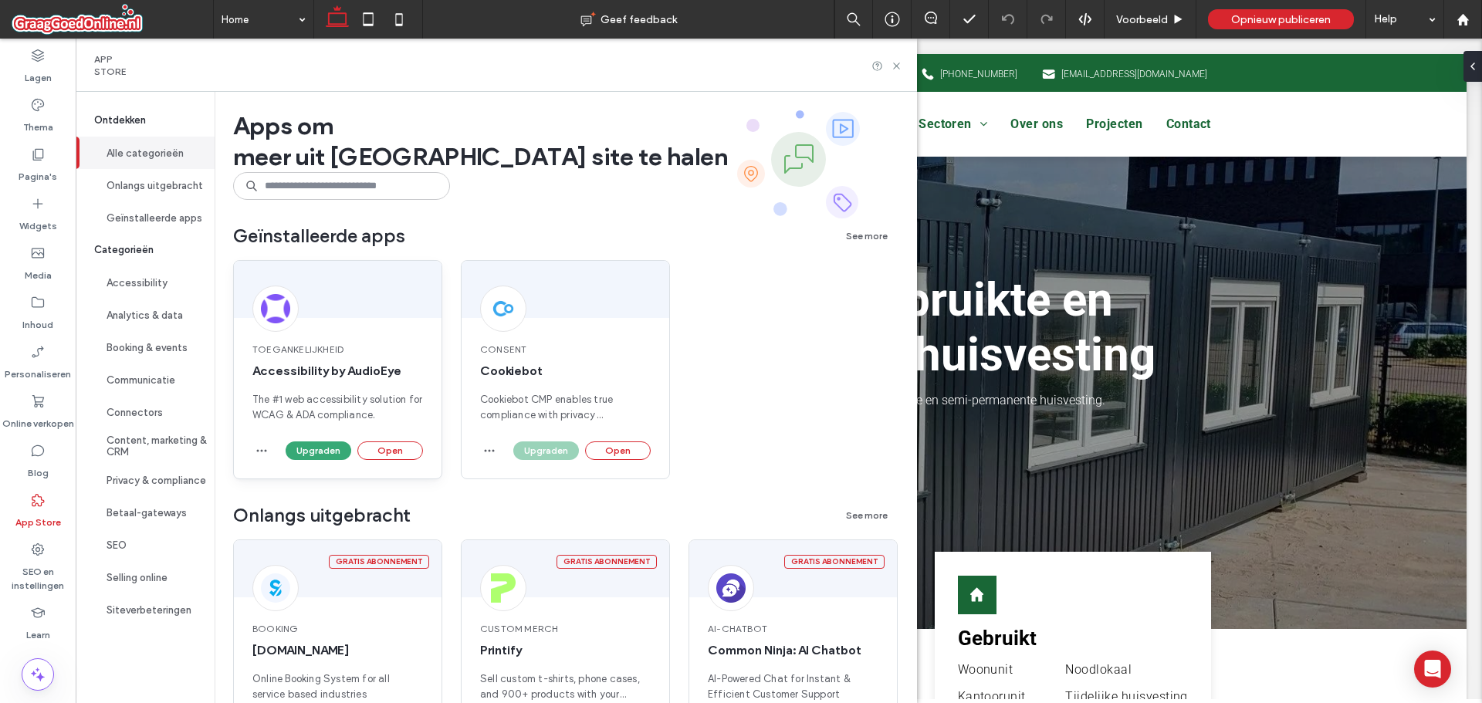
click at [407, 439] on div "Toegankelijkheid Accessibility by AudioEye The #1 web accessibility solution fo…" at bounding box center [338, 382] width 208 height 117
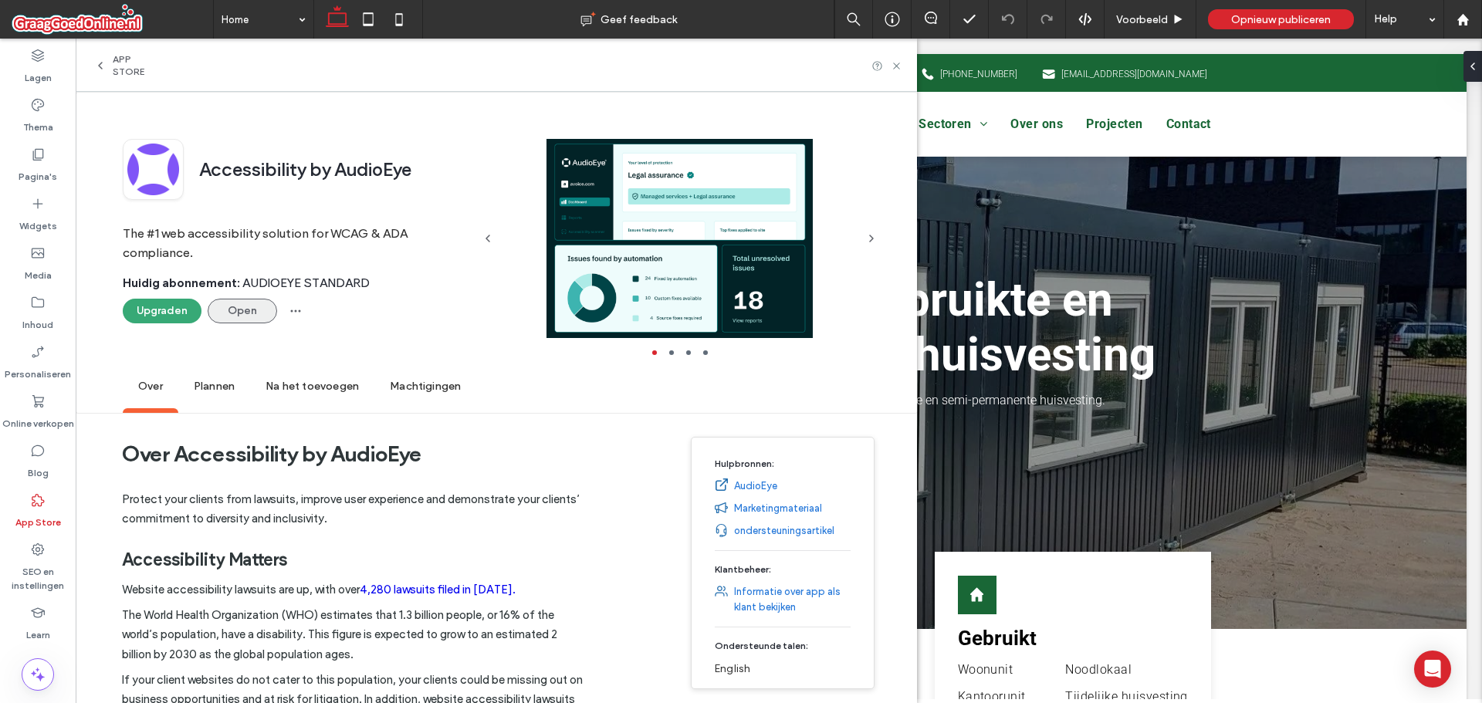
click at [259, 305] on button "Open" at bounding box center [242, 311] width 69 height 25
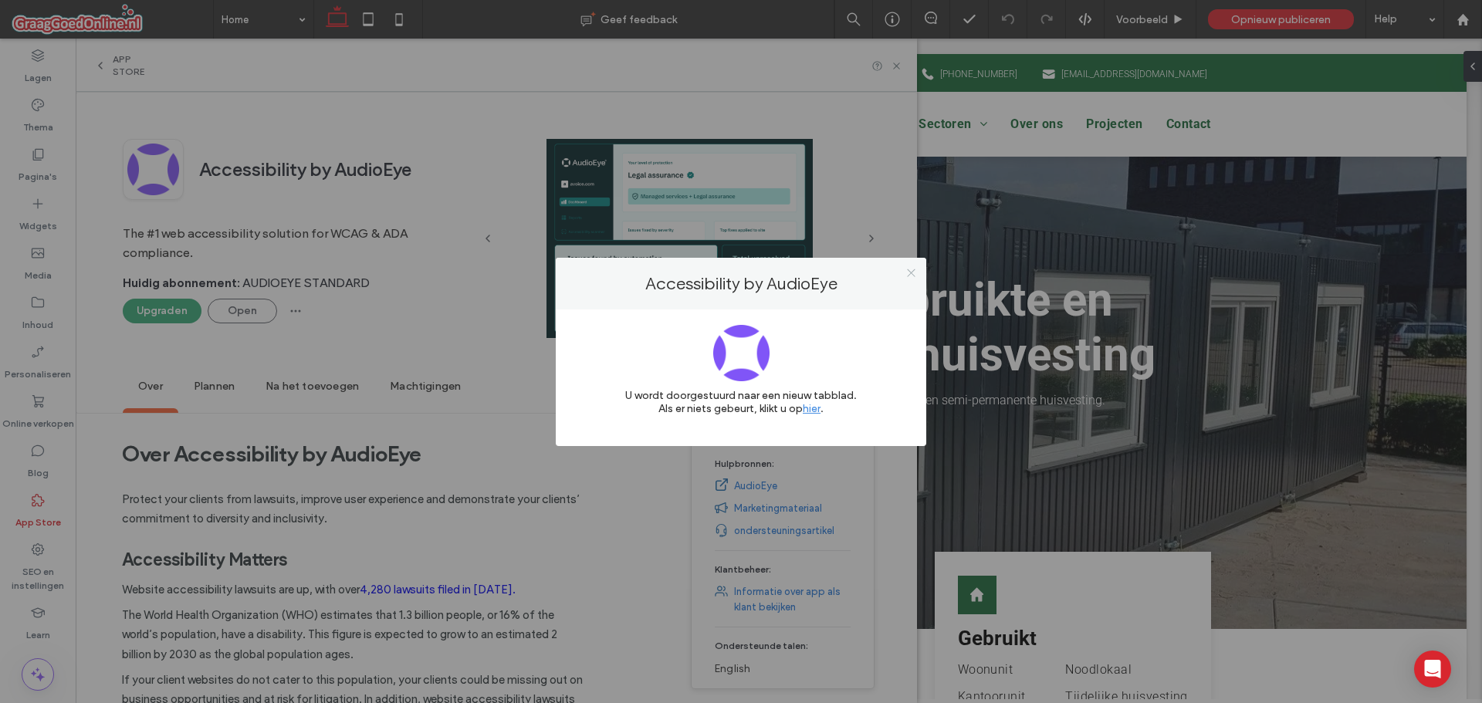
click at [913, 270] on icon at bounding box center [911, 273] width 12 height 12
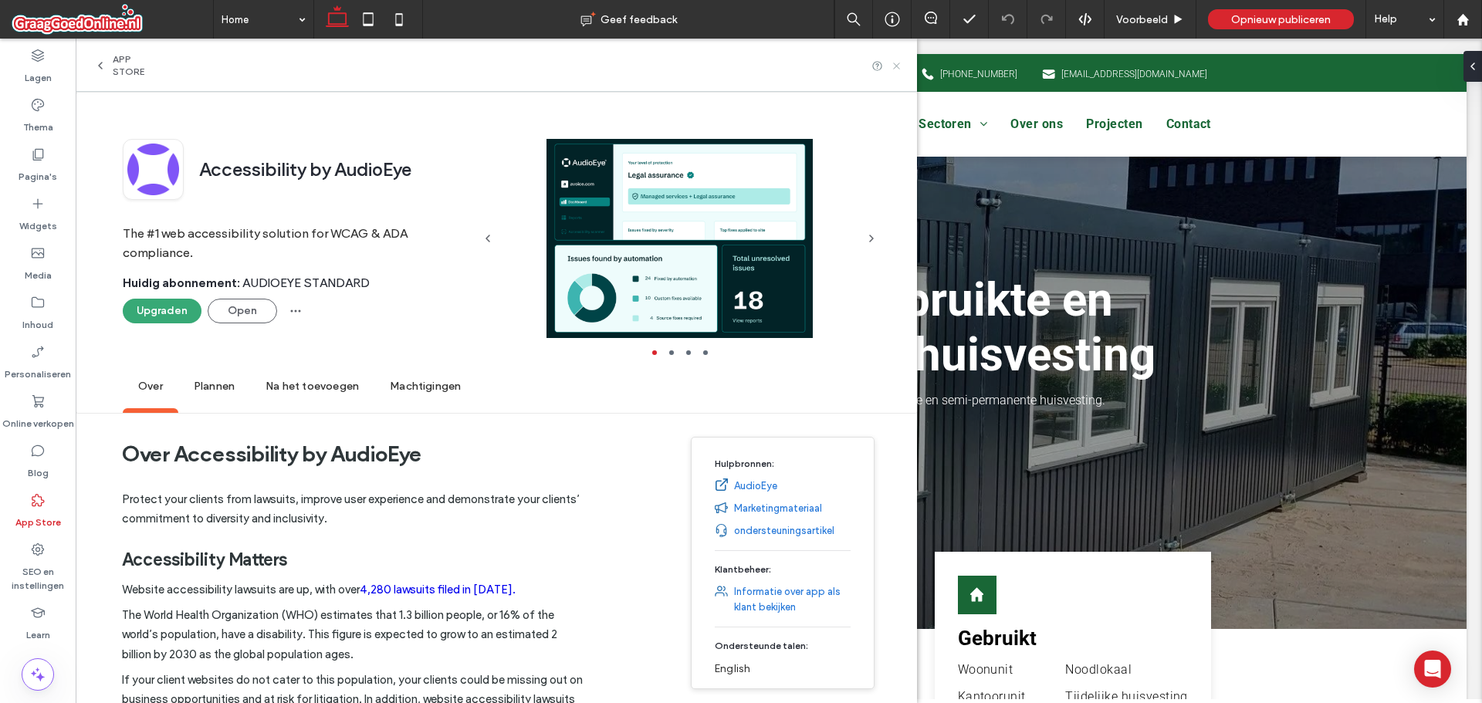
click at [902, 66] on icon at bounding box center [897, 66] width 12 height 12
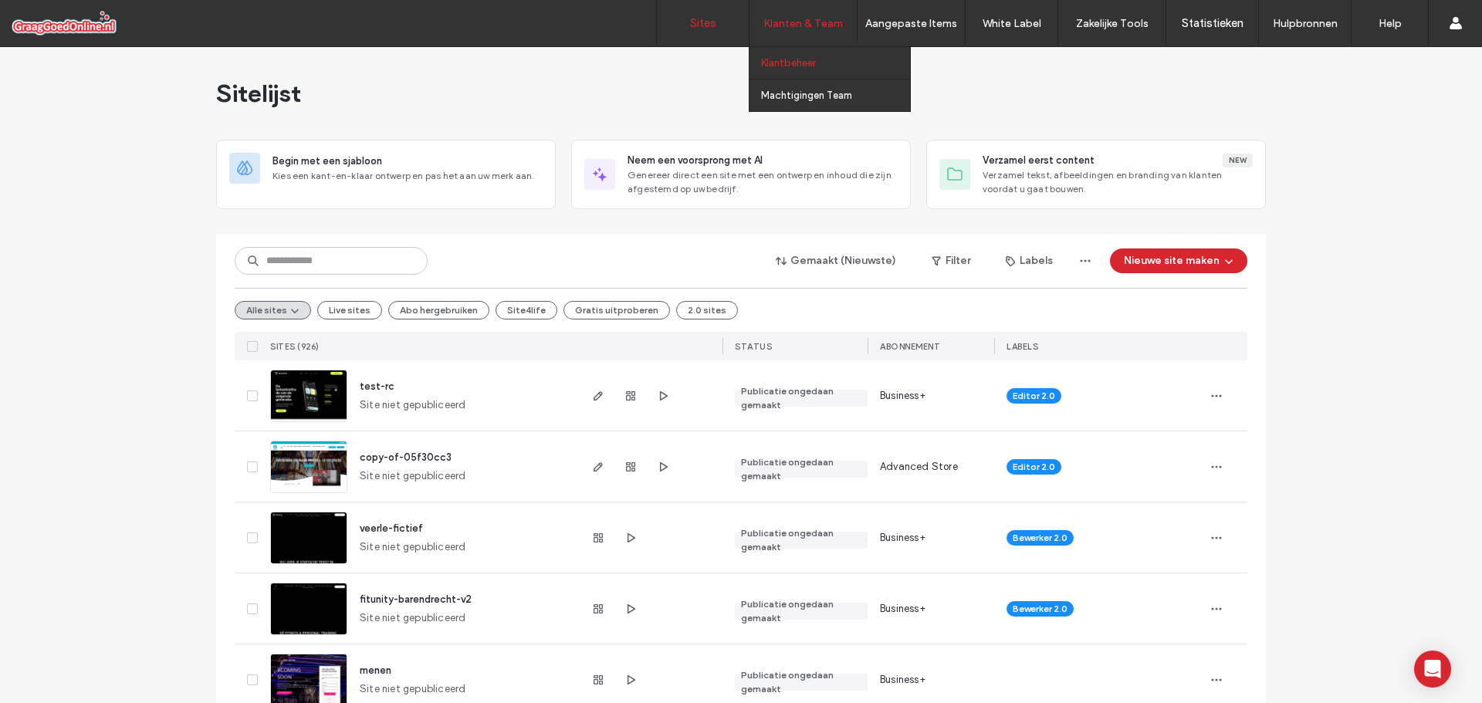
click at [797, 52] on link "Klantbeheer" at bounding box center [835, 63] width 149 height 32
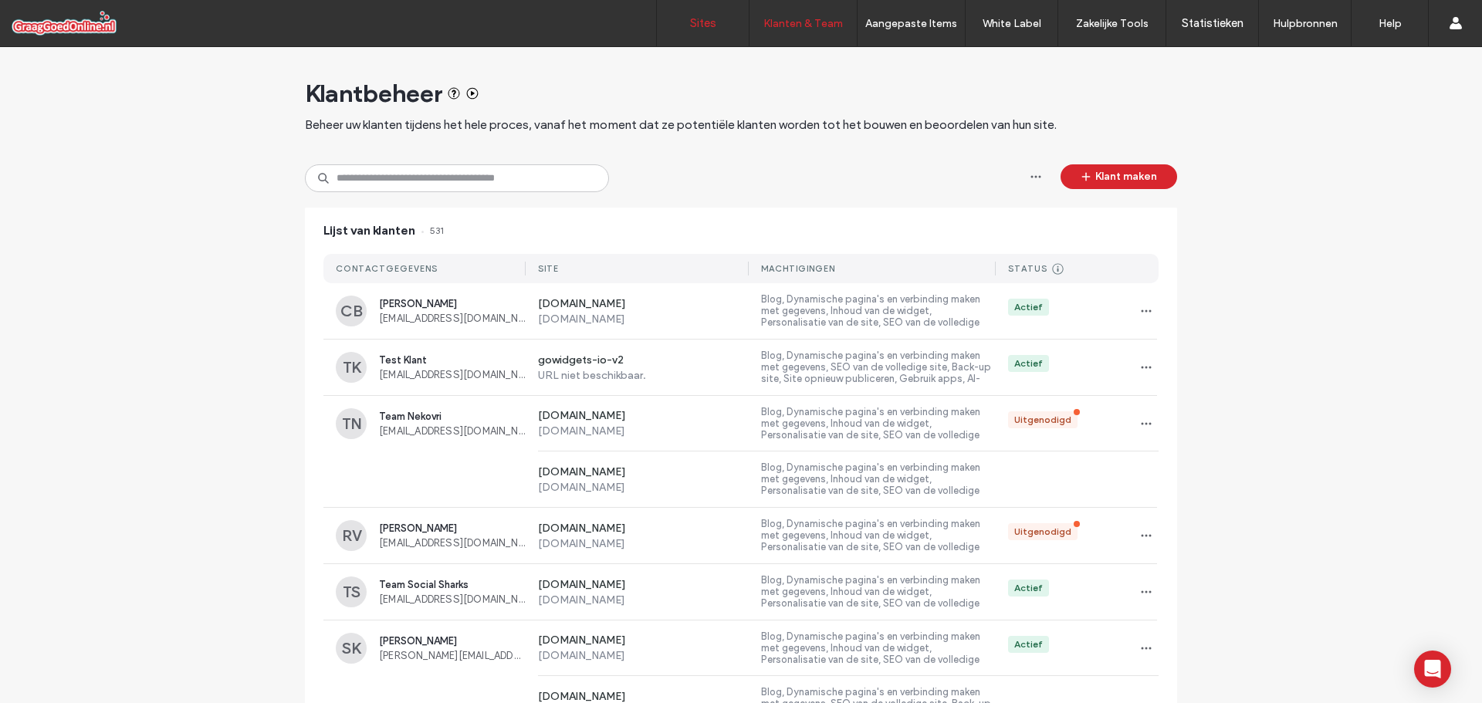
click at [689, 31] on link "Sites" at bounding box center [703, 23] width 92 height 46
